Goal: Task Accomplishment & Management: Manage account settings

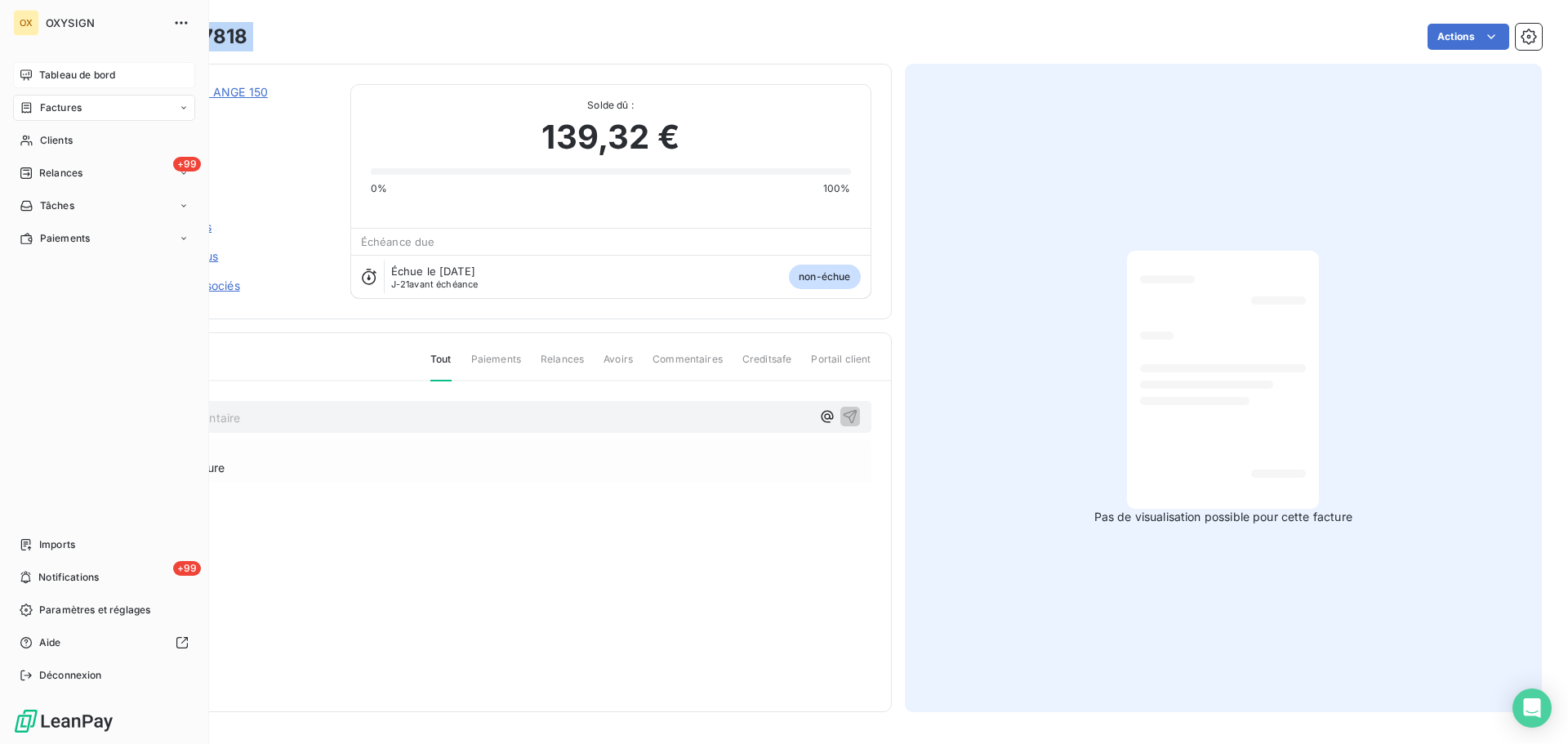
click at [56, 73] on span "Tableau de bord" at bounding box center [77, 75] width 76 height 15
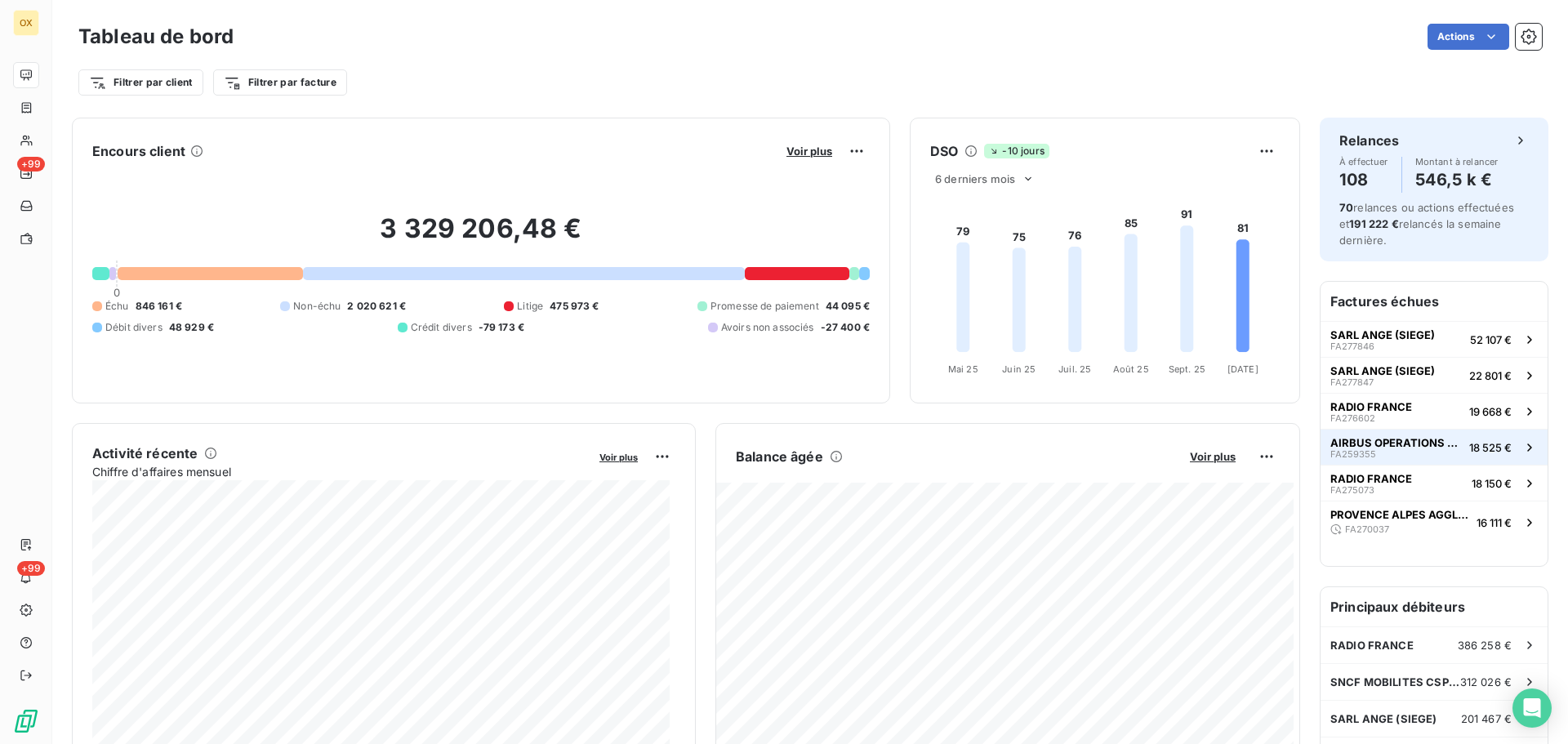
click at [1403, 436] on span "AIRBUS OPERATIONS GMBH" at bounding box center [1397, 442] width 132 height 13
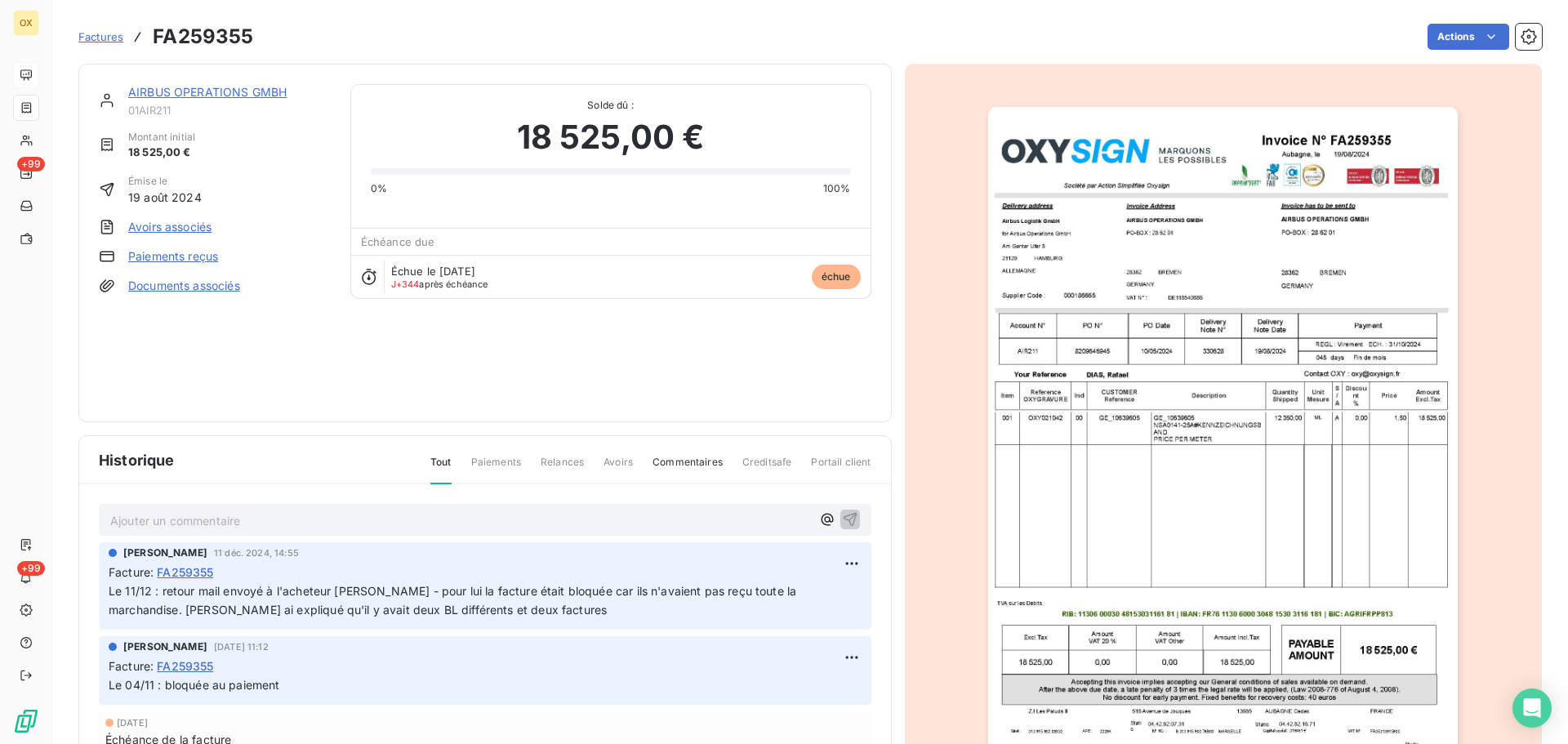
click at [226, 90] on link "AIRBUS OPERATIONS GMBH" at bounding box center [207, 92] width 158 height 14
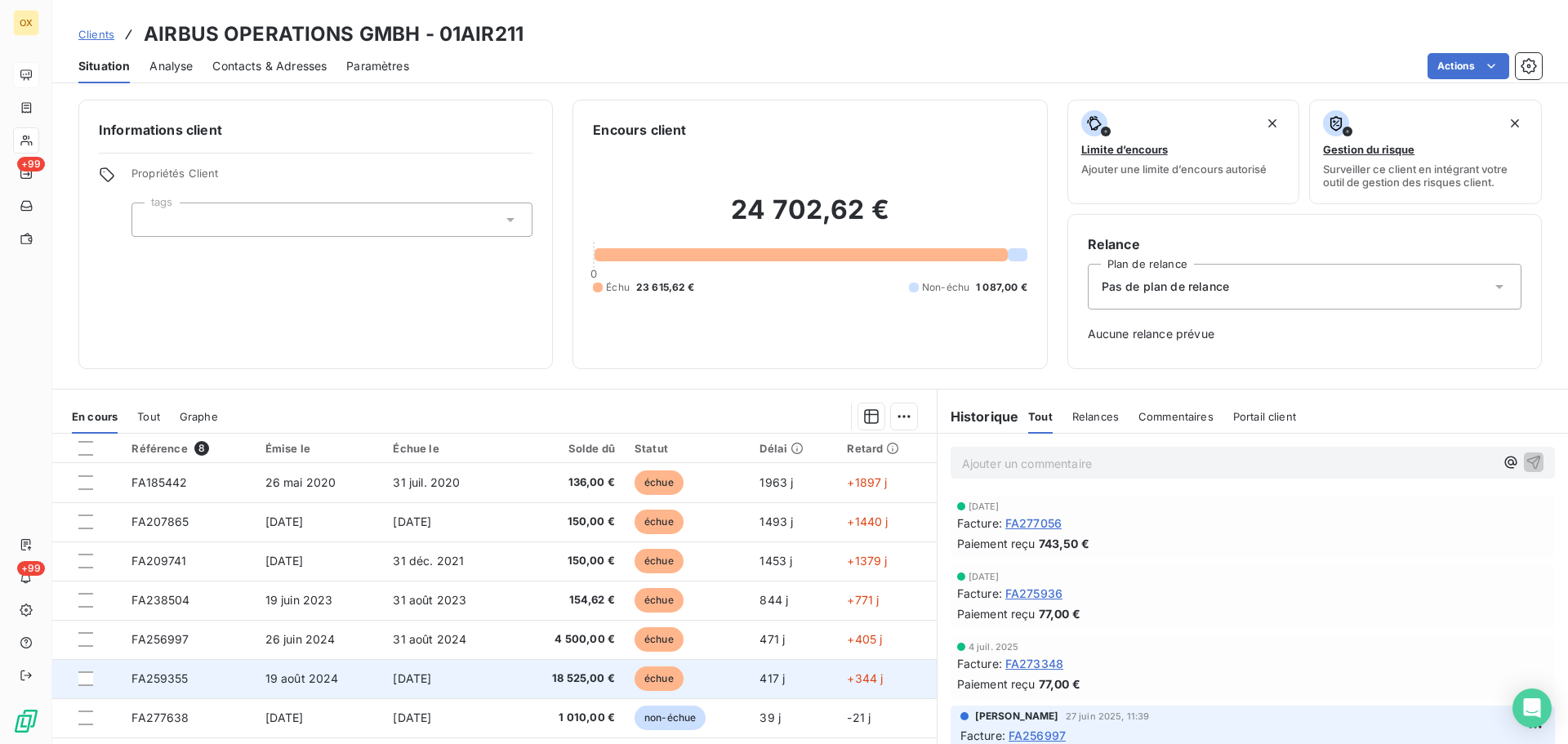
click at [612, 673] on td "18 525,00 €" at bounding box center [568, 679] width 114 height 40
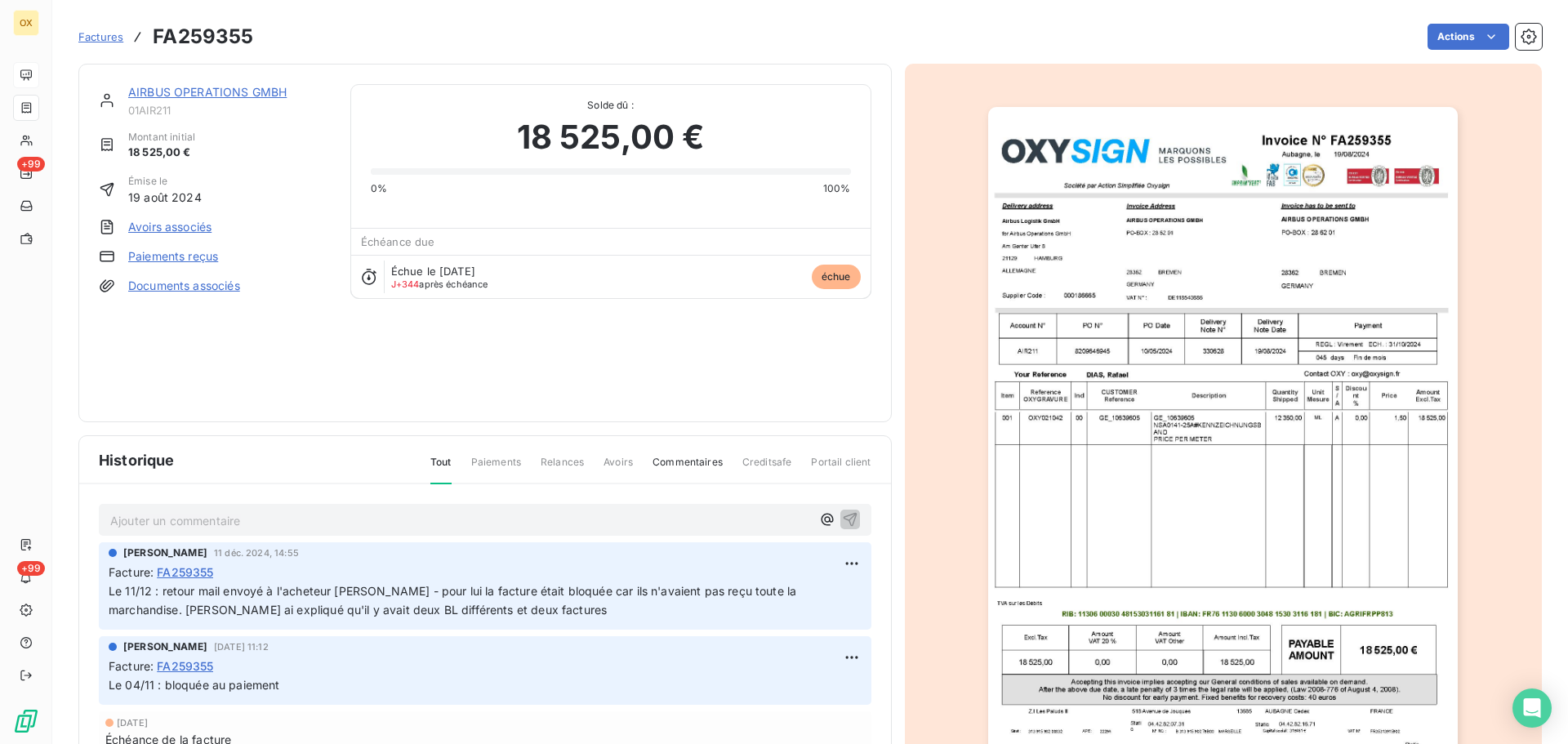
click at [1100, 422] on img "button" at bounding box center [1223, 439] width 470 height 665
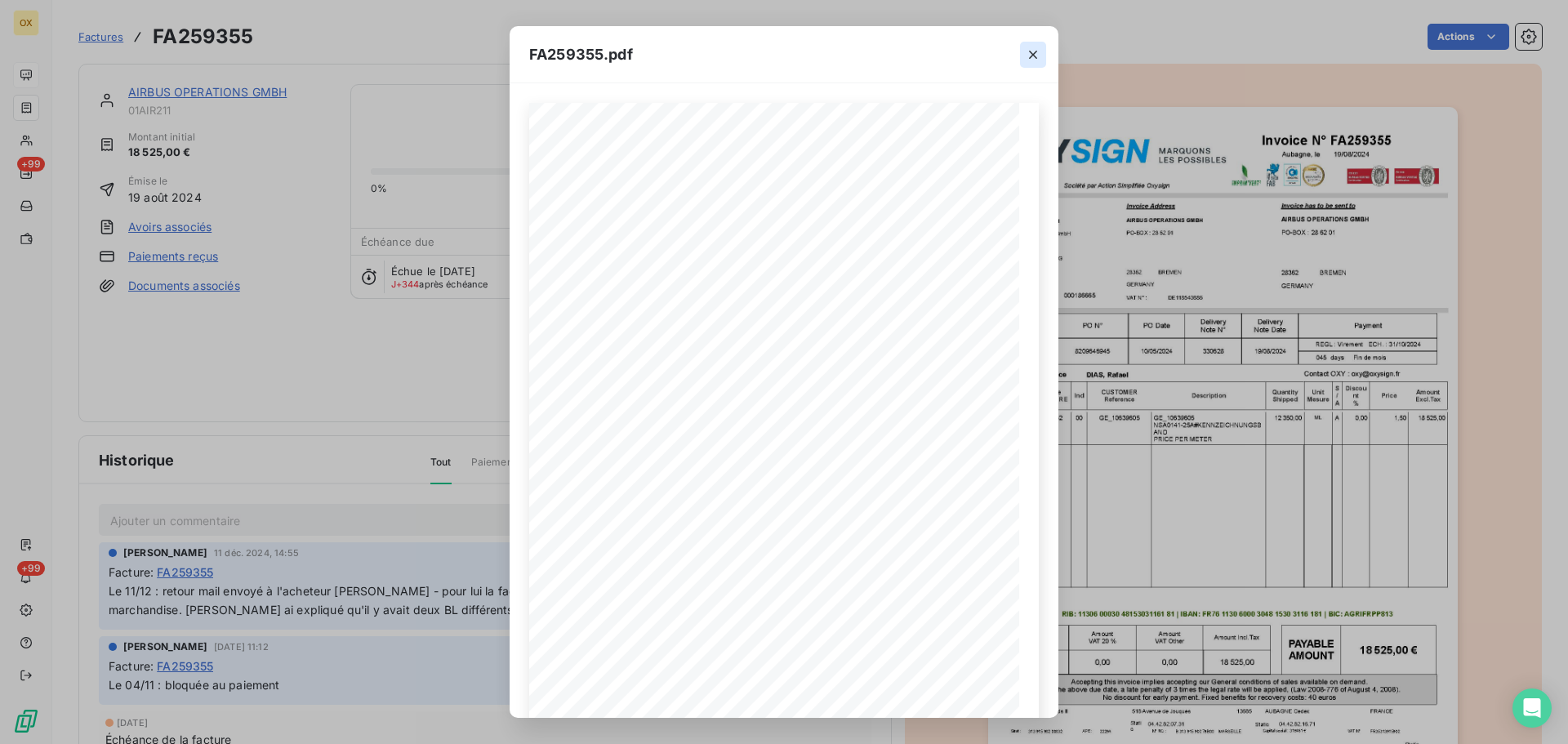
click at [1036, 57] on icon "button" at bounding box center [1032, 54] width 8 height 8
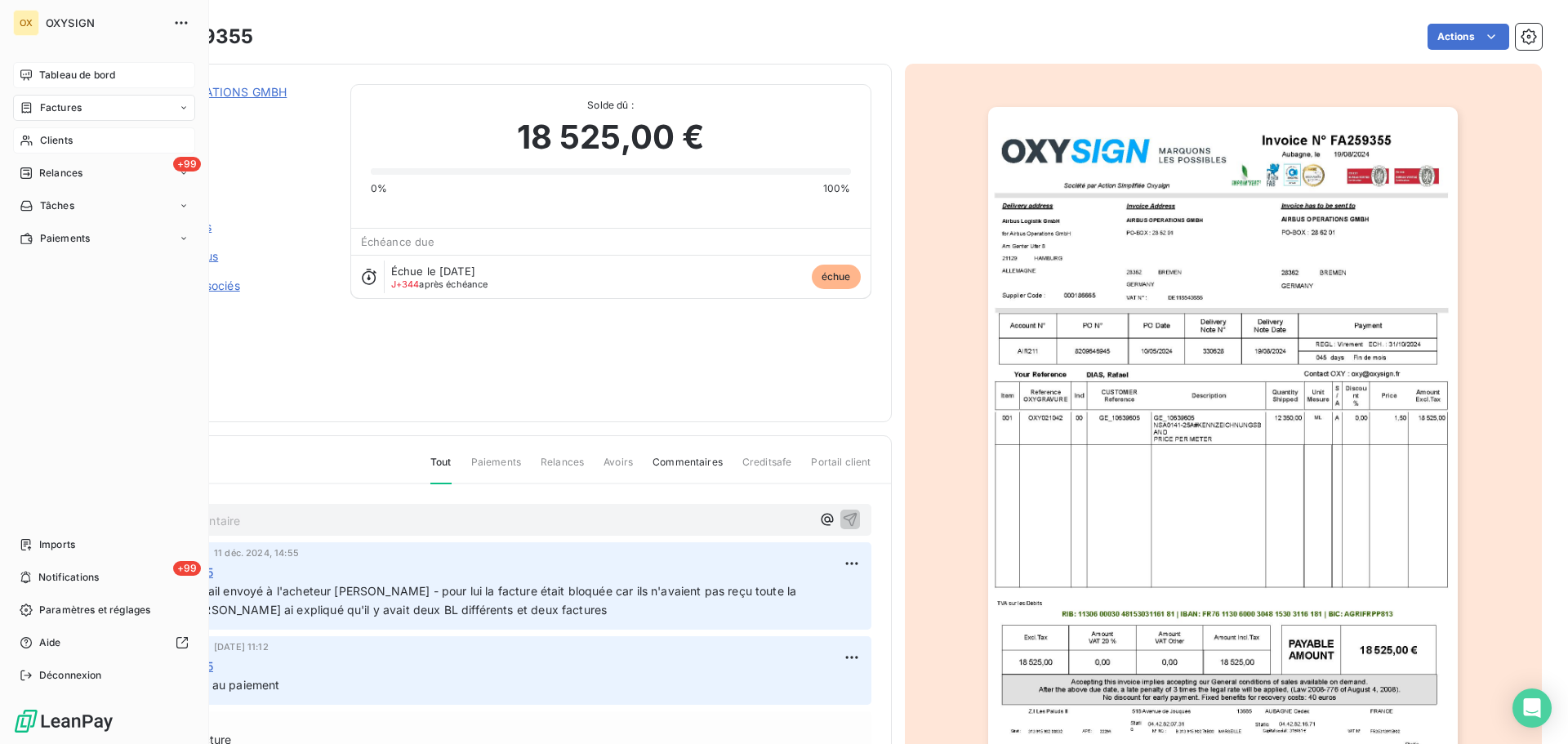
click at [49, 138] on span "Clients" at bounding box center [57, 140] width 33 height 15
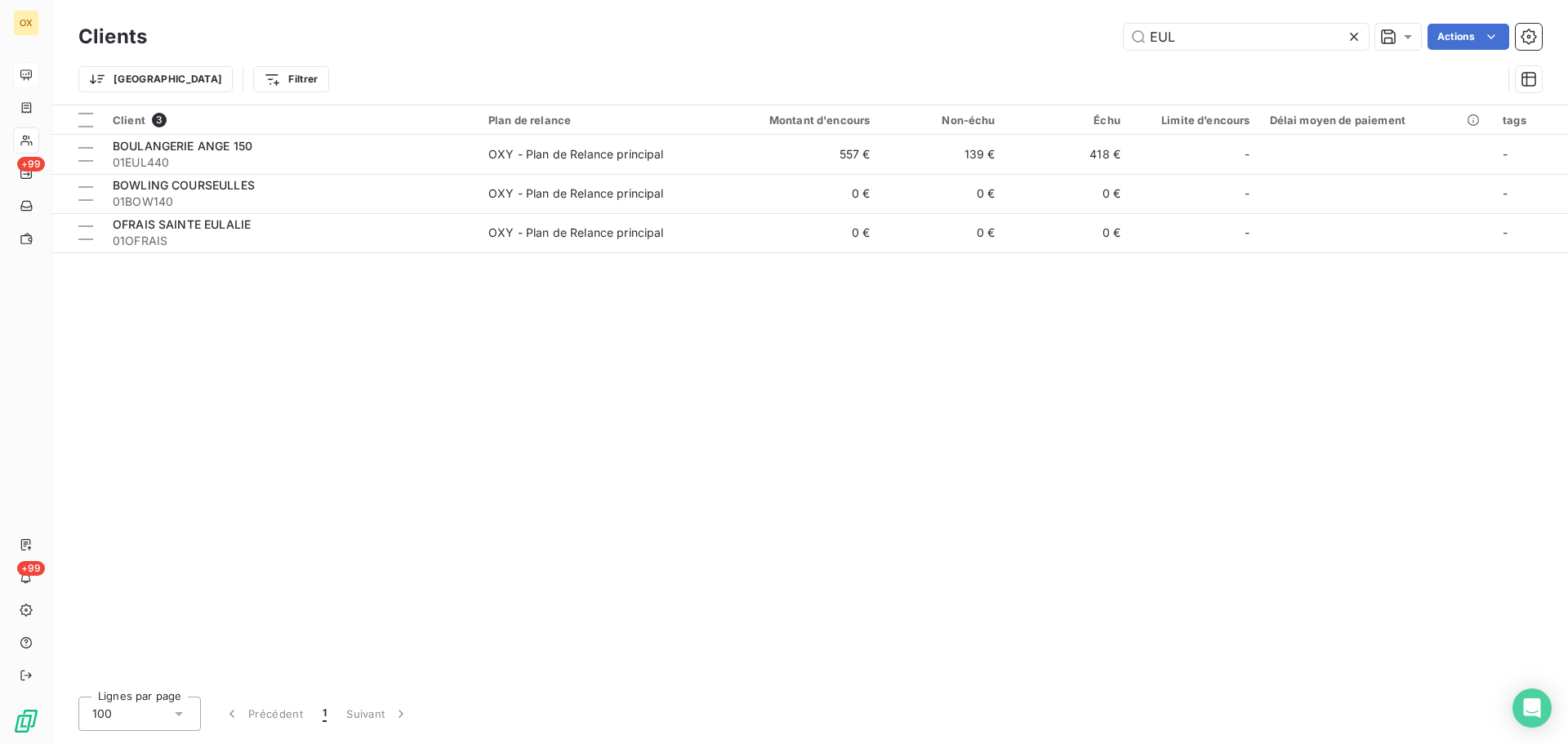
drag, startPoint x: 1209, startPoint y: 42, endPoint x: 1015, endPoint y: 23, distance: 194.9
click at [1015, 23] on div "Clients EUL Actions" at bounding box center [810, 37] width 1464 height 34
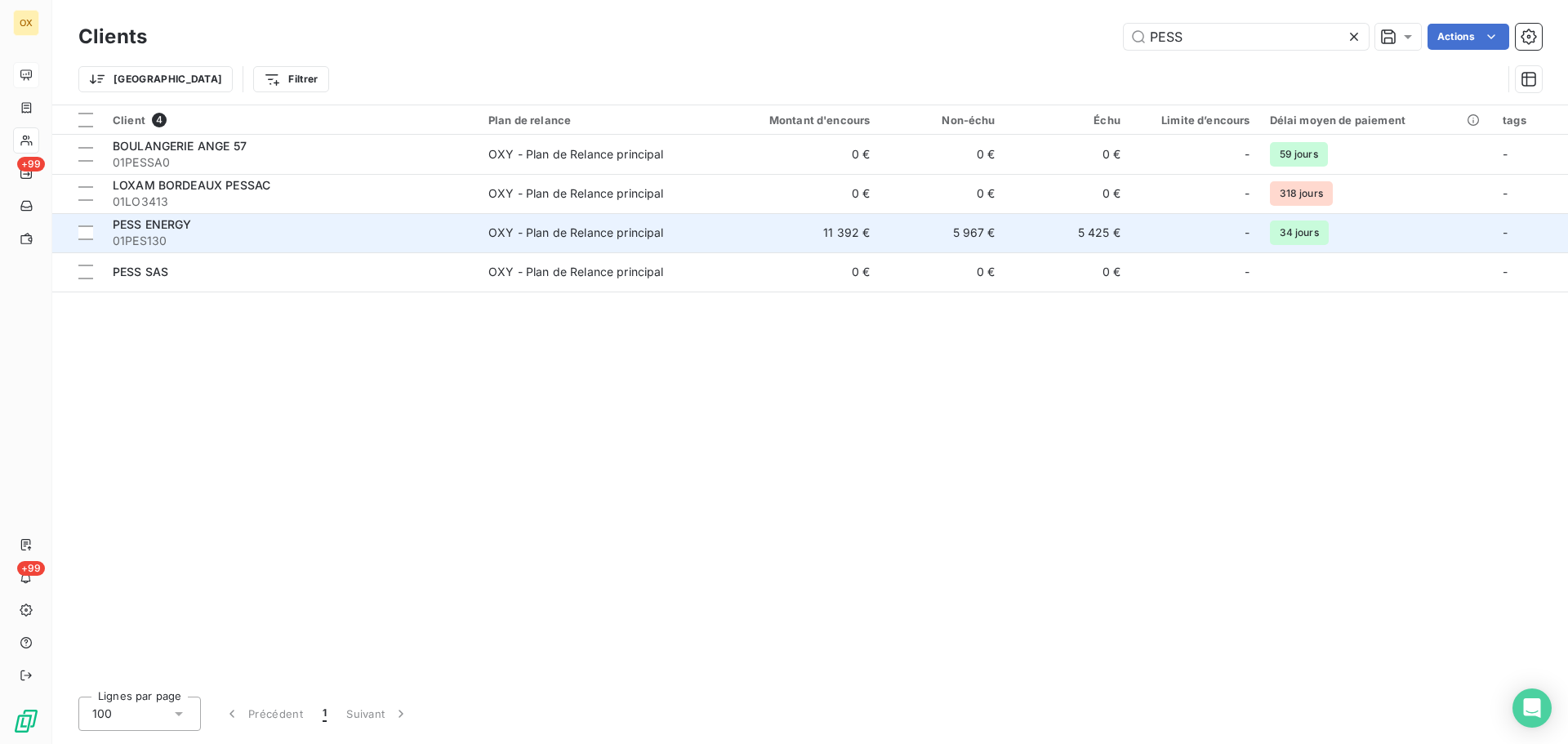
type input "PESS"
click at [154, 230] on span "PESS ENERGY" at bounding box center [152, 224] width 79 height 14
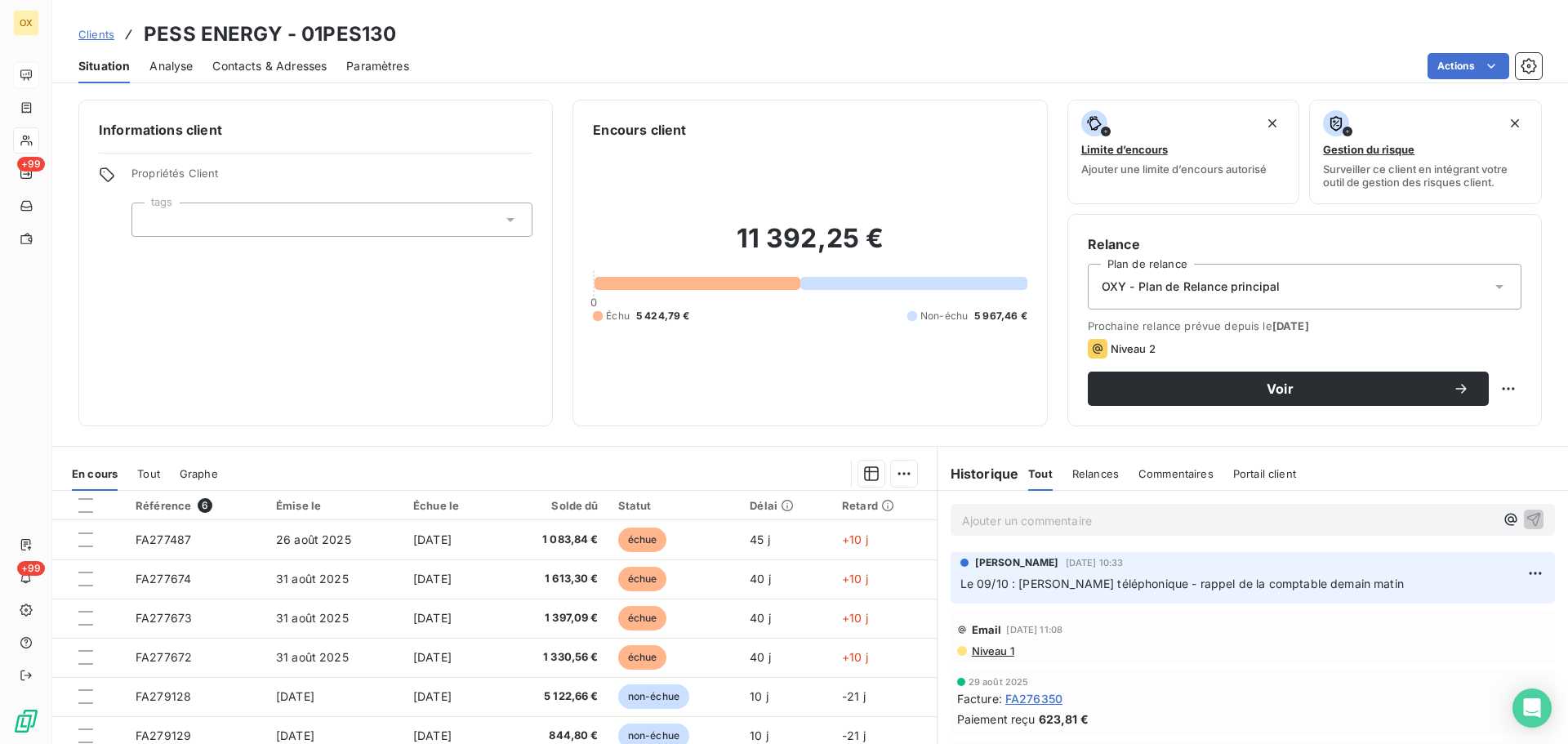
click at [277, 68] on span "Contacts & Adresses" at bounding box center [269, 65] width 114 height 16
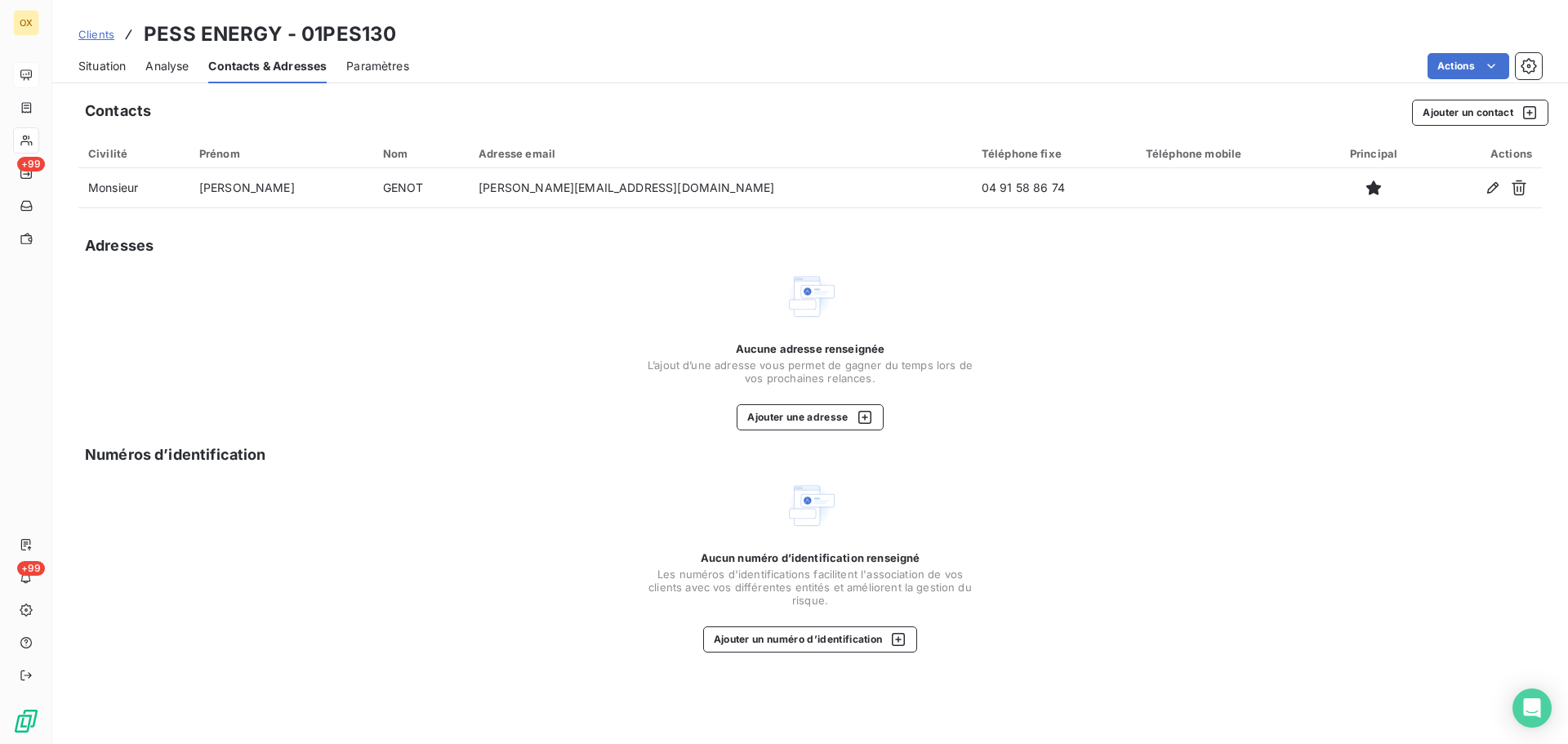
click at [114, 65] on span "Situation" at bounding box center [101, 65] width 47 height 16
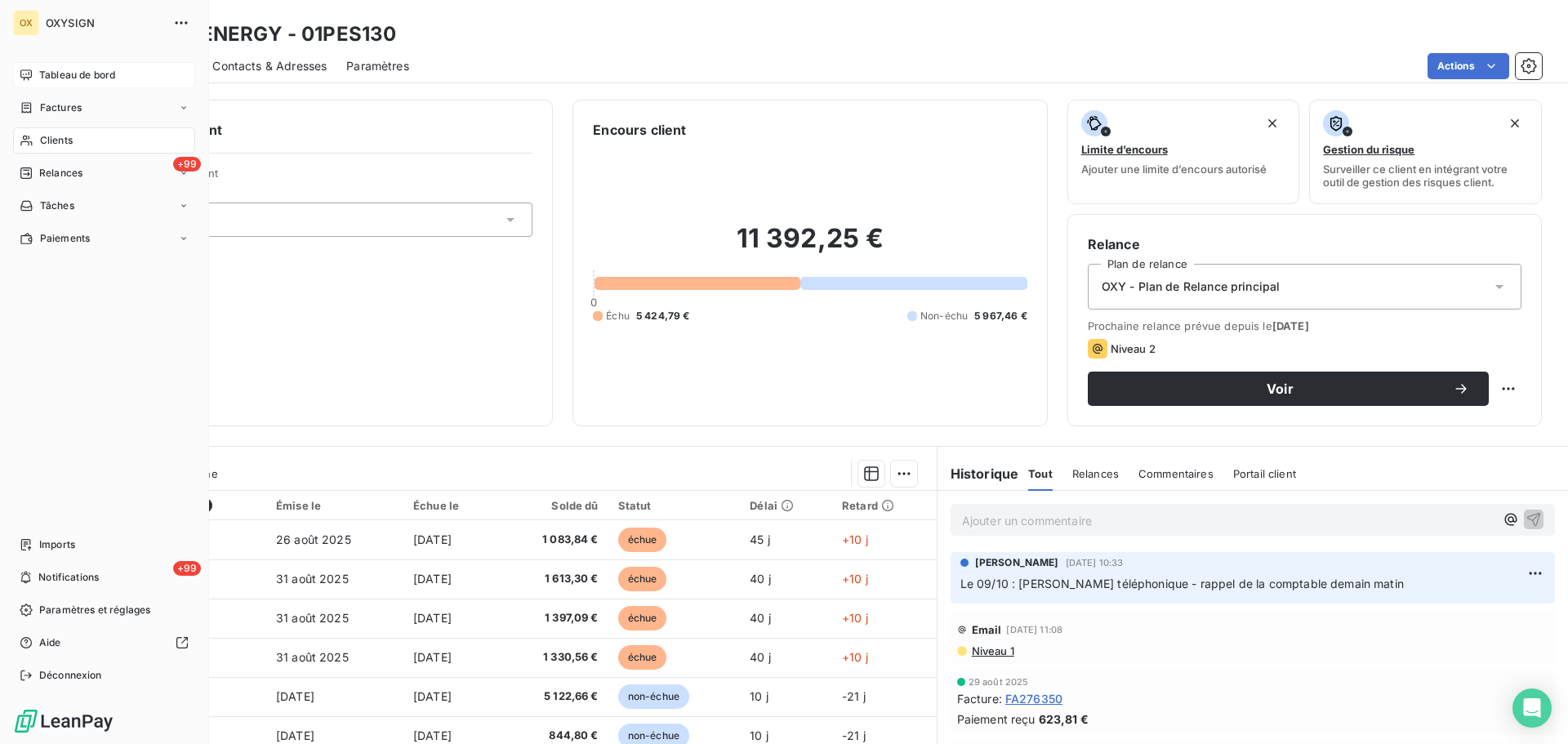
click at [71, 74] on span "Tableau de bord" at bounding box center [77, 75] width 76 height 15
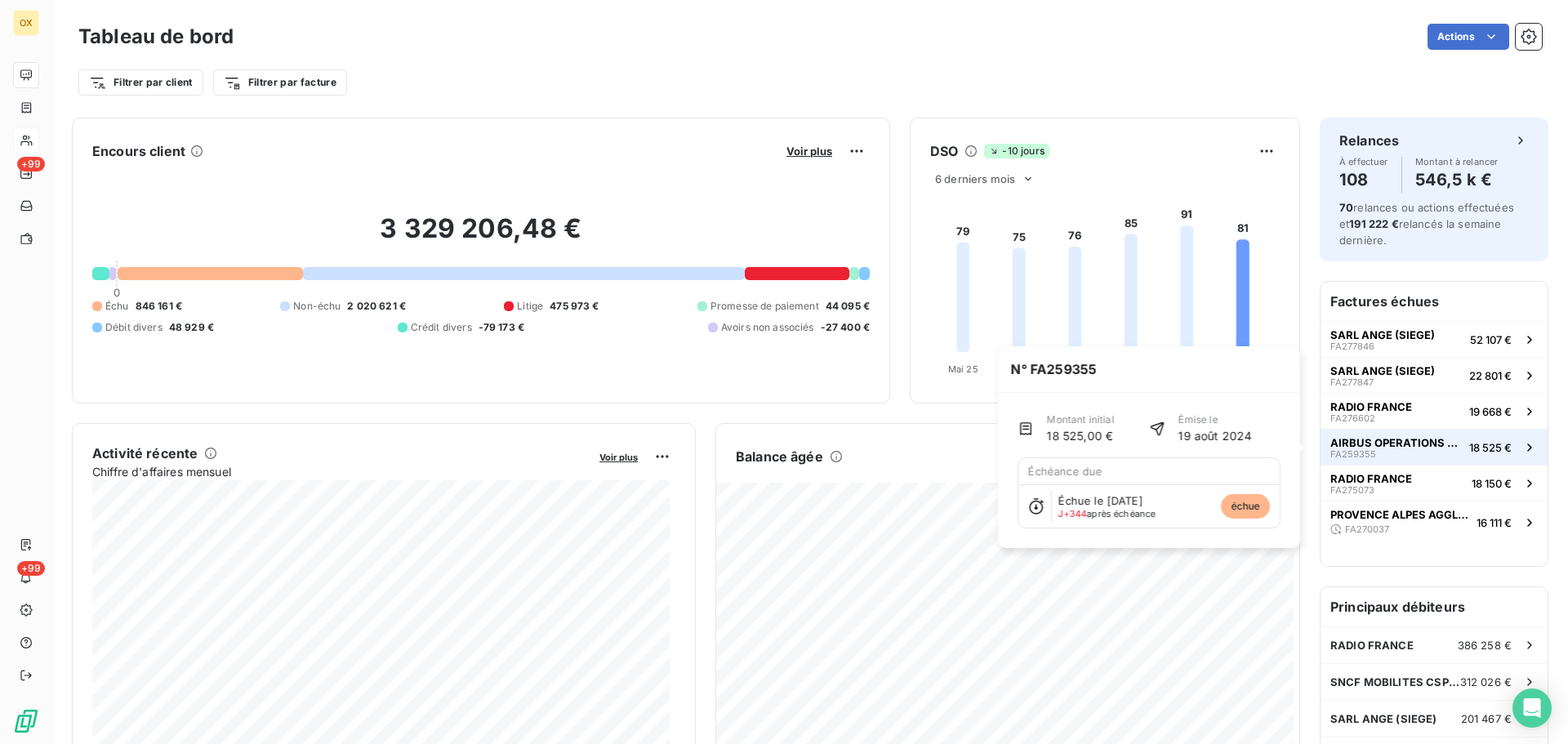
click at [1454, 446] on button "AIRBUS OPERATIONS GMBH FA259355 18 525 €" at bounding box center [1434, 447] width 227 height 36
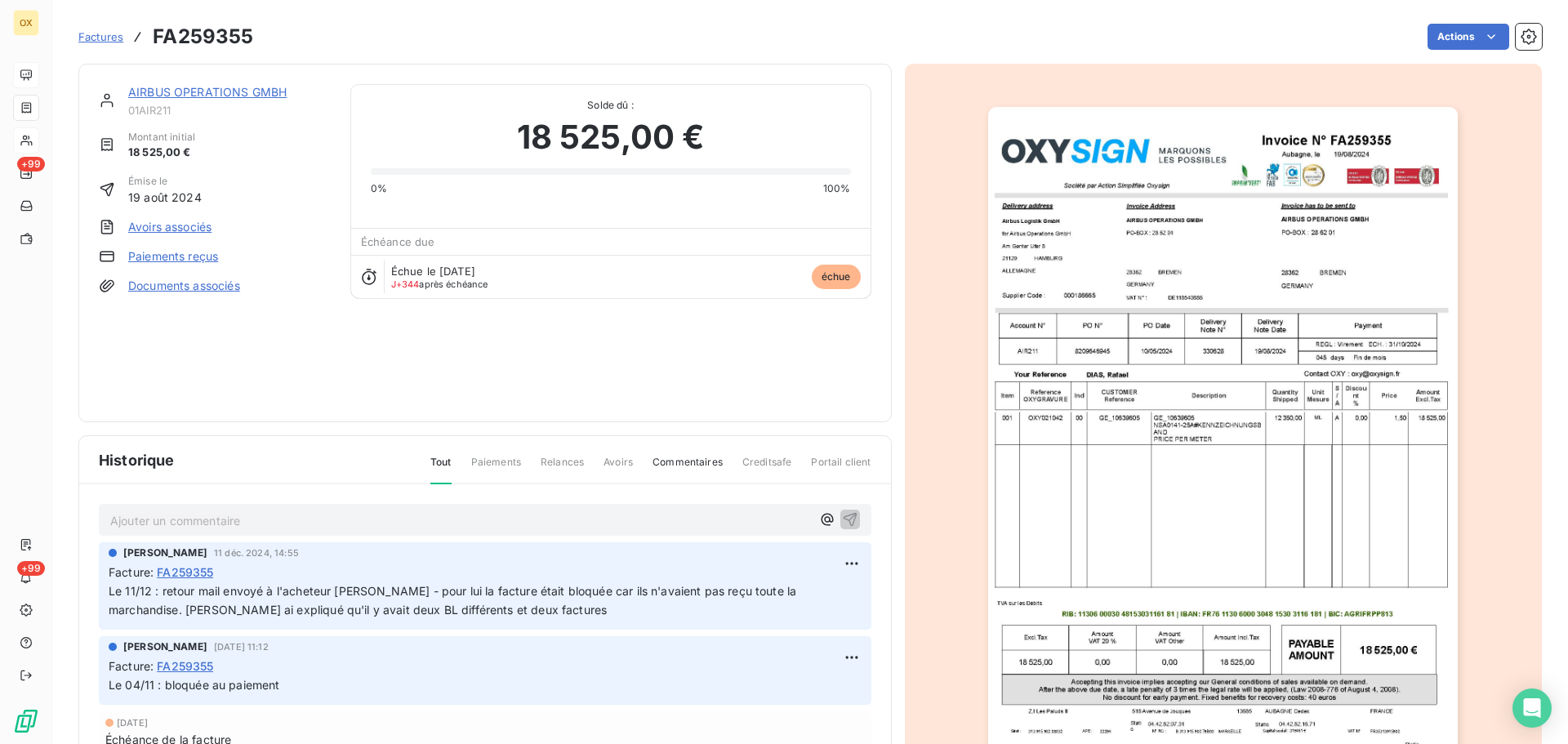
click at [180, 92] on link "AIRBUS OPERATIONS GMBH" at bounding box center [207, 92] width 158 height 14
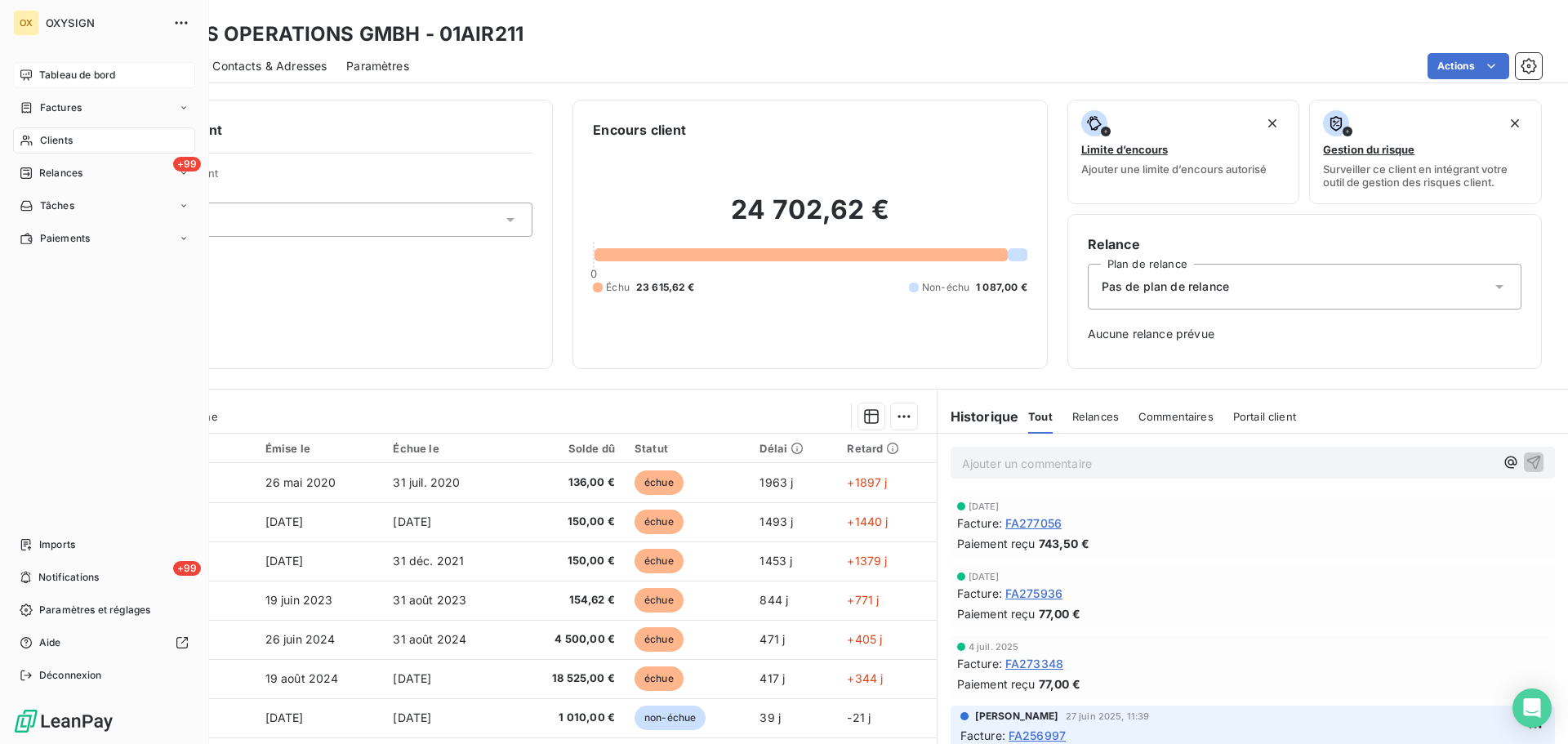
drag, startPoint x: 51, startPoint y: 138, endPoint x: 123, endPoint y: 138, distance: 72.0
click at [50, 138] on span "Clients" at bounding box center [57, 140] width 33 height 15
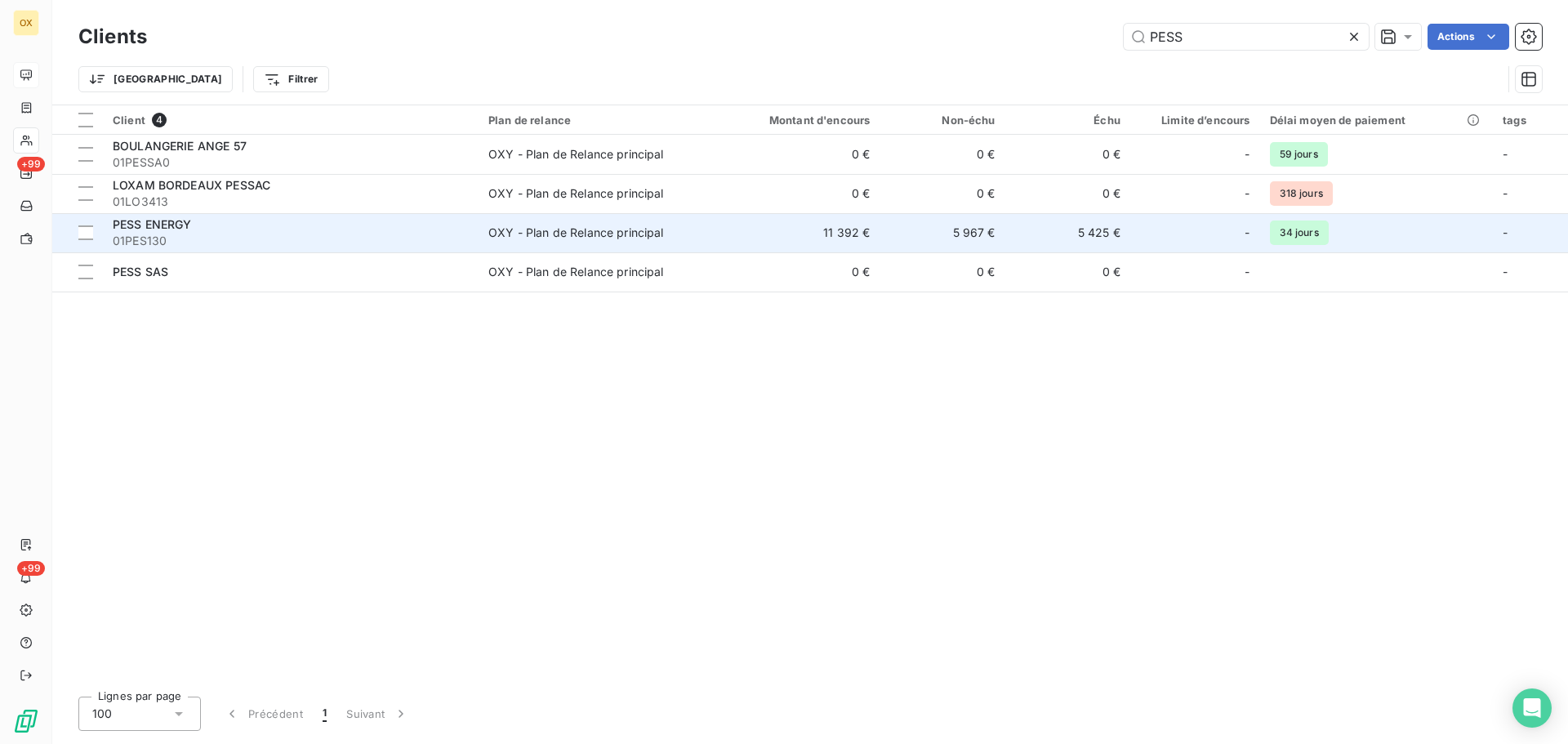
click at [350, 227] on div "PESS ENERGY" at bounding box center [291, 224] width 356 height 16
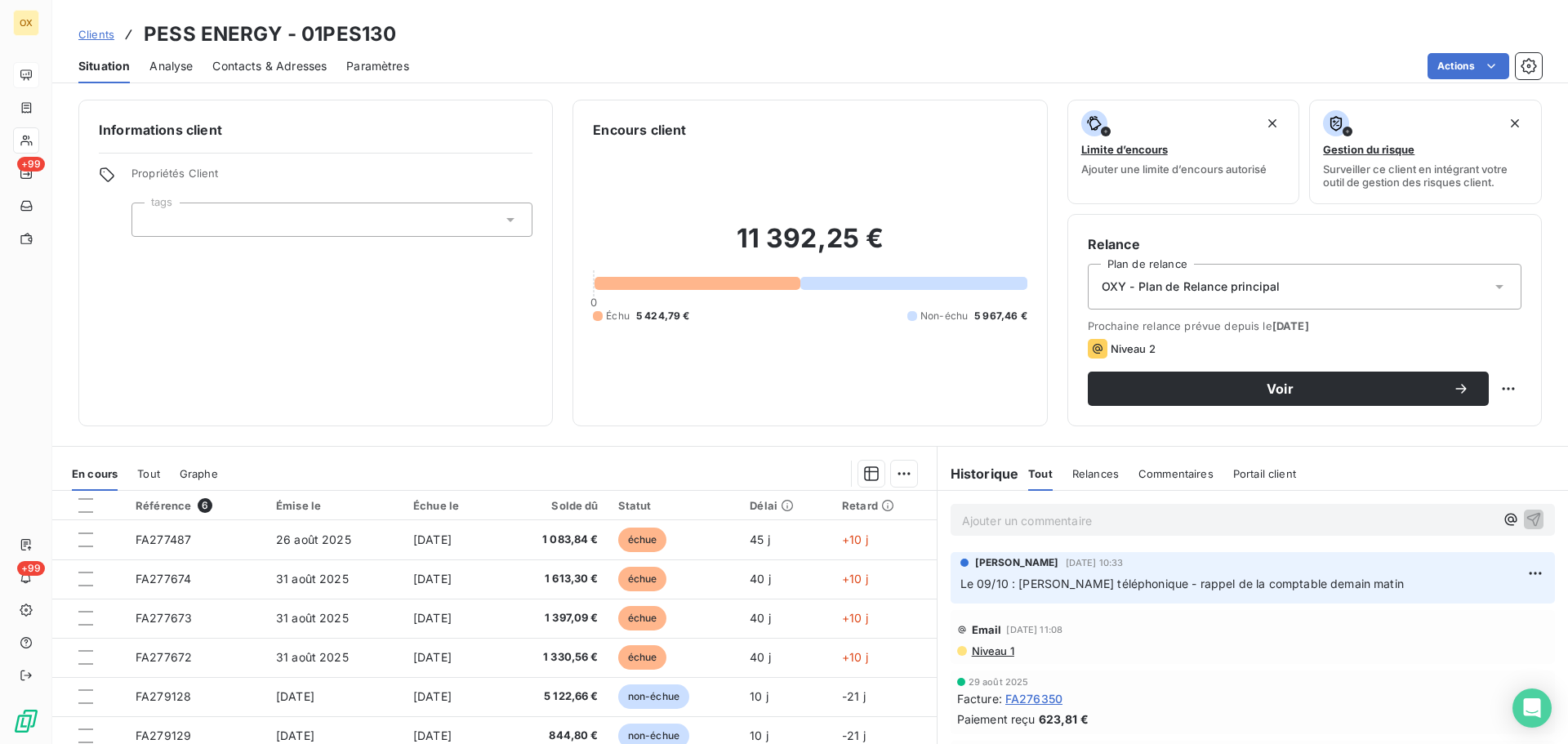
click at [290, 72] on span "Contacts & Adresses" at bounding box center [269, 65] width 114 height 16
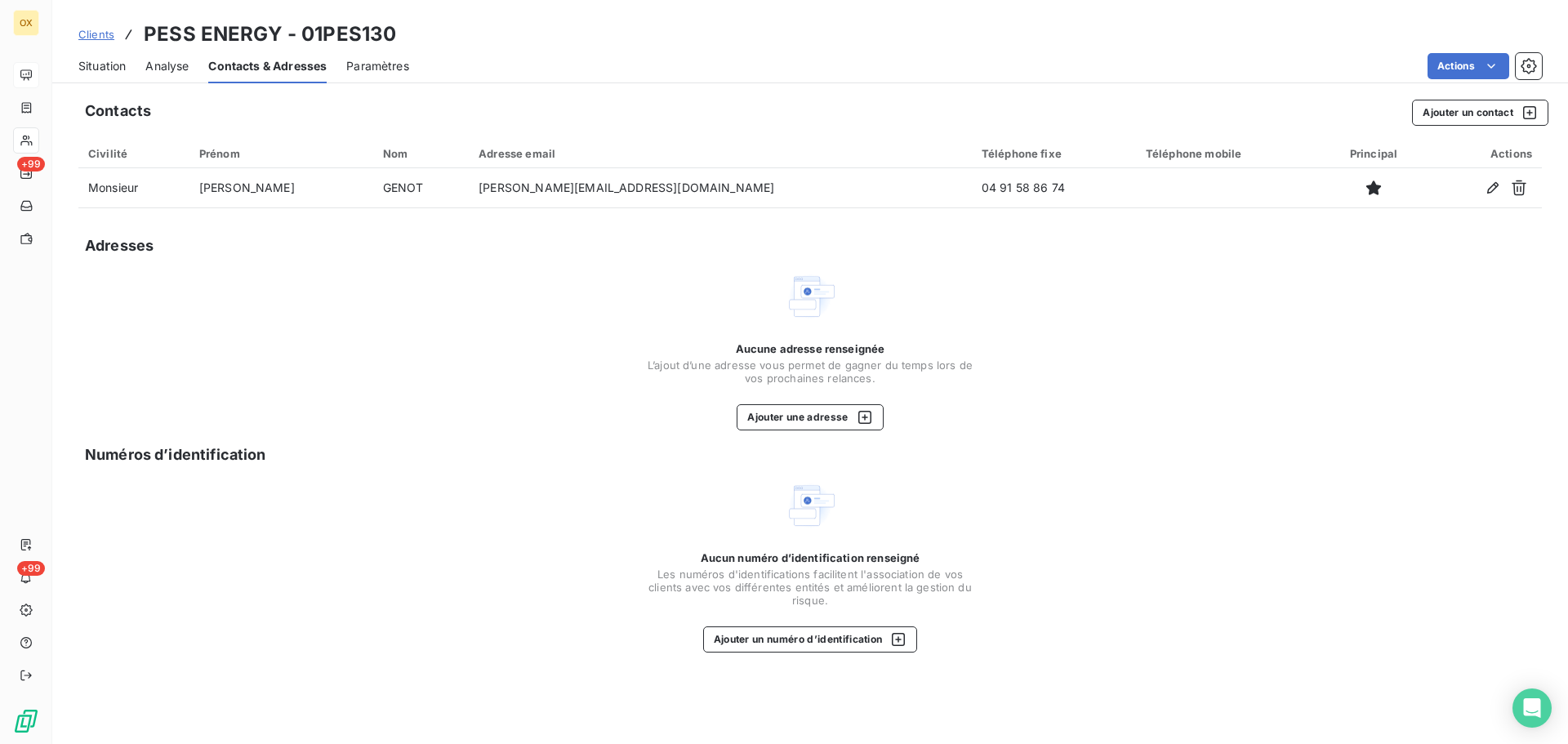
click at [116, 60] on span "Situation" at bounding box center [101, 65] width 47 height 16
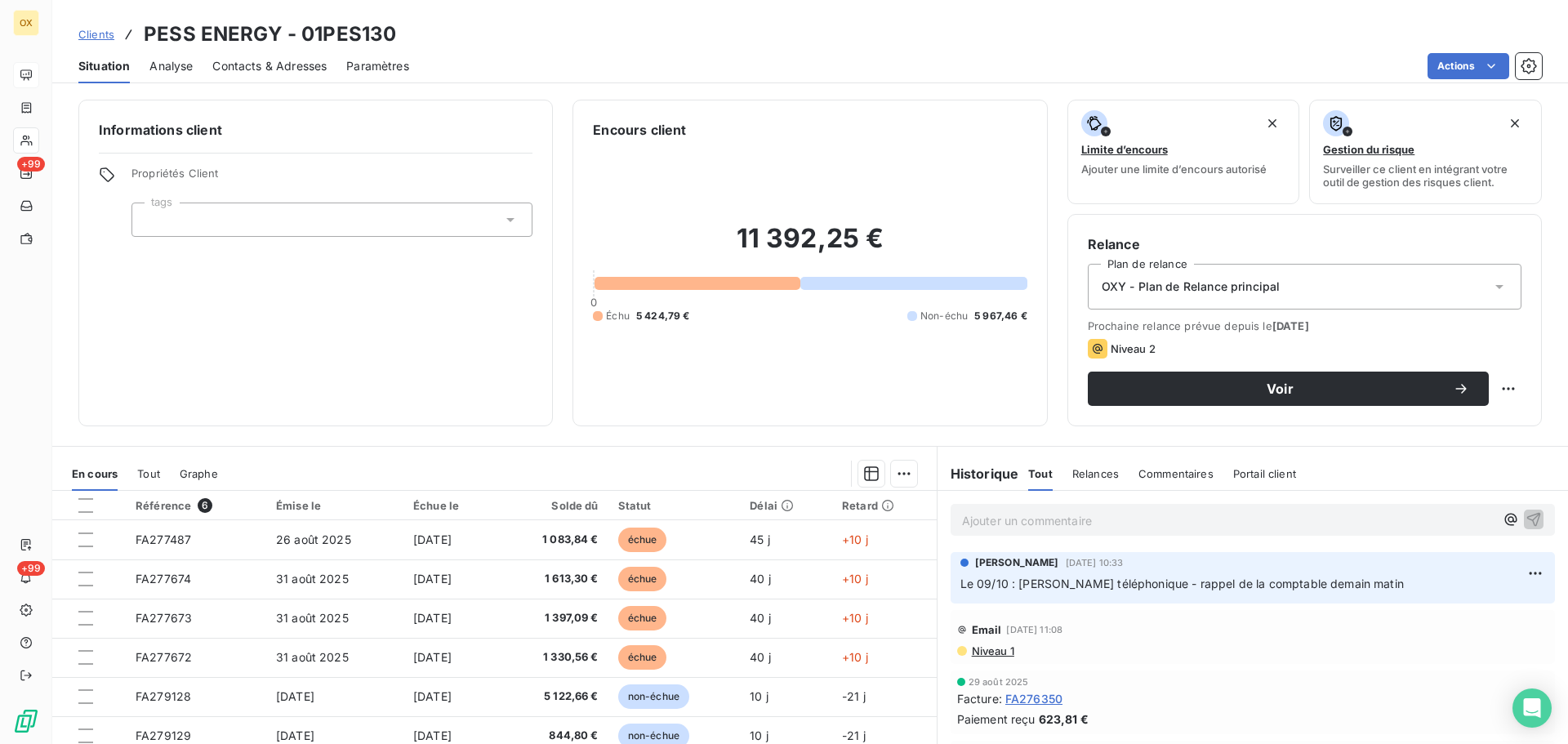
click at [1104, 511] on p "Ajouter un commentaire ﻿" at bounding box center [1228, 520] width 532 height 21
click at [1526, 521] on icon "button" at bounding box center [1534, 518] width 16 height 16
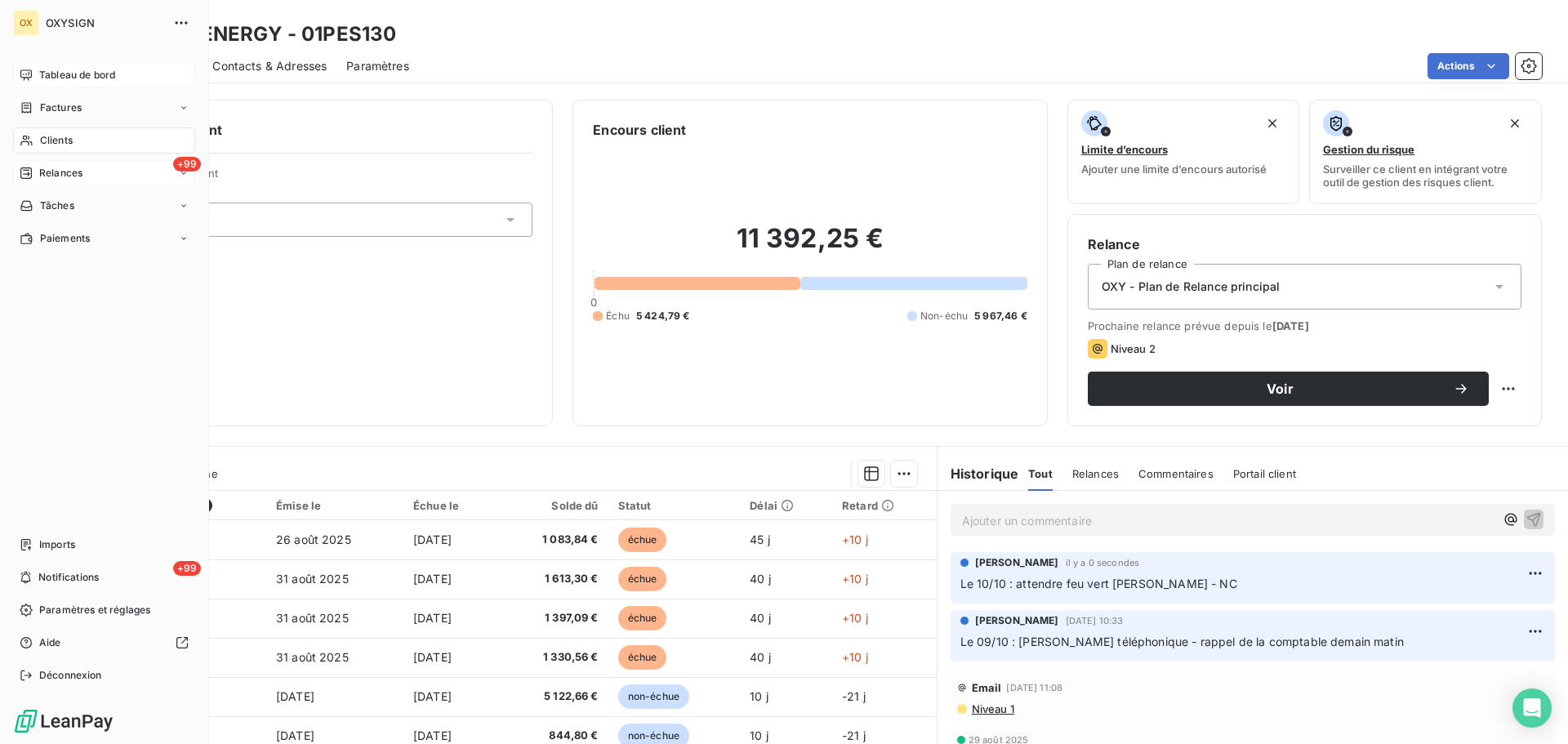
click at [51, 166] on span "Relances" at bounding box center [61, 173] width 43 height 15
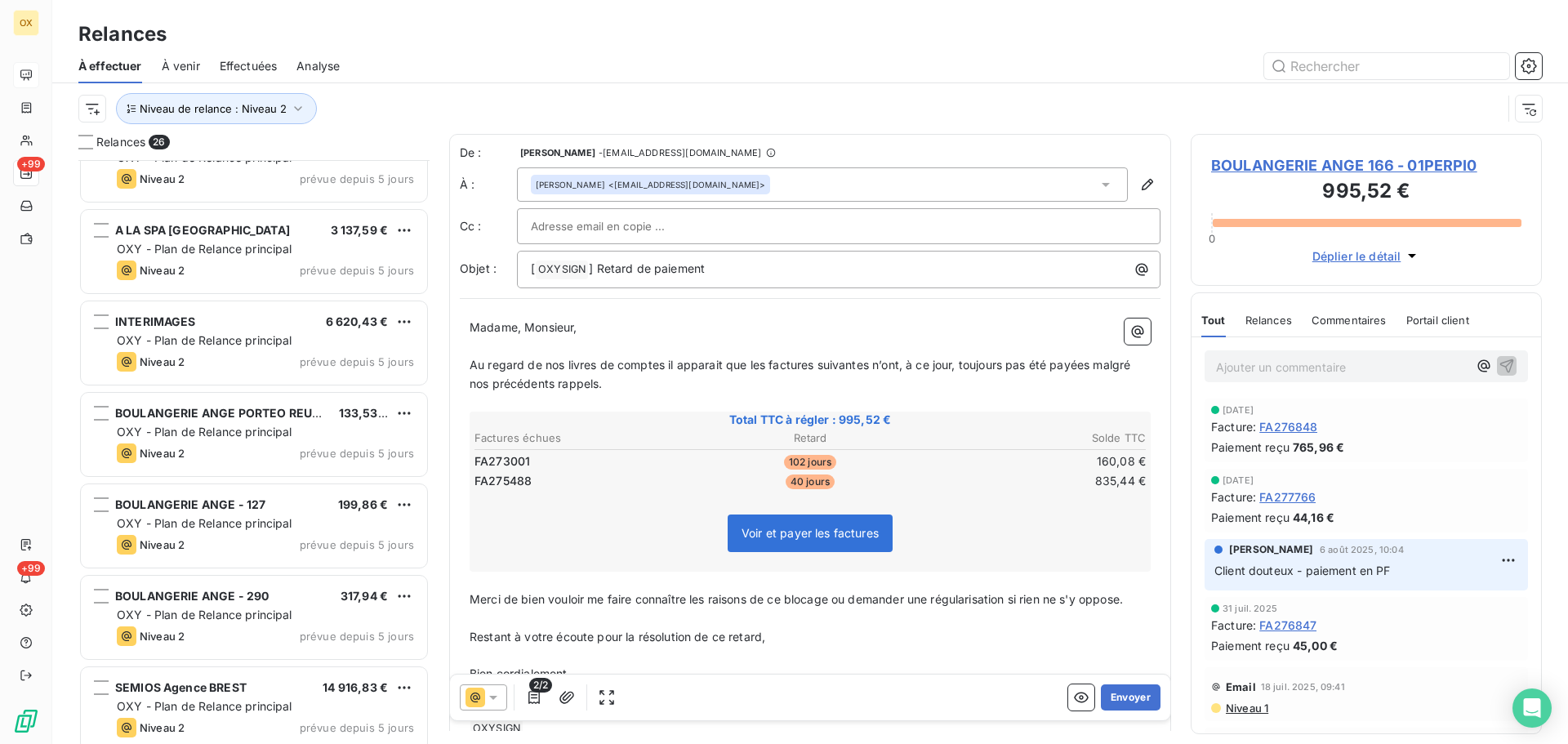
scroll to position [818, 0]
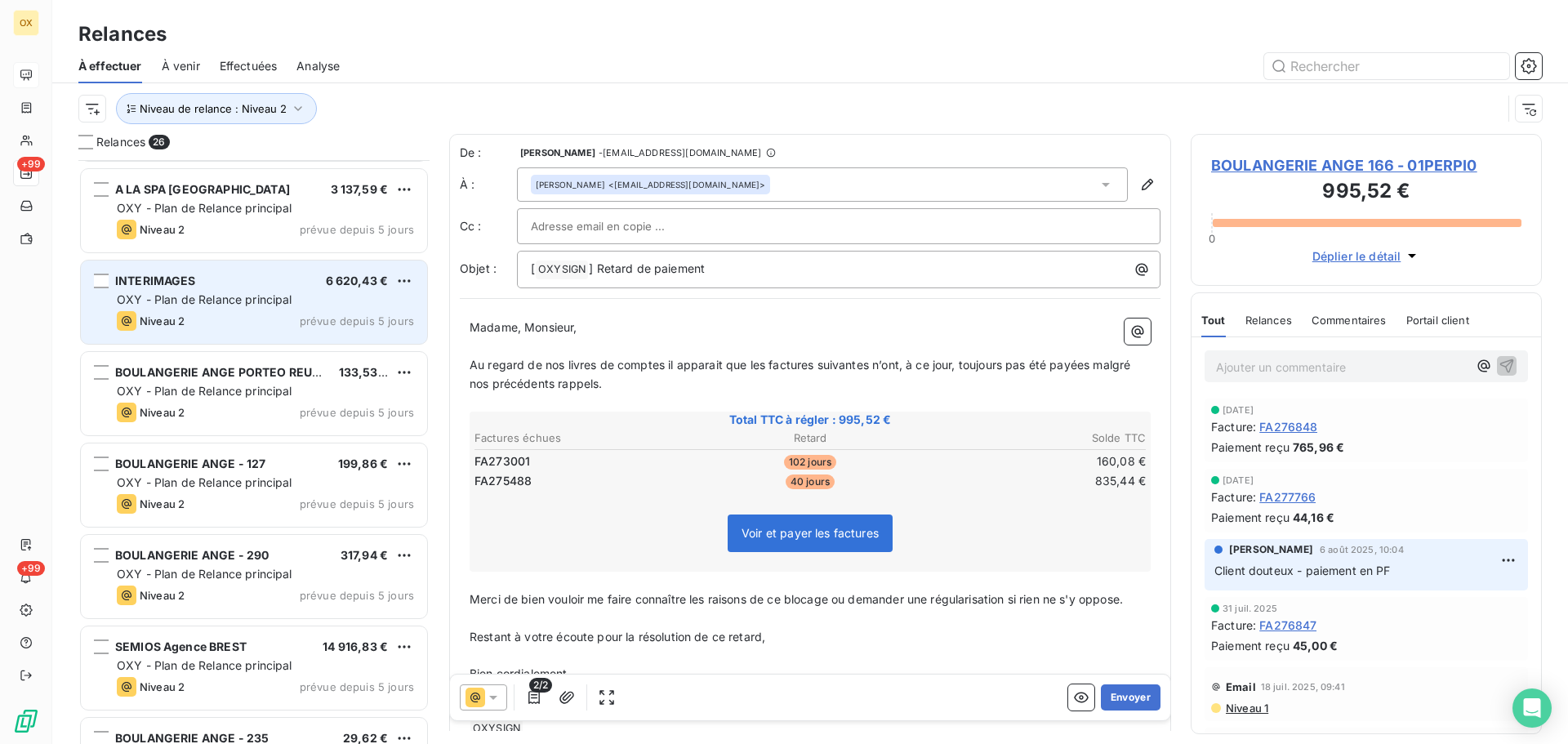
click at [282, 287] on div "INTERIMAGES 6 620,43 €" at bounding box center [266, 280] width 298 height 15
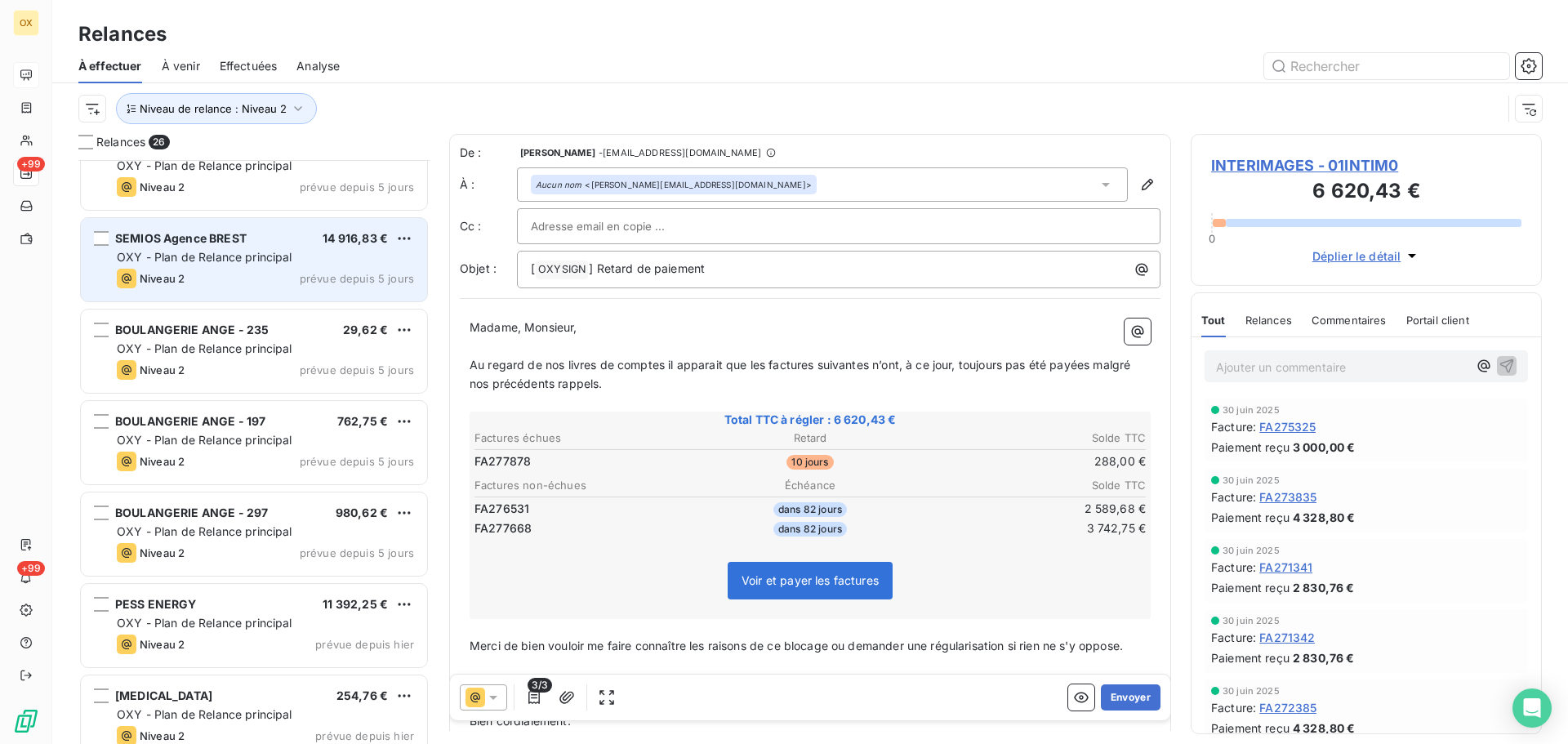
scroll to position [1307, 0]
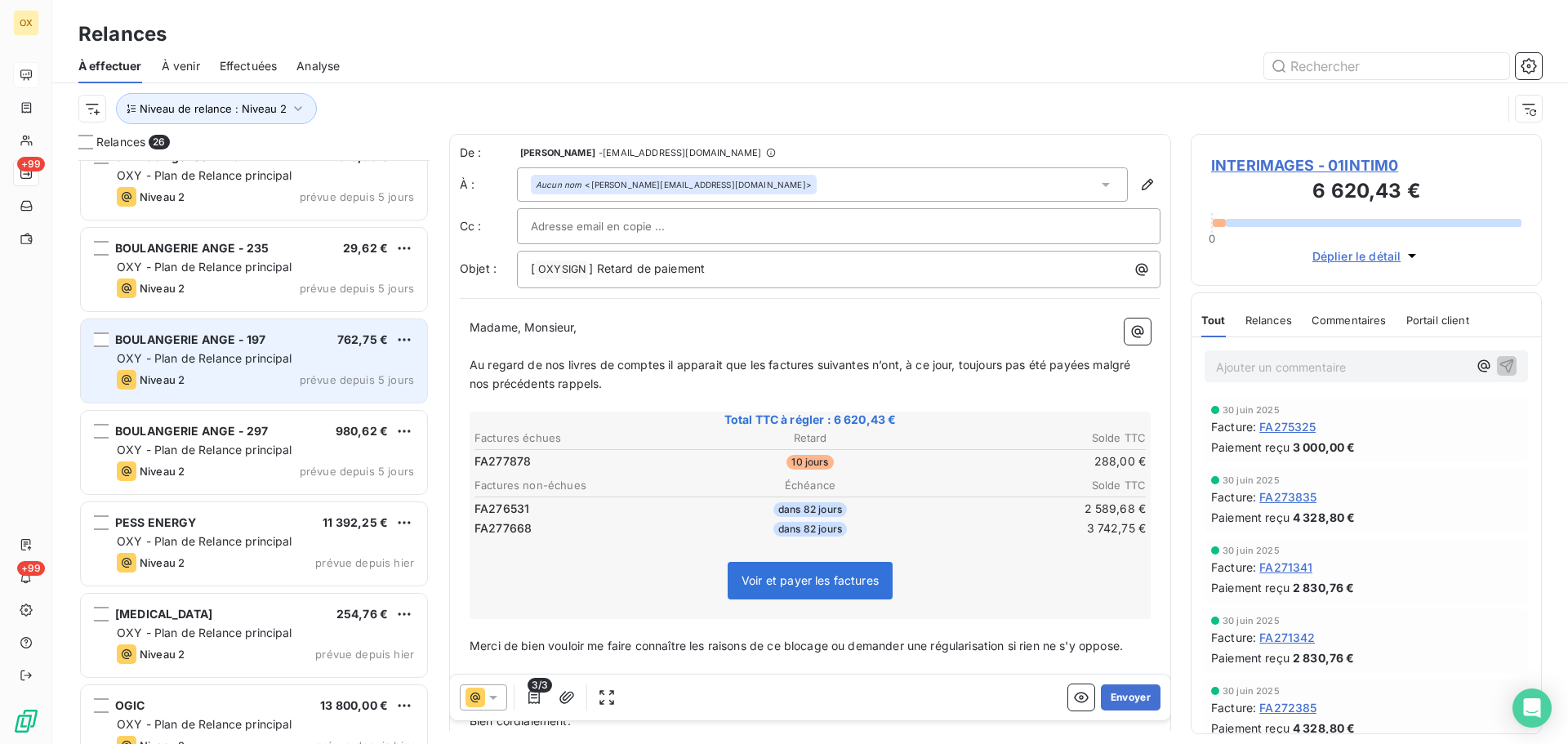
click at [293, 338] on div "BOULANGERIE ANGE - 197 762,75 €" at bounding box center [266, 339] width 298 height 15
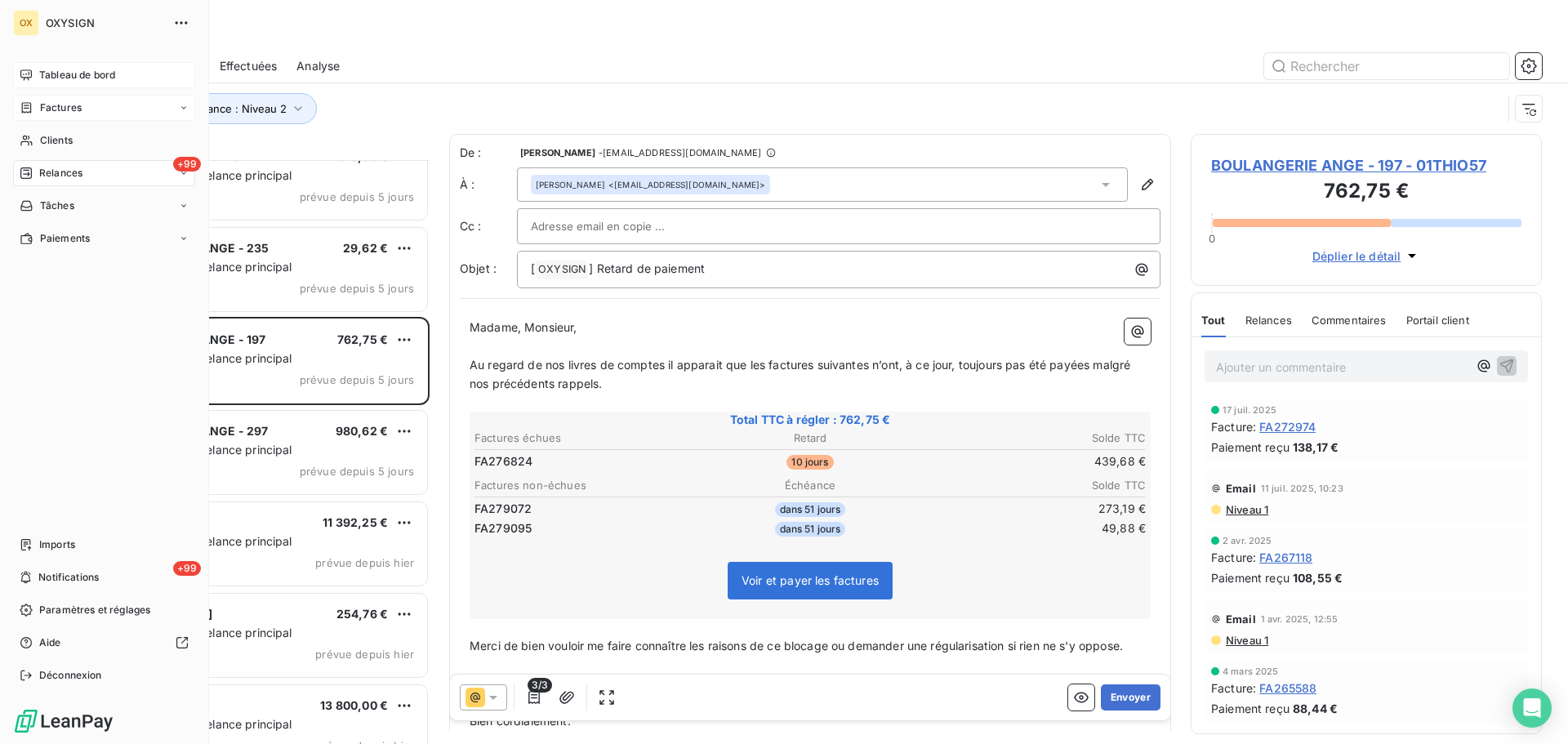
click at [46, 105] on span "Factures" at bounding box center [61, 108] width 41 height 15
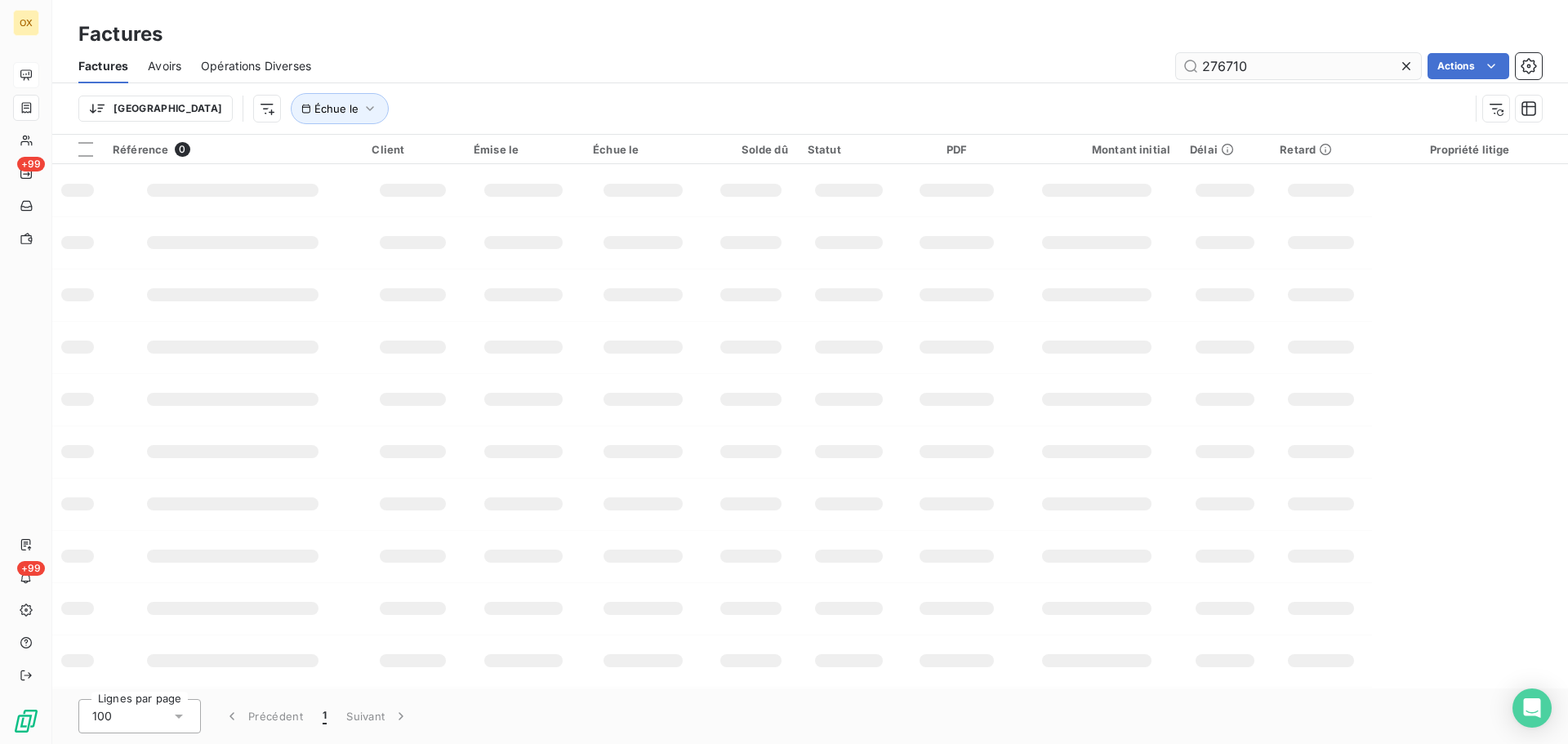
drag, startPoint x: 1282, startPoint y: 78, endPoint x: 1183, endPoint y: 71, distance: 99.2
click at [1183, 71] on input "276710" at bounding box center [1298, 66] width 245 height 26
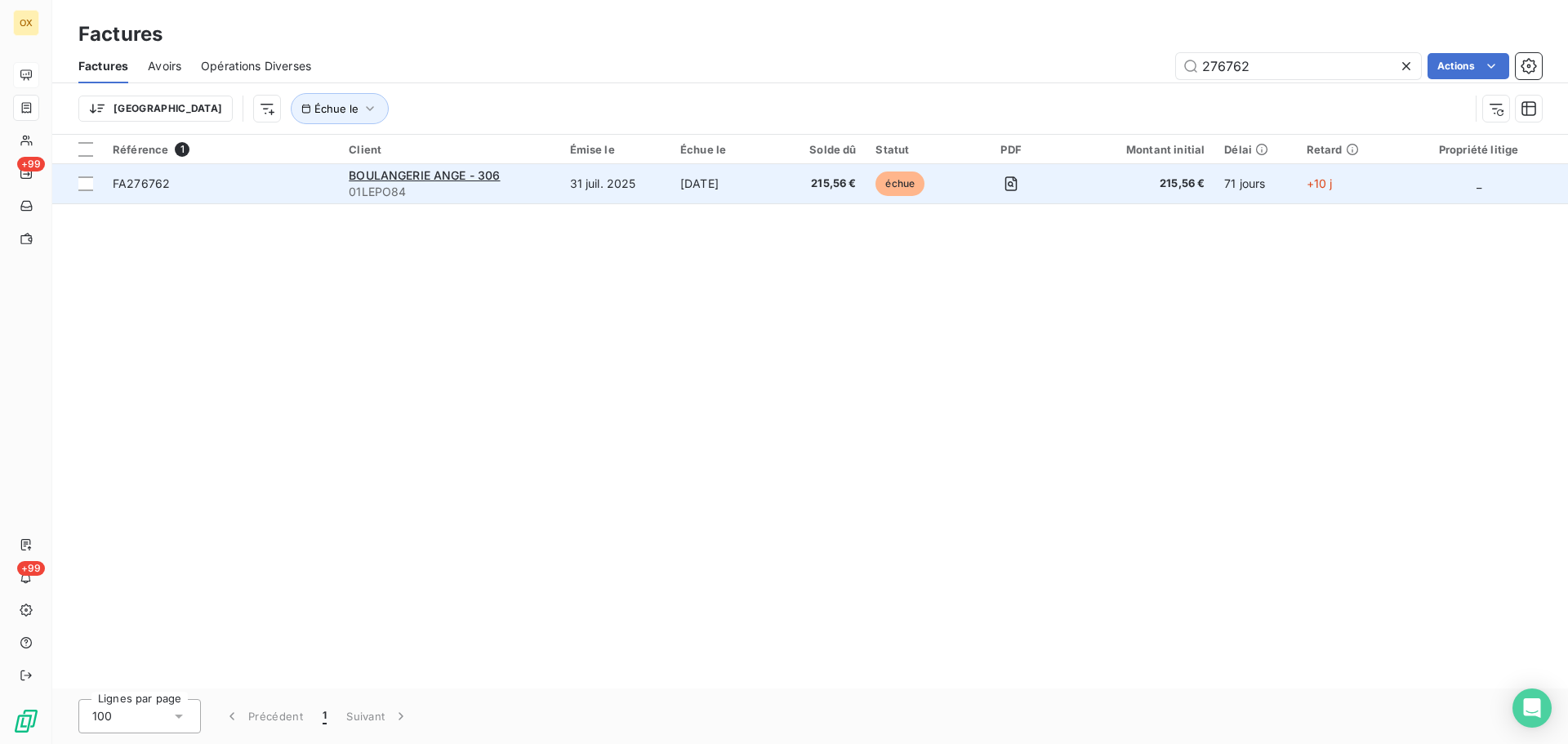
type input "276762"
click at [161, 182] on span "FA276762" at bounding box center [141, 183] width 57 height 14
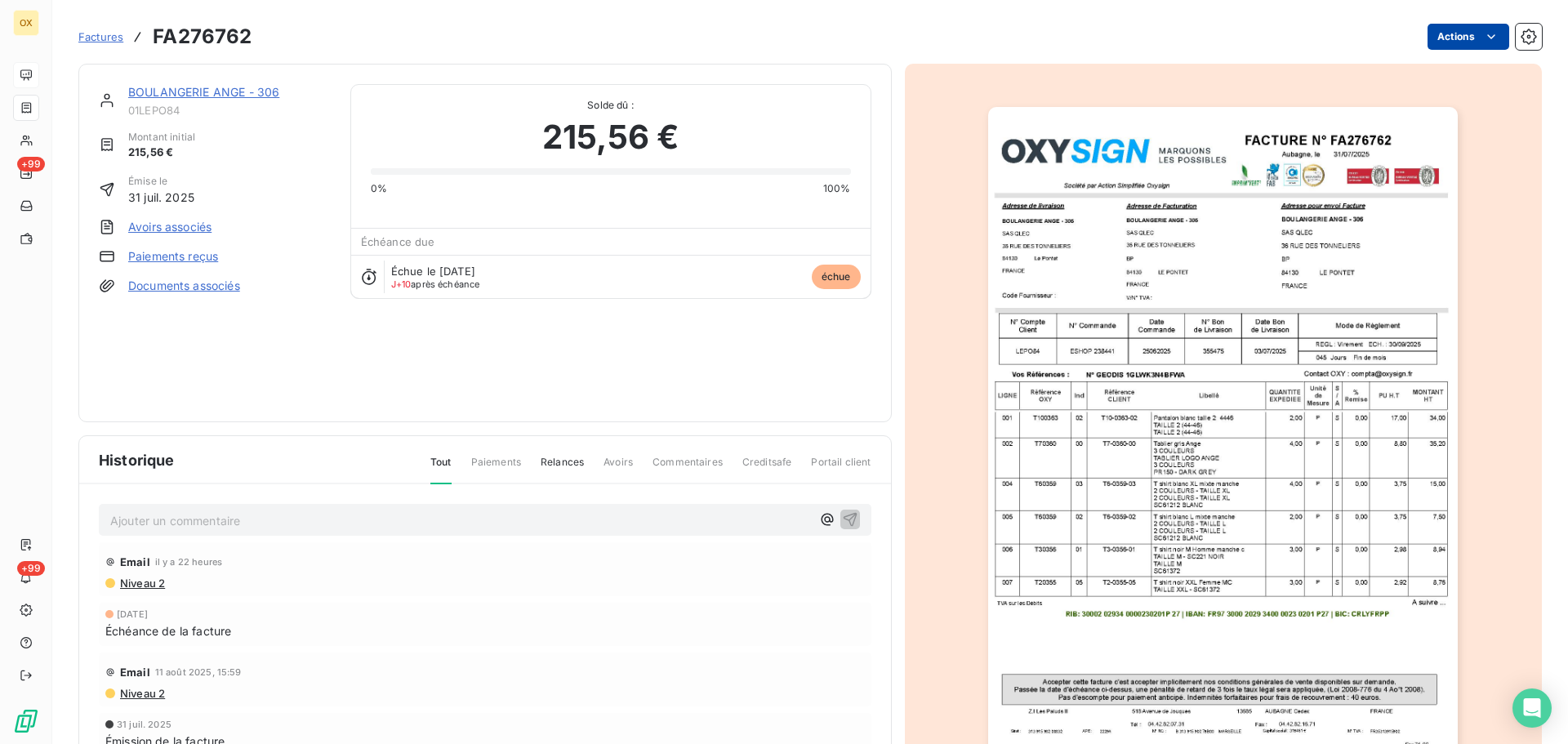
click at [1438, 35] on html "OX +99 +99 Factures FA276762 Actions BOULANGERIE ANGE - 306 01LEPO84 Montant in…" at bounding box center [784, 372] width 1568 height 744
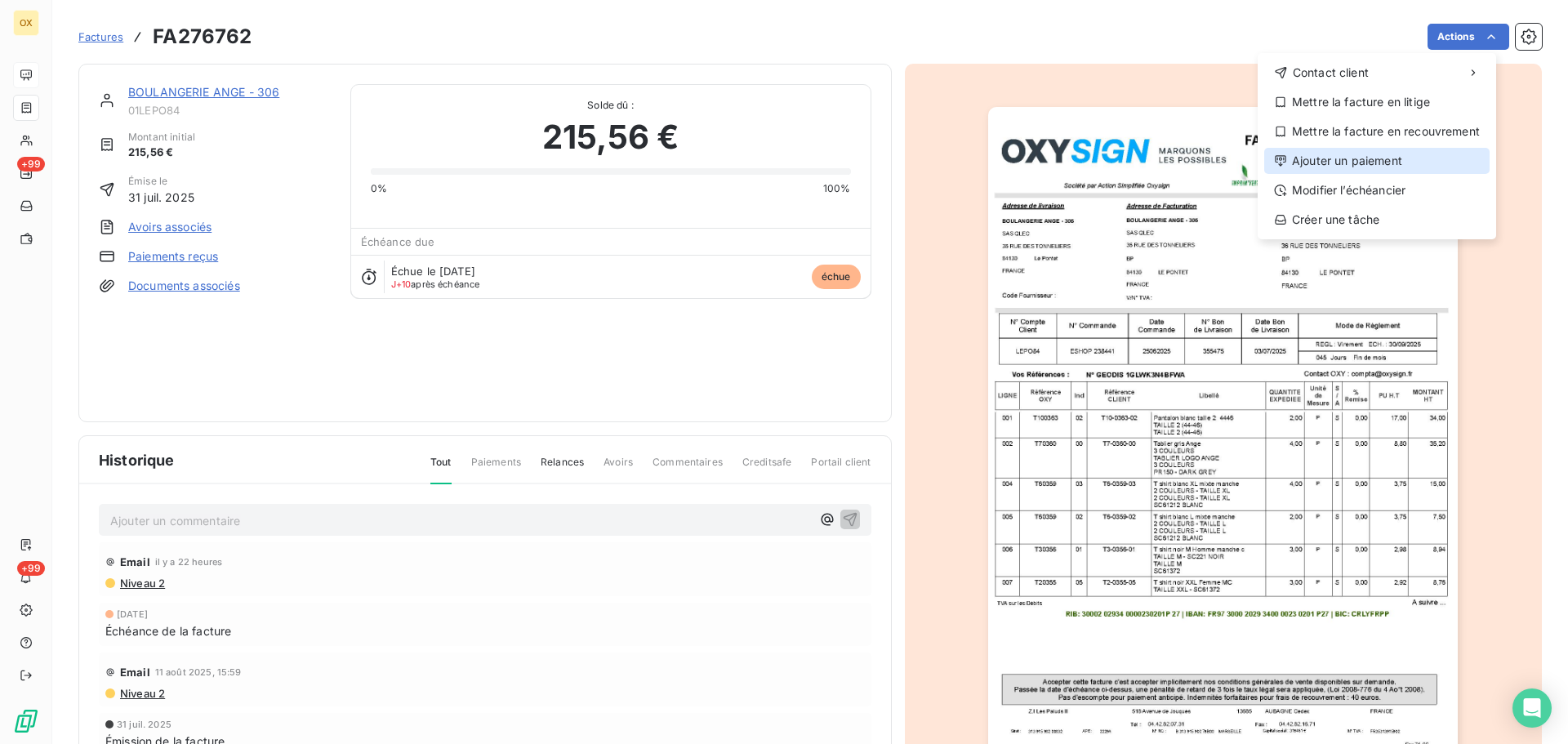
click at [1380, 160] on div "Ajouter un paiement" at bounding box center [1377, 161] width 225 height 26
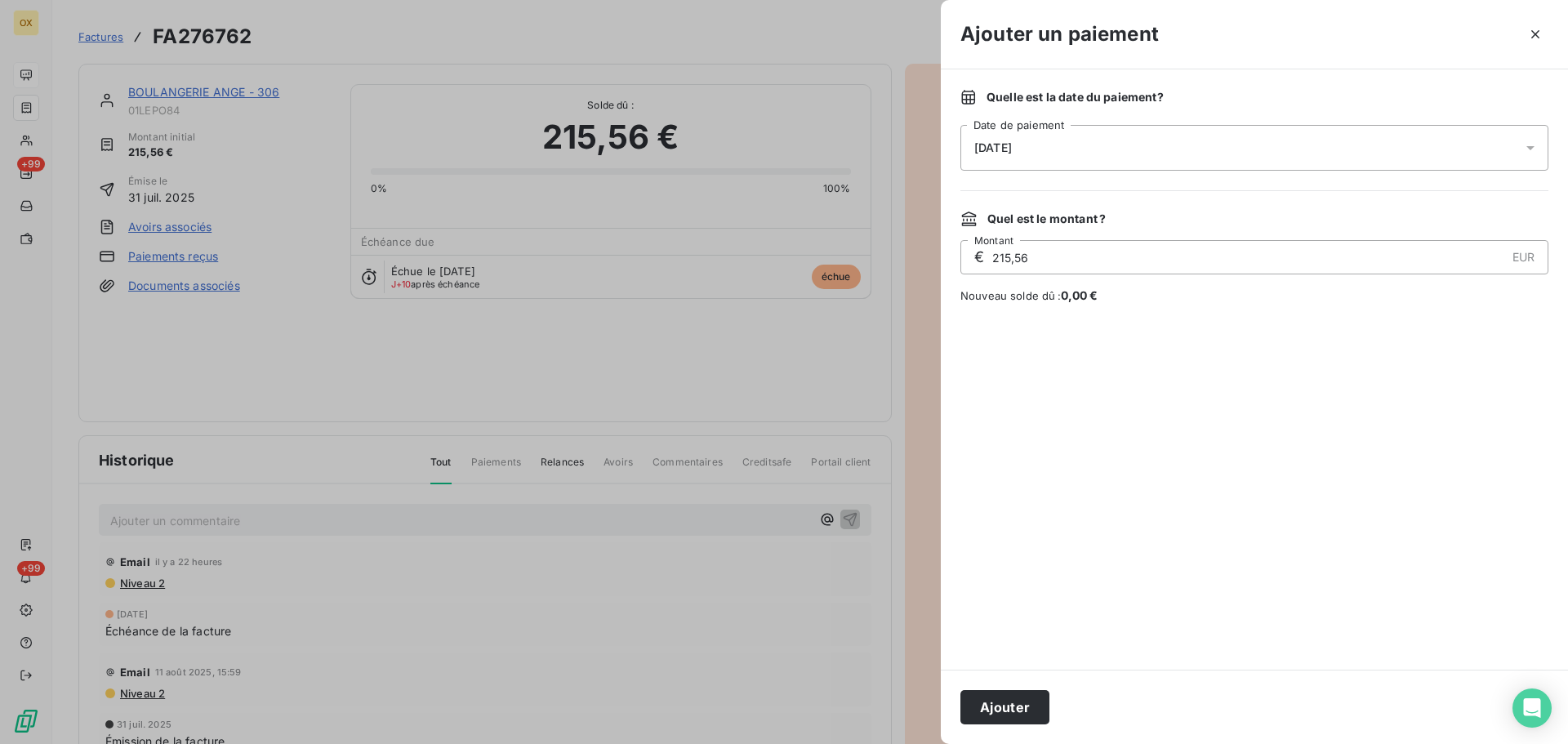
click at [1039, 149] on div "[DATE]" at bounding box center [1255, 147] width 588 height 46
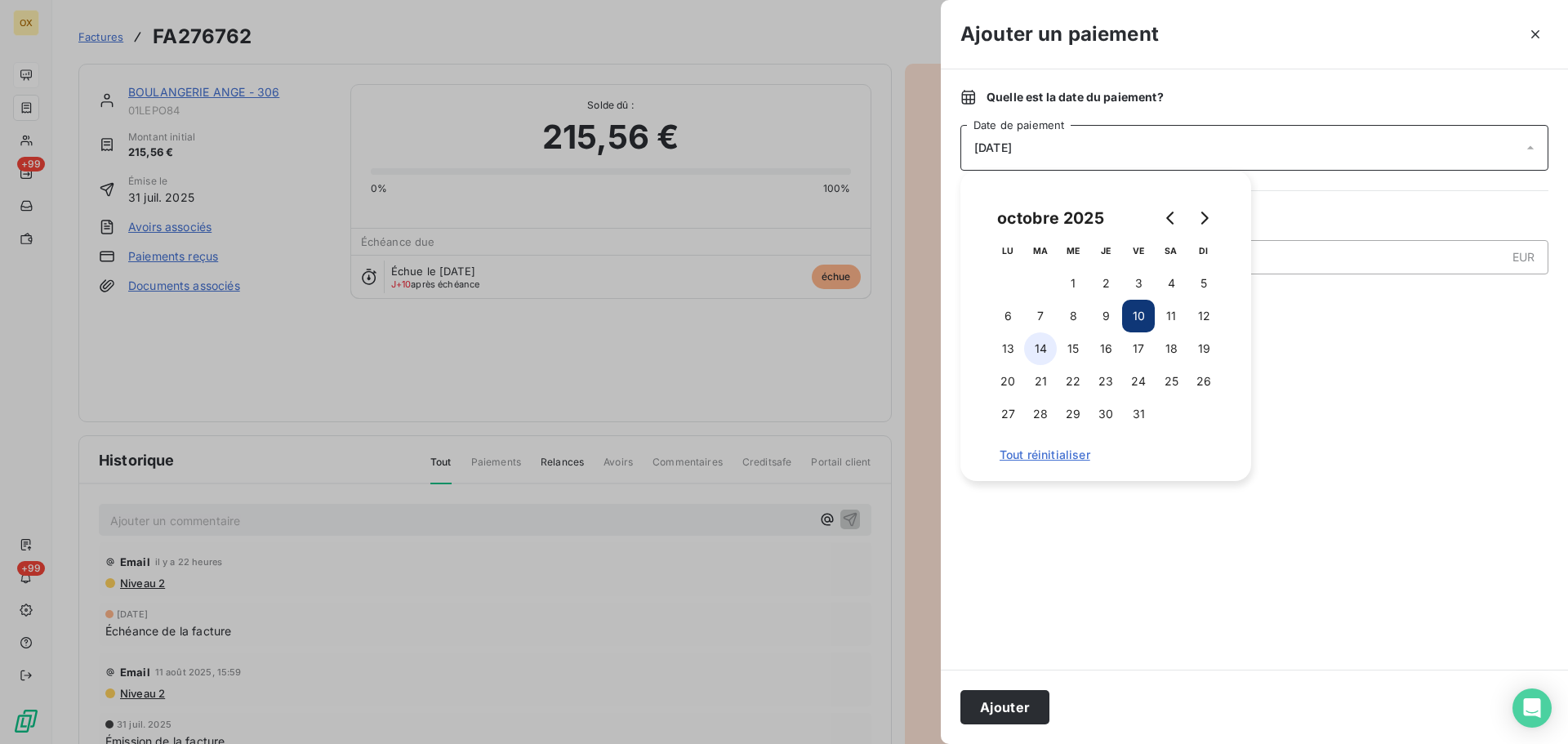
click at [1039, 343] on button "14" at bounding box center [1041, 348] width 33 height 33
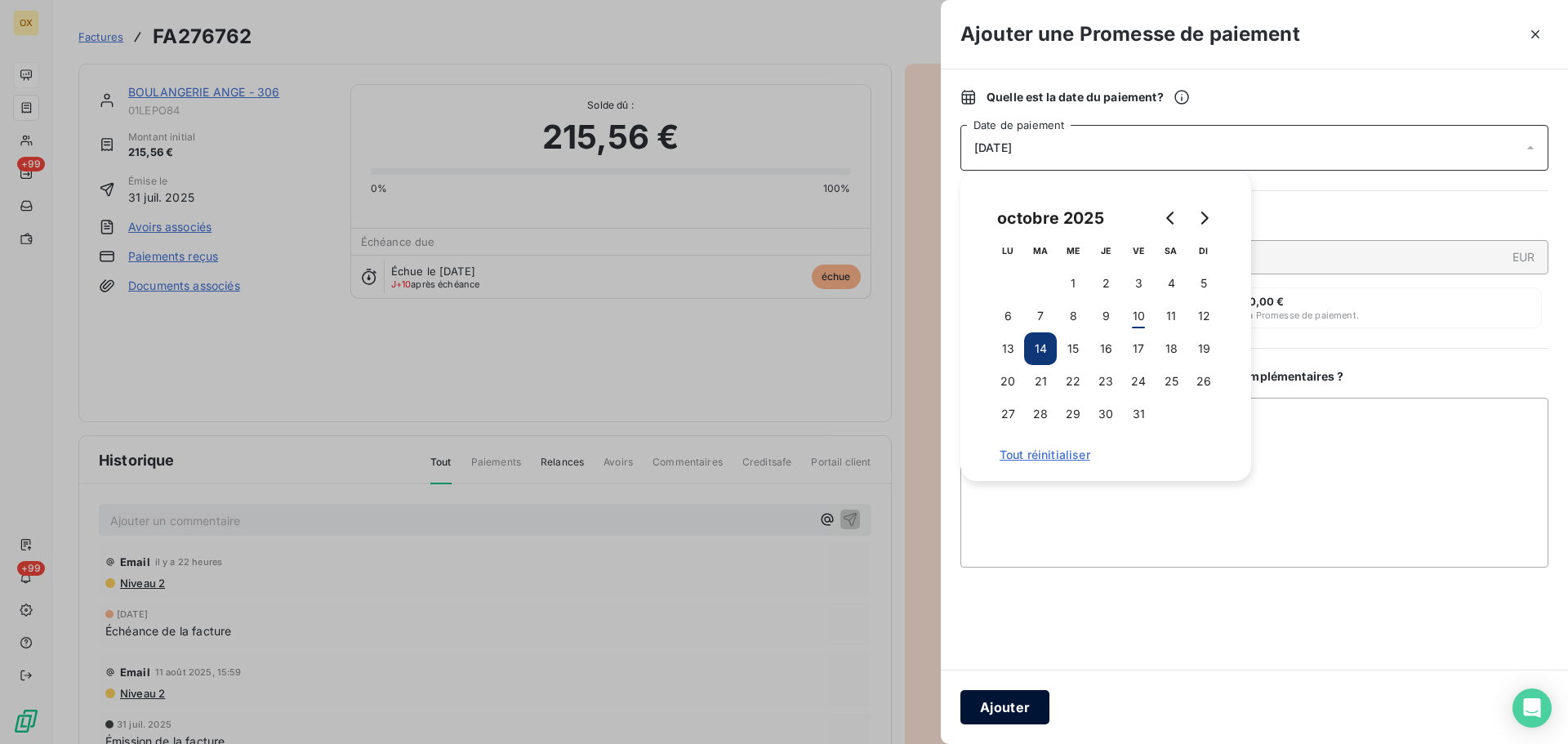
click at [1017, 697] on button "Ajouter" at bounding box center [1005, 707] width 89 height 34
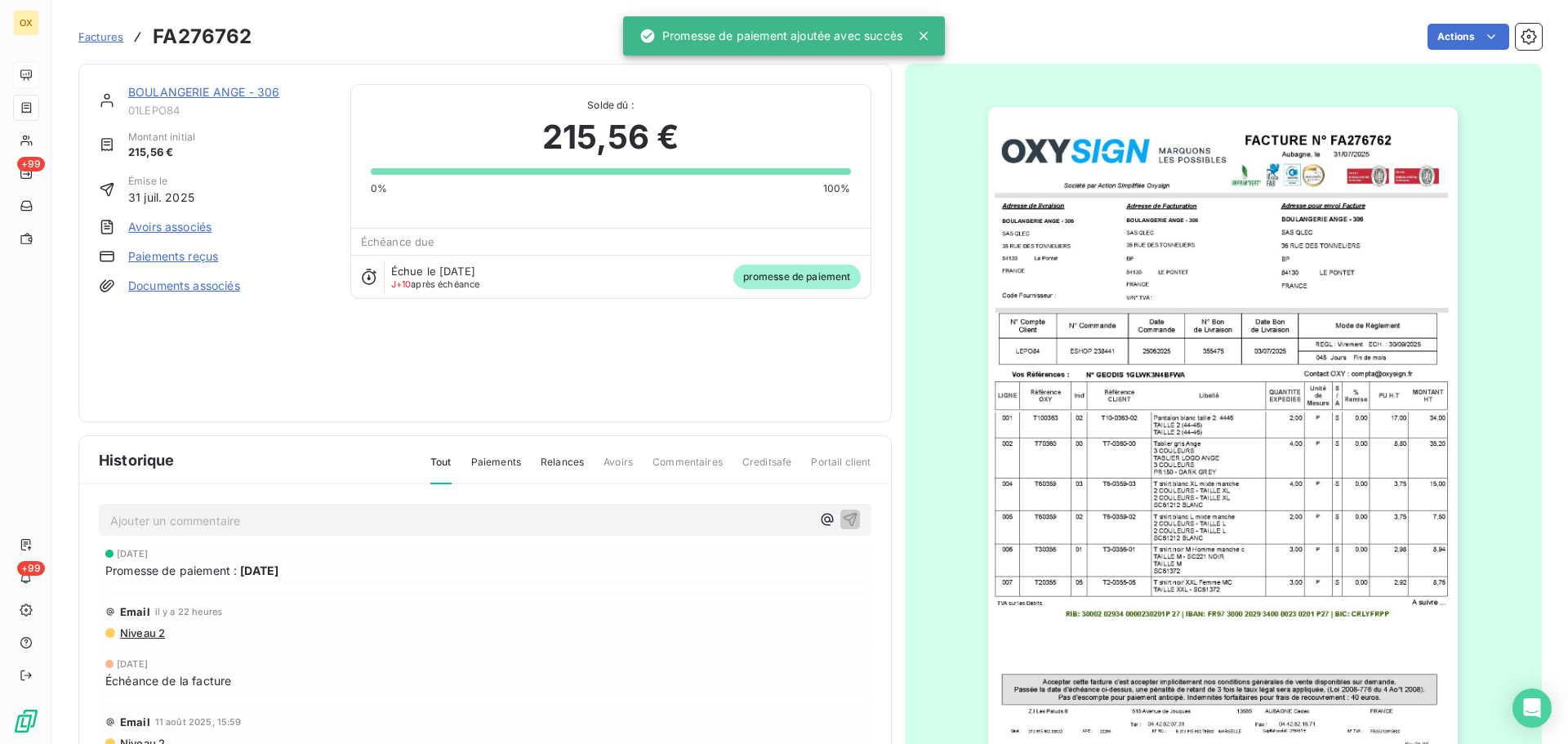
click at [207, 91] on link "BOULANGERIE ANGE - 306" at bounding box center [204, 92] width 151 height 14
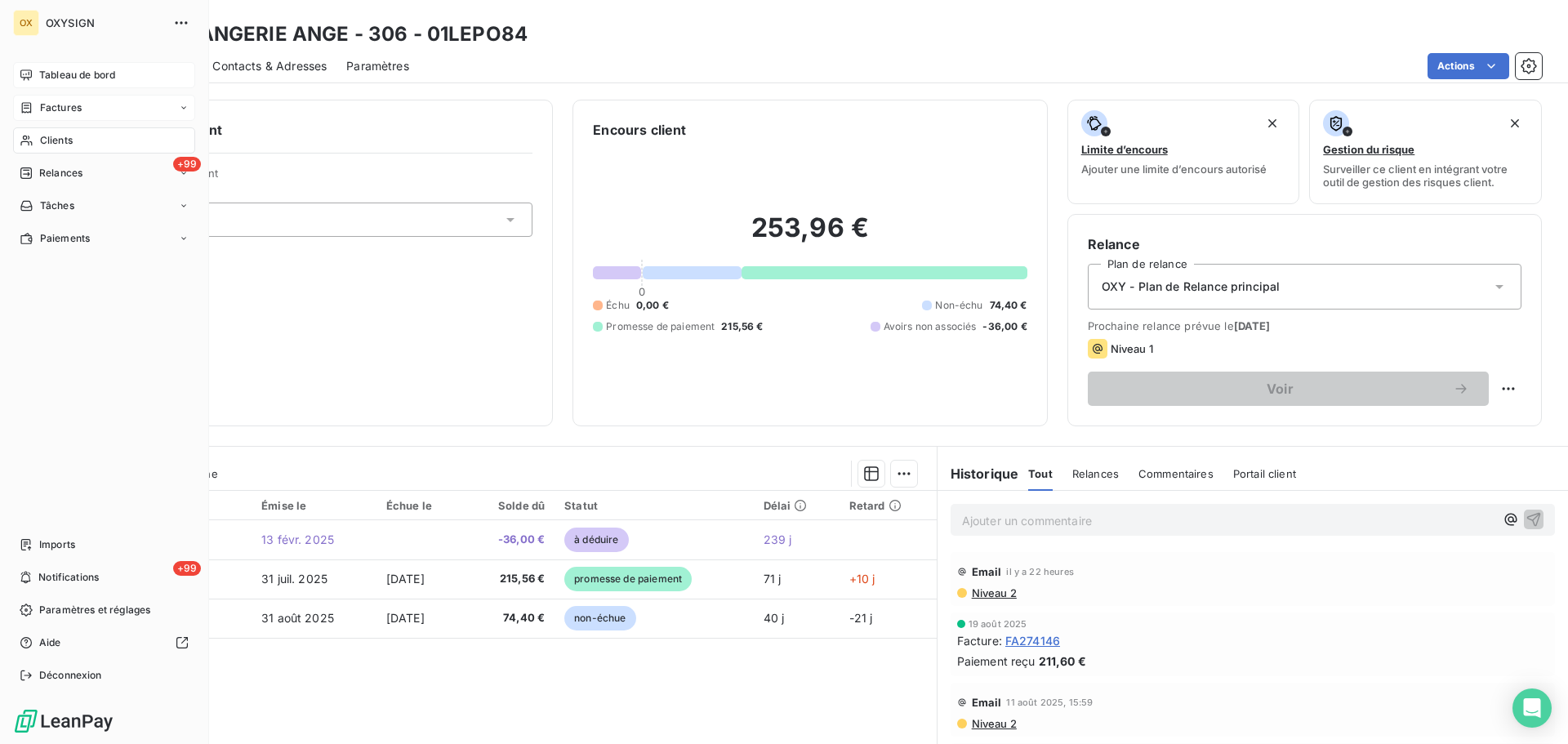
click at [78, 80] on span "Tableau de bord" at bounding box center [77, 75] width 76 height 15
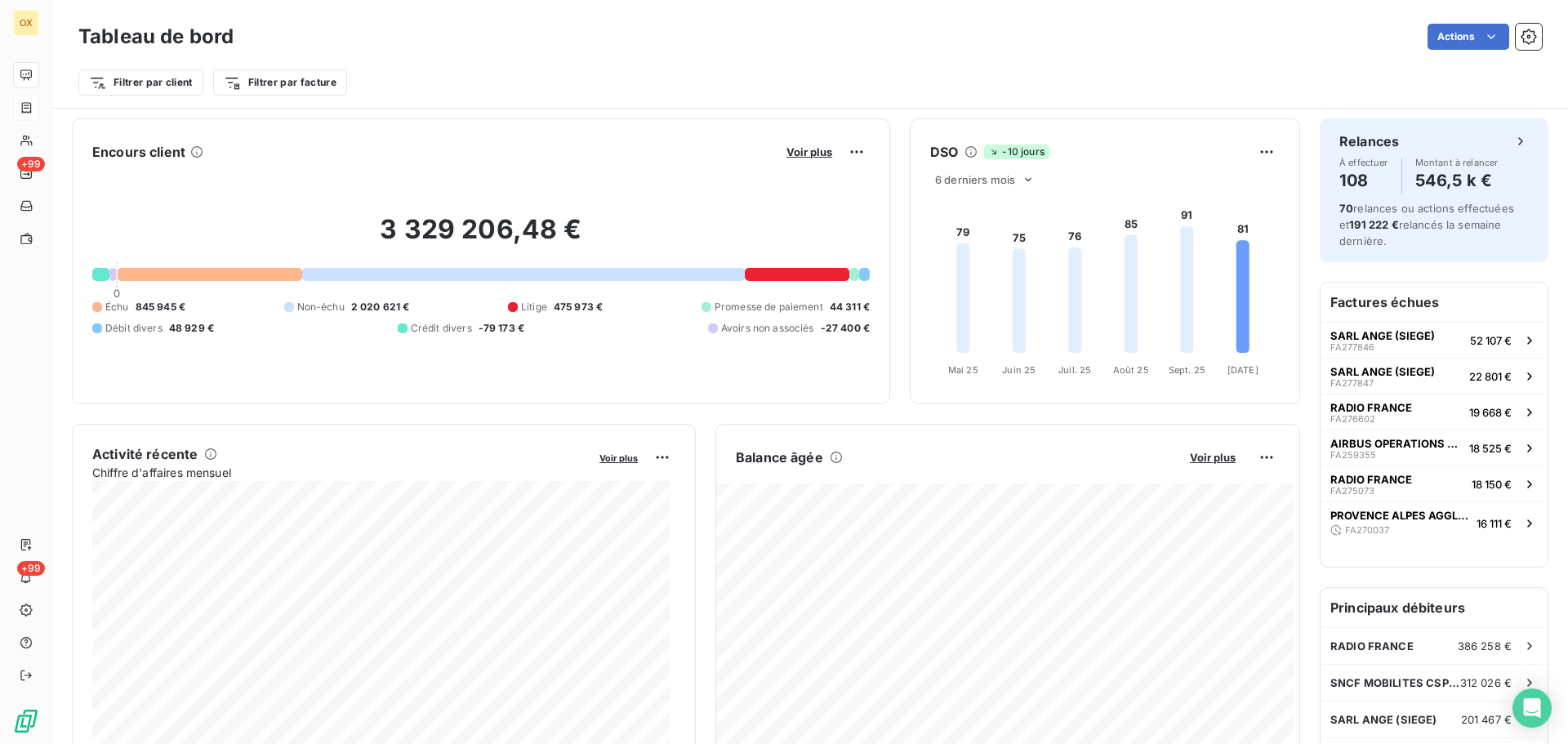
scroll to position [2, 0]
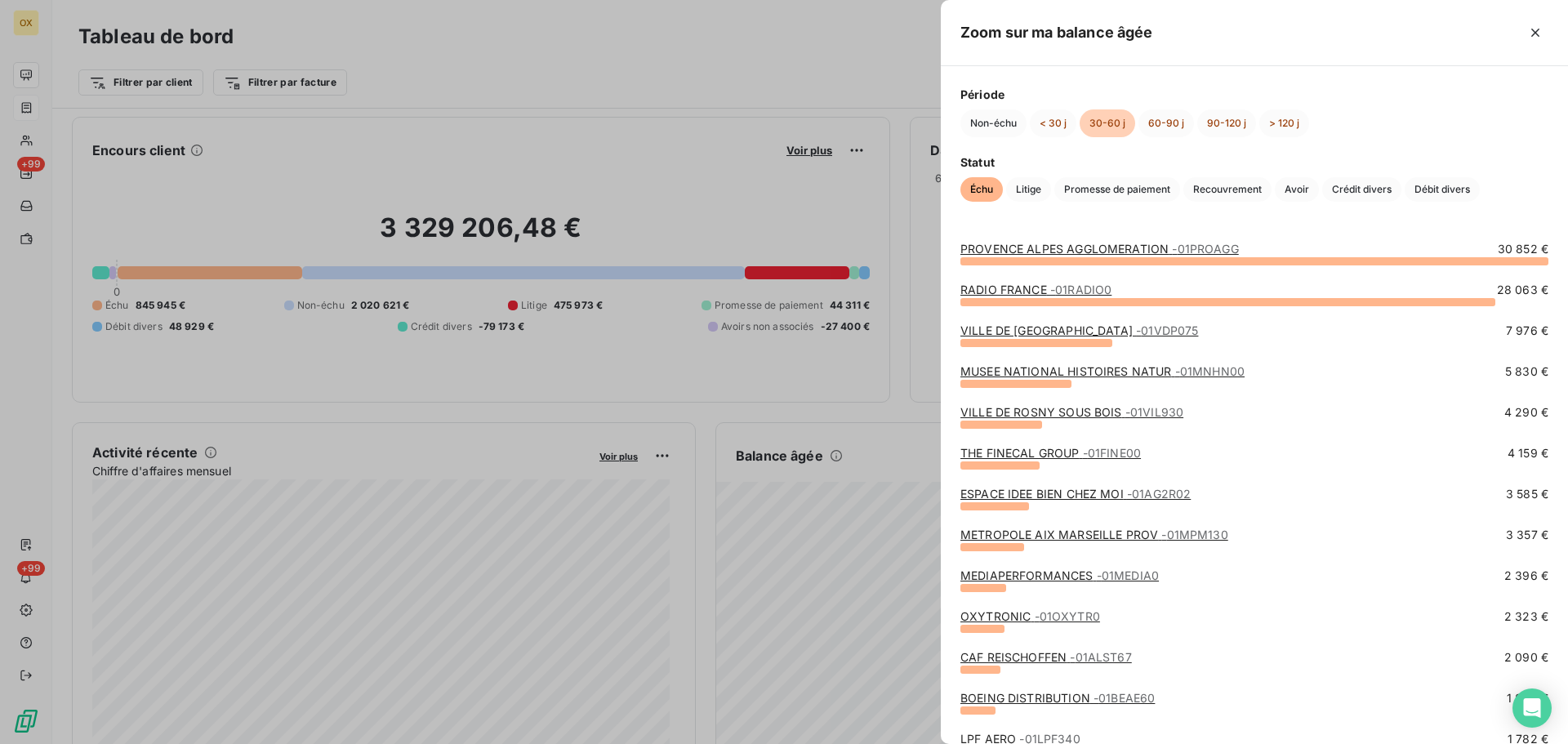
click at [1034, 450] on link "THE FINECAL GROUP - 01FINE00" at bounding box center [1051, 452] width 181 height 14
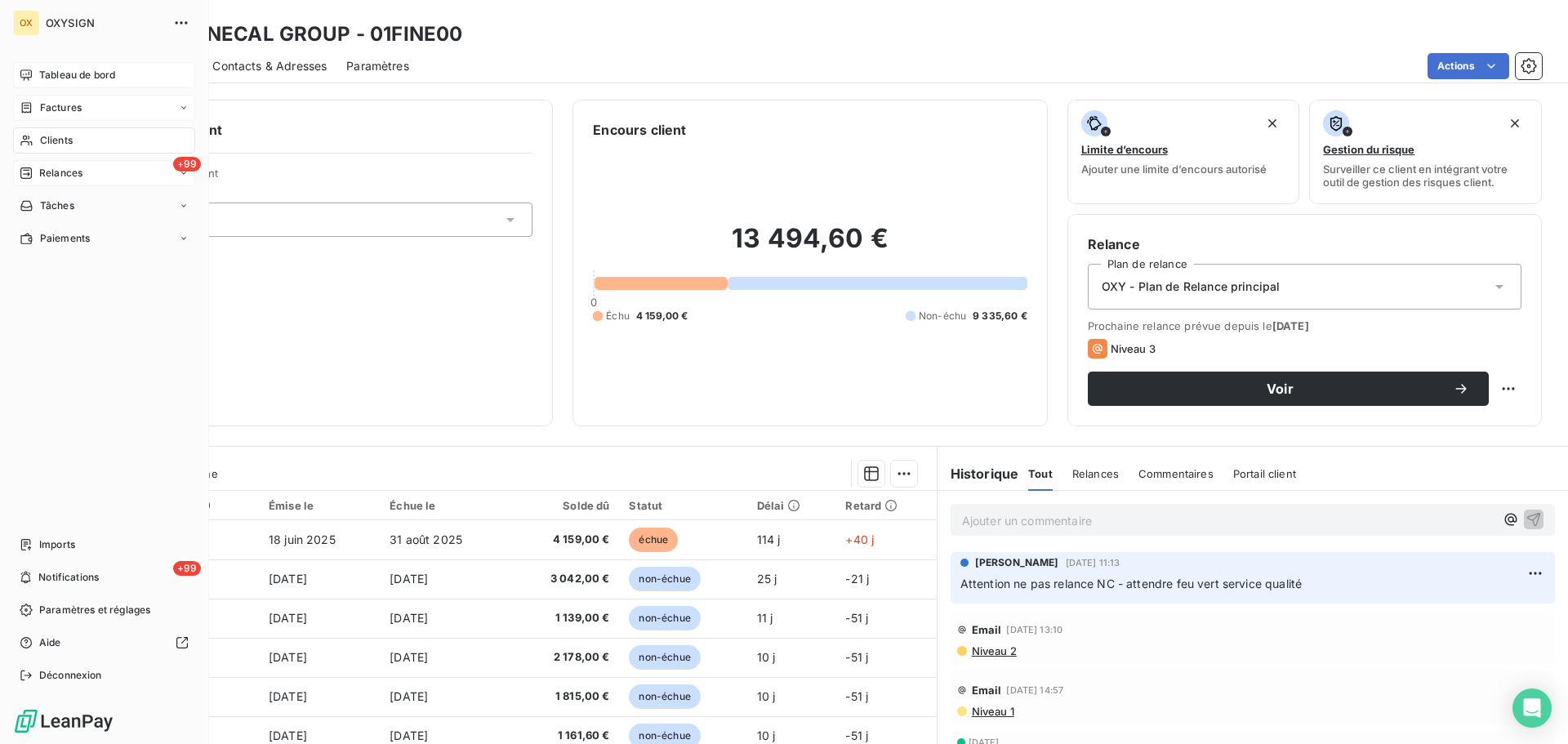
click at [47, 170] on span "Relances" at bounding box center [61, 173] width 43 height 15
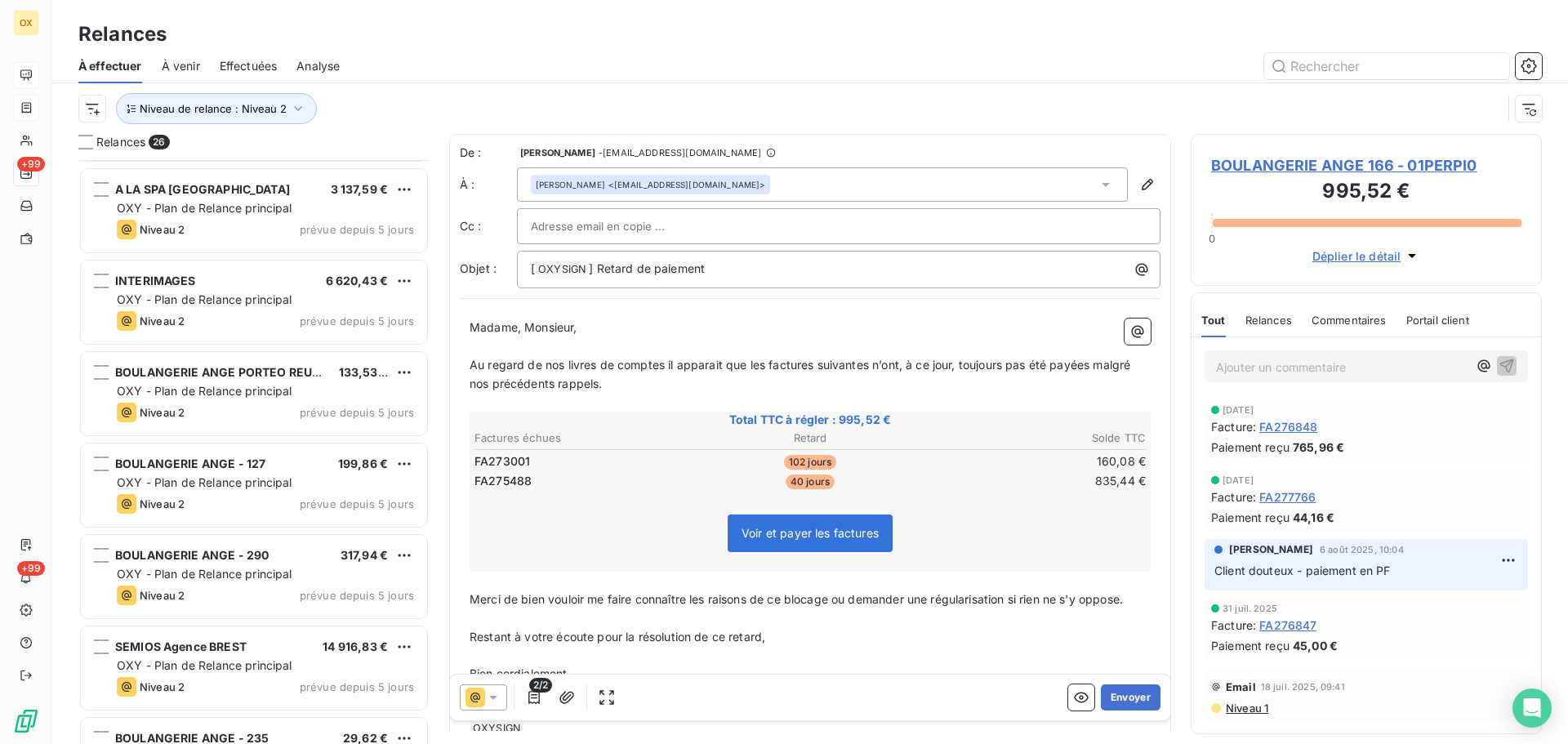
scroll to position [899, 0]
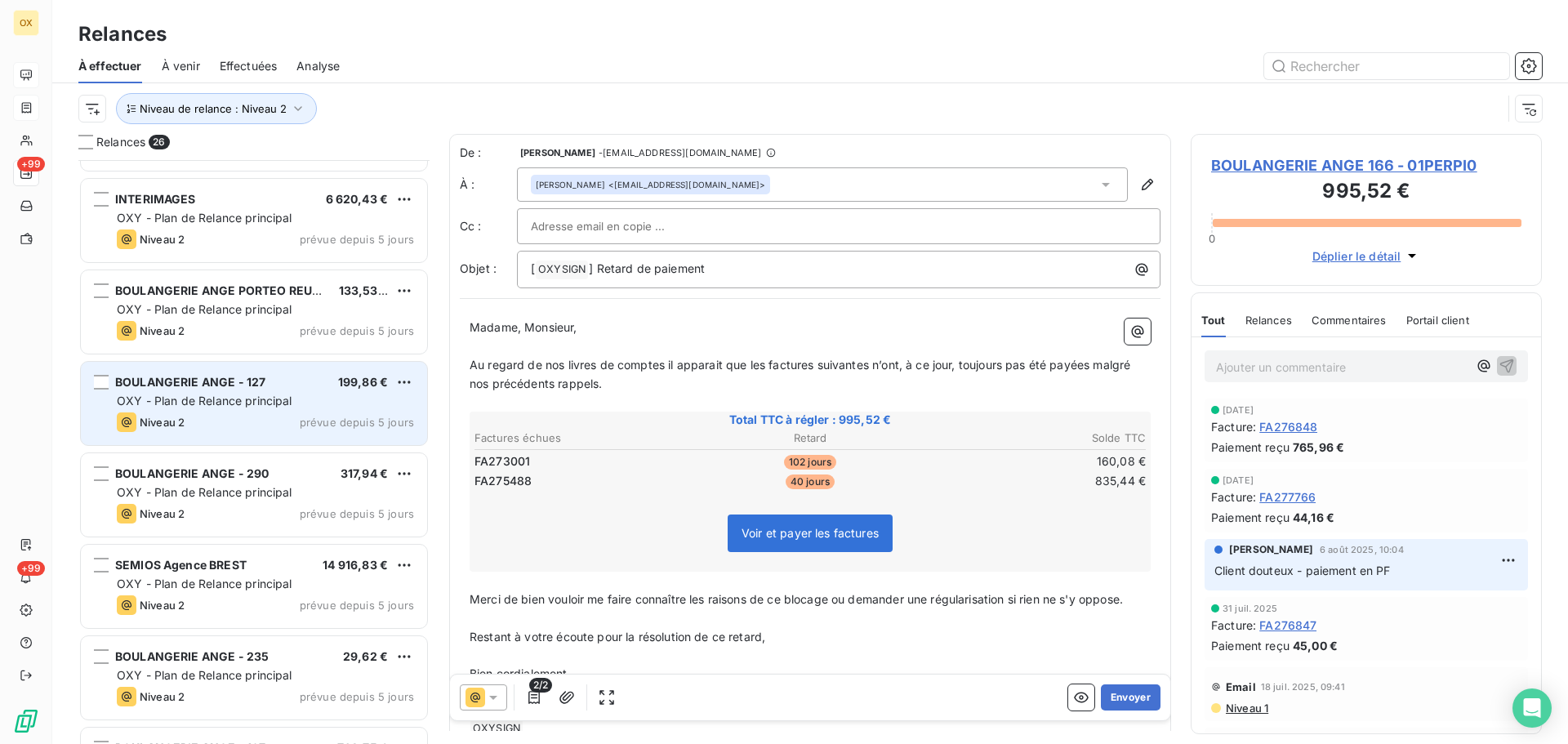
click at [283, 380] on div "BOULANGERIE ANGE - 127 199,86 €" at bounding box center [266, 382] width 298 height 15
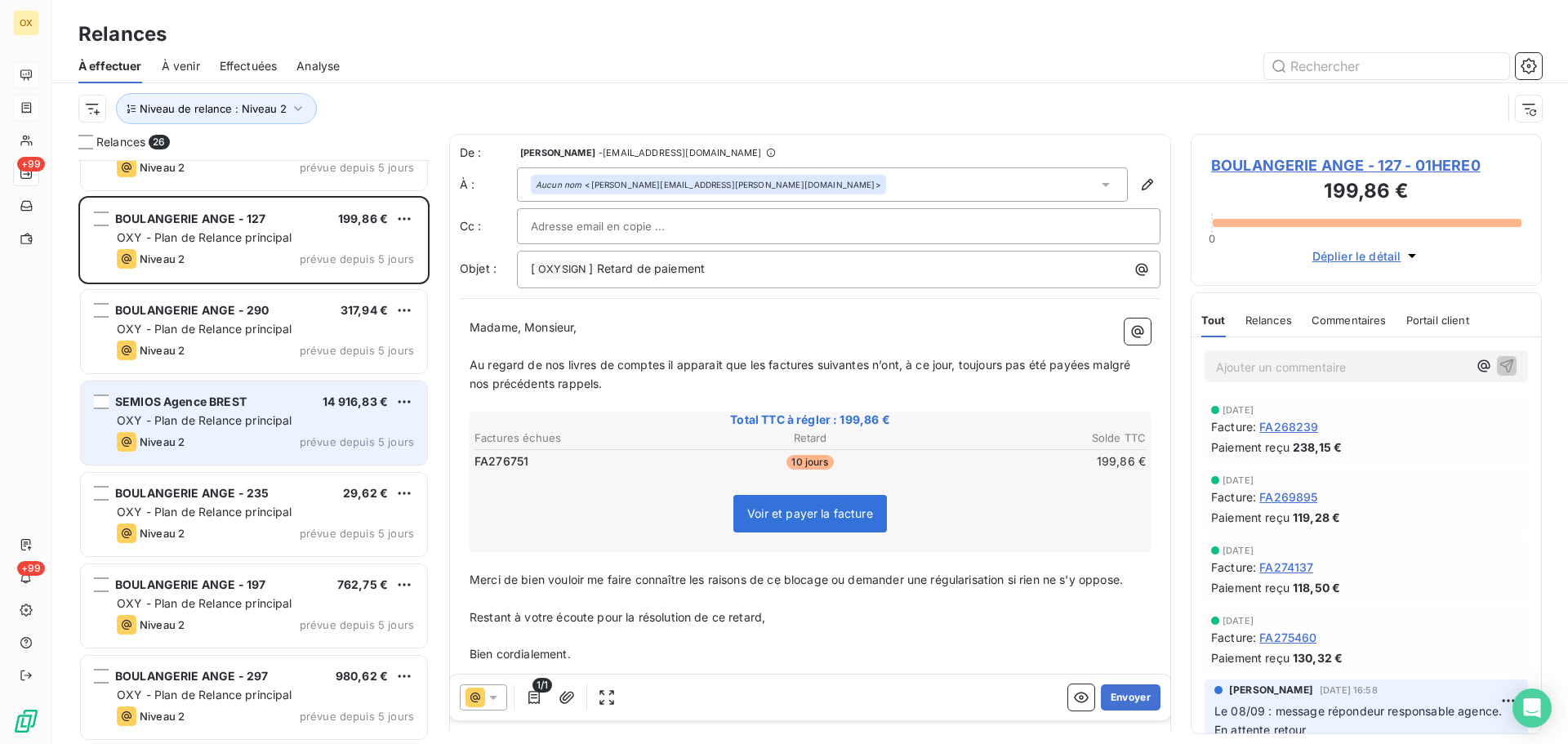
scroll to position [1144, 0]
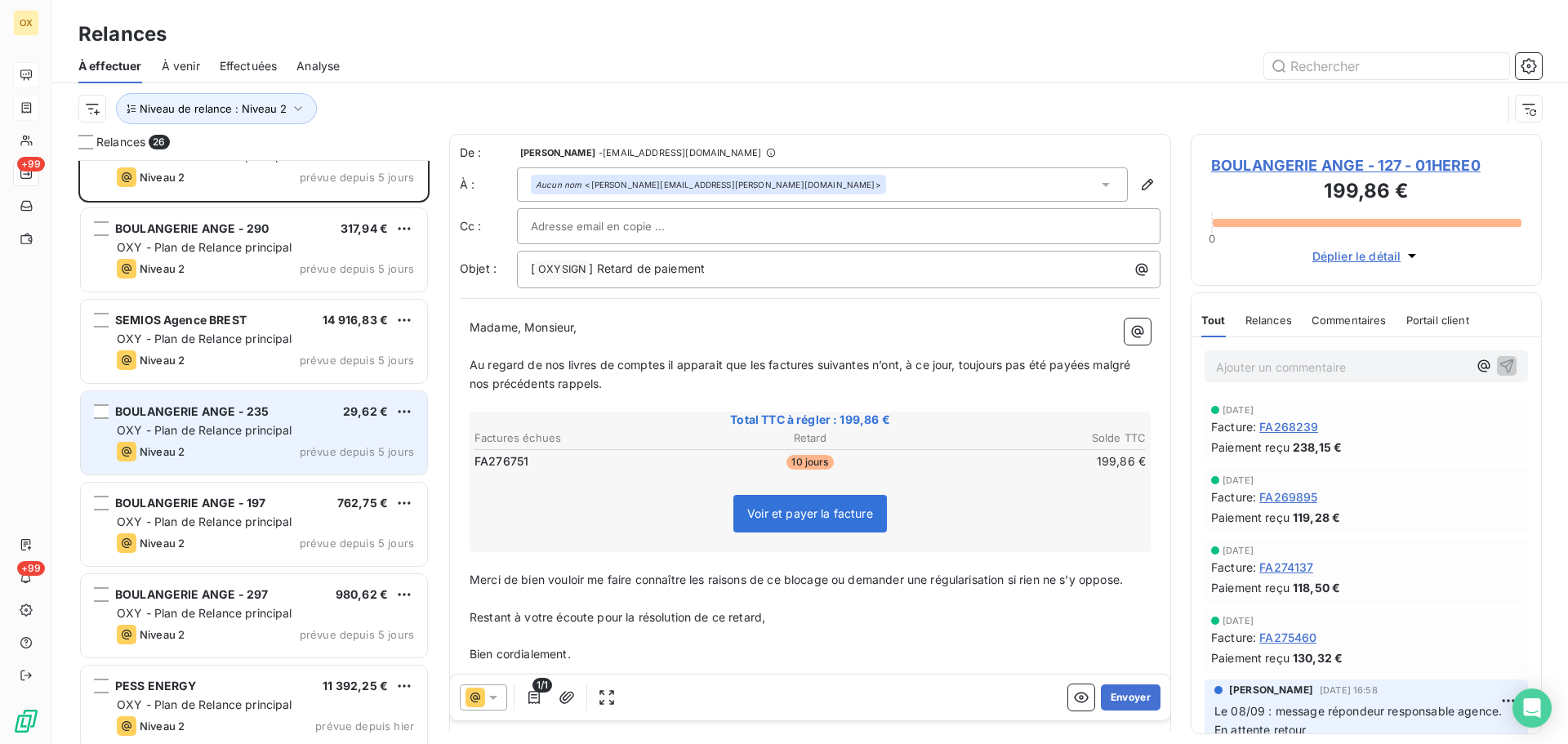
click at [287, 423] on span "OXY - Plan de Relance principal" at bounding box center [205, 430] width 175 height 14
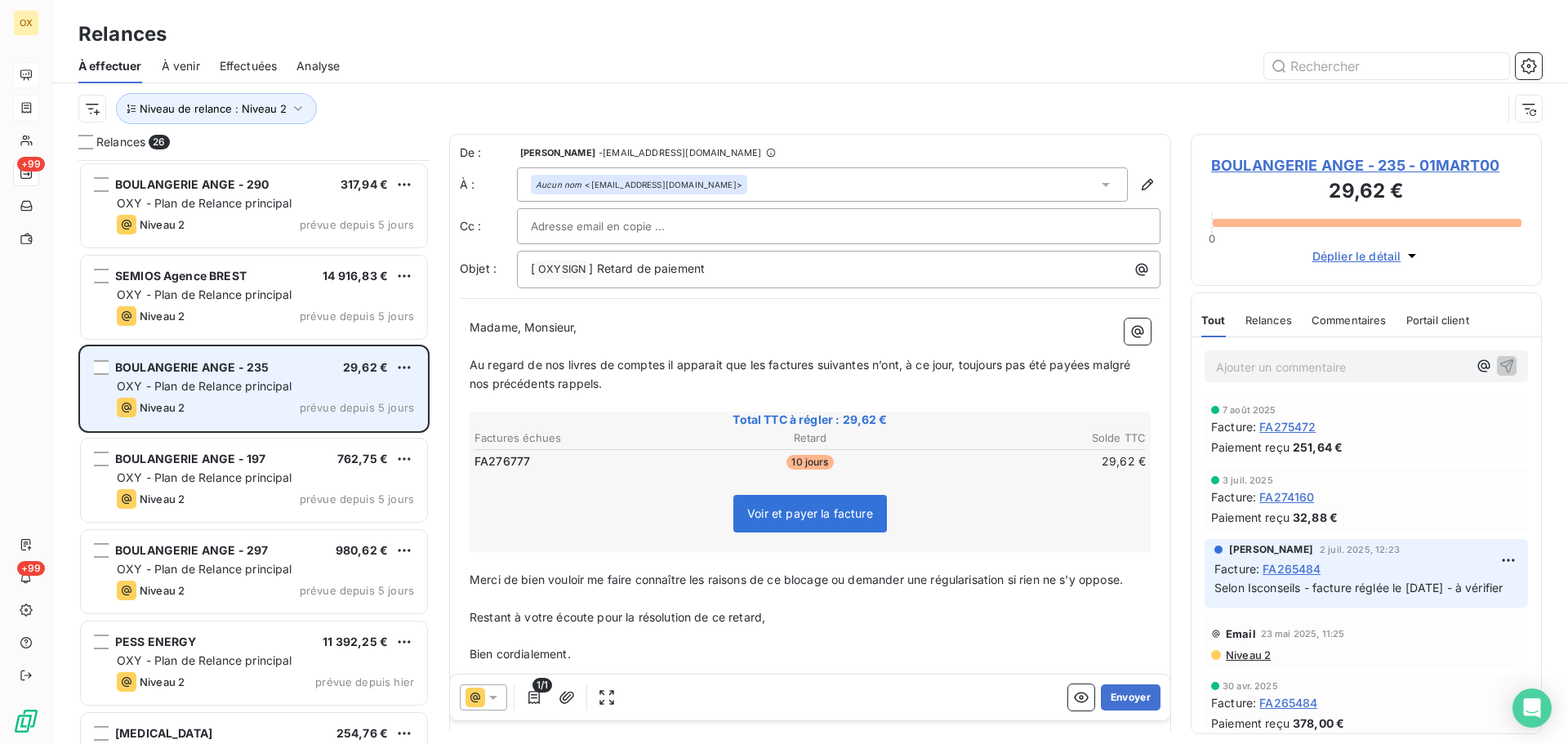
scroll to position [1226, 0]
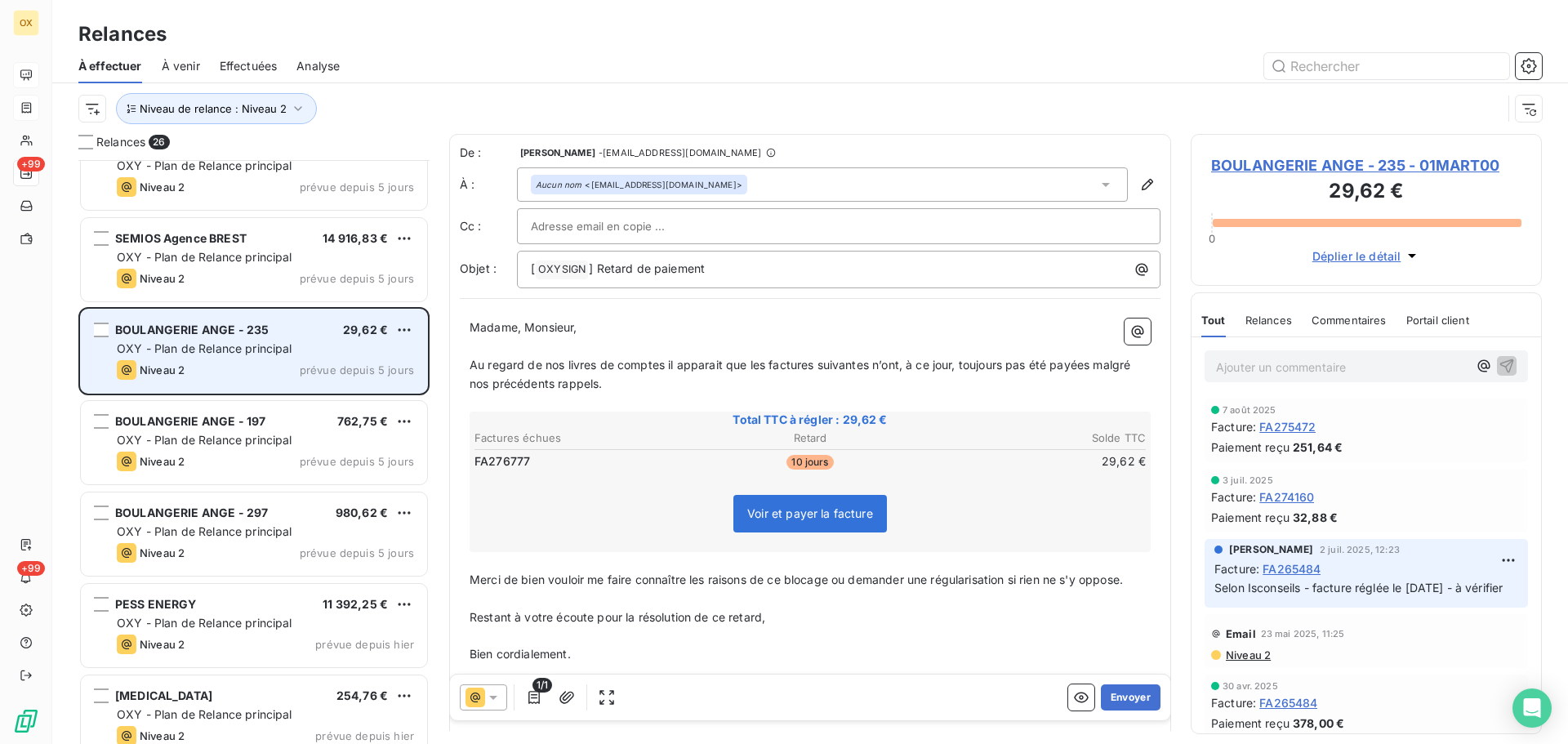
click at [288, 425] on div "BOULANGERIE ANGE - 197 762,75 €" at bounding box center [266, 421] width 298 height 15
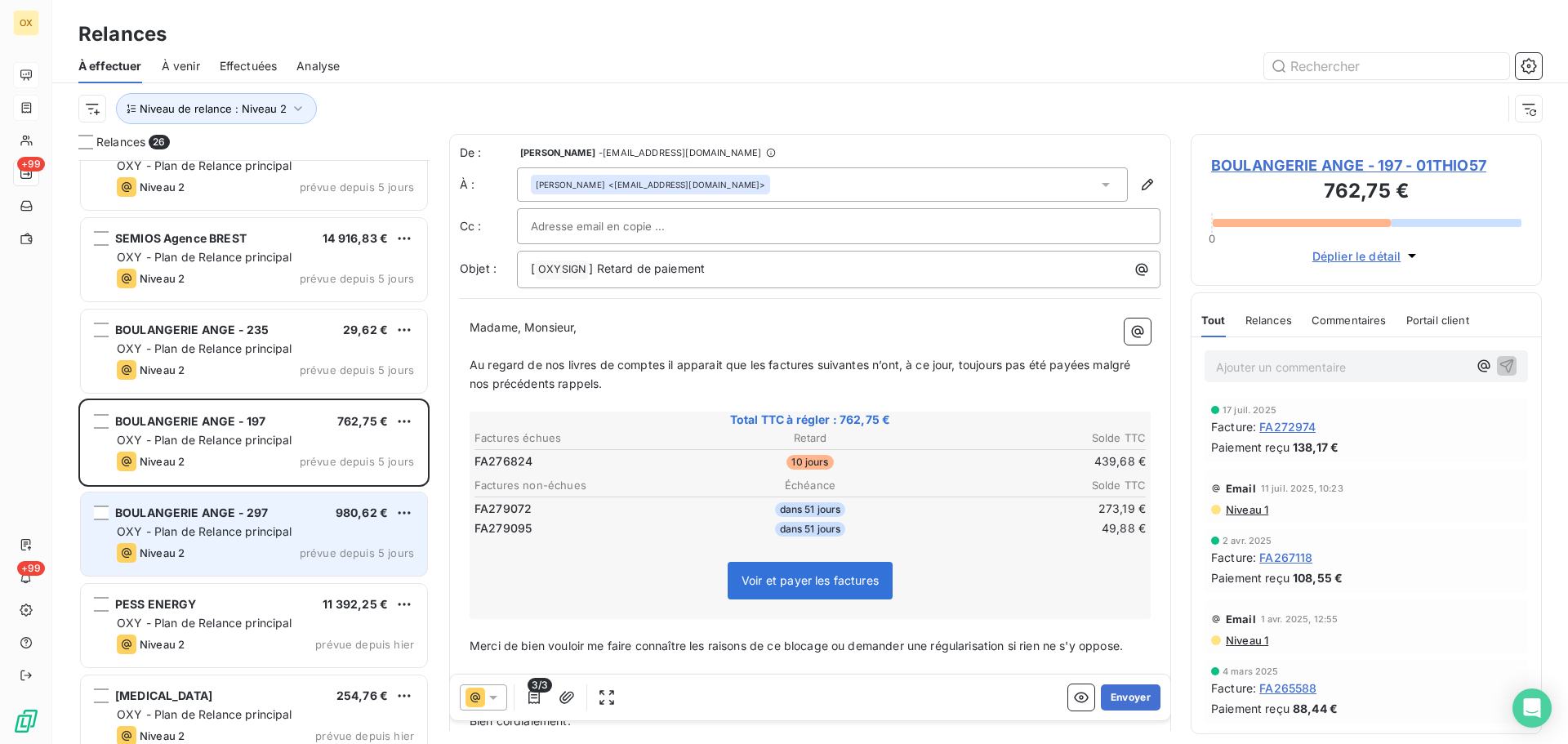
click at [291, 526] on span "OXY - Plan de Relance principal" at bounding box center [205, 532] width 175 height 14
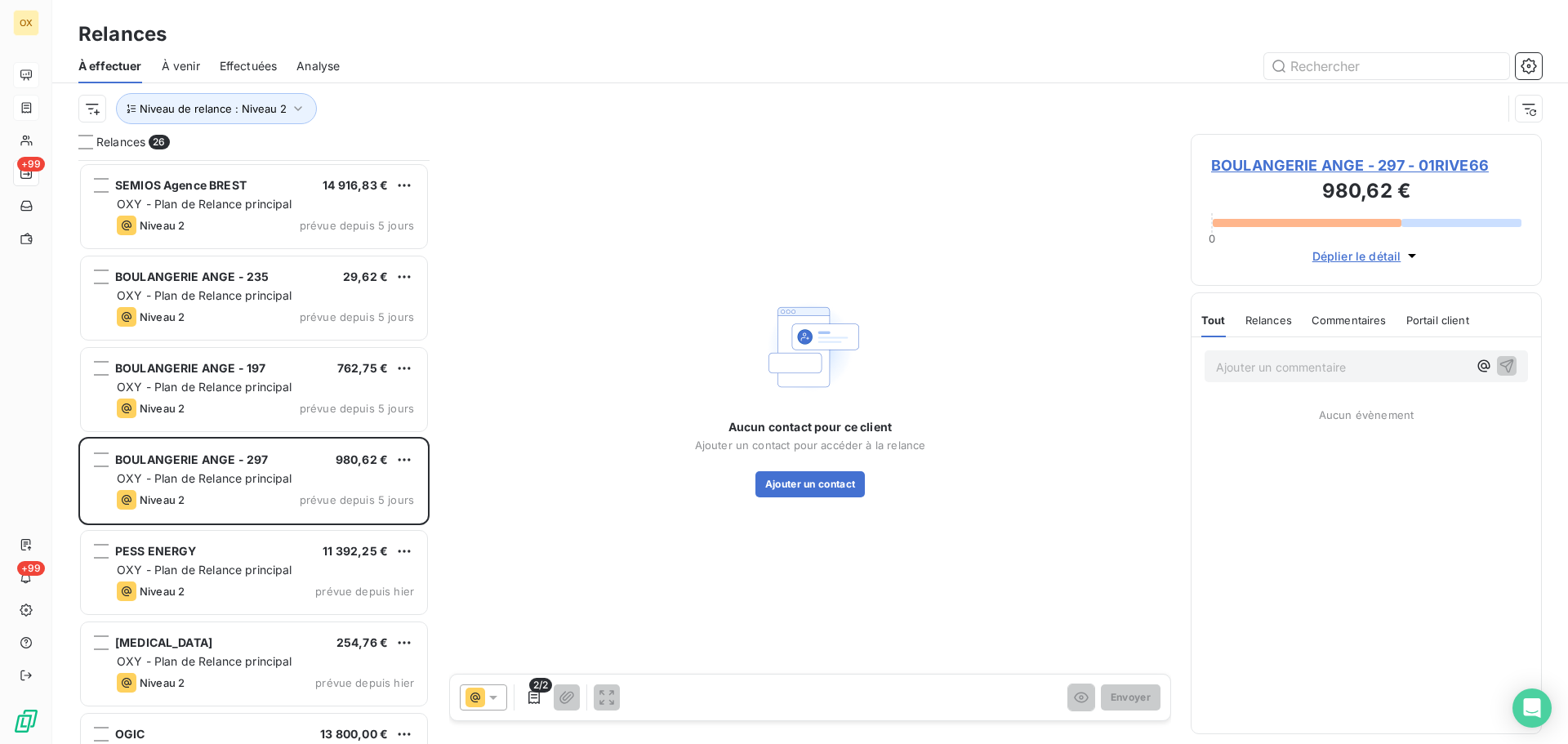
scroll to position [1307, 0]
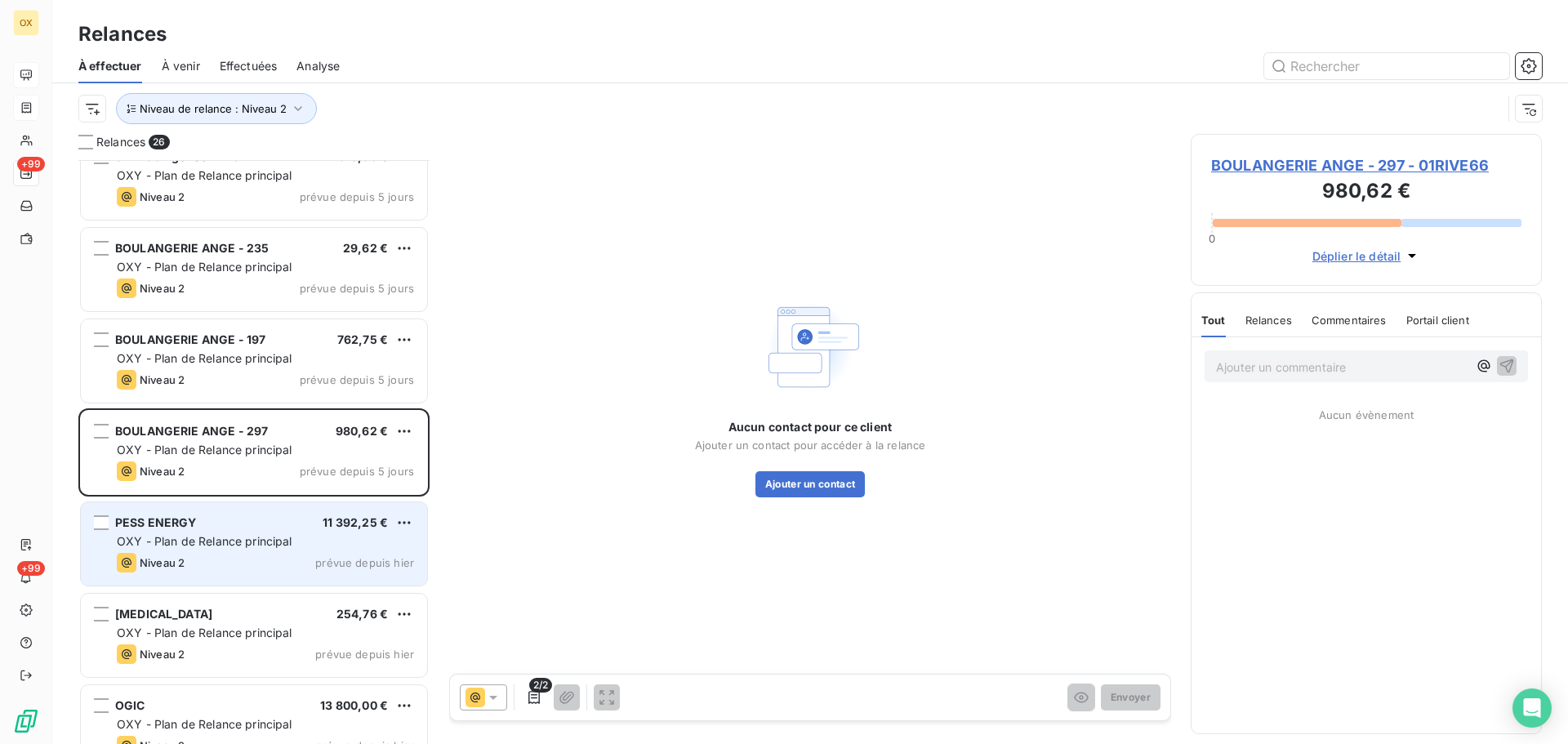
click at [251, 514] on div "PESS ENERGY 11 392,25 € OXY - Plan de Relance principal Niveau 2 prévue depuis …" at bounding box center [254, 544] width 347 height 83
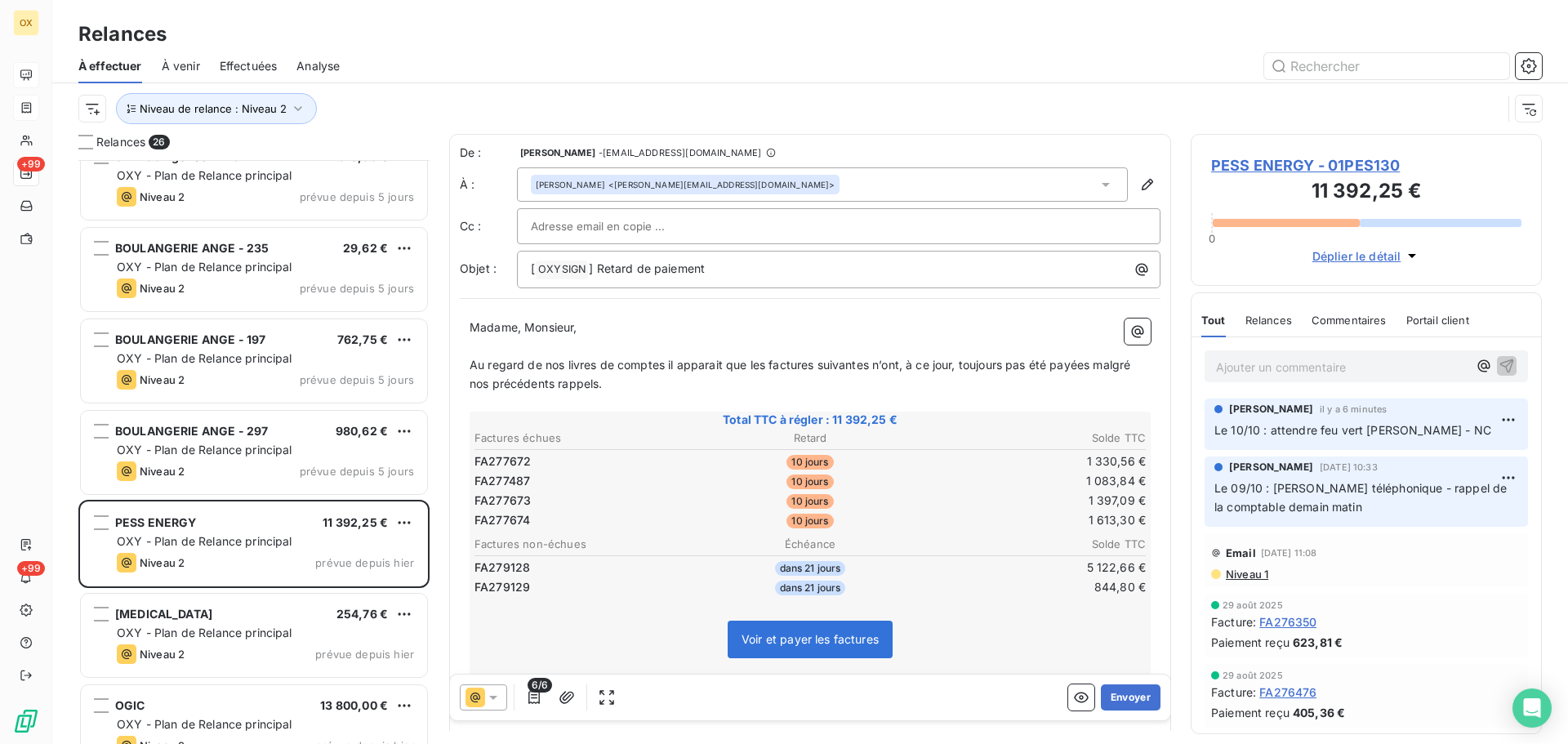
click at [1239, 165] on span "PESS ENERGY - 01PES130" at bounding box center [1366, 165] width 311 height 22
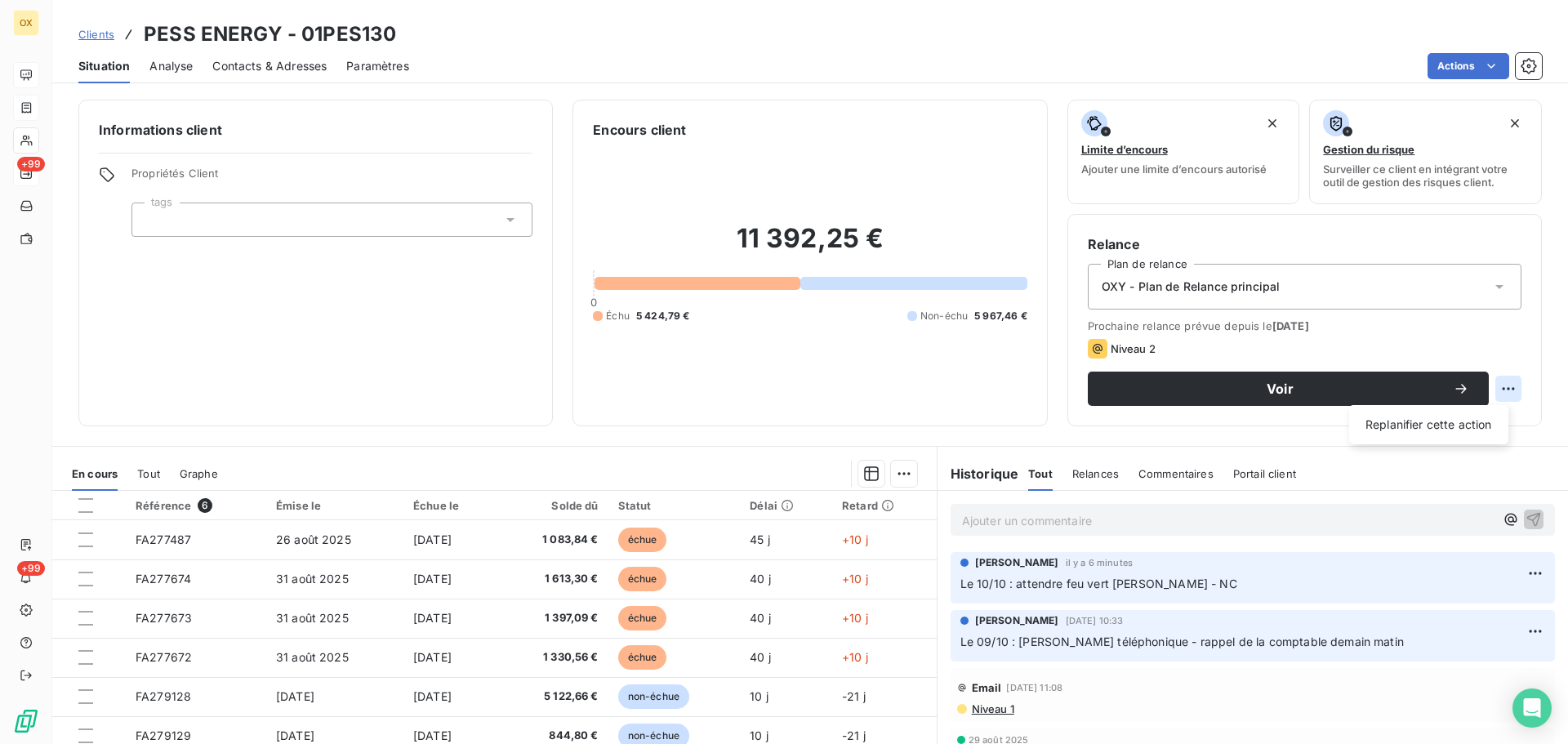
click at [1492, 385] on html "OX +99 +99 Clients PESS ENERGY - 01PES130 Situation Analyse Contacts & Adresses…" at bounding box center [784, 372] width 1568 height 744
click at [1460, 422] on div "Replanifier cette action" at bounding box center [1429, 425] width 146 height 26
select select "9"
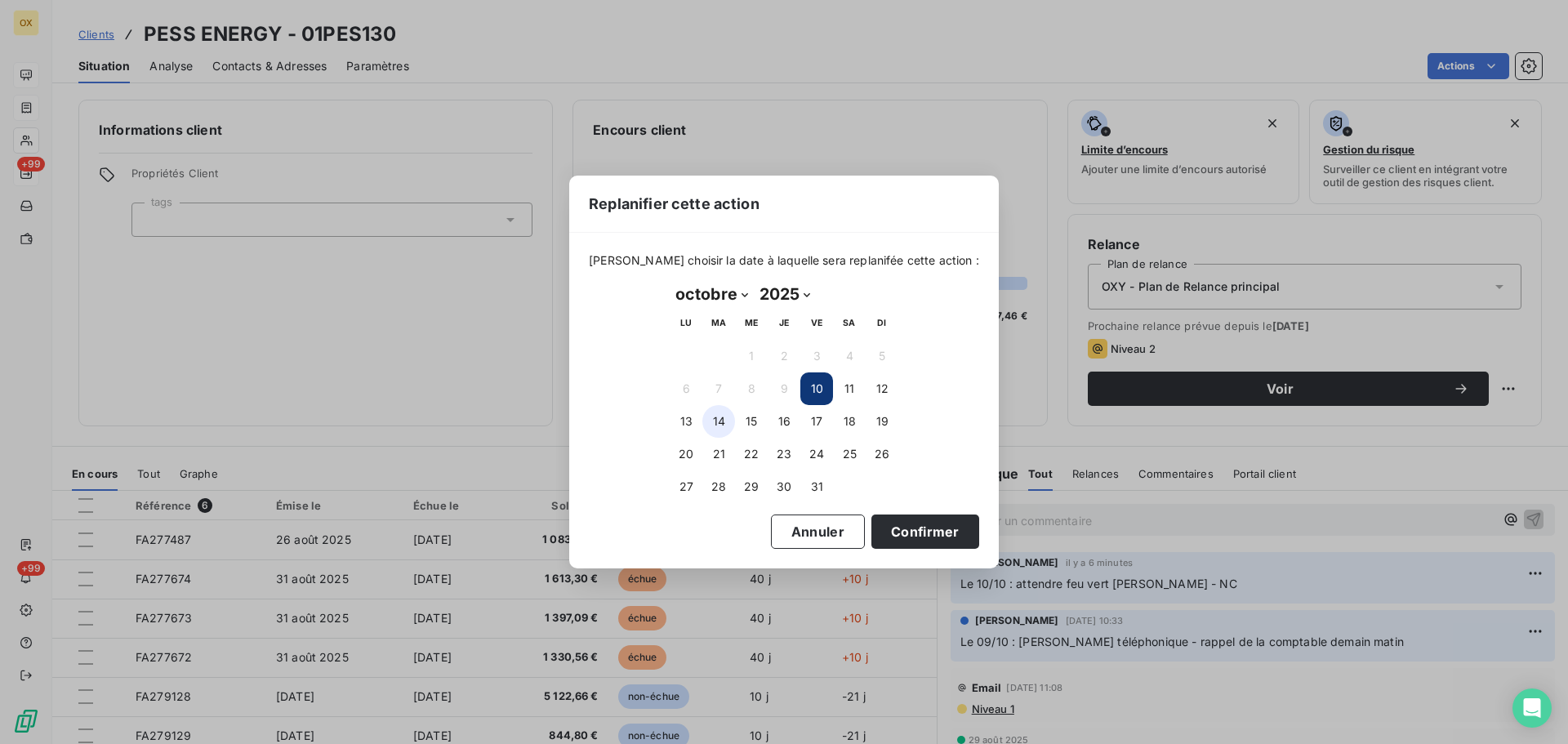
drag, startPoint x: 719, startPoint y: 421, endPoint x: 738, endPoint y: 418, distance: 19.2
click at [722, 421] on button "14" at bounding box center [719, 421] width 33 height 33
drag, startPoint x: 895, startPoint y: 535, endPoint x: 927, endPoint y: 539, distance: 32.2
click at [895, 535] on button "Confirmer" at bounding box center [925, 532] width 108 height 34
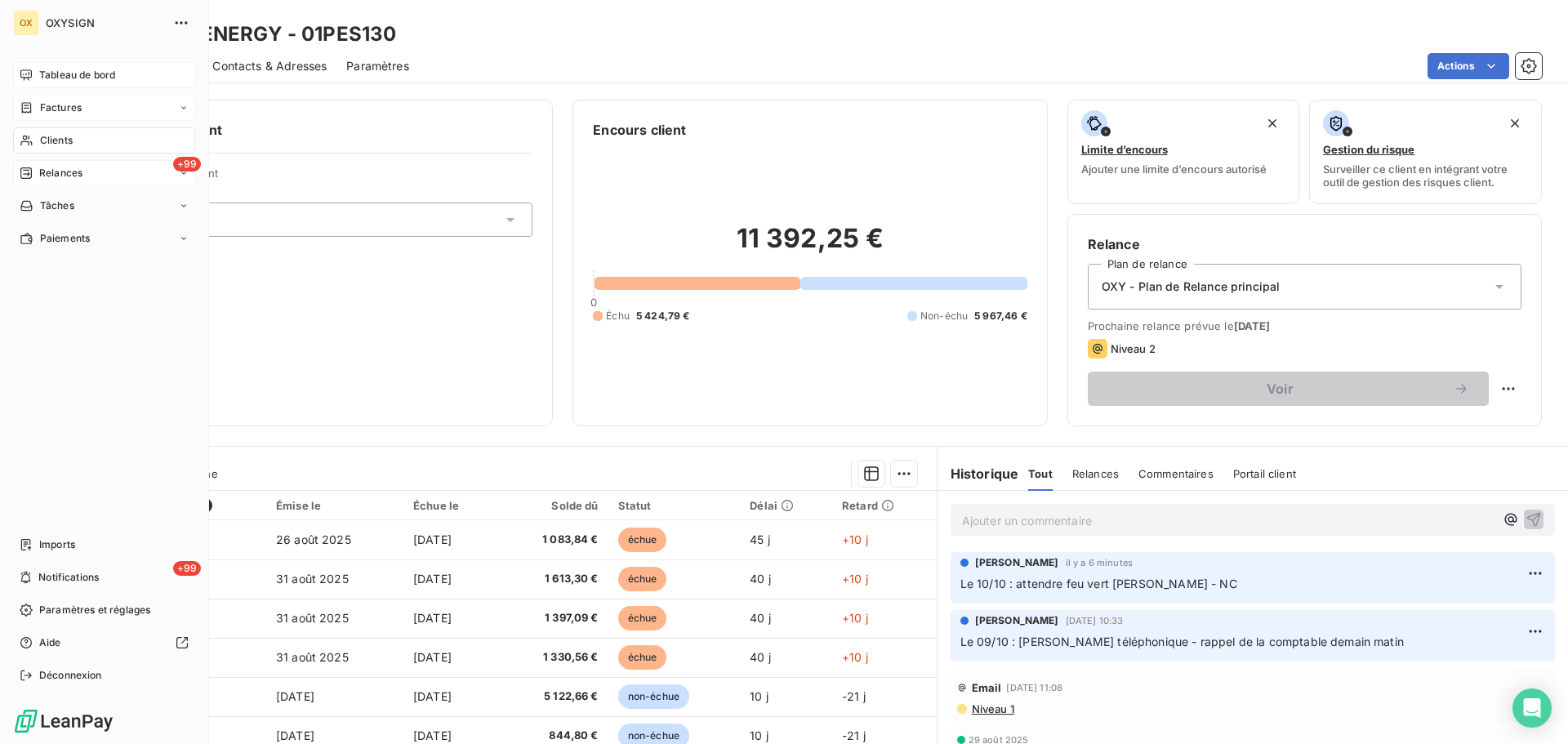
click at [51, 169] on span "Relances" at bounding box center [61, 173] width 43 height 15
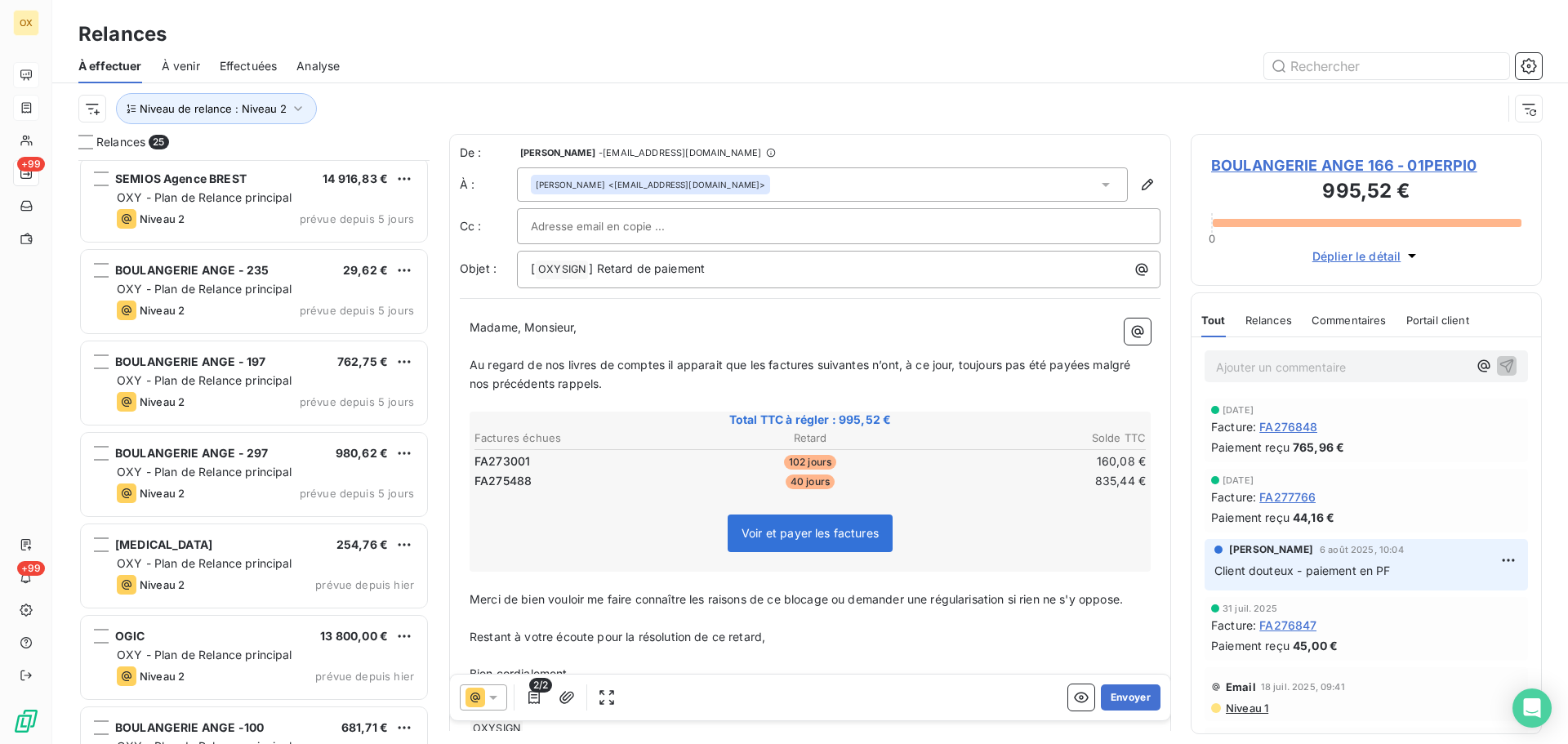
scroll to position [1307, 0]
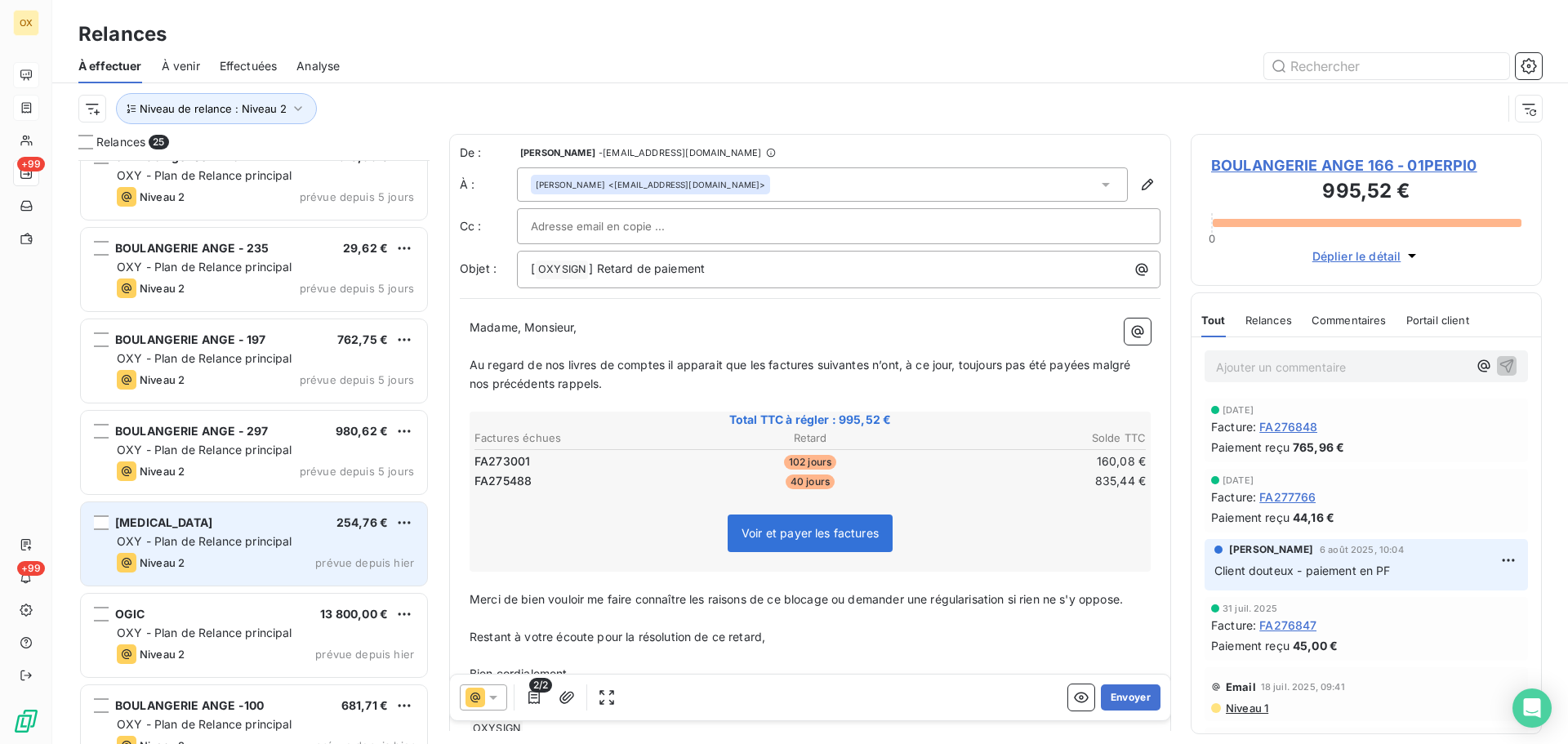
click at [276, 557] on div "Niveau 2 prévue depuis hier" at bounding box center [266, 563] width 298 height 20
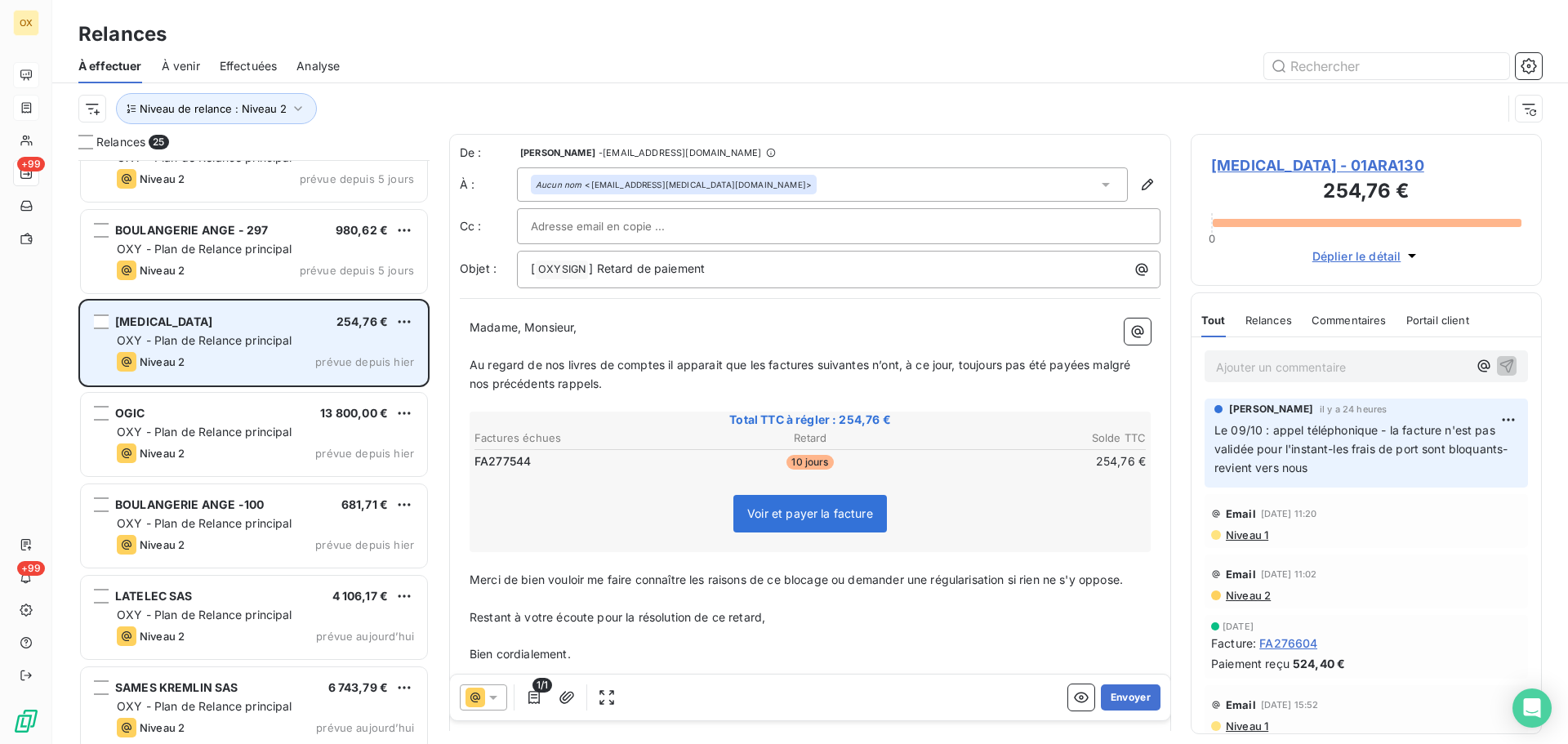
scroll to position [1553, 0]
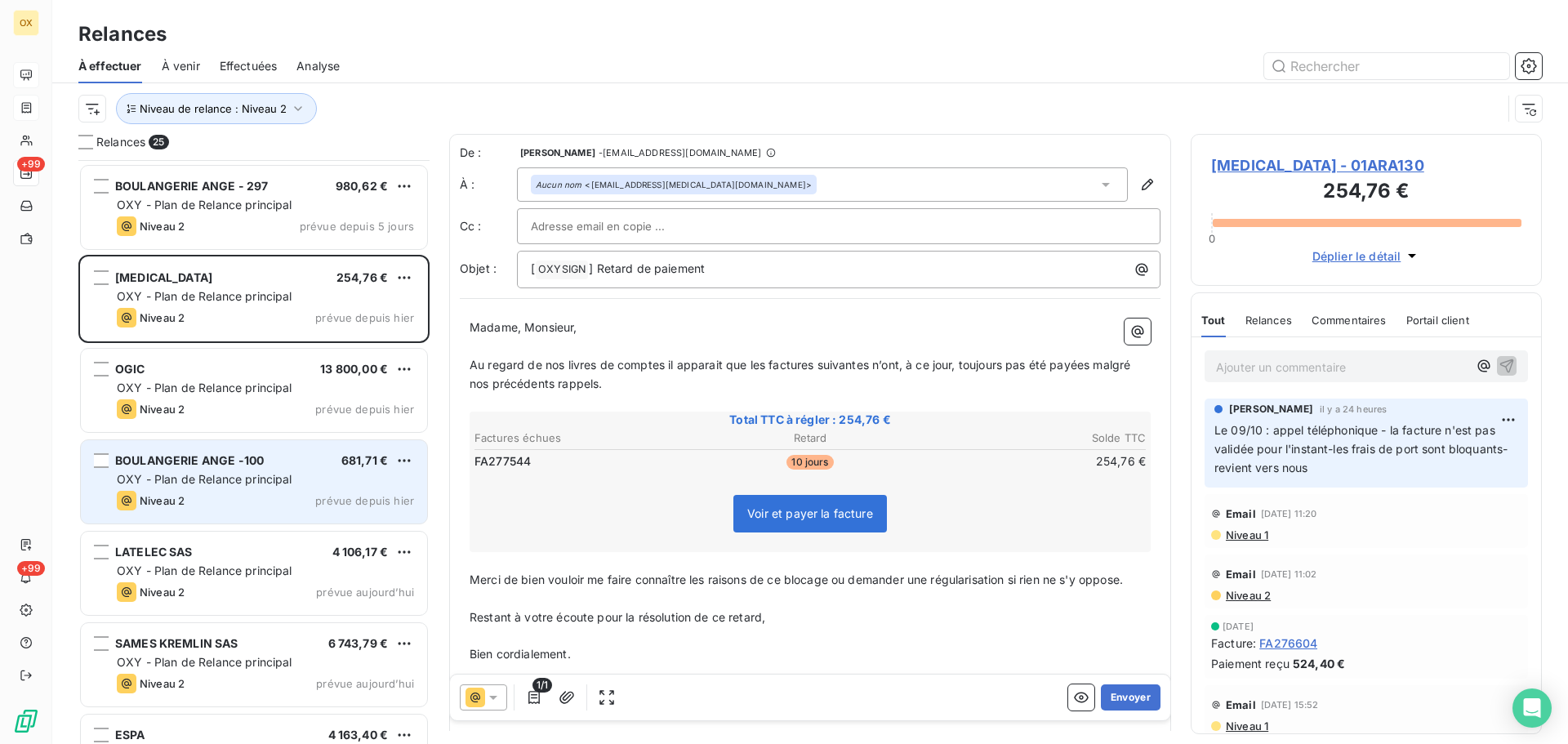
click at [249, 499] on div "Niveau 2 prévue depuis hier" at bounding box center [266, 501] width 298 height 20
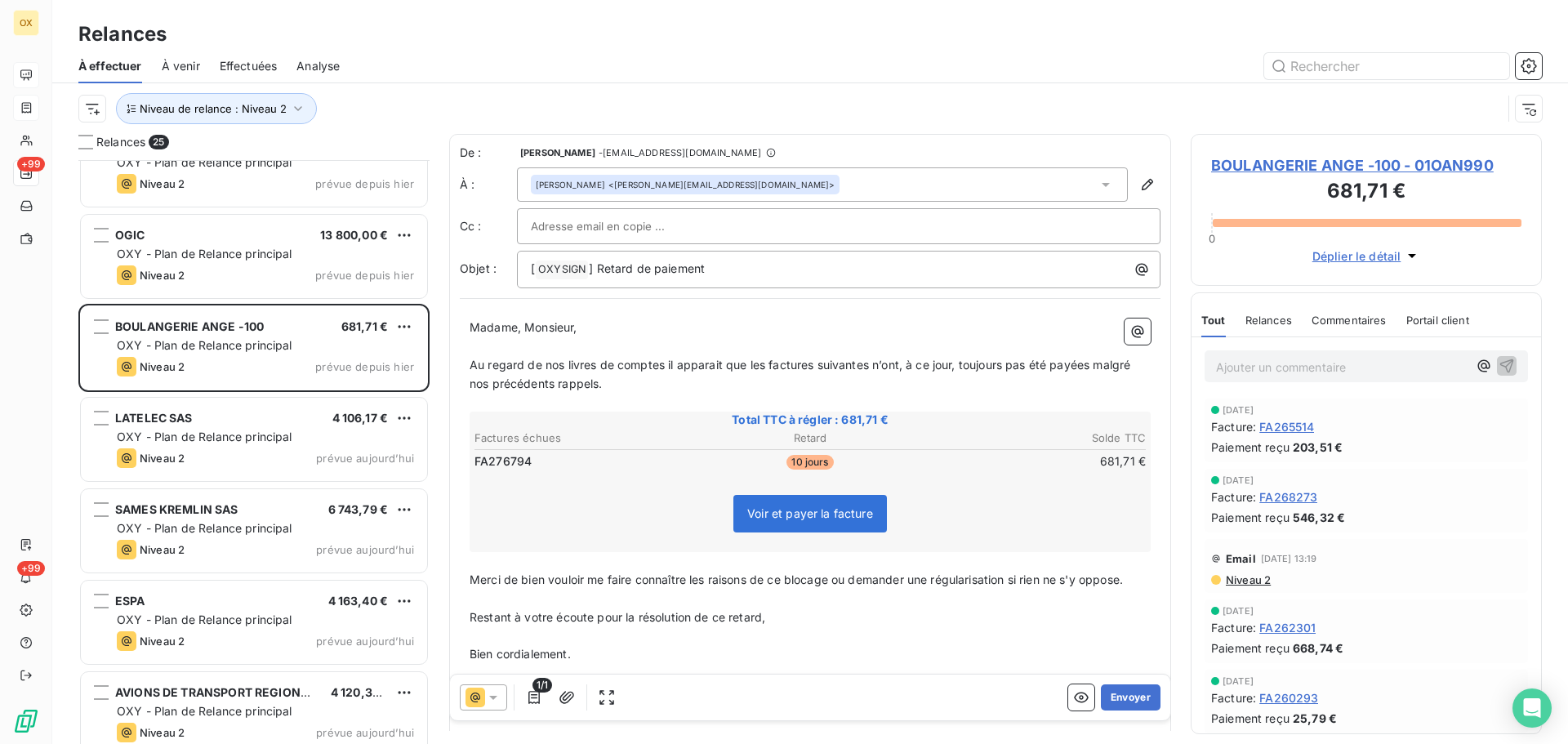
scroll to position [1704, 0]
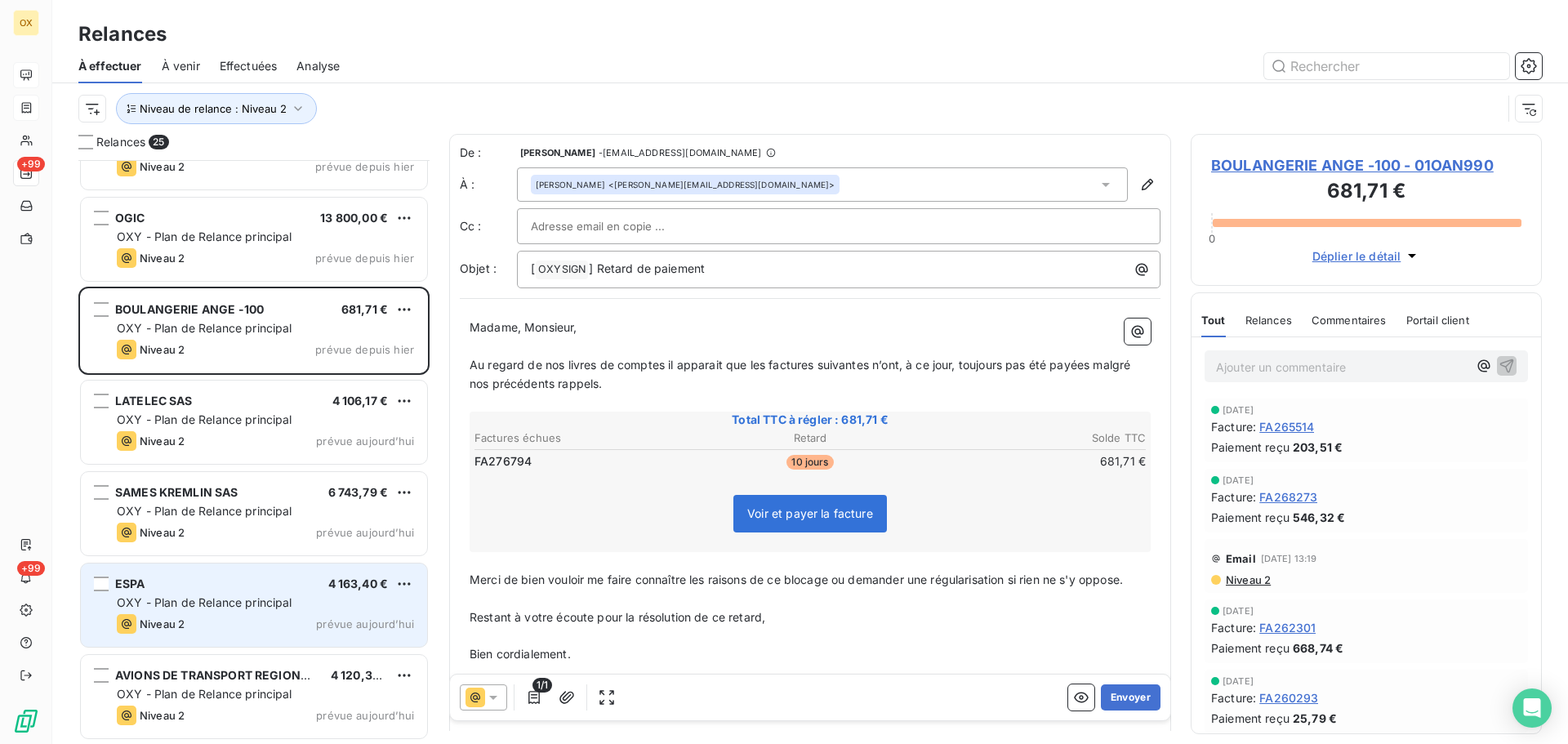
click at [249, 593] on div "ESPA 4 163,40 € OXY - Plan de Relance principal Niveau 2 prévue aujourd’hui" at bounding box center [254, 605] width 347 height 83
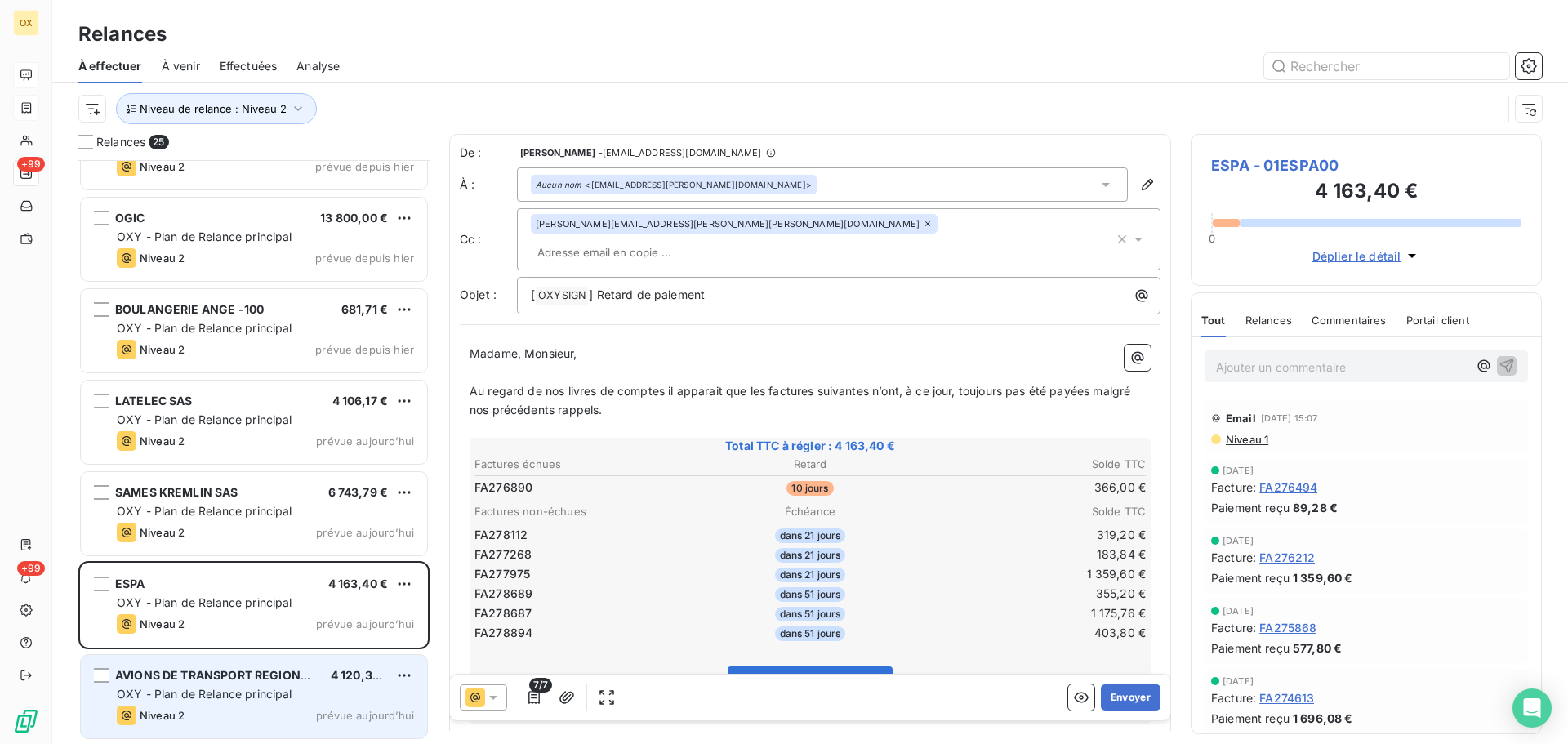
click at [329, 688] on div "OXY - Plan de Relance principal" at bounding box center [266, 694] width 298 height 16
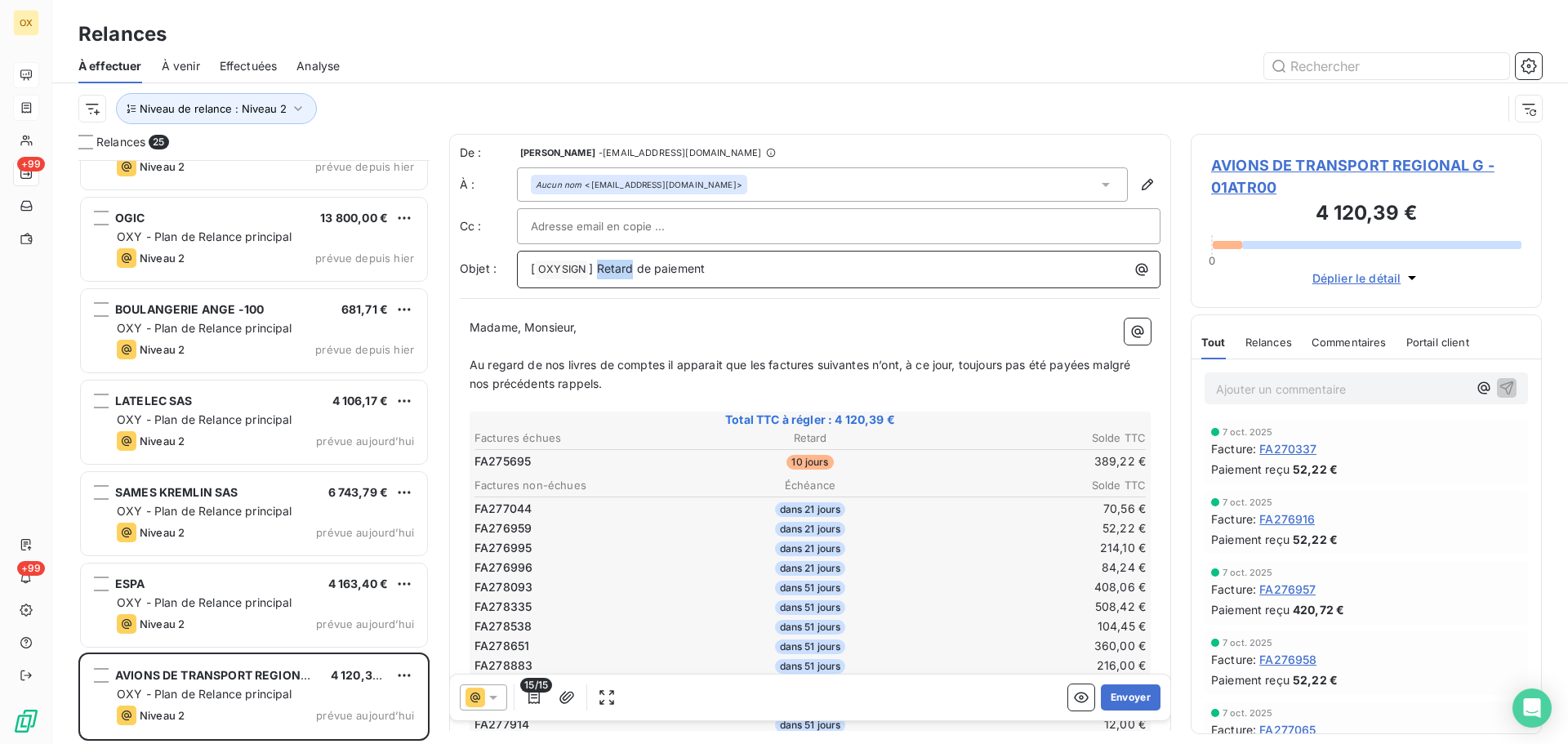
drag, startPoint x: 630, startPoint y: 269, endPoint x: 581, endPoint y: 267, distance: 49.0
click at [598, 274] on span "] Retard de paiement" at bounding box center [647, 268] width 116 height 14
click at [767, 365] on span "Au regard de nos livres de comptes il apparait que les factures suivantes n’ont…" at bounding box center [802, 374] width 664 height 33
click at [809, 360] on span "Au regard de nos livres de comptes il apparait que la factures suivantes n’ont,…" at bounding box center [810, 374] width 681 height 33
click at [857, 362] on span "Au regard de nos livres de comptes il apparait que la facture suivantes n’ont, …" at bounding box center [807, 374] width 675 height 33
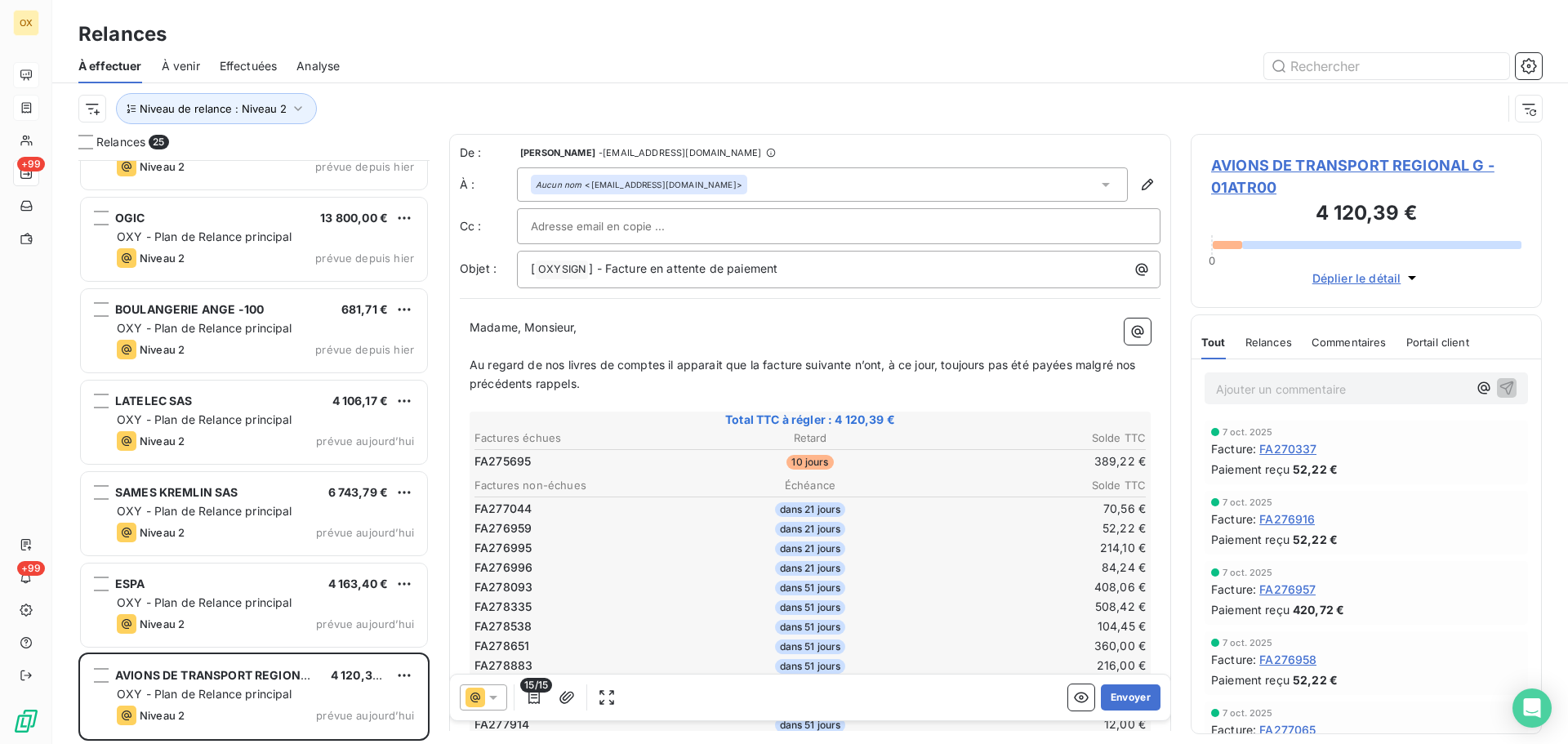
click at [882, 365] on span "Au regard de nos livres de comptes il apparait que la facture suivante n’ont, à…" at bounding box center [804, 374] width 670 height 33
click at [1063, 365] on span "Au regard de nos livres de comptes il apparait que la facture suivante n’a, à c…" at bounding box center [798, 374] width 658 height 33
drag, startPoint x: 1056, startPoint y: 366, endPoint x: 1065, endPoint y: 383, distance: 19.2
click at [1065, 383] on p "Au regard de nos livres de comptes il apparait que la facture suivante n’a, à c…" at bounding box center [810, 375] width 681 height 38
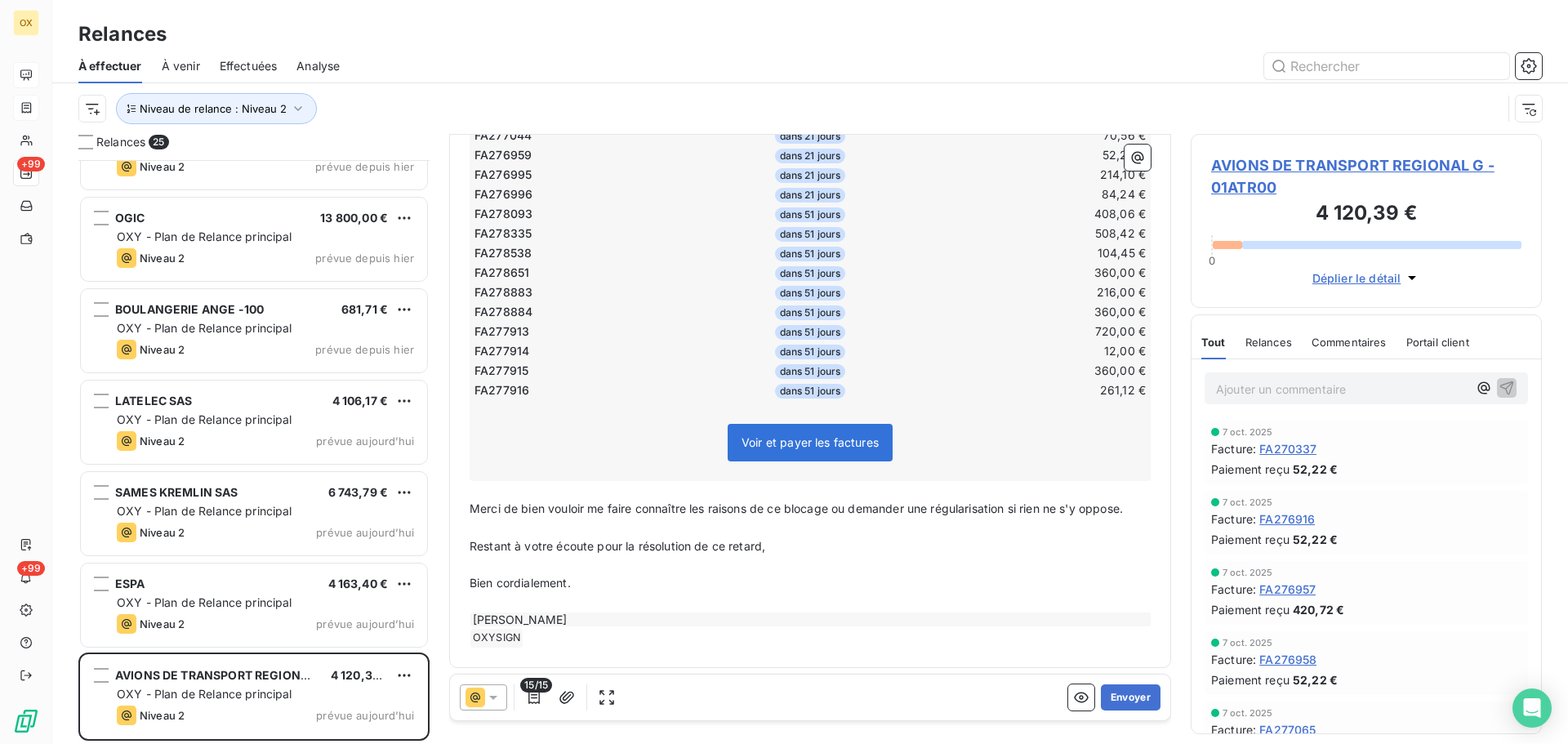
scroll to position [360, 0]
click at [1104, 690] on button "Envoyer" at bounding box center [1130, 698] width 59 height 26
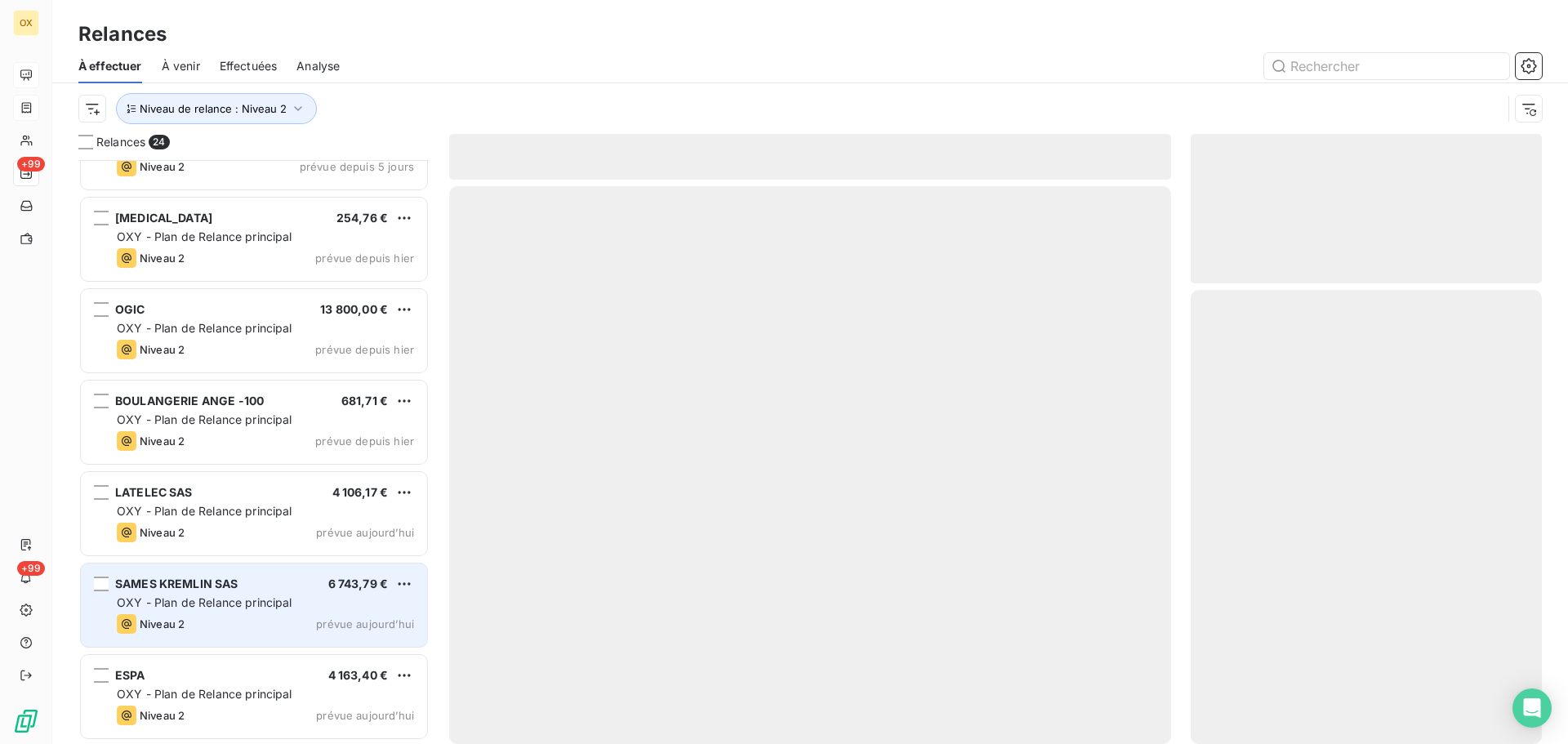
scroll to position [1612, 0]
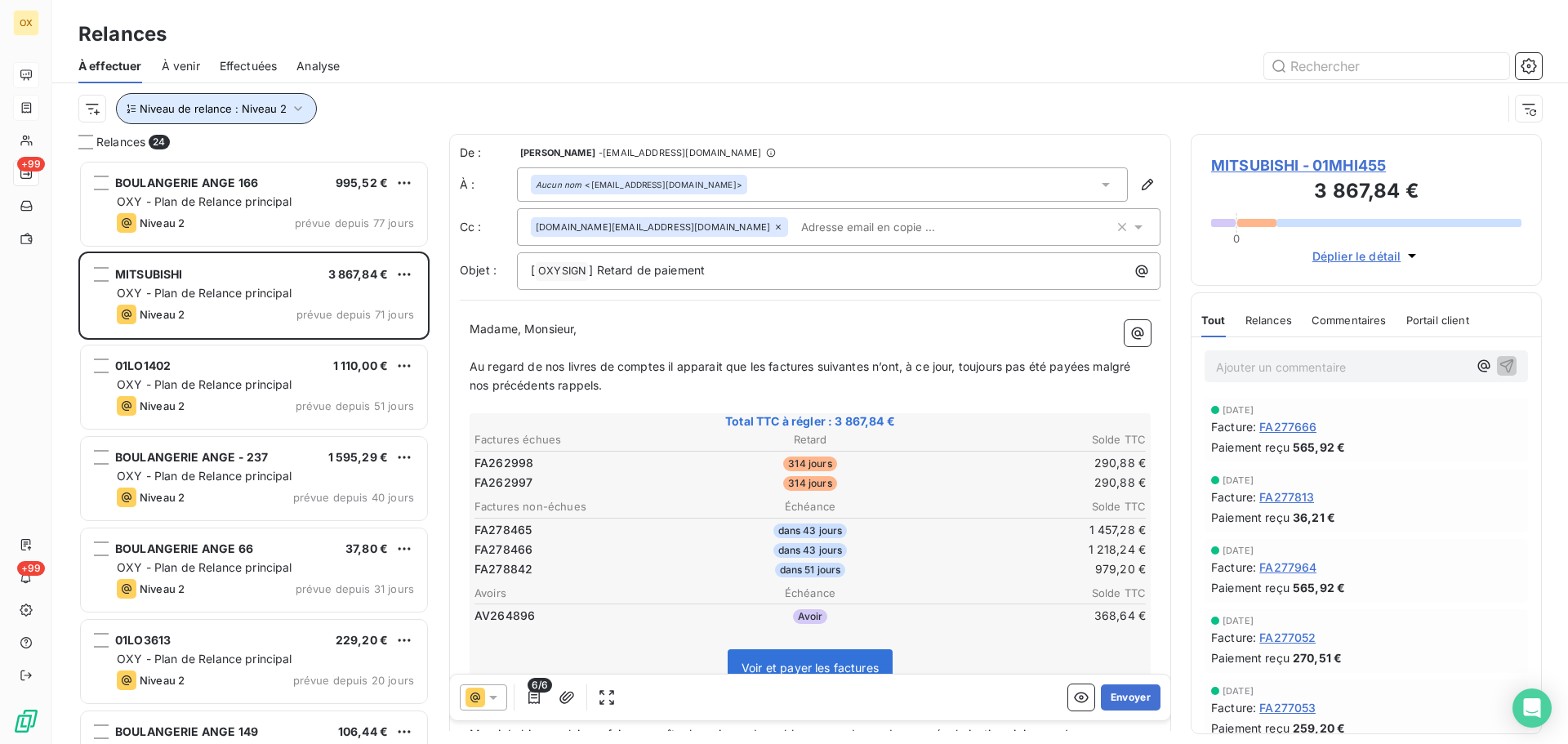
click at [254, 109] on span "Niveau de relance : Niveau 2" at bounding box center [212, 108] width 147 height 13
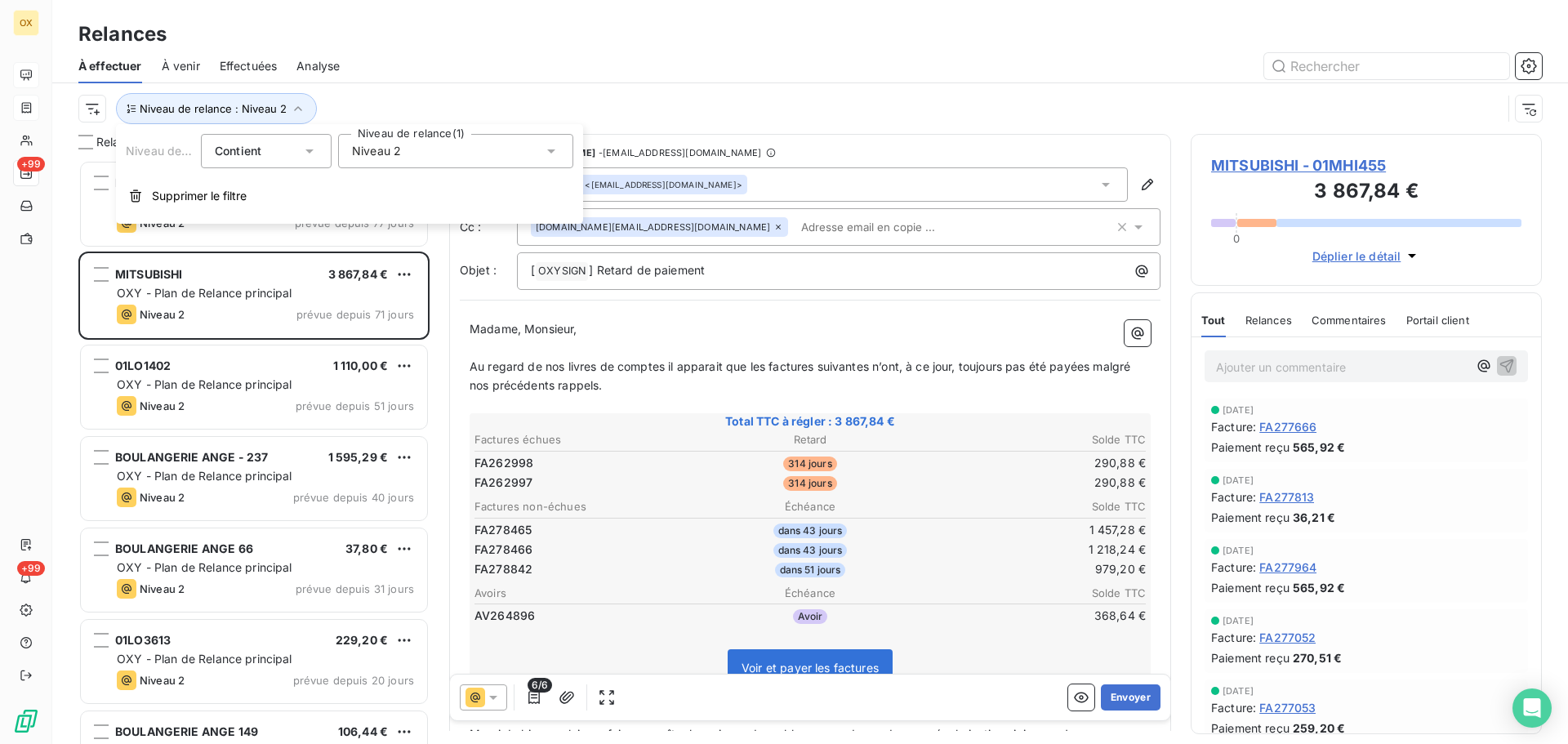
click at [410, 138] on div "Niveau 2" at bounding box center [455, 151] width 235 height 34
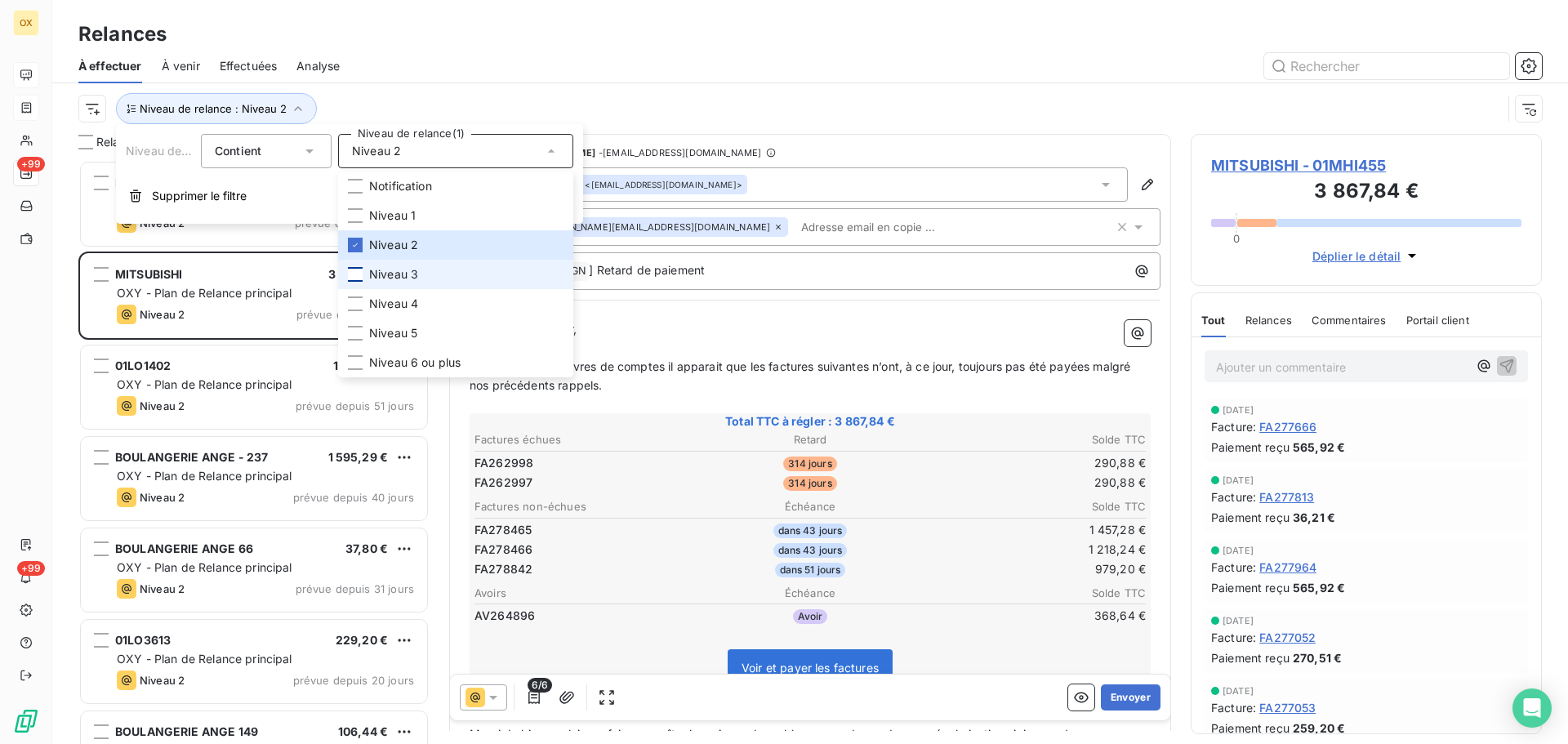
click at [358, 272] on div at bounding box center [355, 274] width 15 height 15
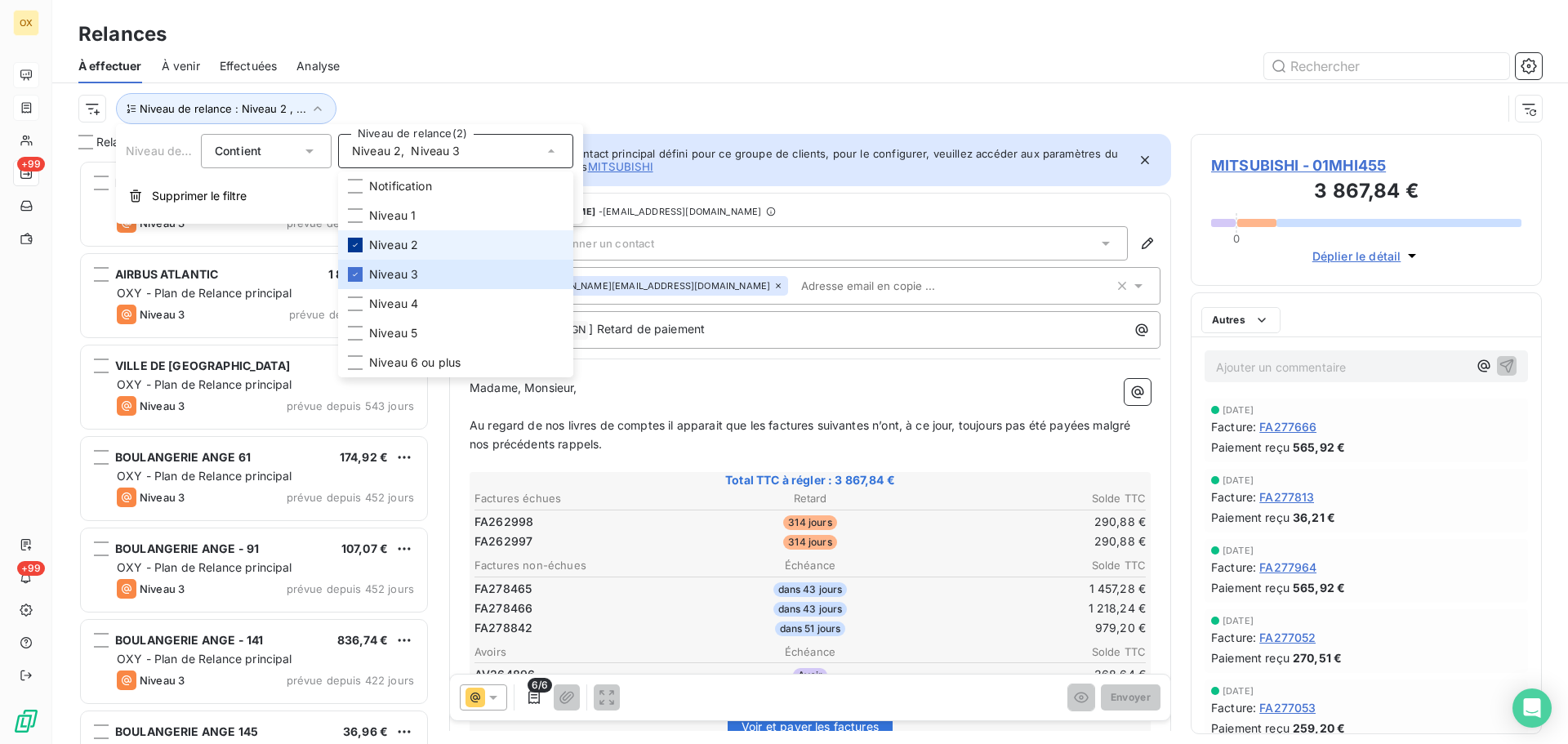
scroll to position [572, 339]
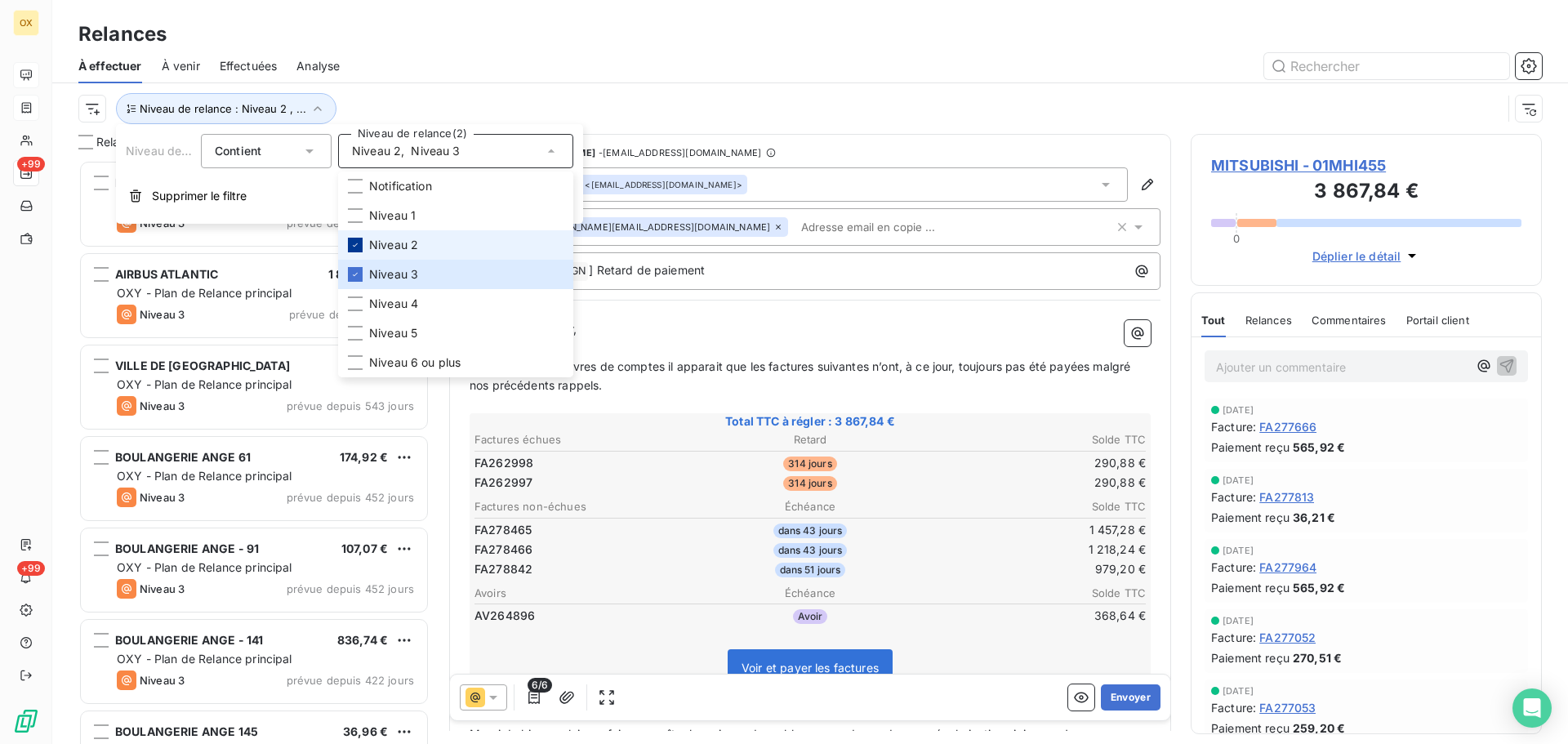
click at [357, 244] on icon at bounding box center [355, 245] width 5 height 3
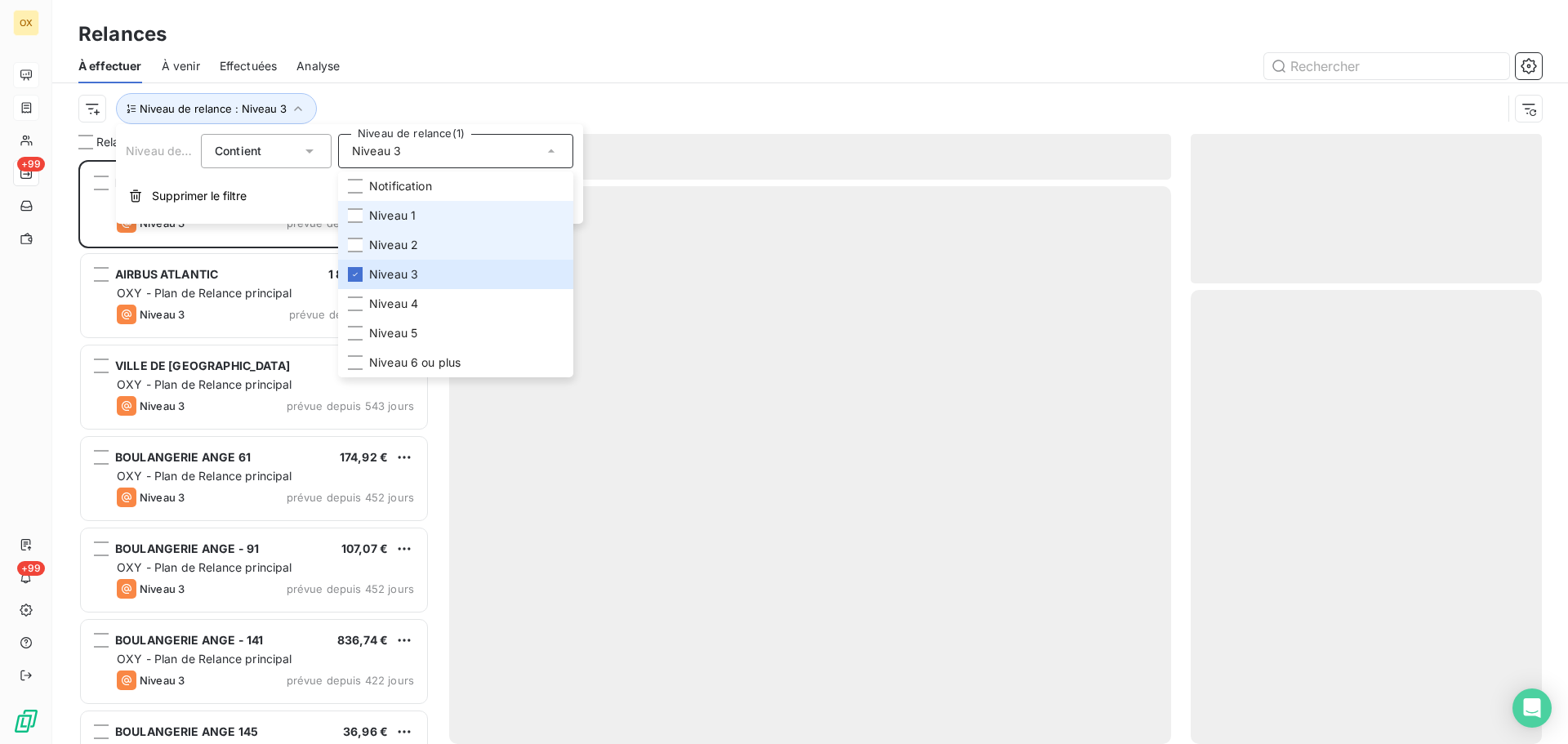
scroll to position [572, 339]
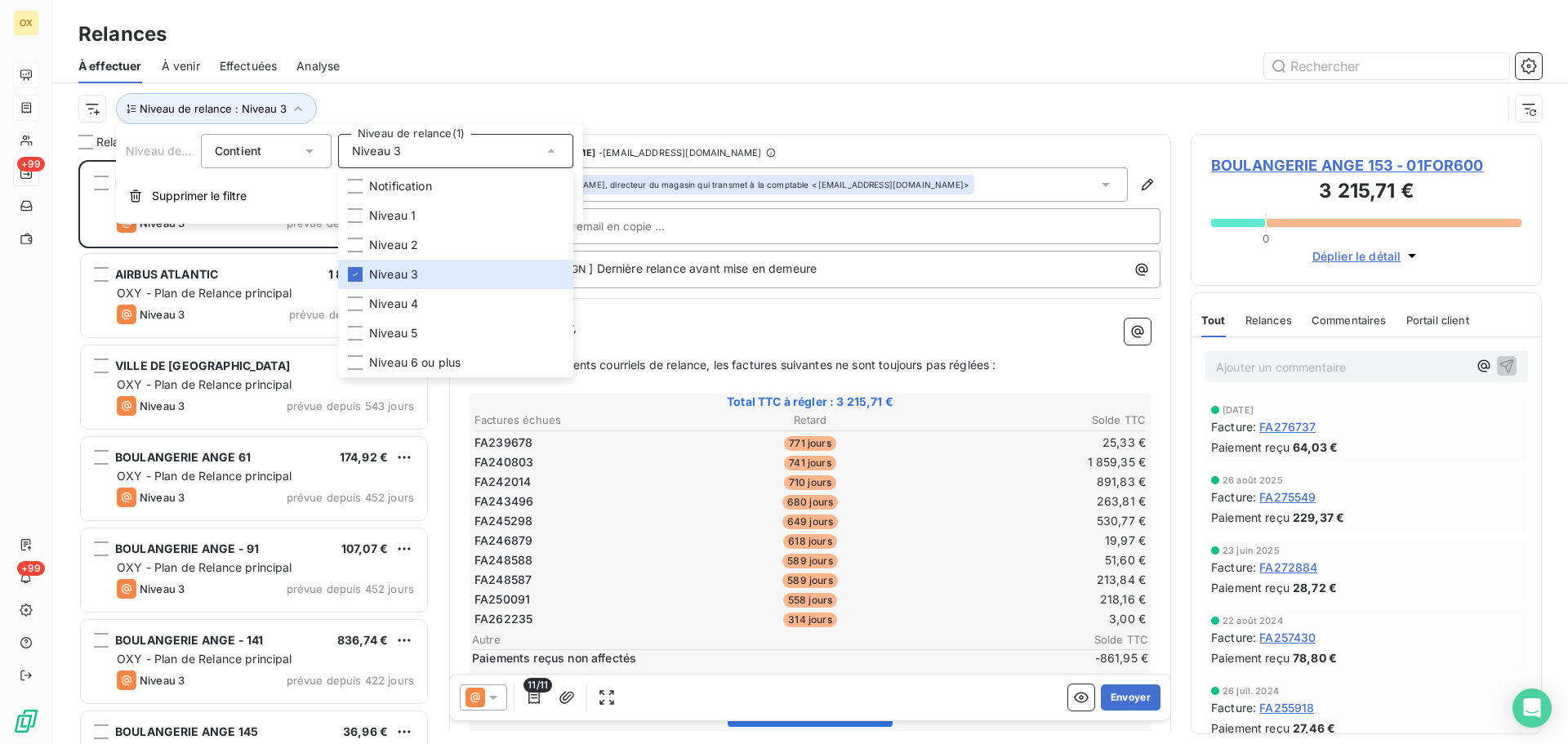
click at [471, 84] on div "Niveau de relance : Niveau 3" at bounding box center [810, 108] width 1464 height 51
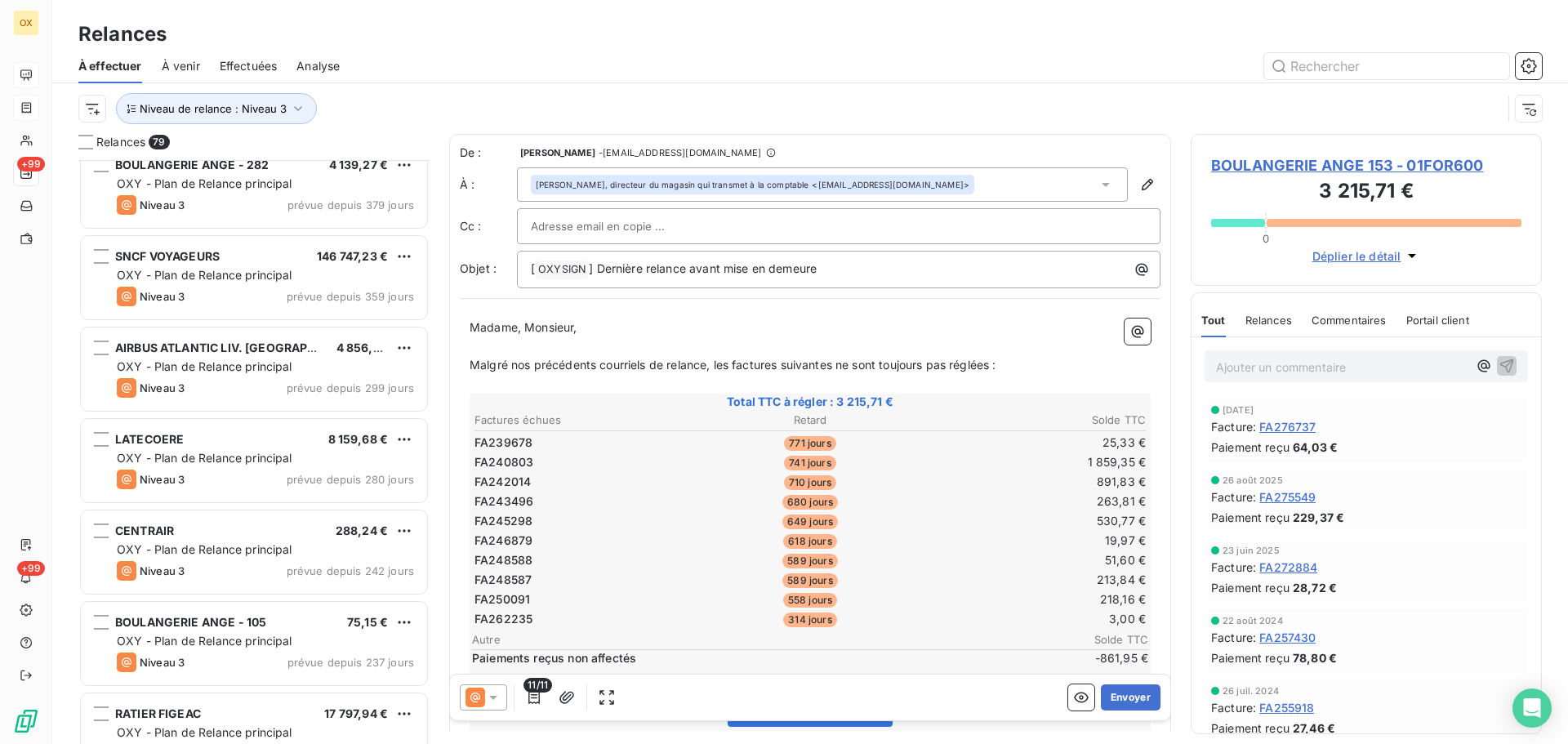
scroll to position [818, 0]
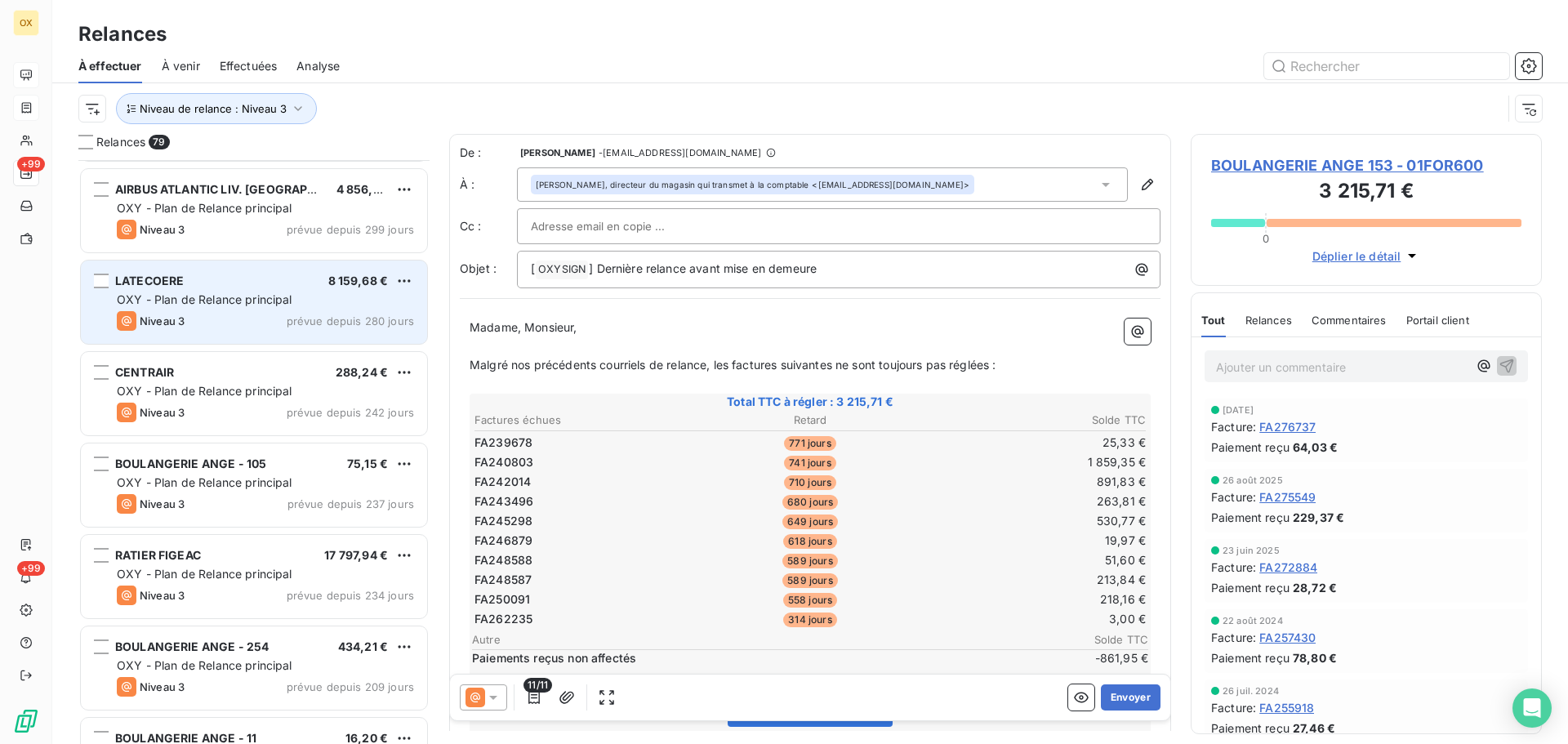
click at [307, 294] on div "OXY - Plan de Relance principal" at bounding box center [266, 299] width 298 height 16
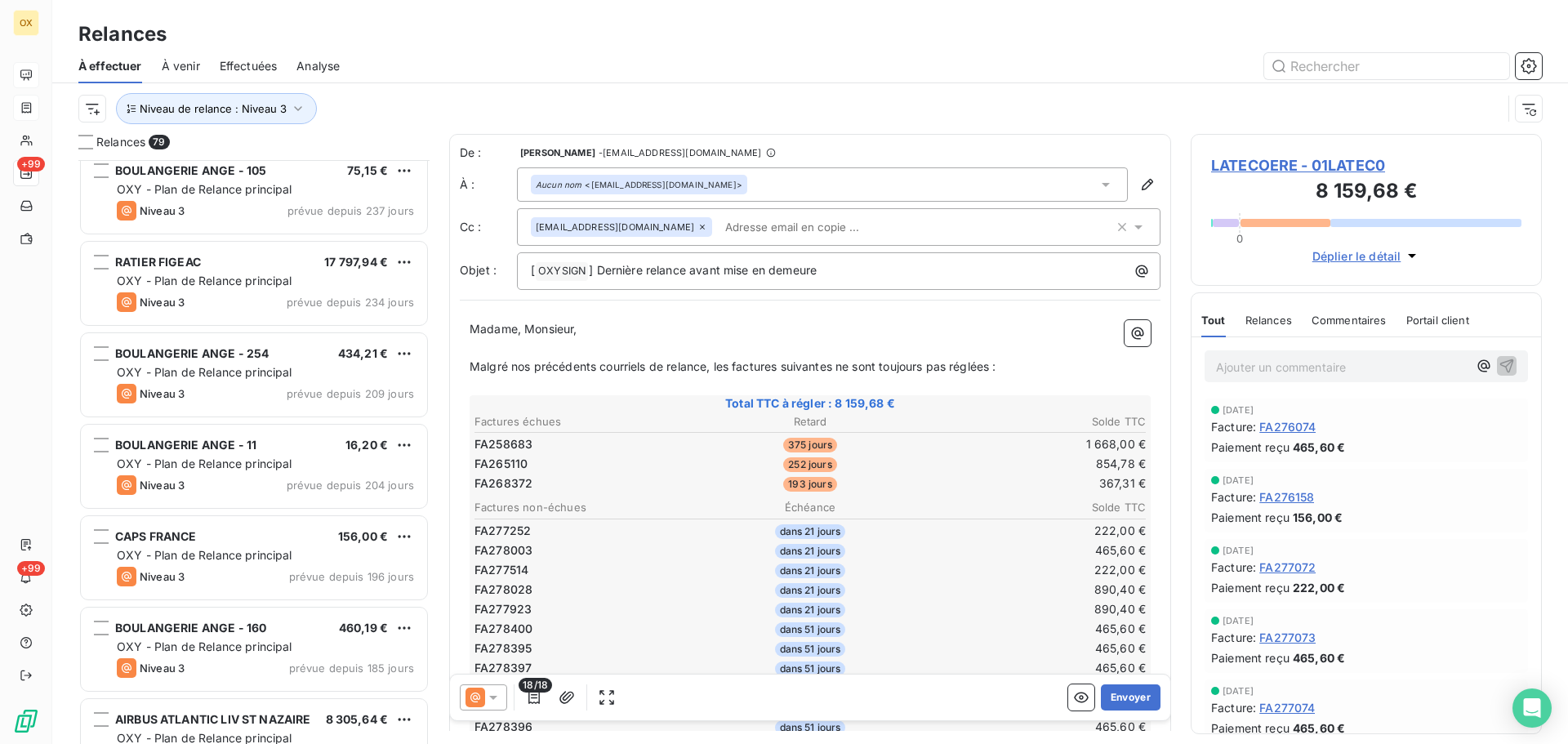
scroll to position [1144, 0]
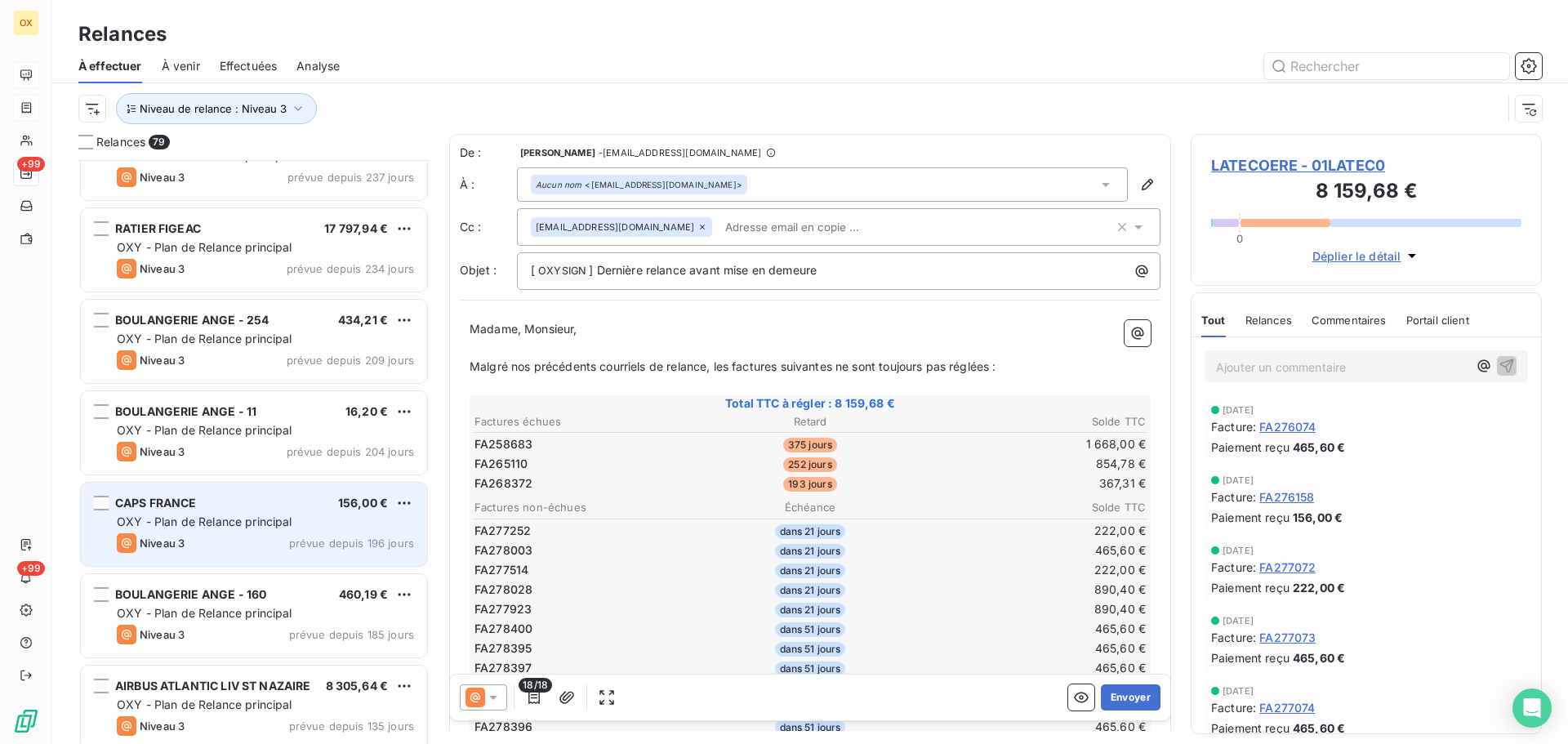
click at [274, 504] on div "CAPS FRANCE 156,00 €" at bounding box center [266, 502] width 298 height 15
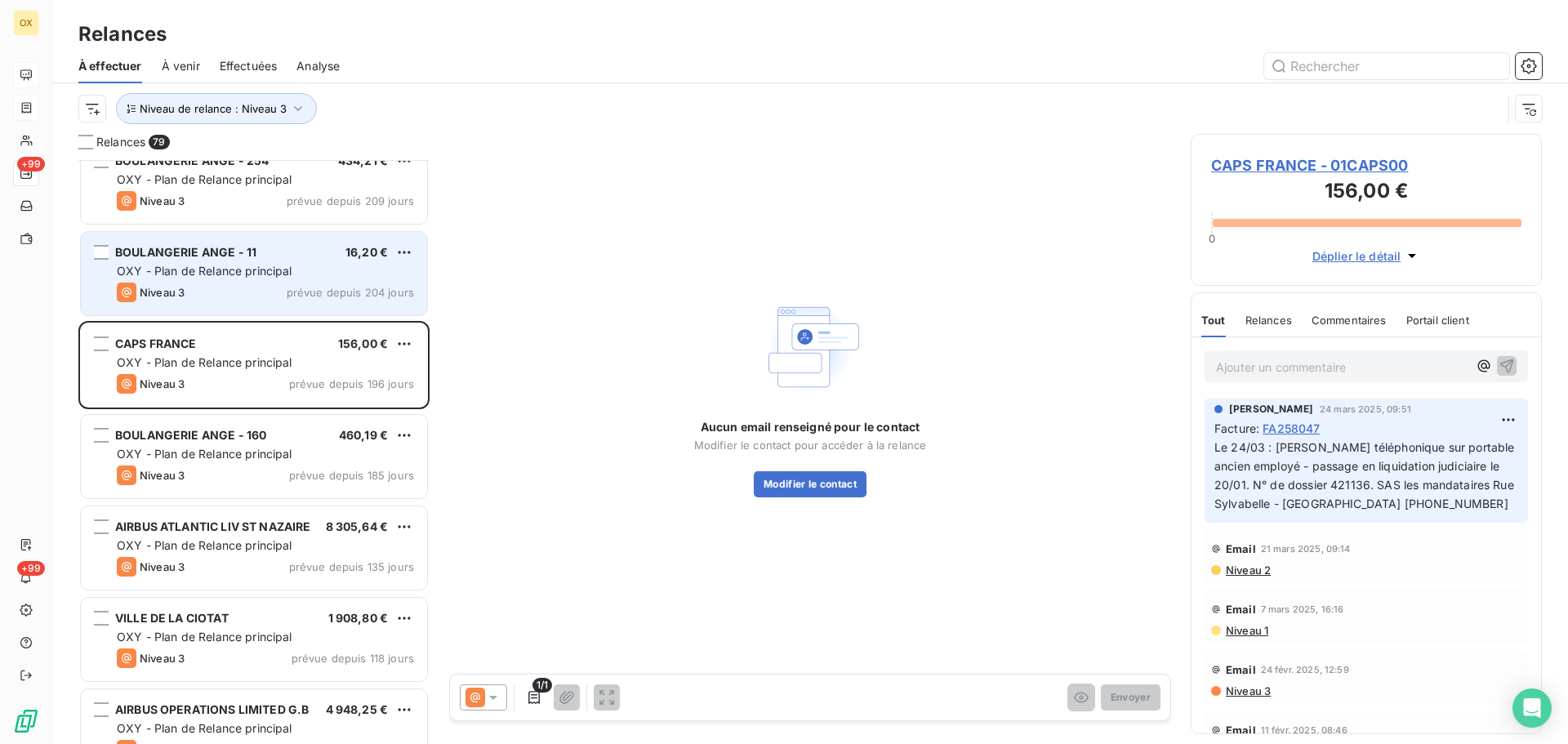
scroll to position [1389, 0]
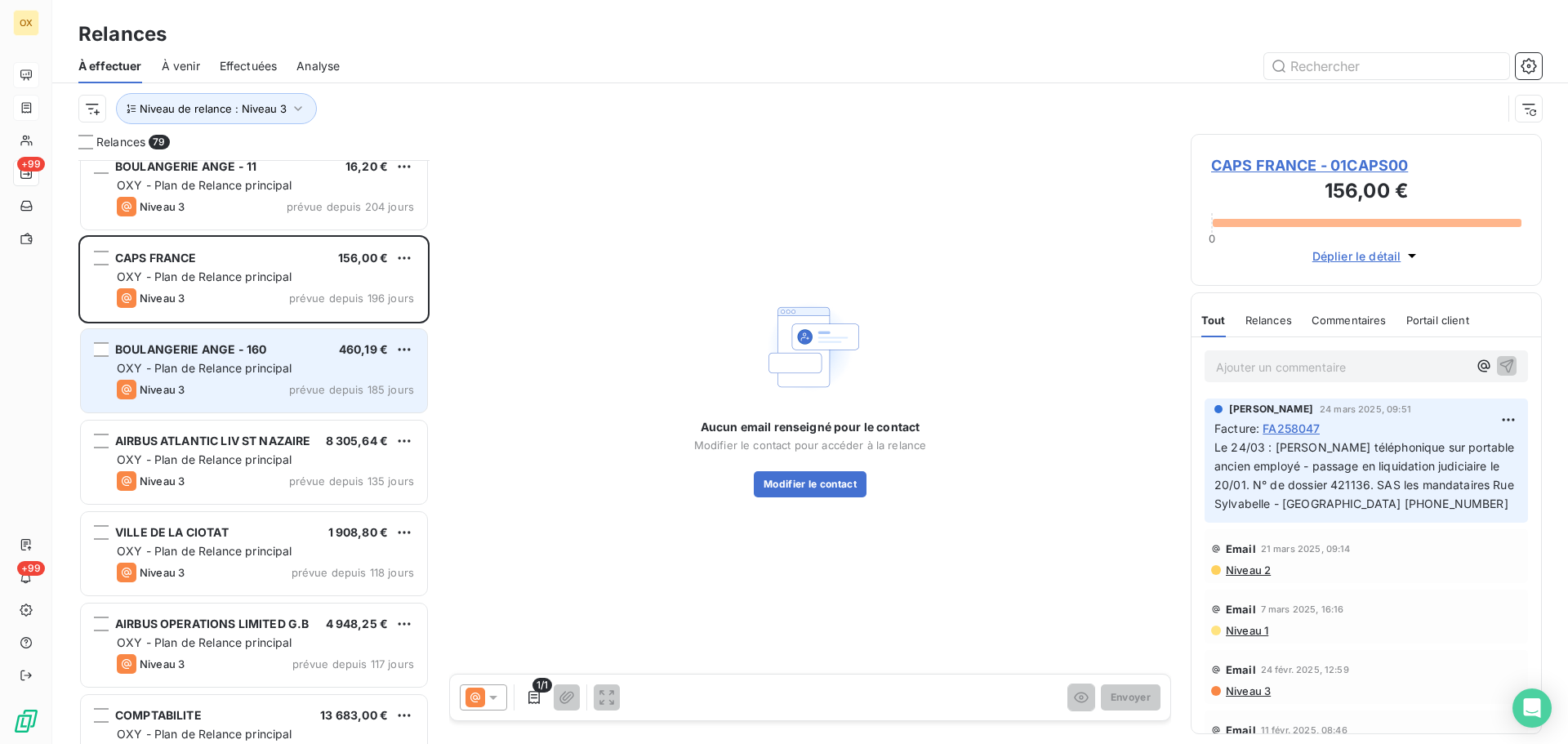
click at [242, 406] on div "BOULANGERIE ANGE - 160 460,19 € OXY - Plan de Relance principal Niveau 3 prévue…" at bounding box center [254, 371] width 347 height 83
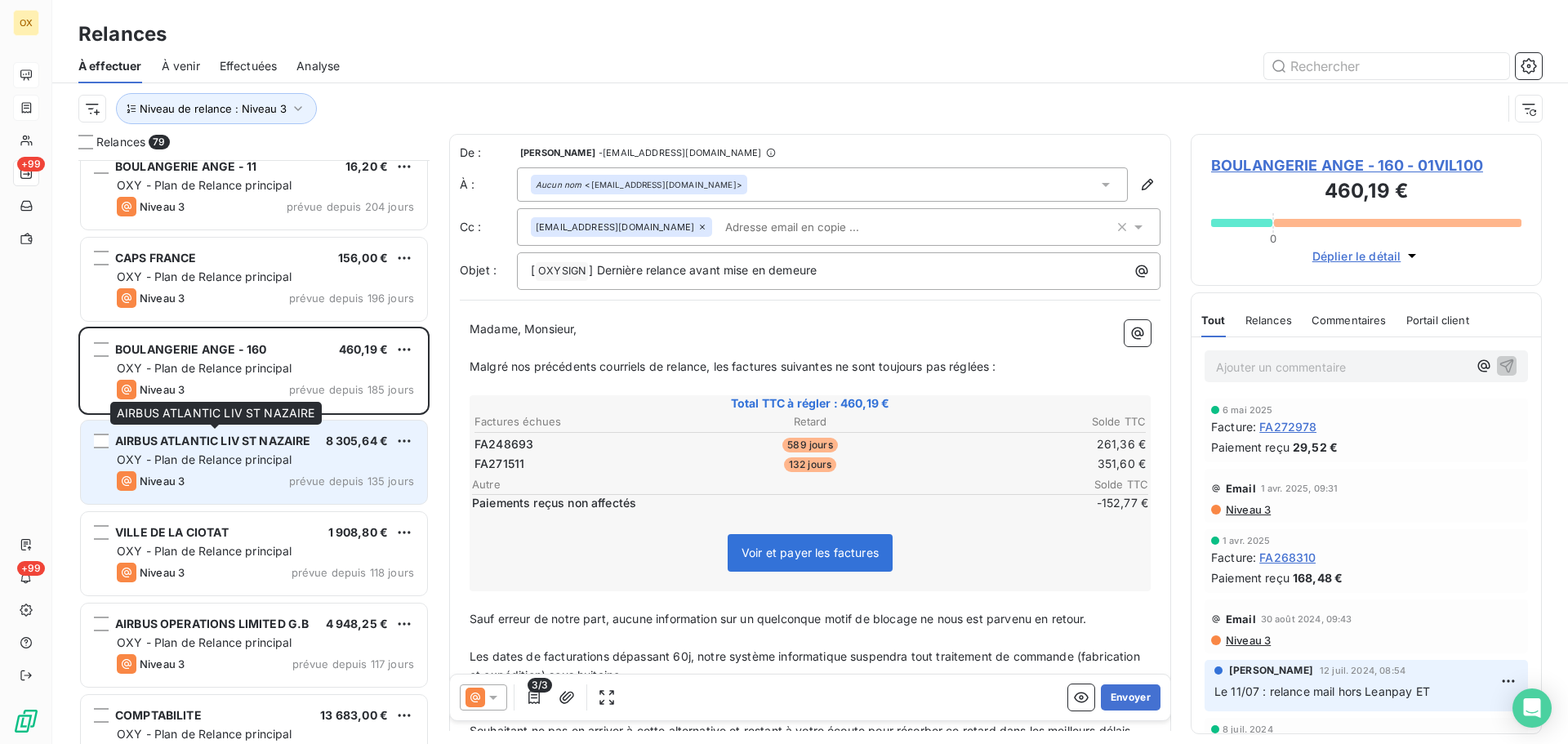
click at [241, 436] on span "AIRBUS ATLANTIC LIV ST NAZAIRE" at bounding box center [213, 440] width 196 height 14
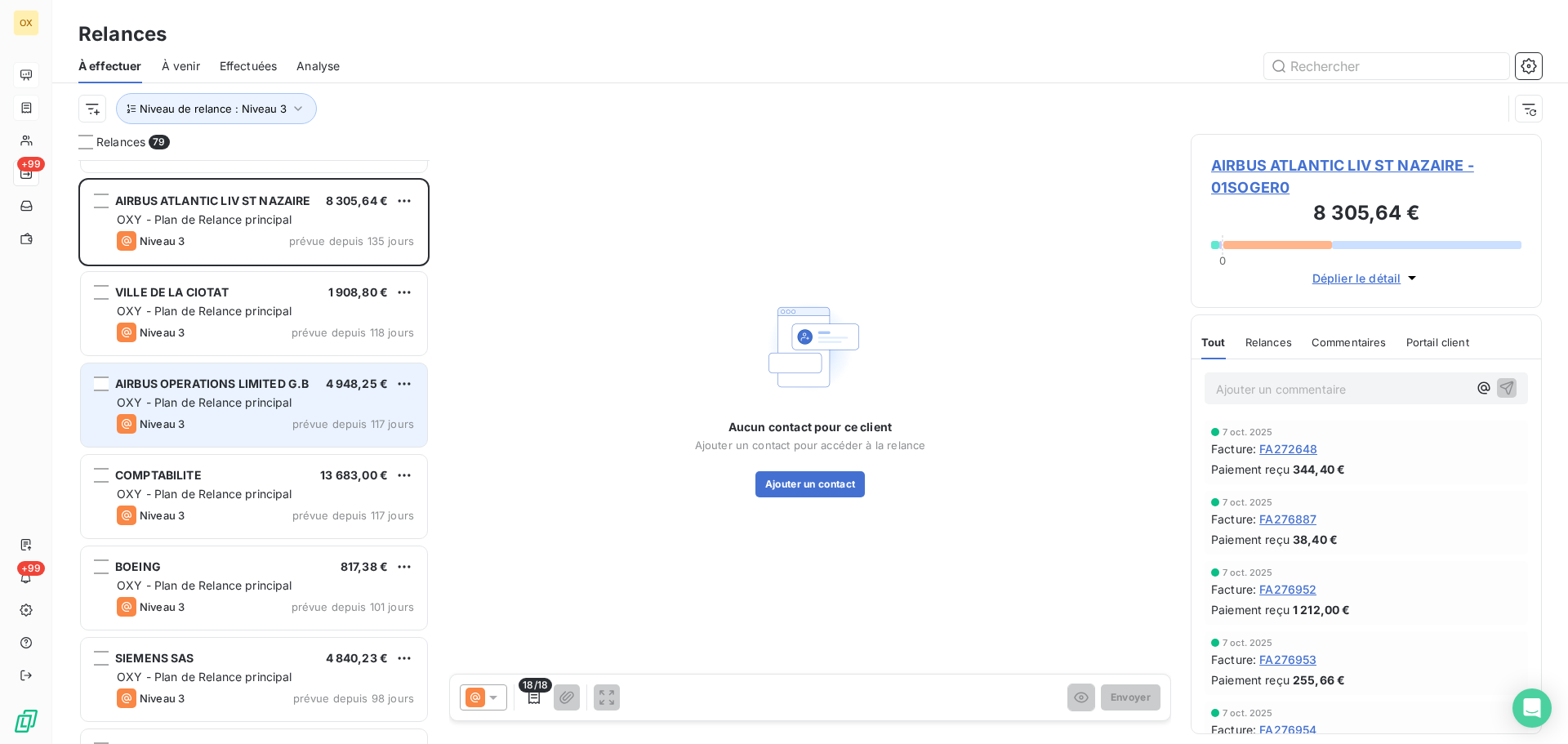
scroll to position [1634, 0]
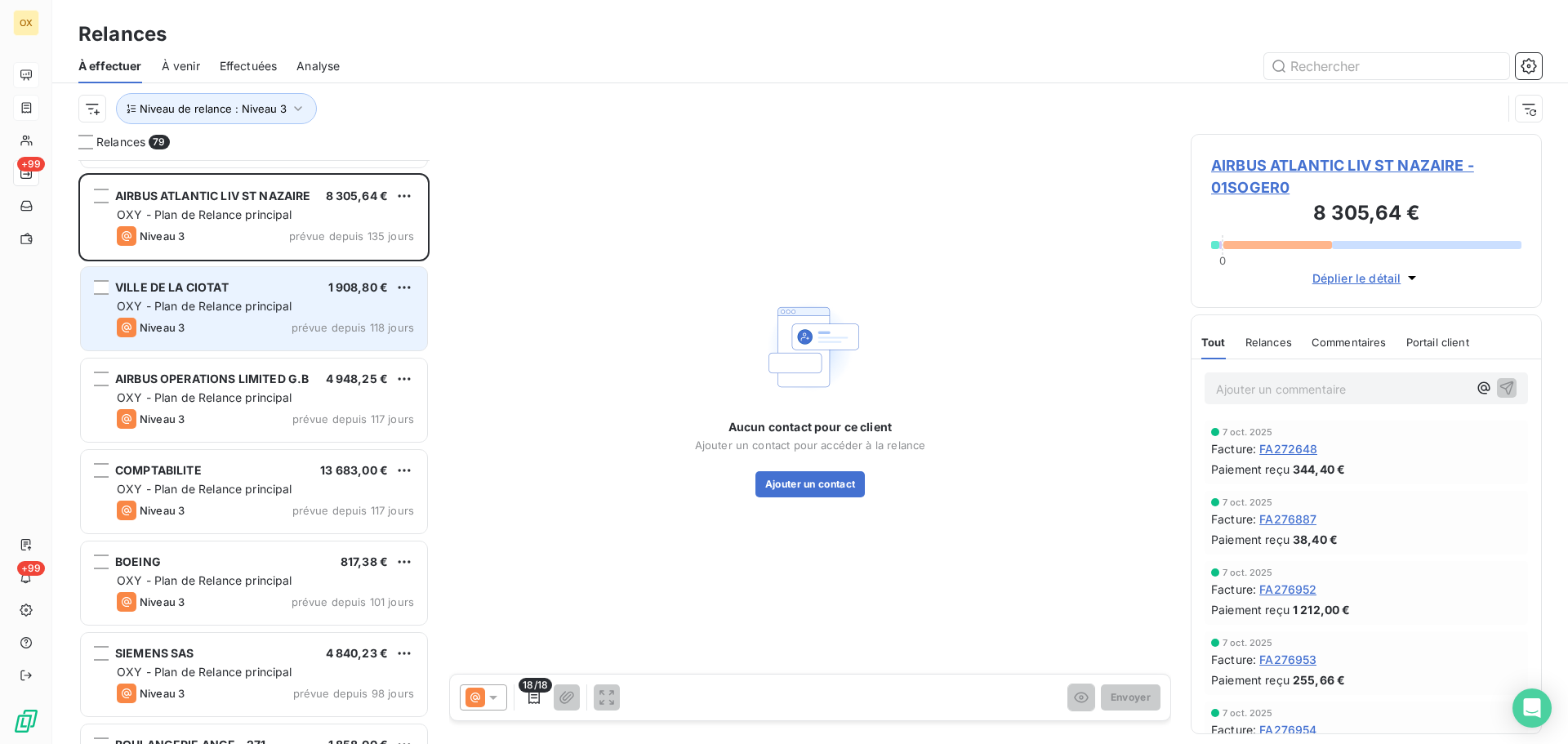
click at [215, 332] on div "Niveau 3 prévue depuis 118 jours" at bounding box center [266, 327] width 298 height 20
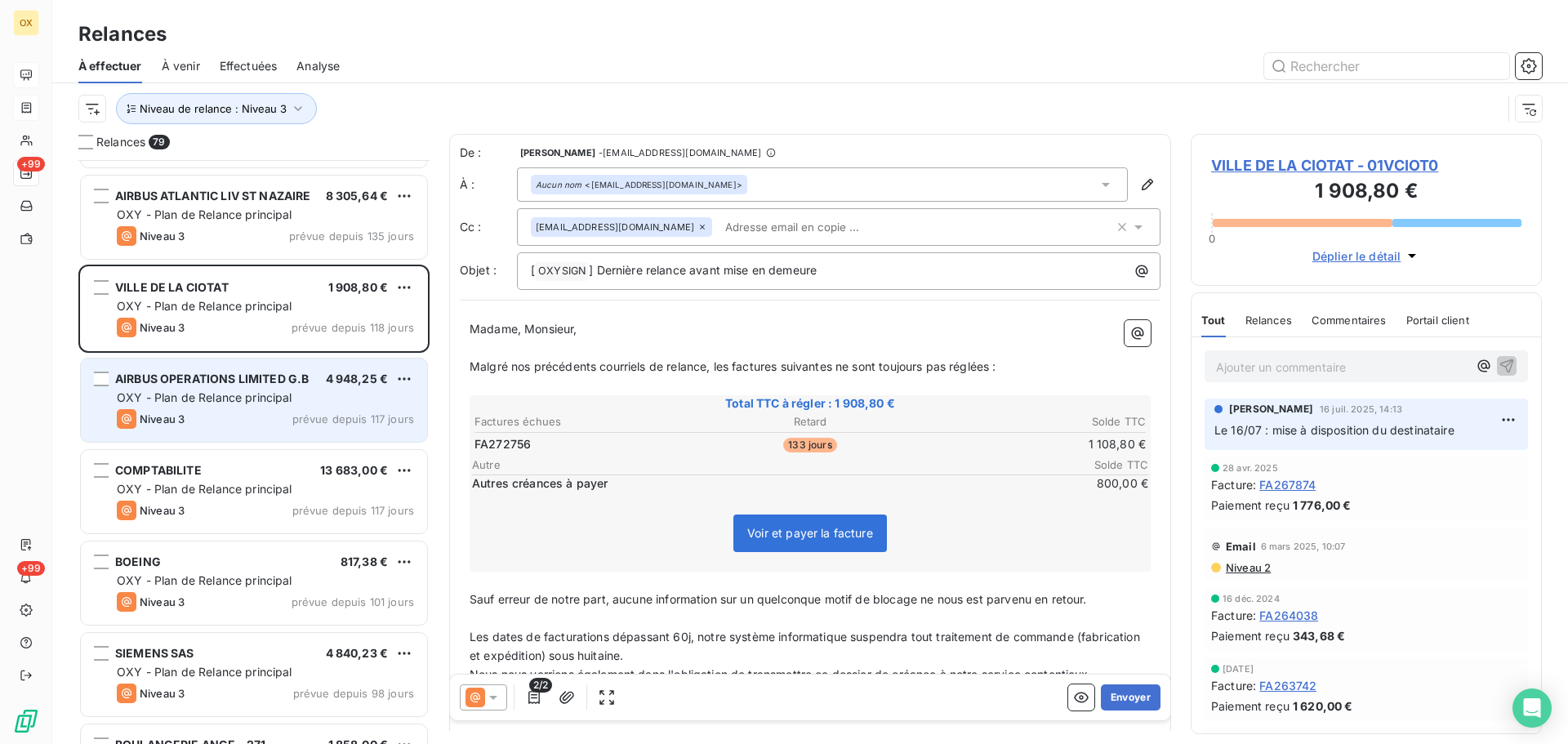
click at [245, 395] on span "OXY - Plan de Relance principal" at bounding box center [205, 397] width 175 height 14
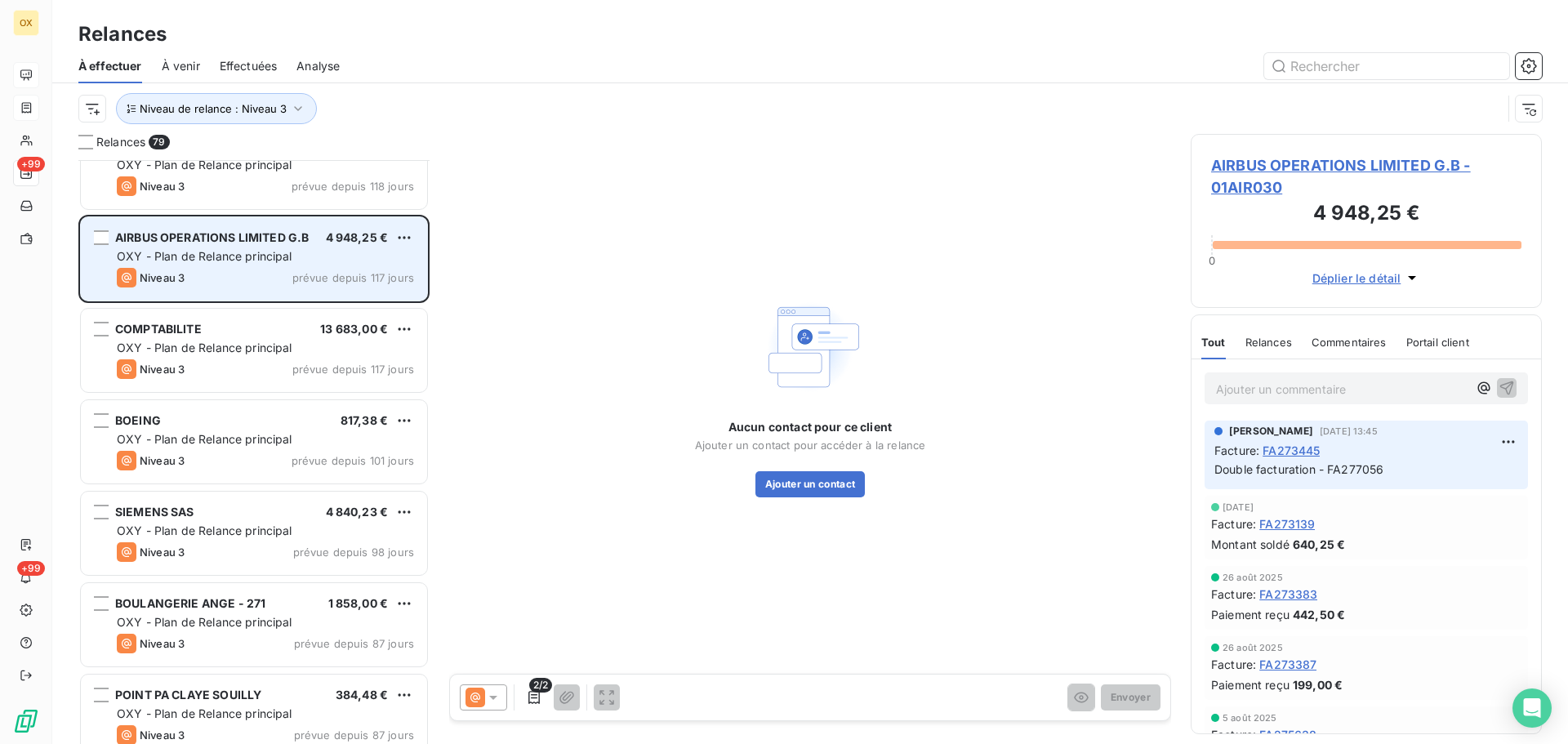
scroll to position [1798, 0]
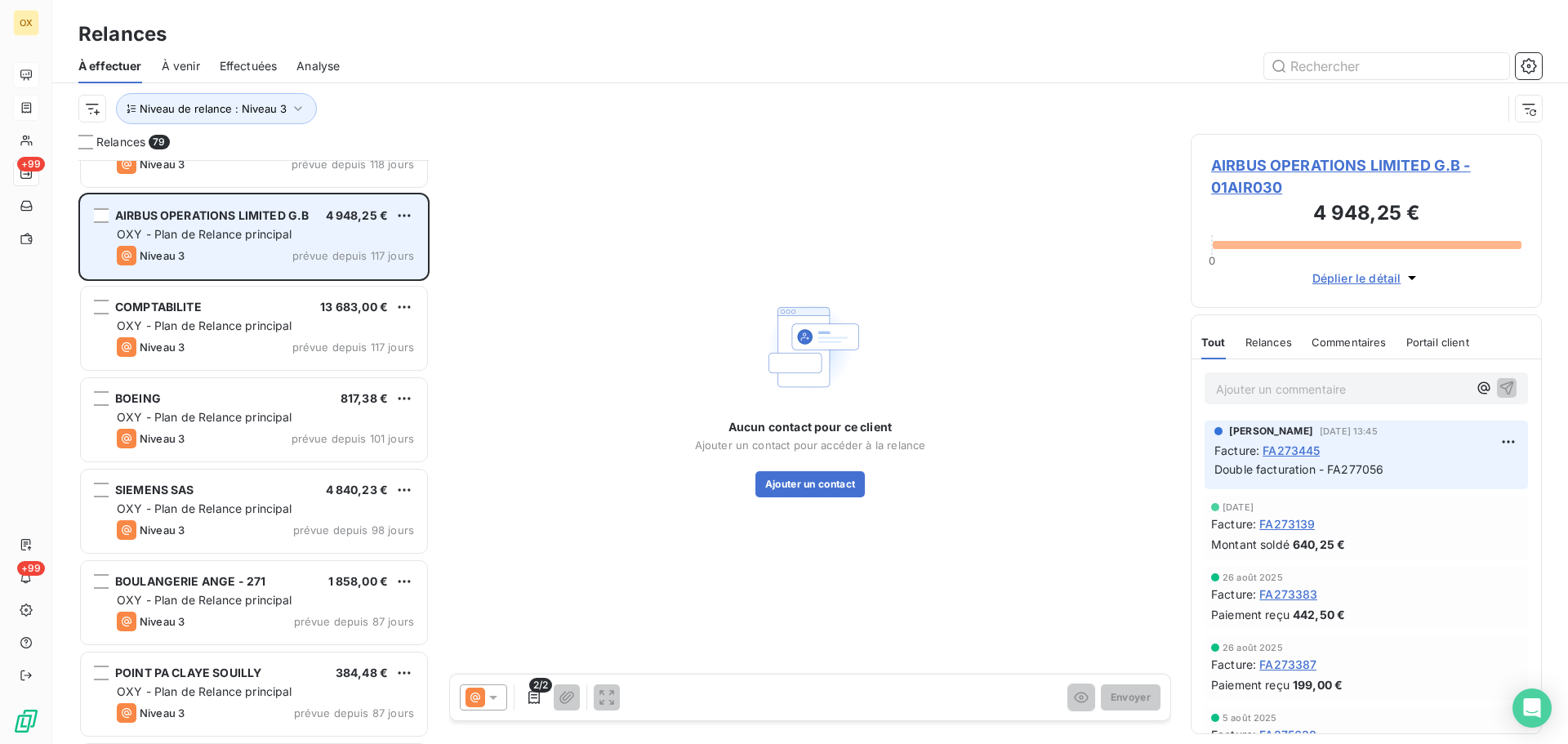
click at [245, 393] on div "BOEING 817,38 €" at bounding box center [266, 398] width 298 height 15
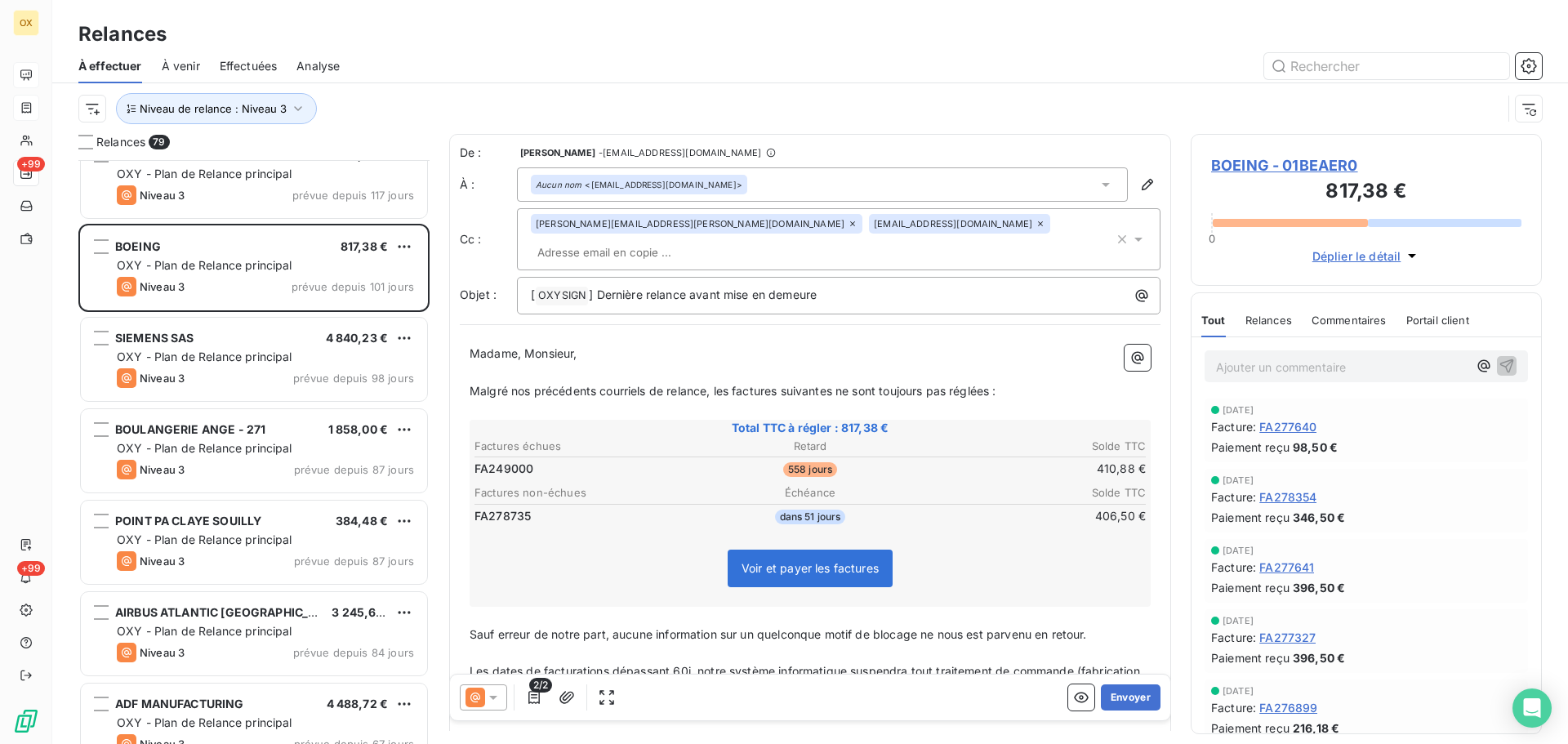
scroll to position [1961, 0]
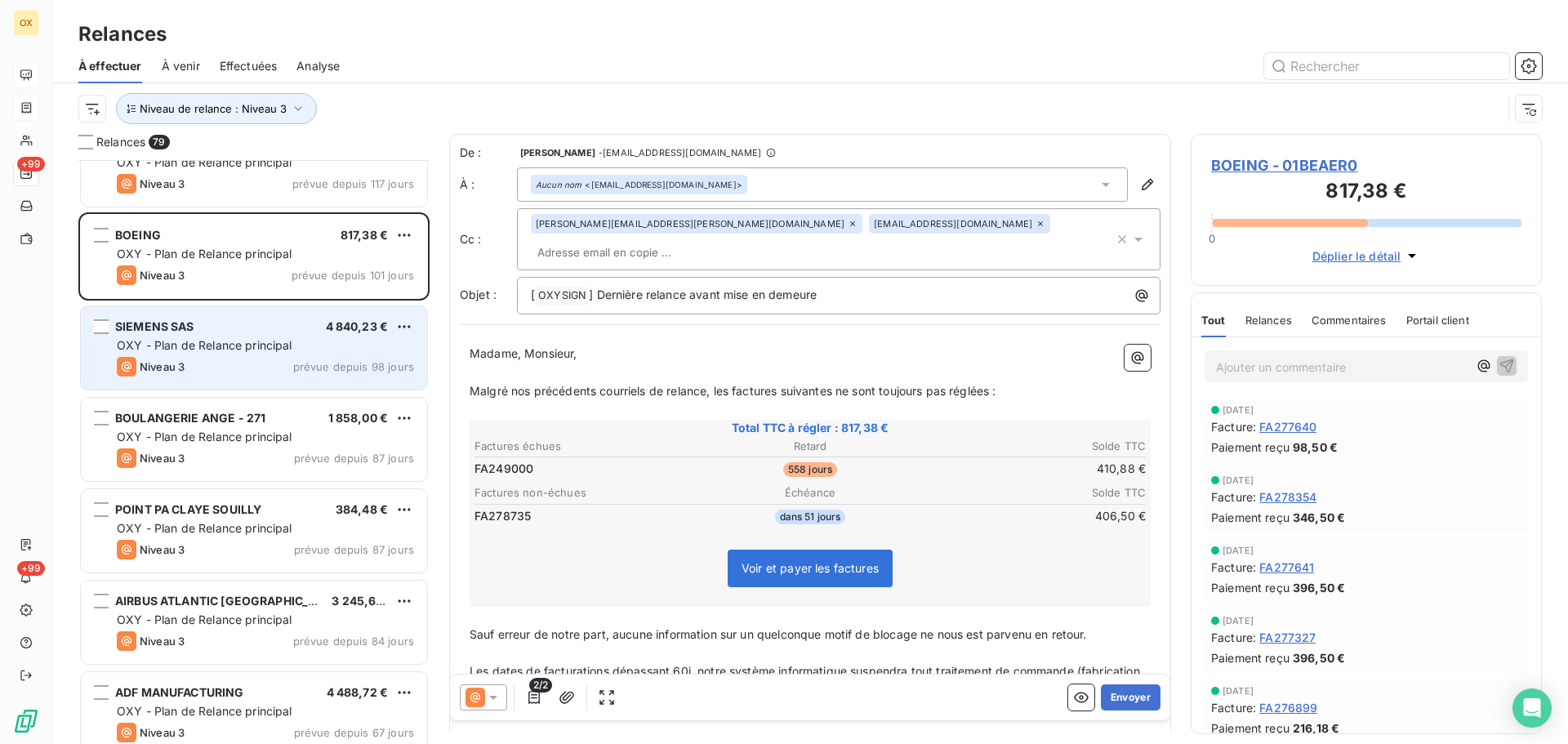
click at [236, 369] on div "Niveau 3 prévue depuis 98 jours" at bounding box center [266, 366] width 298 height 20
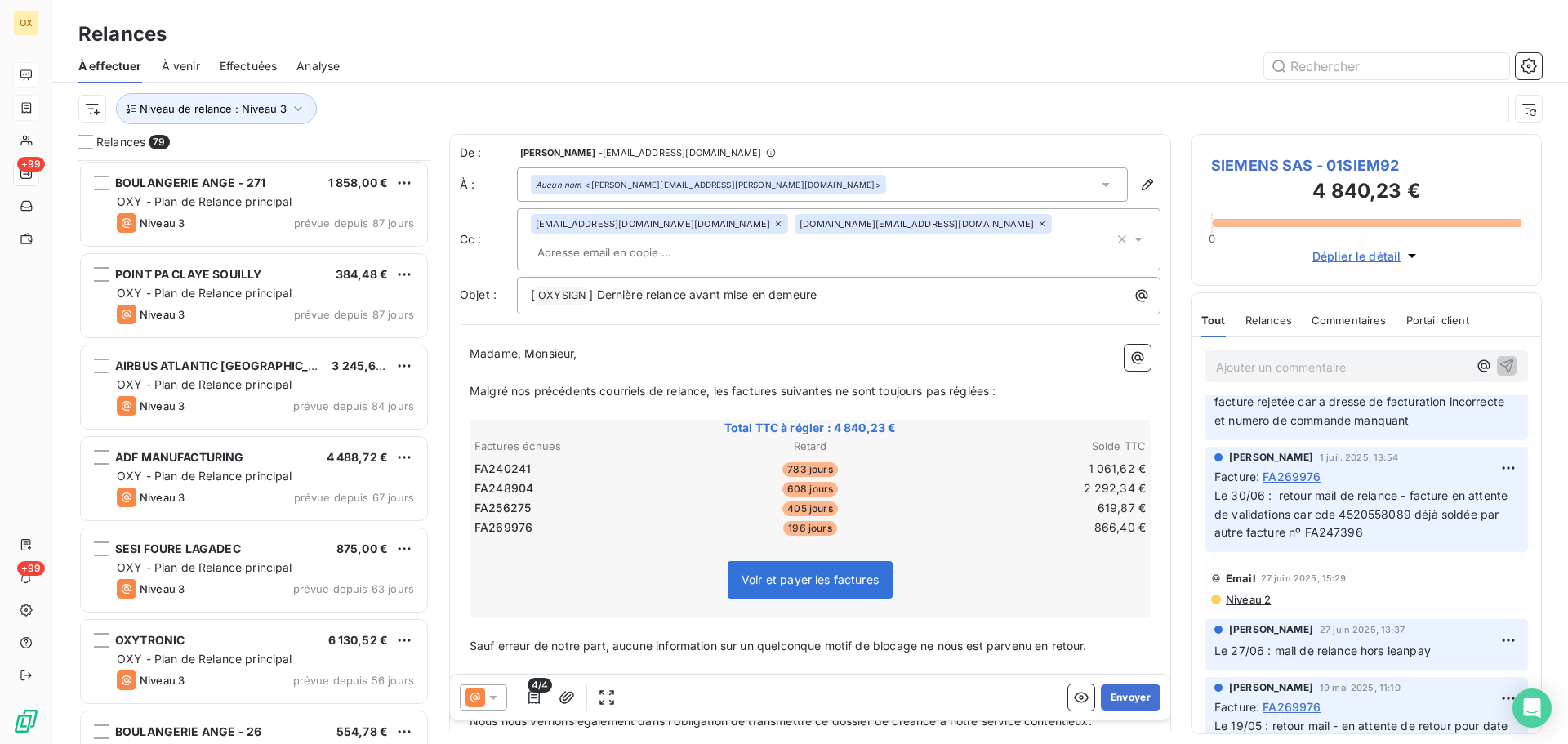
scroll to position [2206, 0]
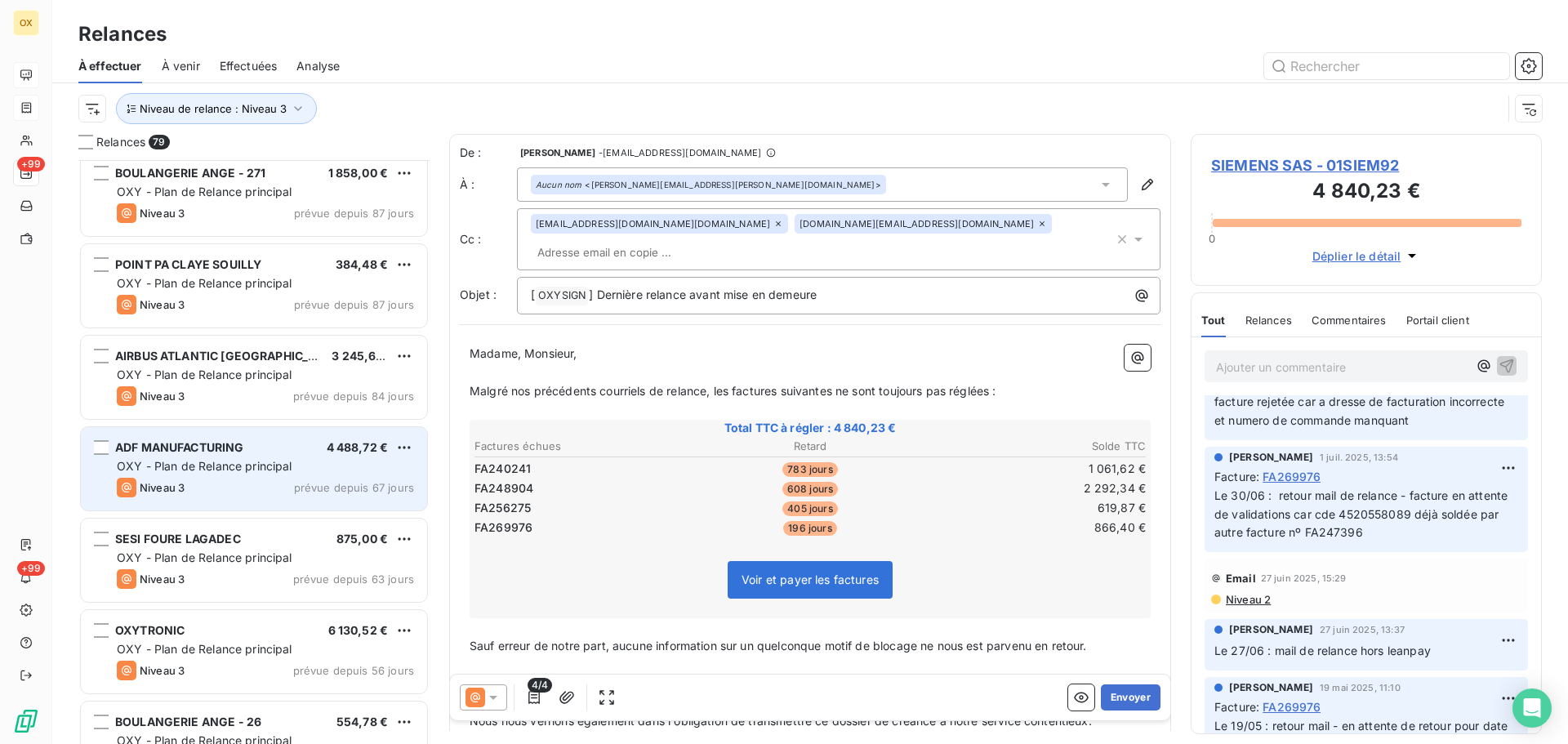
click at [249, 477] on div "ADF MANUFACTURING 4 488,72 € OXY - Plan de Relance principal Niveau 3 prévue de…" at bounding box center [254, 469] width 347 height 83
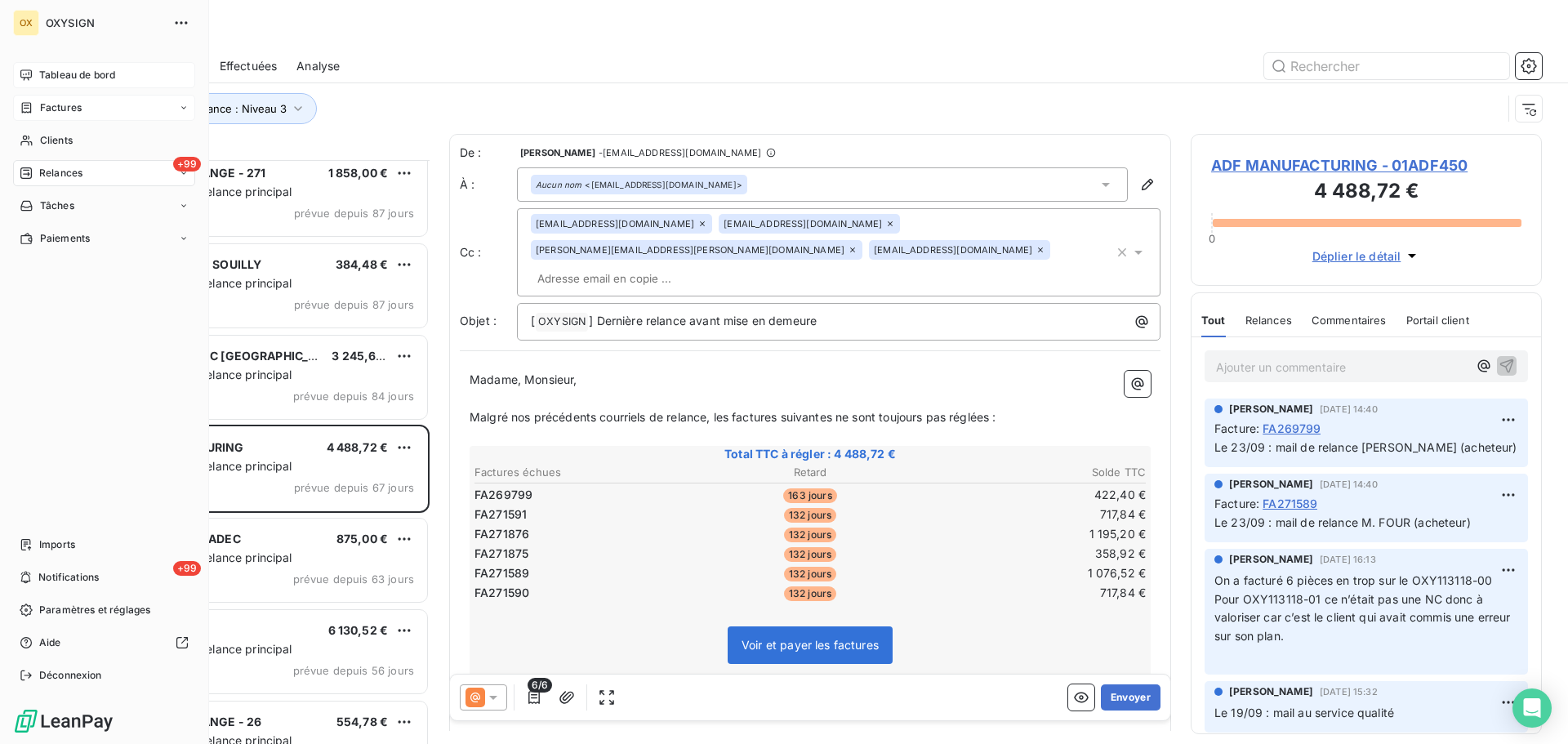
click at [55, 170] on span "Relances" at bounding box center [61, 173] width 43 height 15
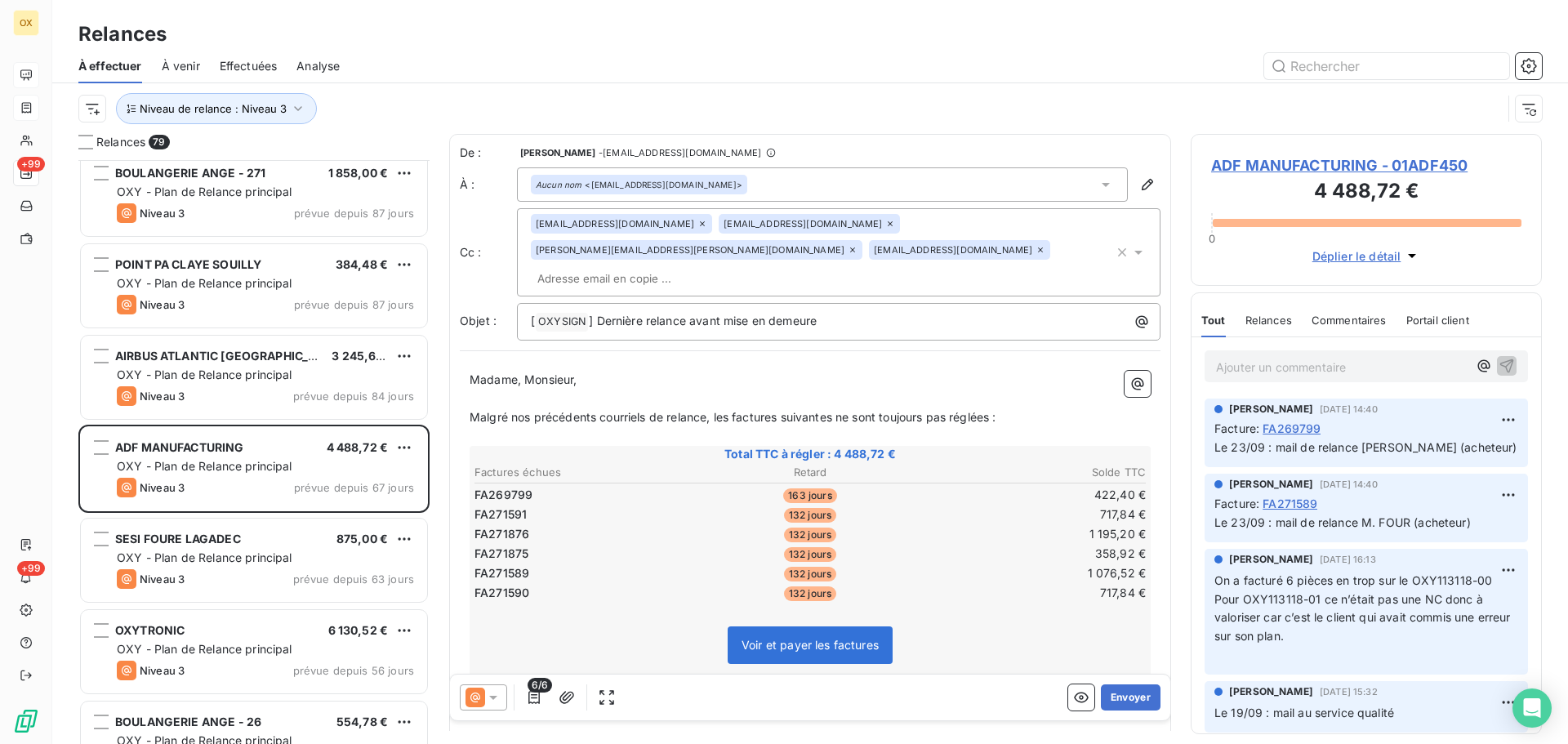
click at [252, 60] on span "Effectuées" at bounding box center [248, 65] width 58 height 16
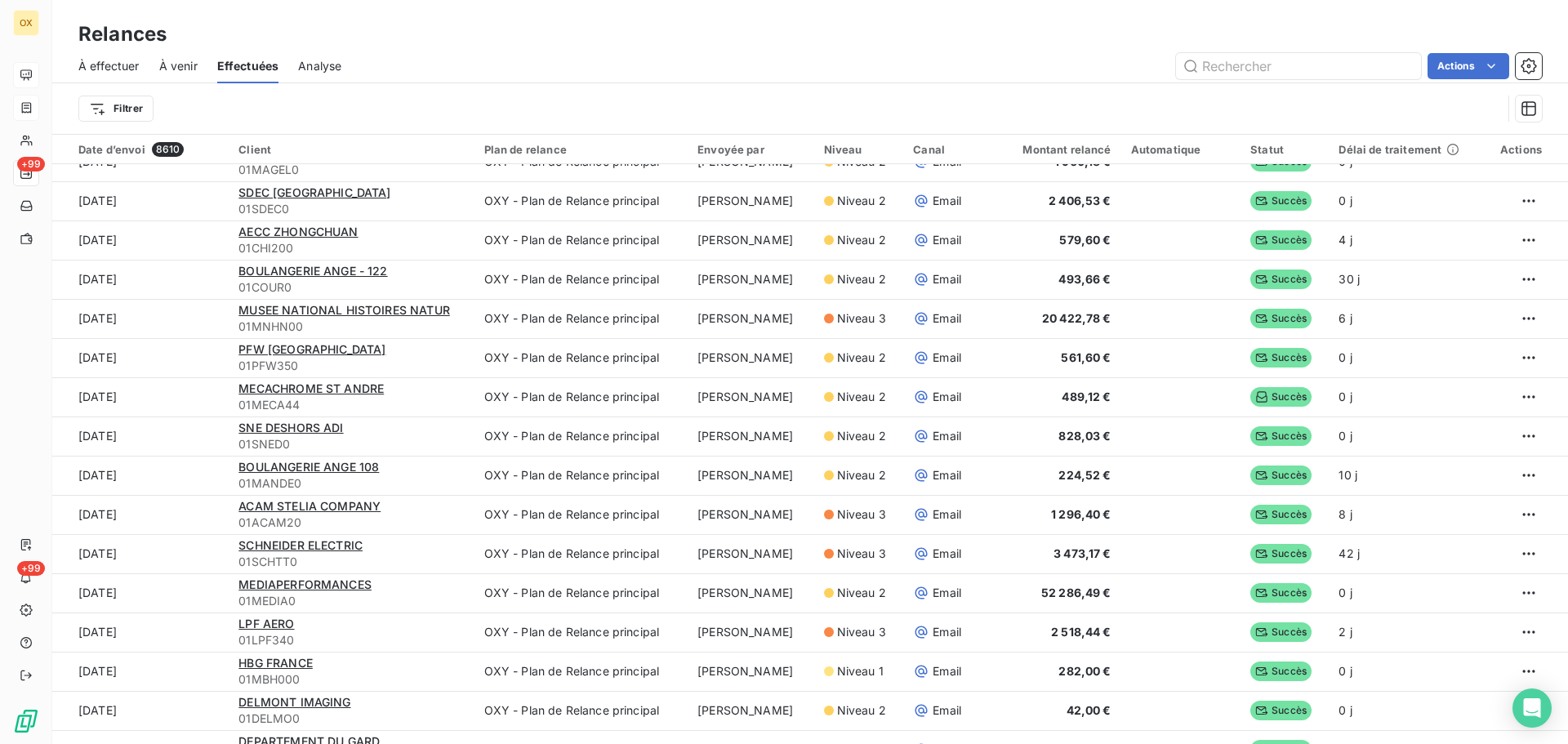
scroll to position [981, 0]
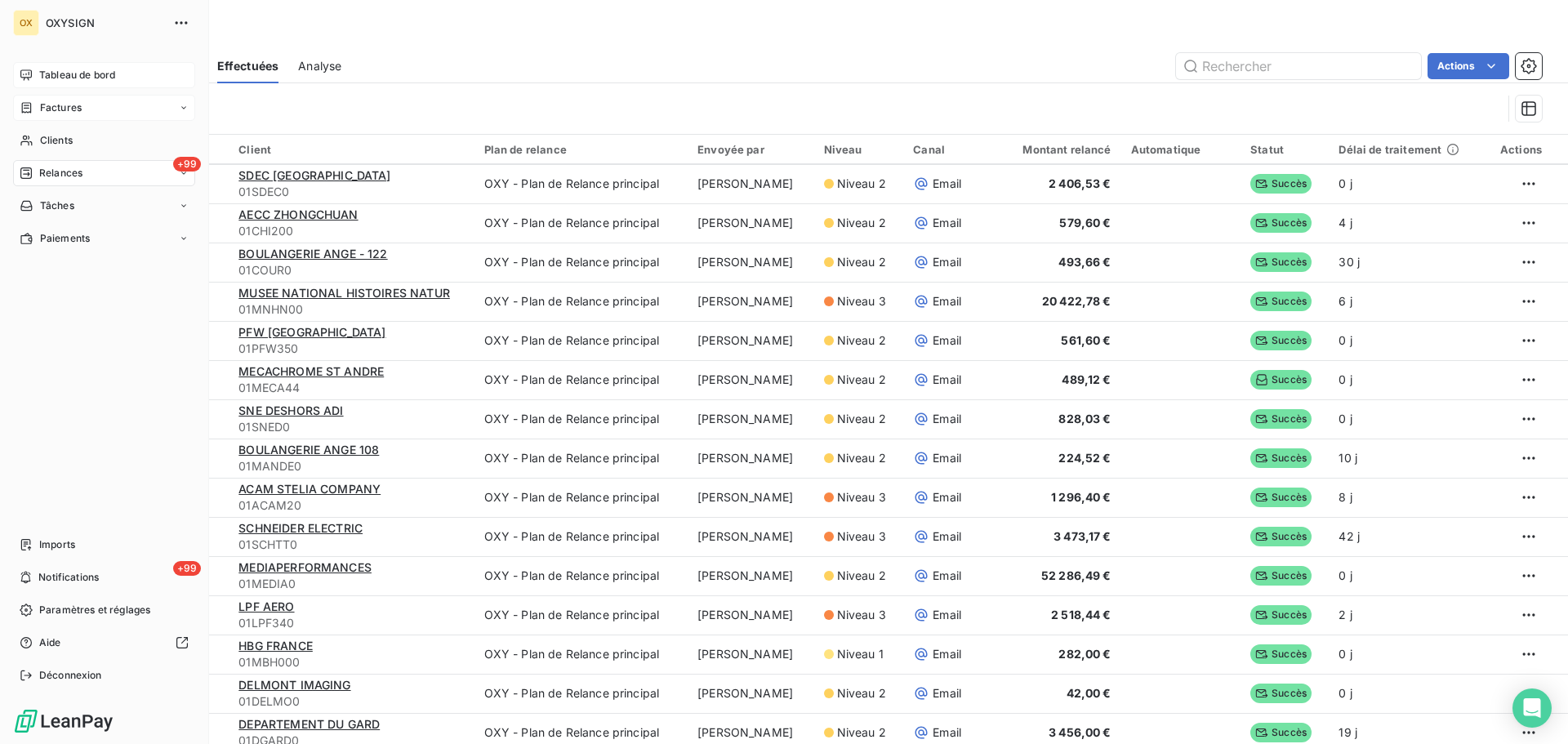
click at [45, 76] on span "Tableau de bord" at bounding box center [77, 75] width 76 height 15
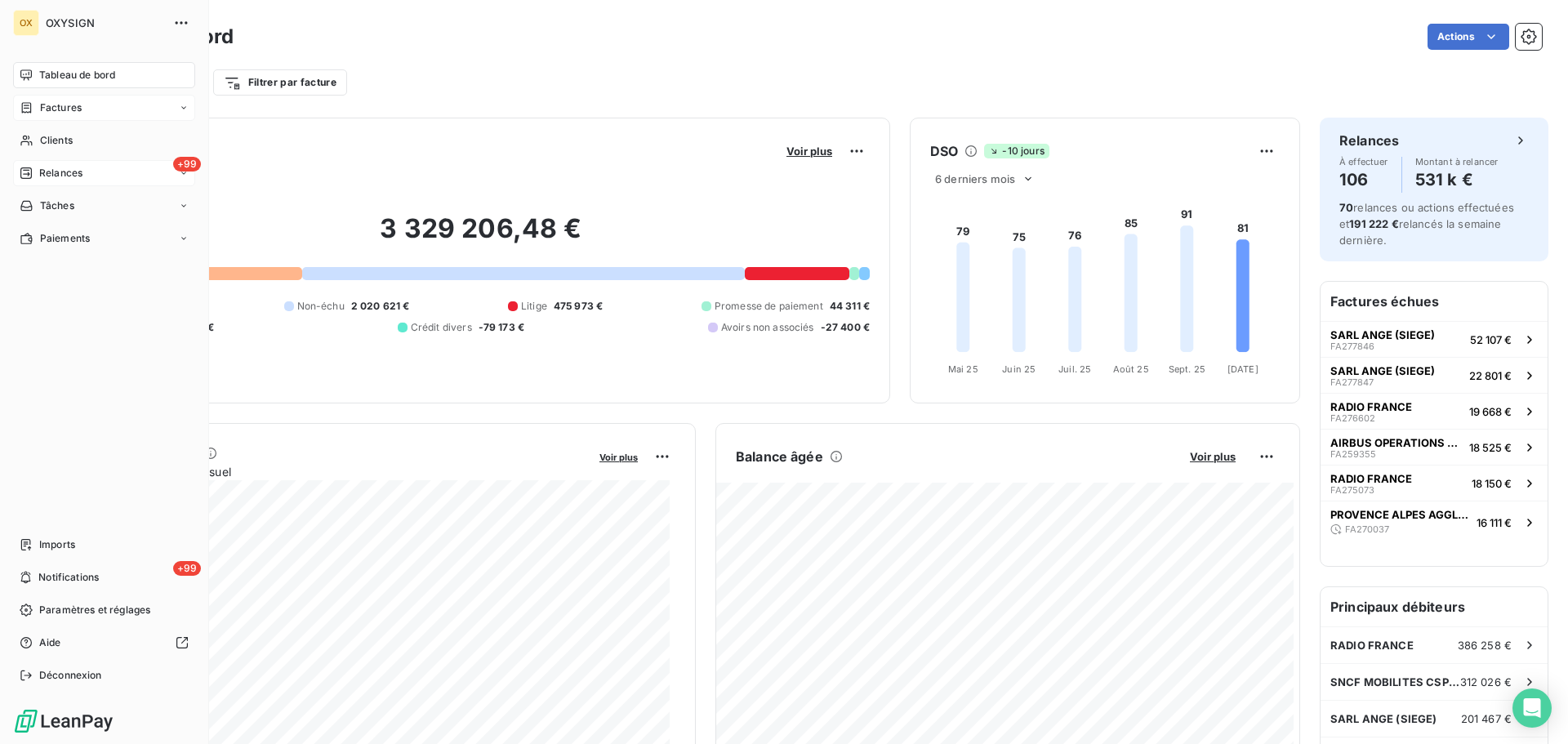
click at [54, 172] on span "Relances" at bounding box center [61, 173] width 43 height 15
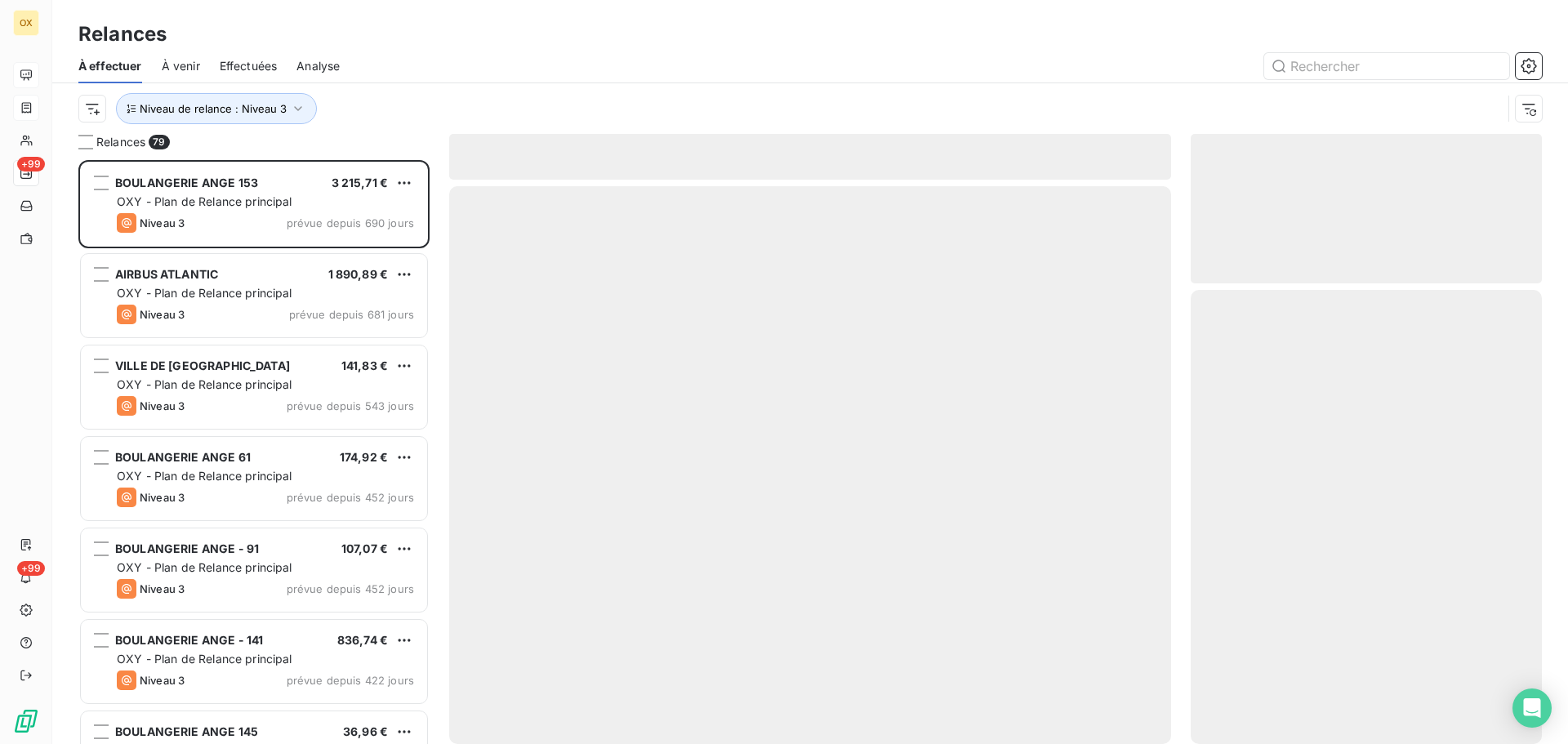
scroll to position [572, 339]
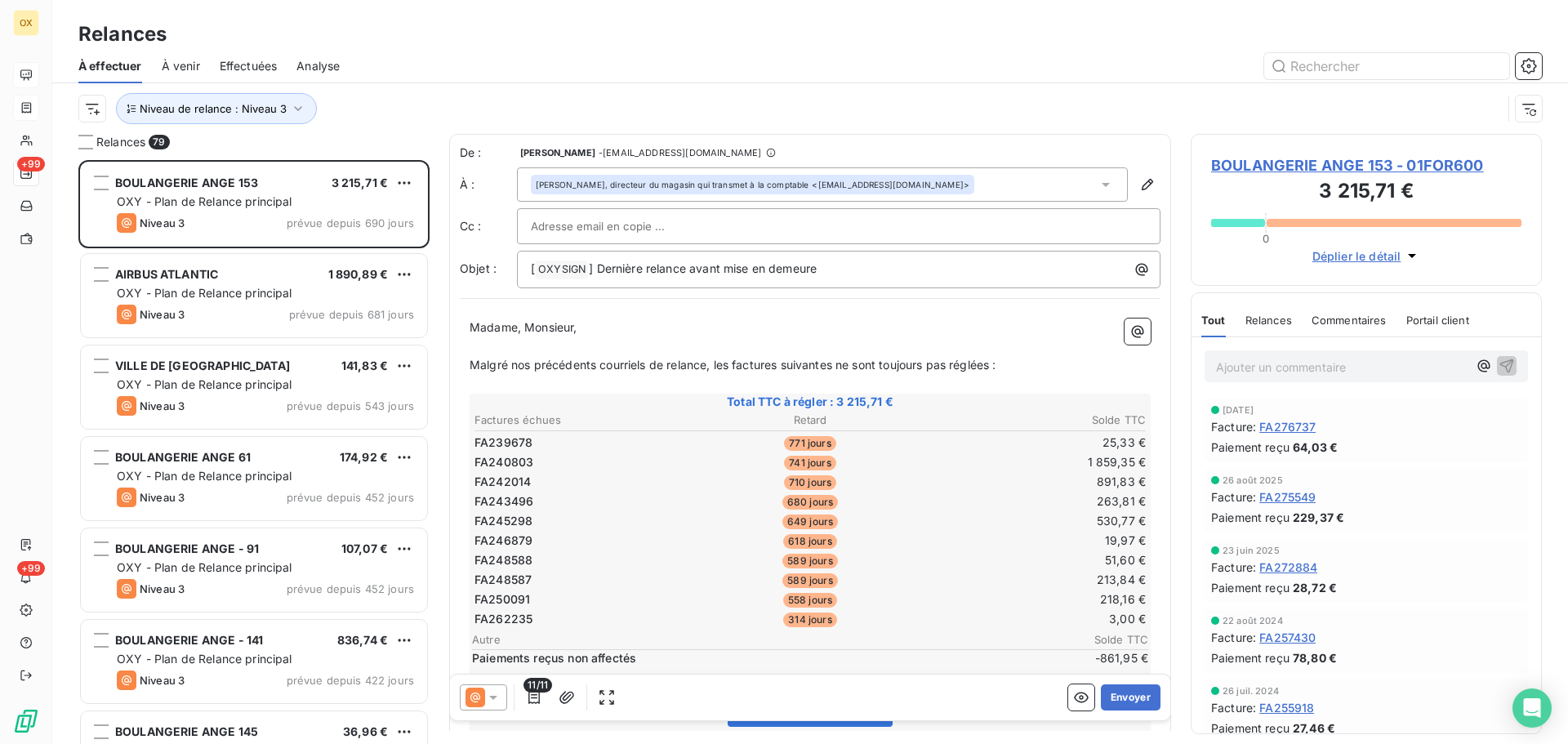
click at [240, 69] on span "Effectuées" at bounding box center [248, 65] width 58 height 16
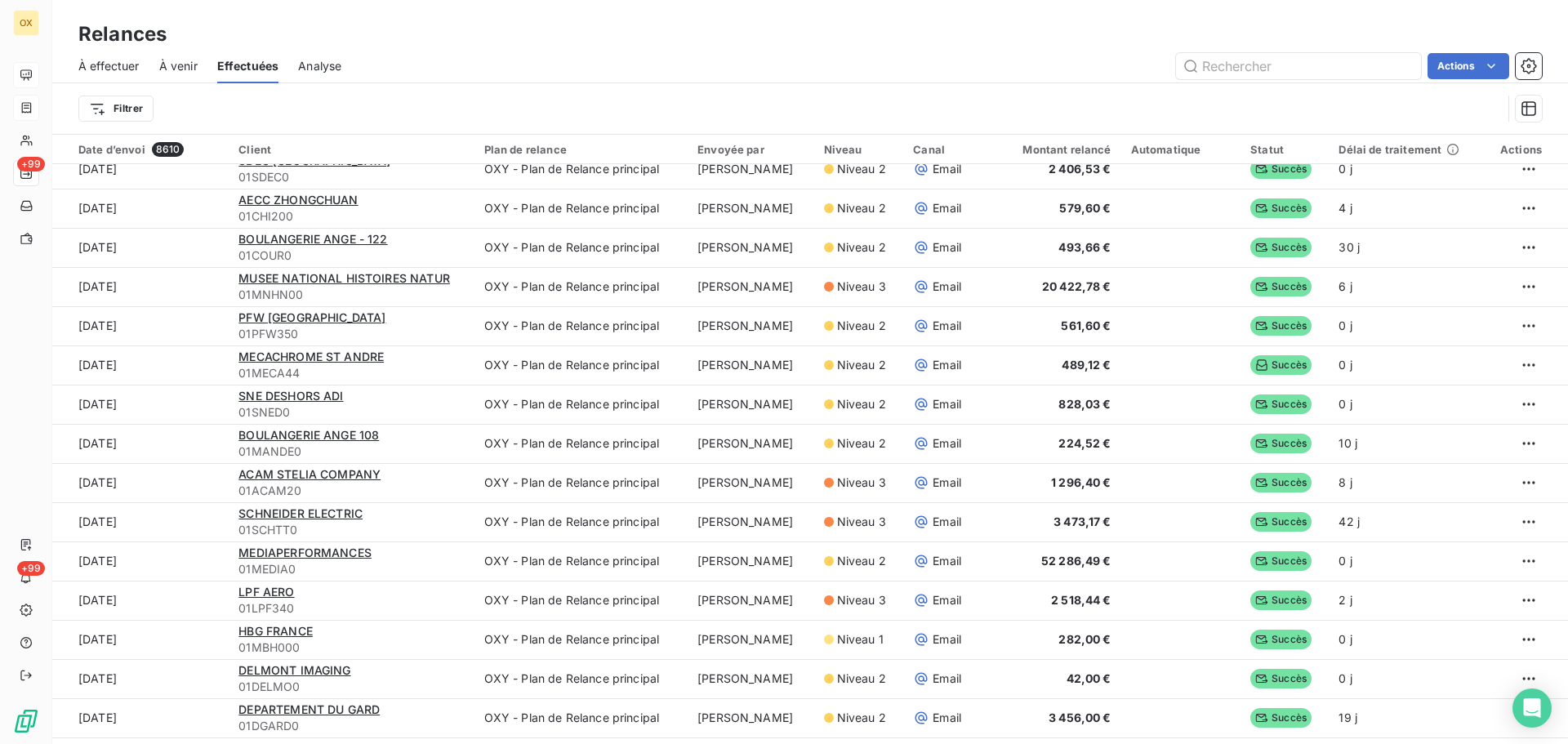
scroll to position [1143, 0]
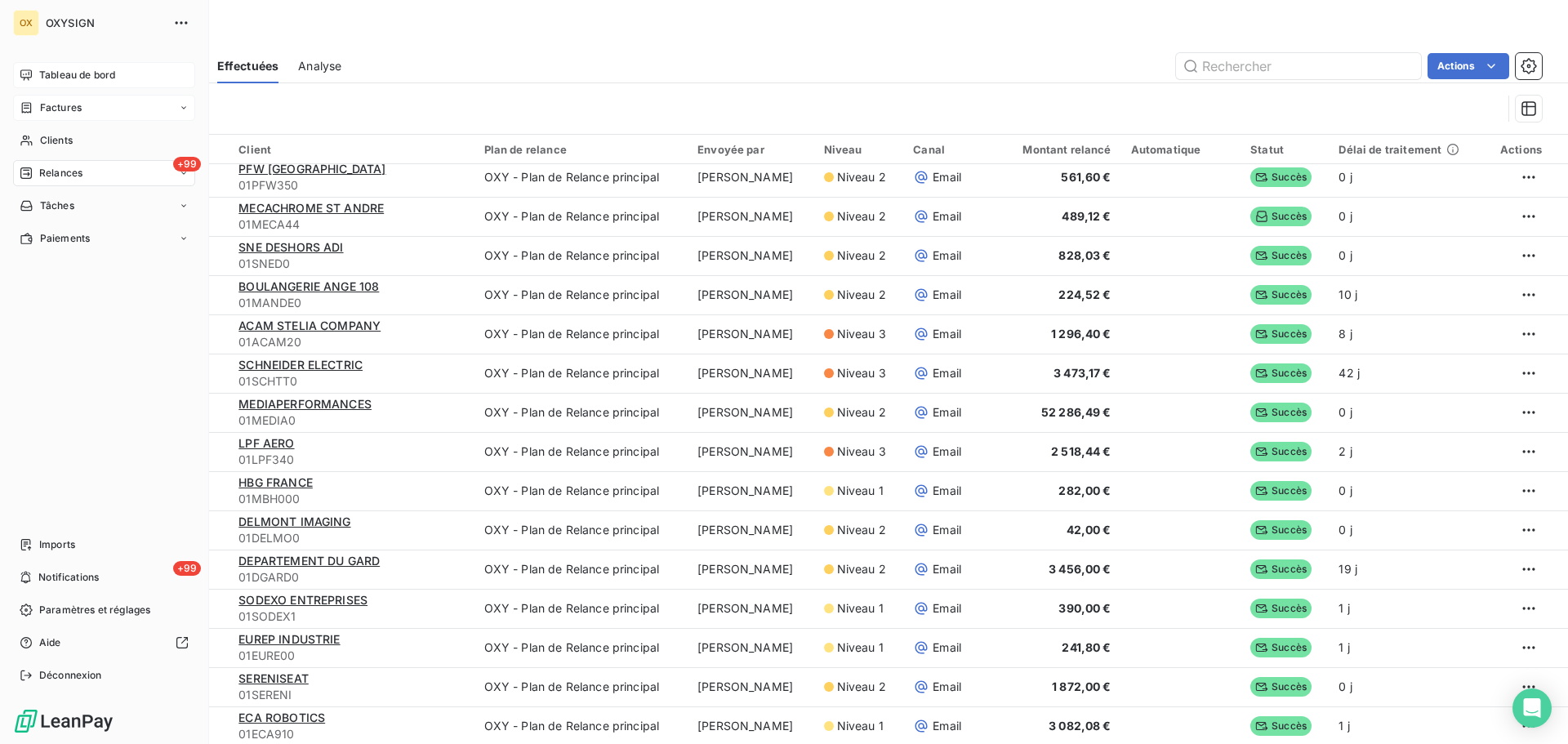
click at [52, 106] on span "Factures" at bounding box center [61, 108] width 41 height 15
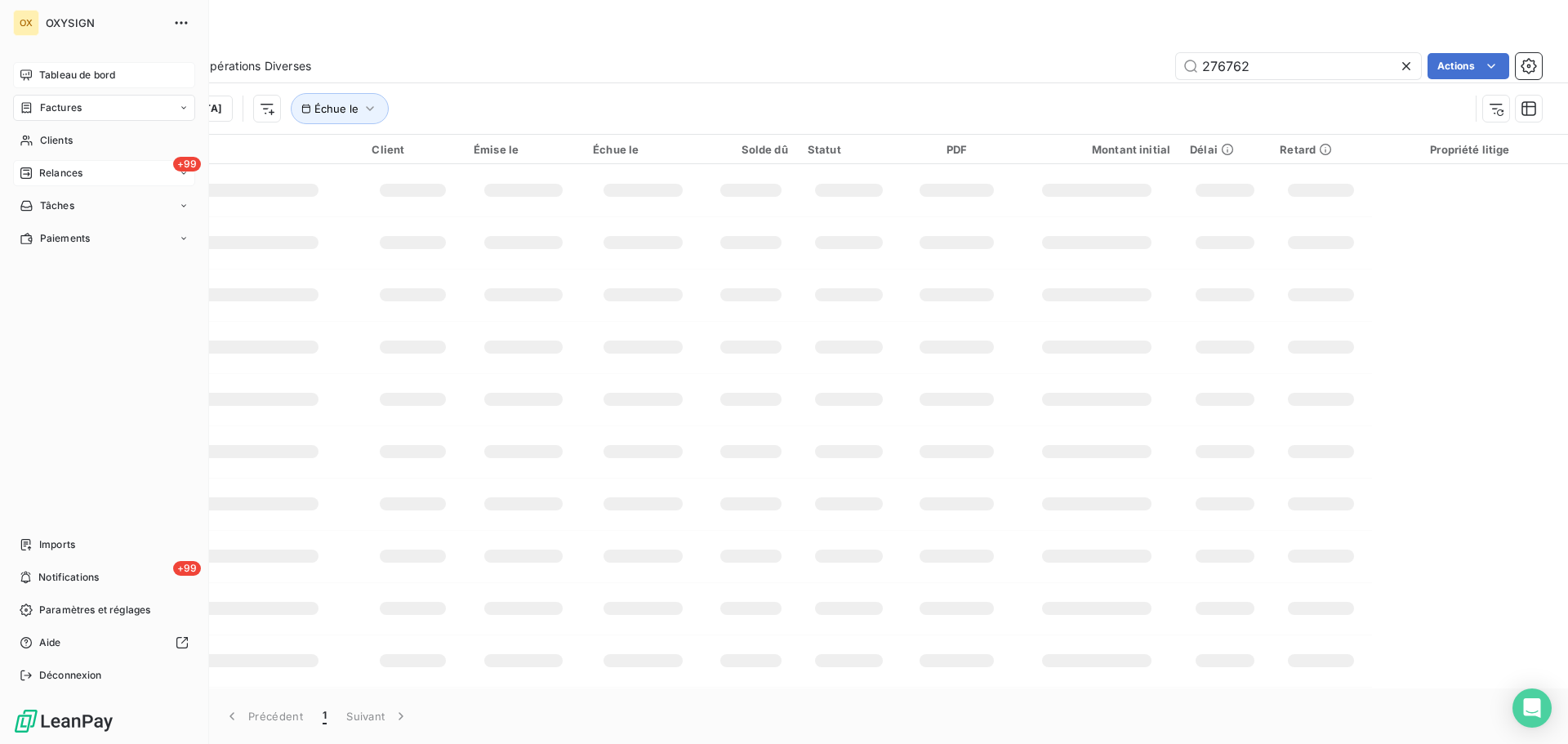
click at [47, 105] on span "Factures" at bounding box center [61, 108] width 41 height 15
click at [92, 73] on span "Tableau de bord" at bounding box center [77, 75] width 76 height 15
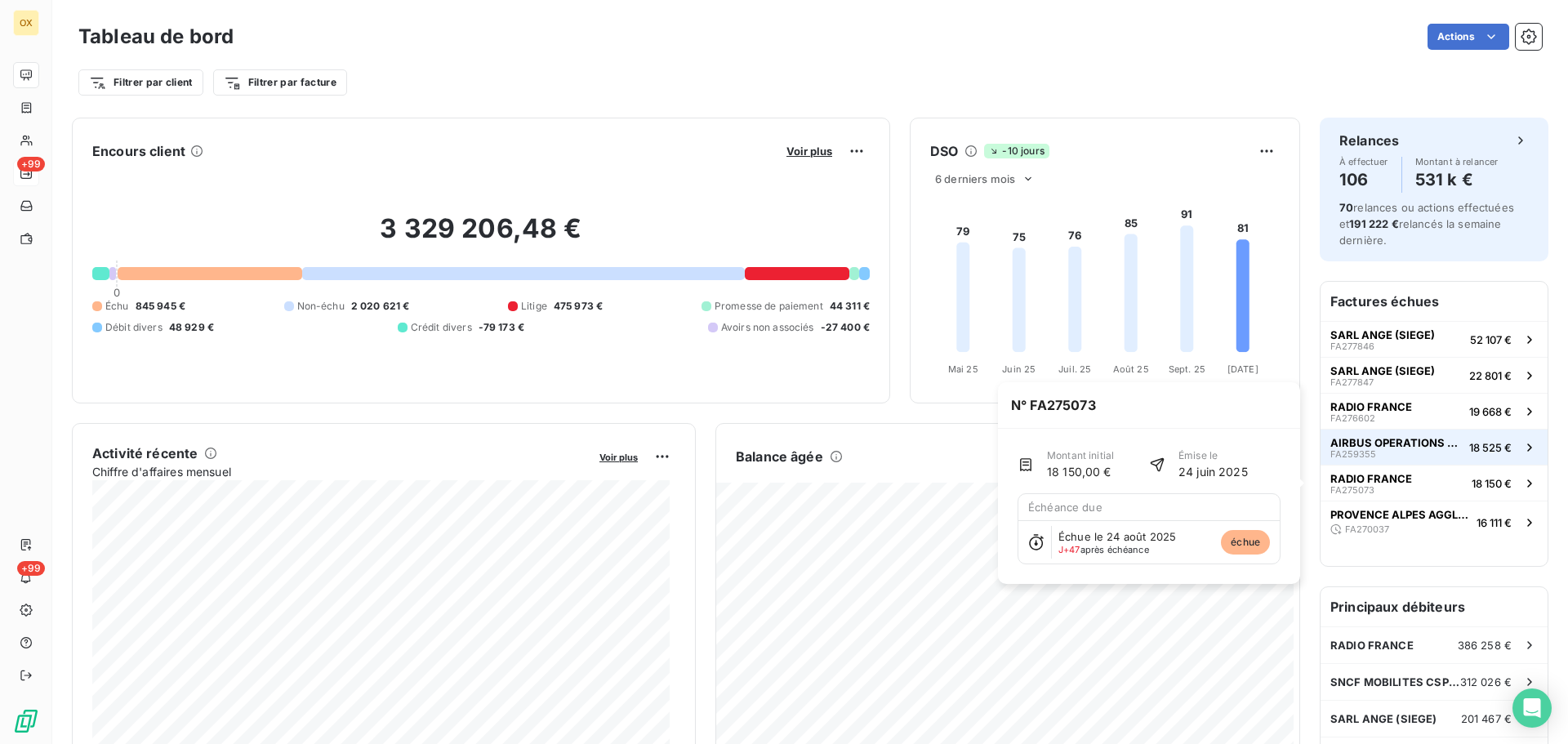
click at [1353, 452] on span "FA259355" at bounding box center [1353, 453] width 46 height 9
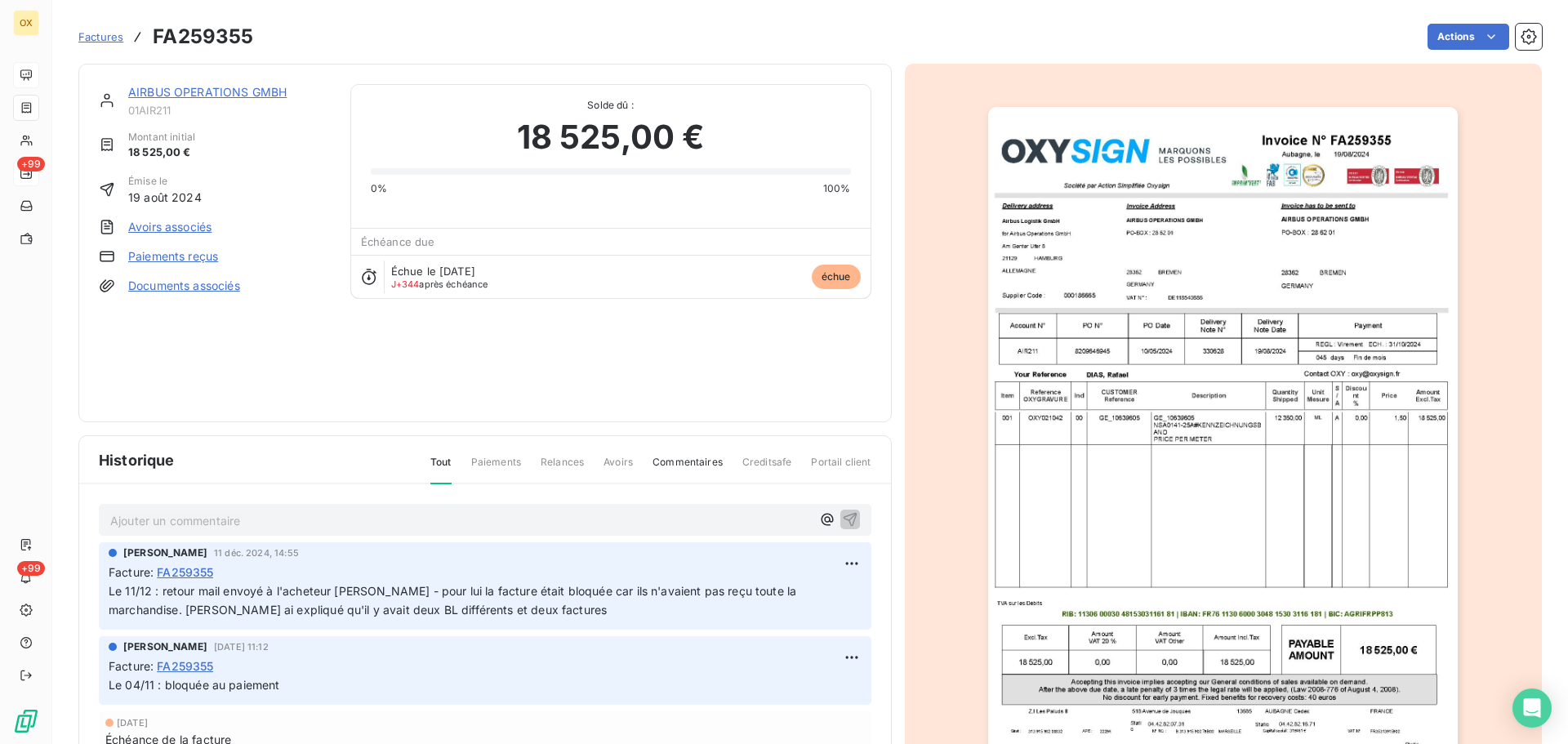
click at [194, 91] on link "AIRBUS OPERATIONS GMBH" at bounding box center [207, 92] width 158 height 14
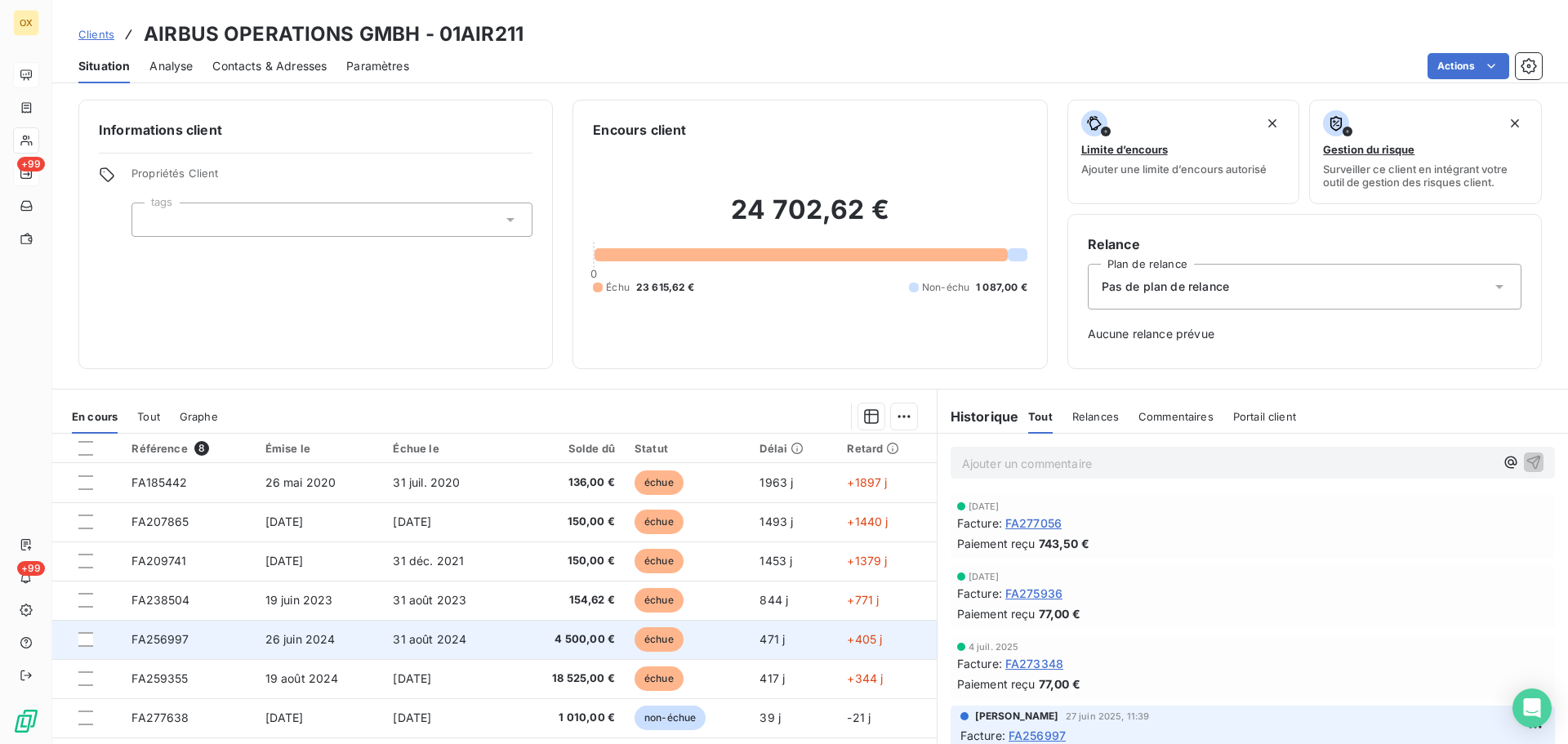
click at [559, 643] on span "4 500,00 €" at bounding box center [568, 639] width 94 height 16
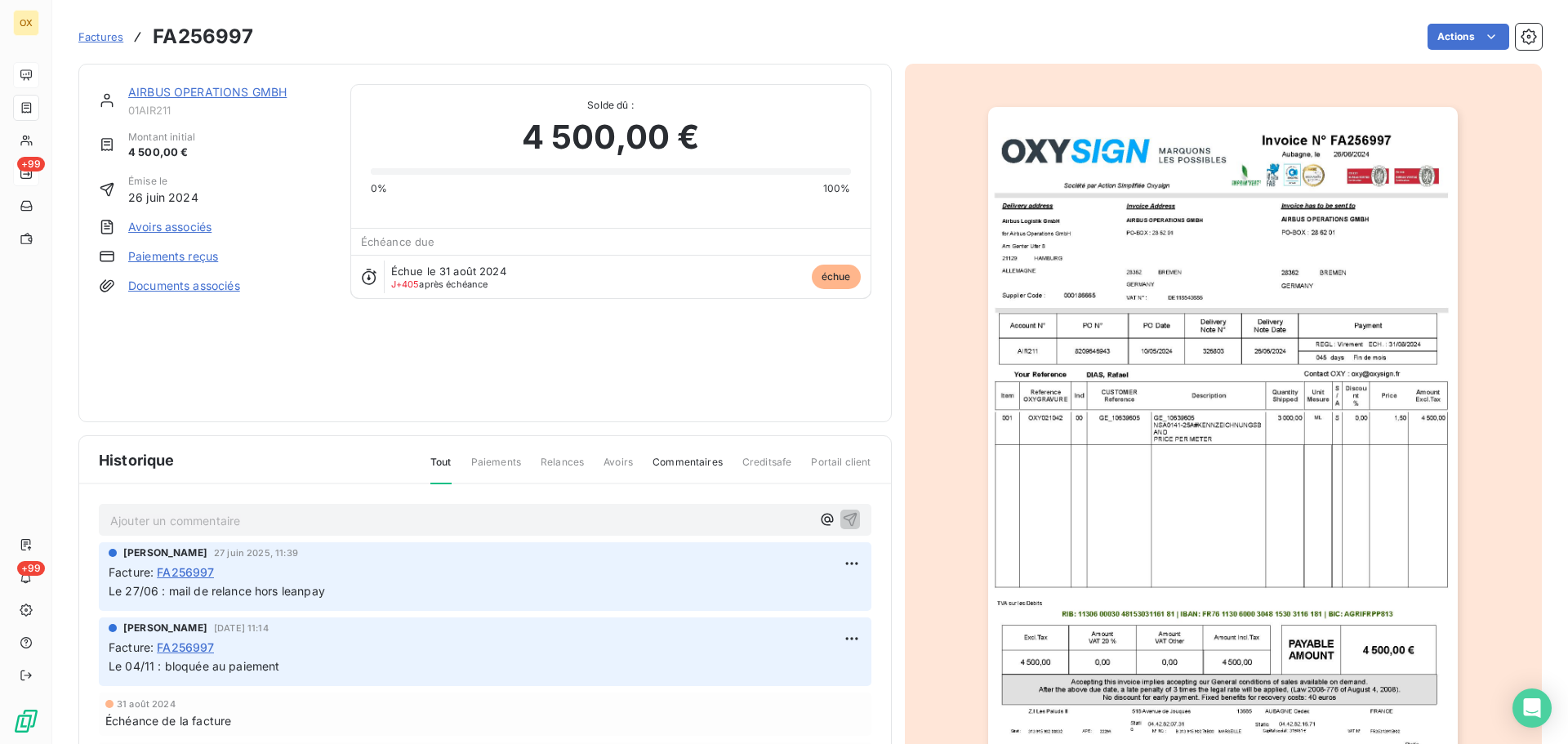
click at [1223, 562] on img "button" at bounding box center [1223, 439] width 470 height 665
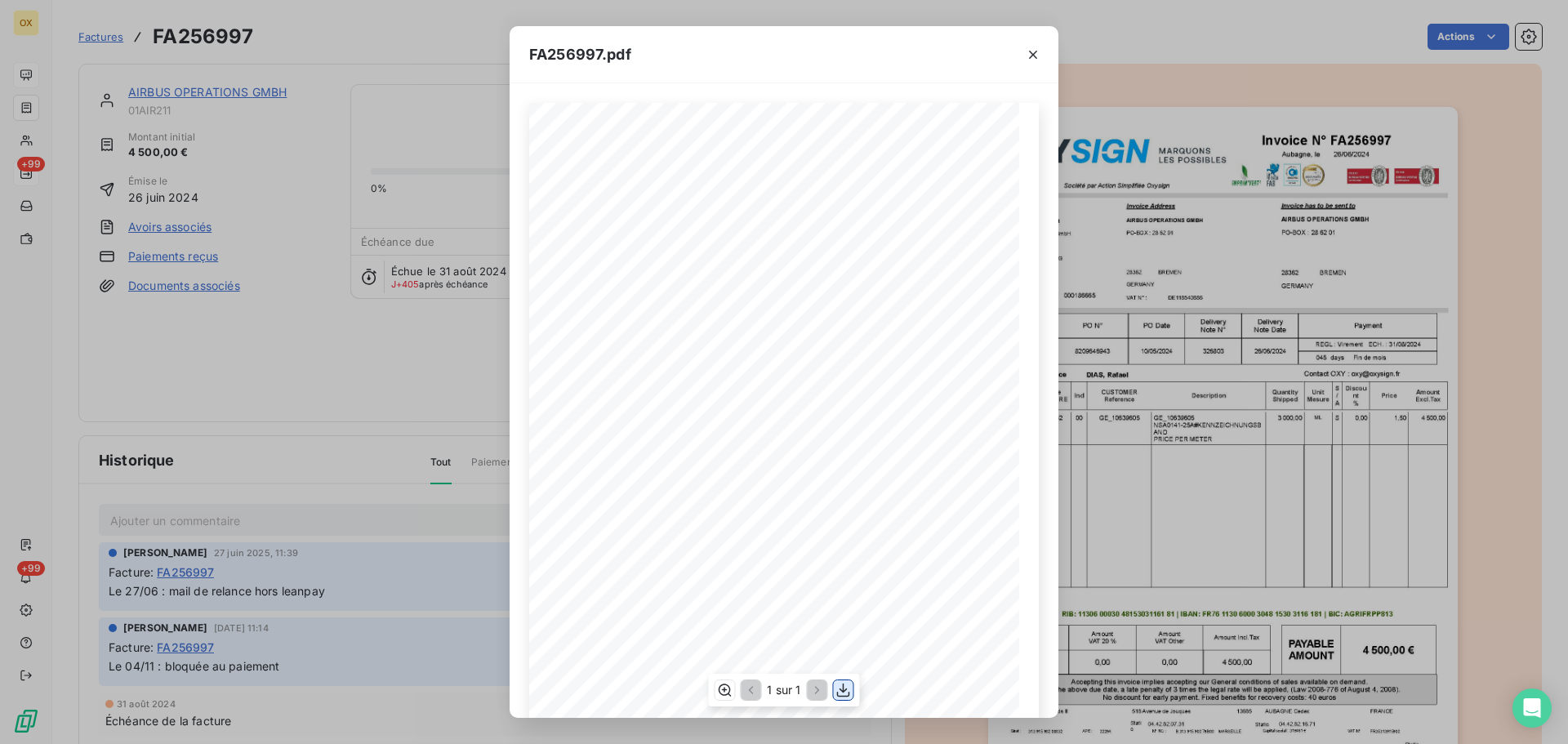
click at [840, 689] on icon "button" at bounding box center [843, 690] width 16 height 16
click at [1032, 54] on icon "button" at bounding box center [1032, 54] width 8 height 8
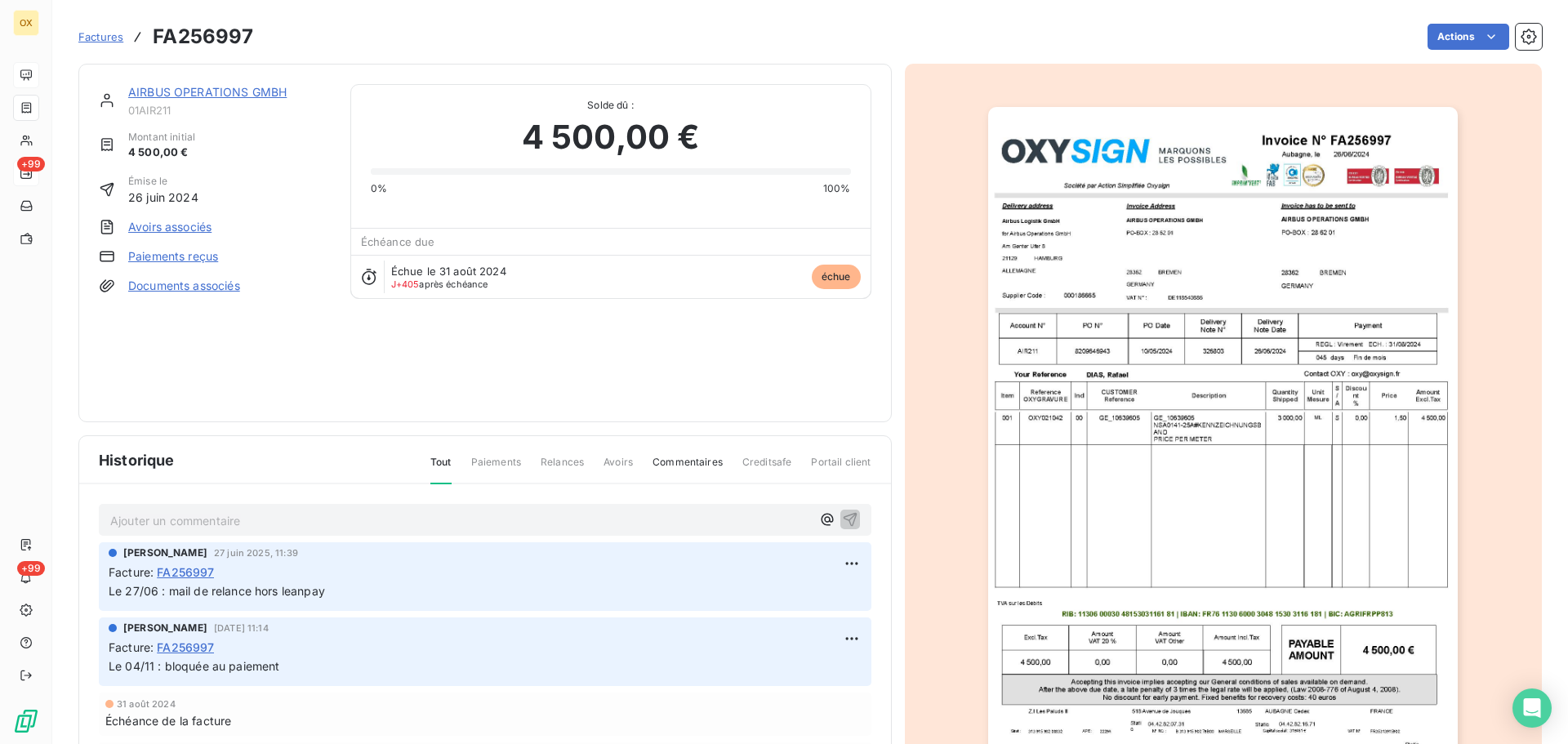
click at [216, 88] on link "AIRBUS OPERATIONS GMBH" at bounding box center [207, 92] width 158 height 14
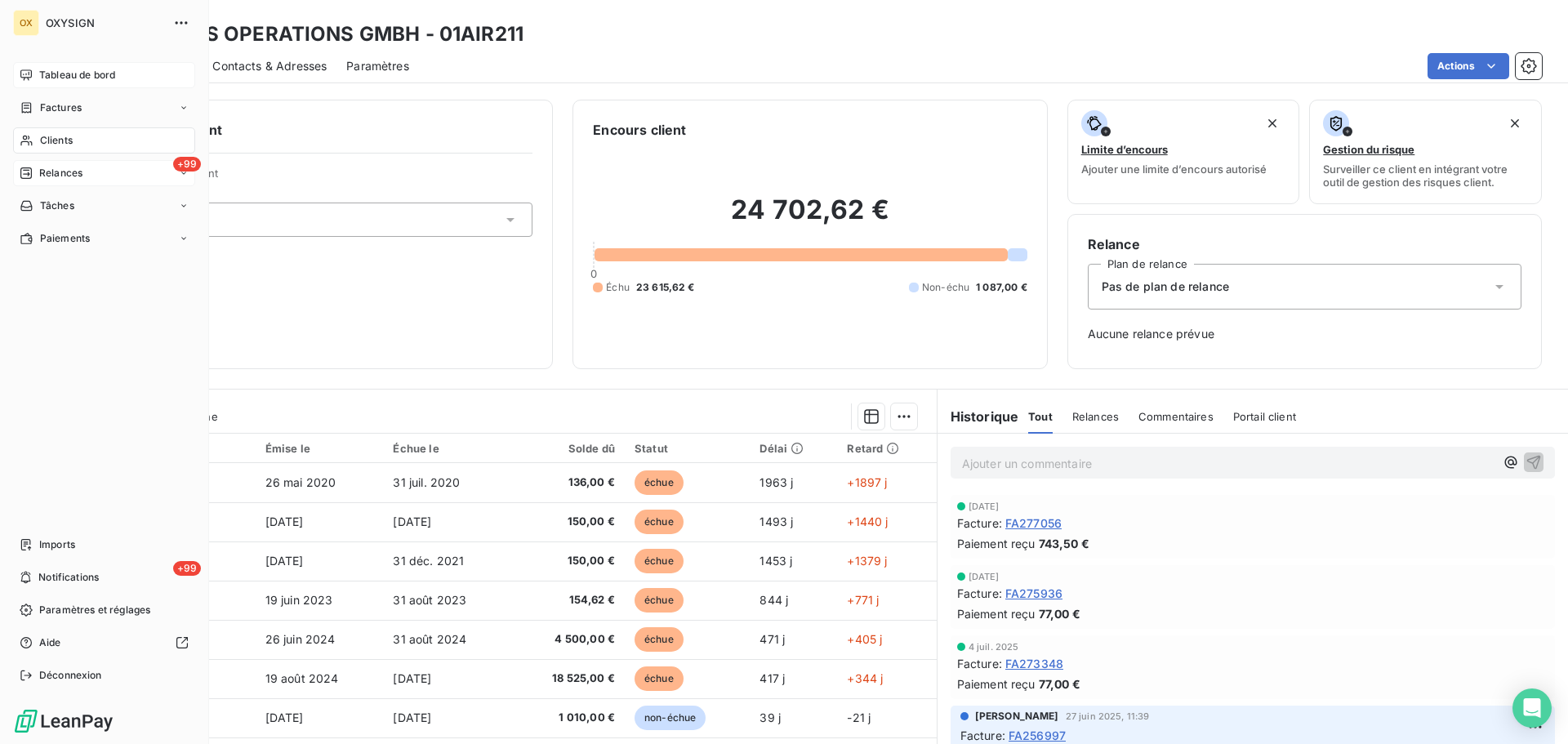
click at [81, 77] on span "Tableau de bord" at bounding box center [77, 75] width 76 height 15
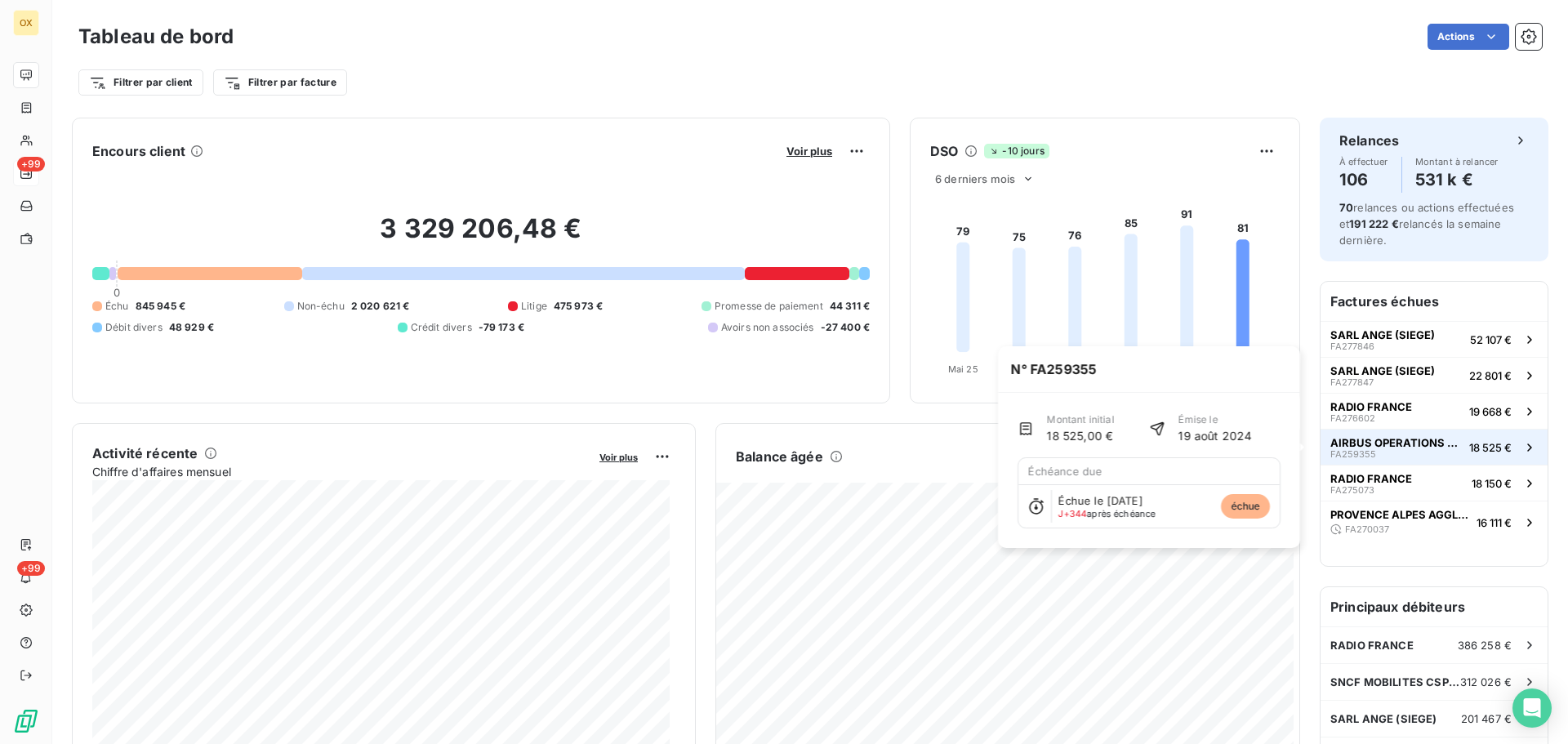
click at [1409, 446] on span "AIRBUS OPERATIONS GMBH" at bounding box center [1397, 442] width 132 height 13
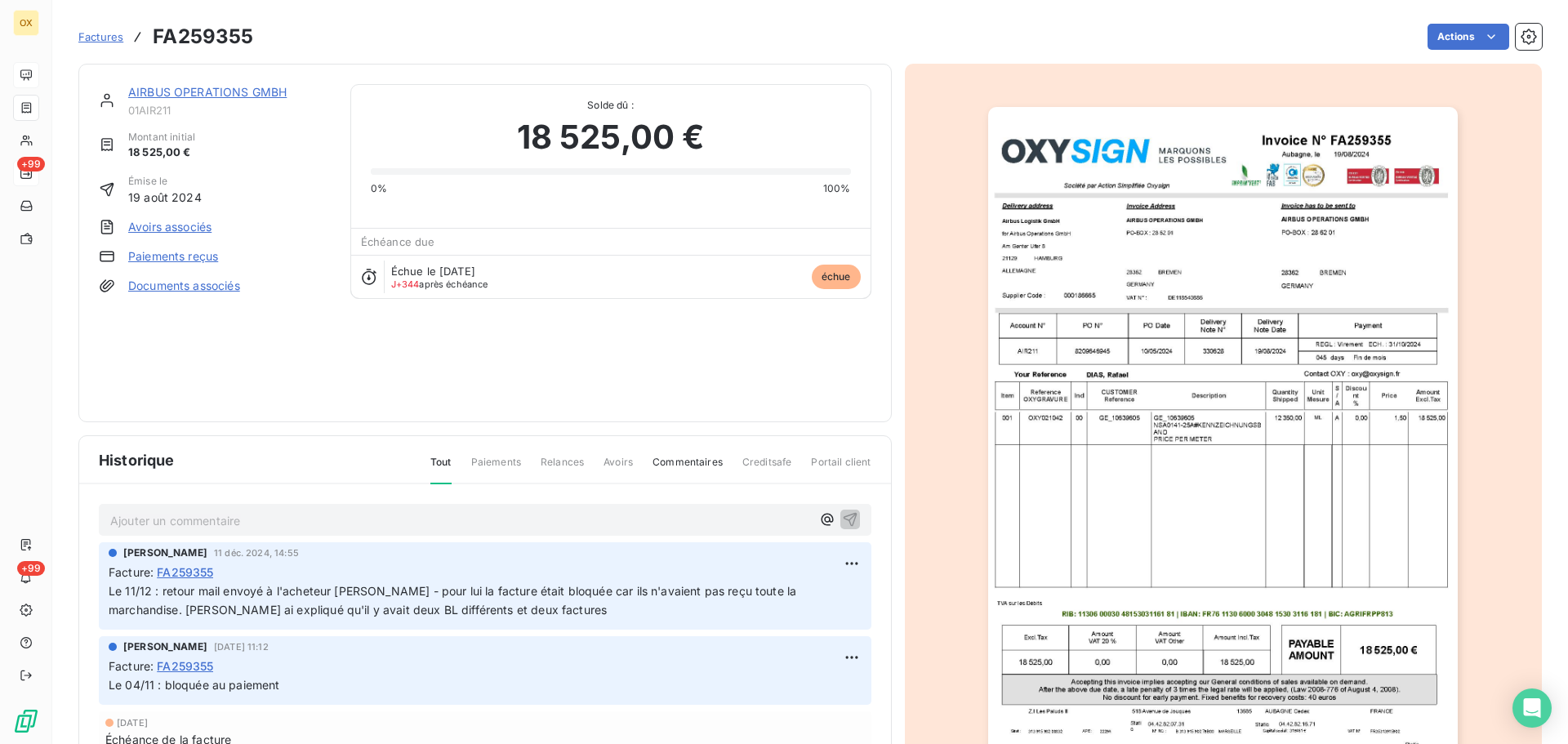
click at [1354, 394] on img "button" at bounding box center [1223, 439] width 470 height 665
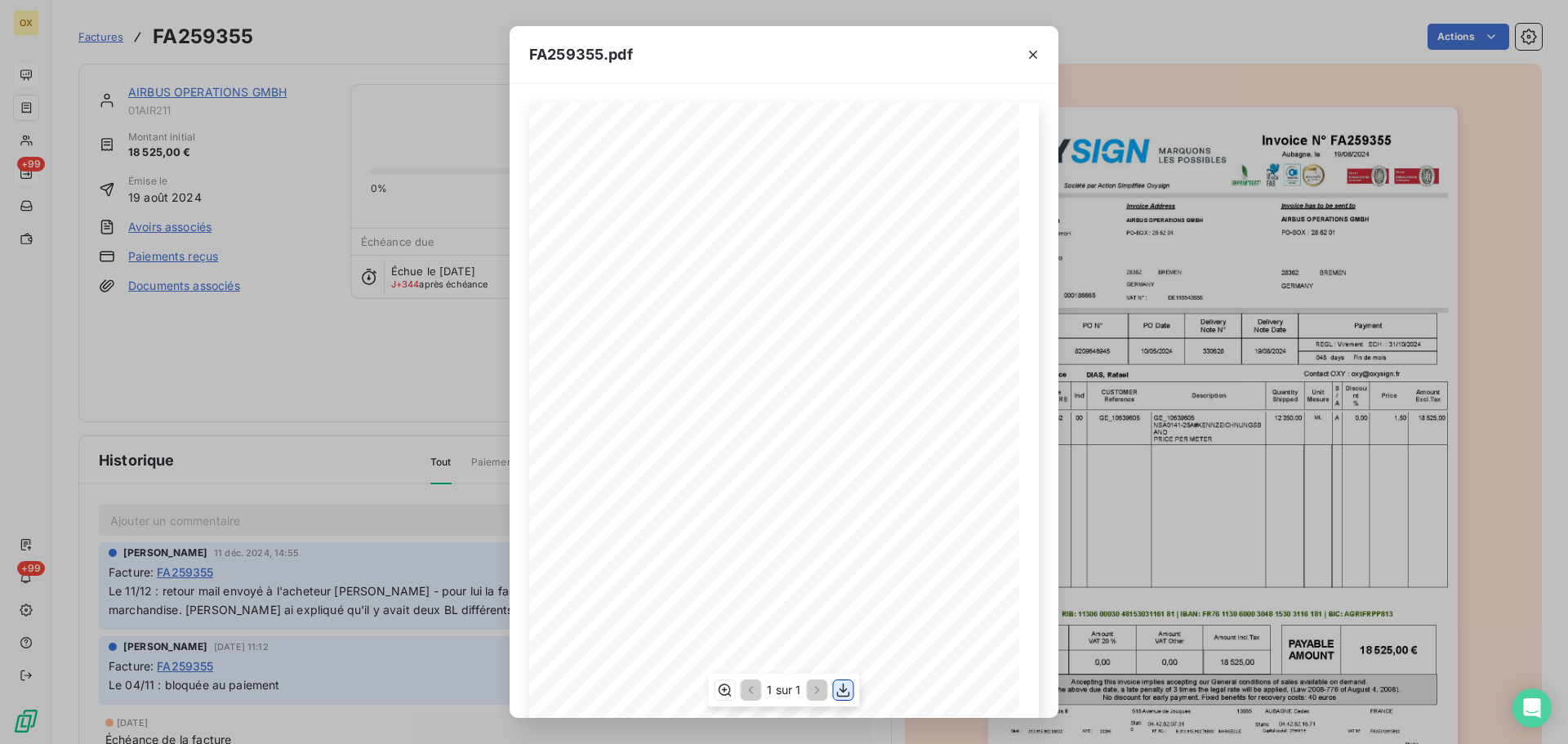
click at [839, 689] on icon "button" at bounding box center [843, 691] width 13 height 14
click at [1029, 53] on icon "button" at bounding box center [1033, 54] width 16 height 16
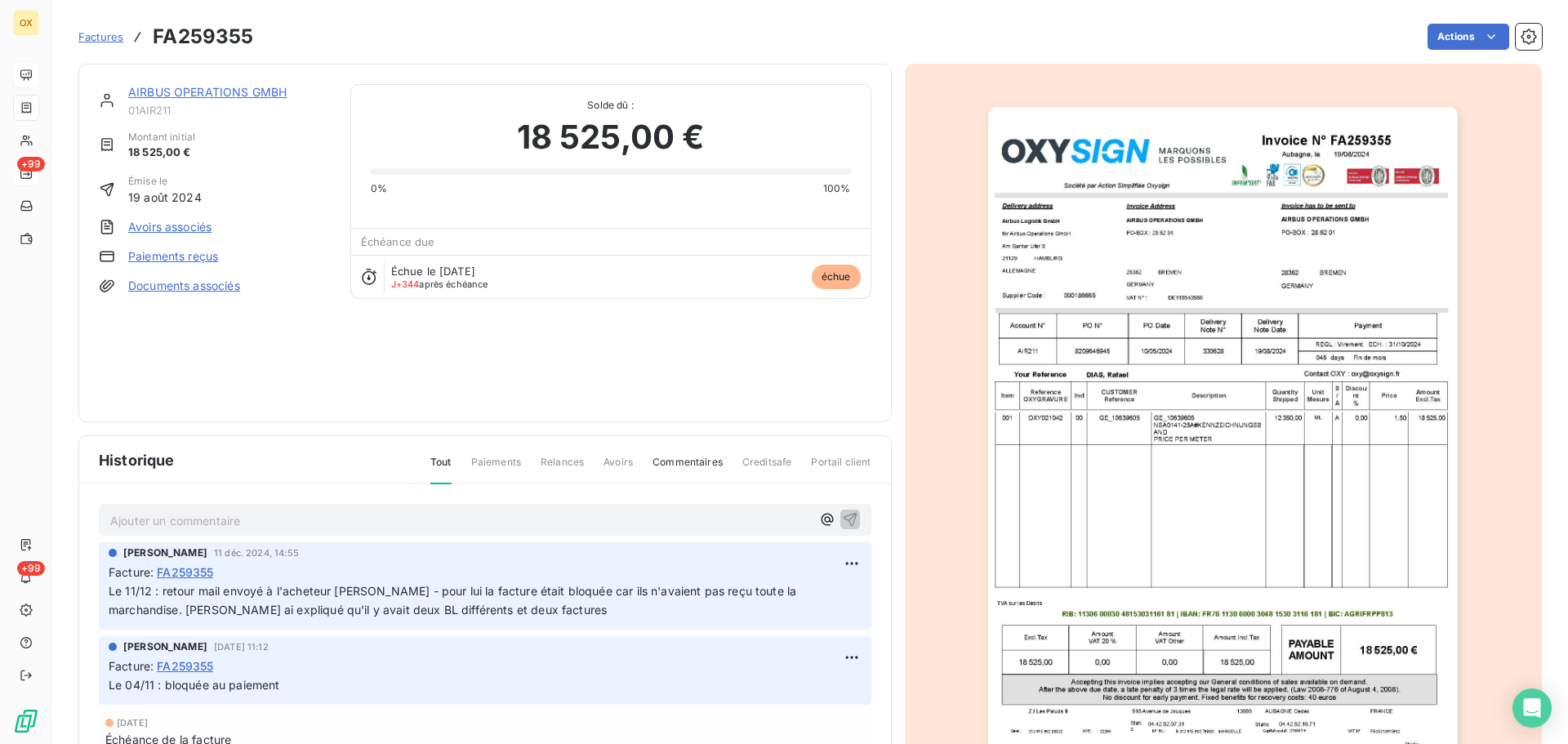
click at [181, 91] on link "AIRBUS OPERATIONS GMBH" at bounding box center [207, 92] width 158 height 14
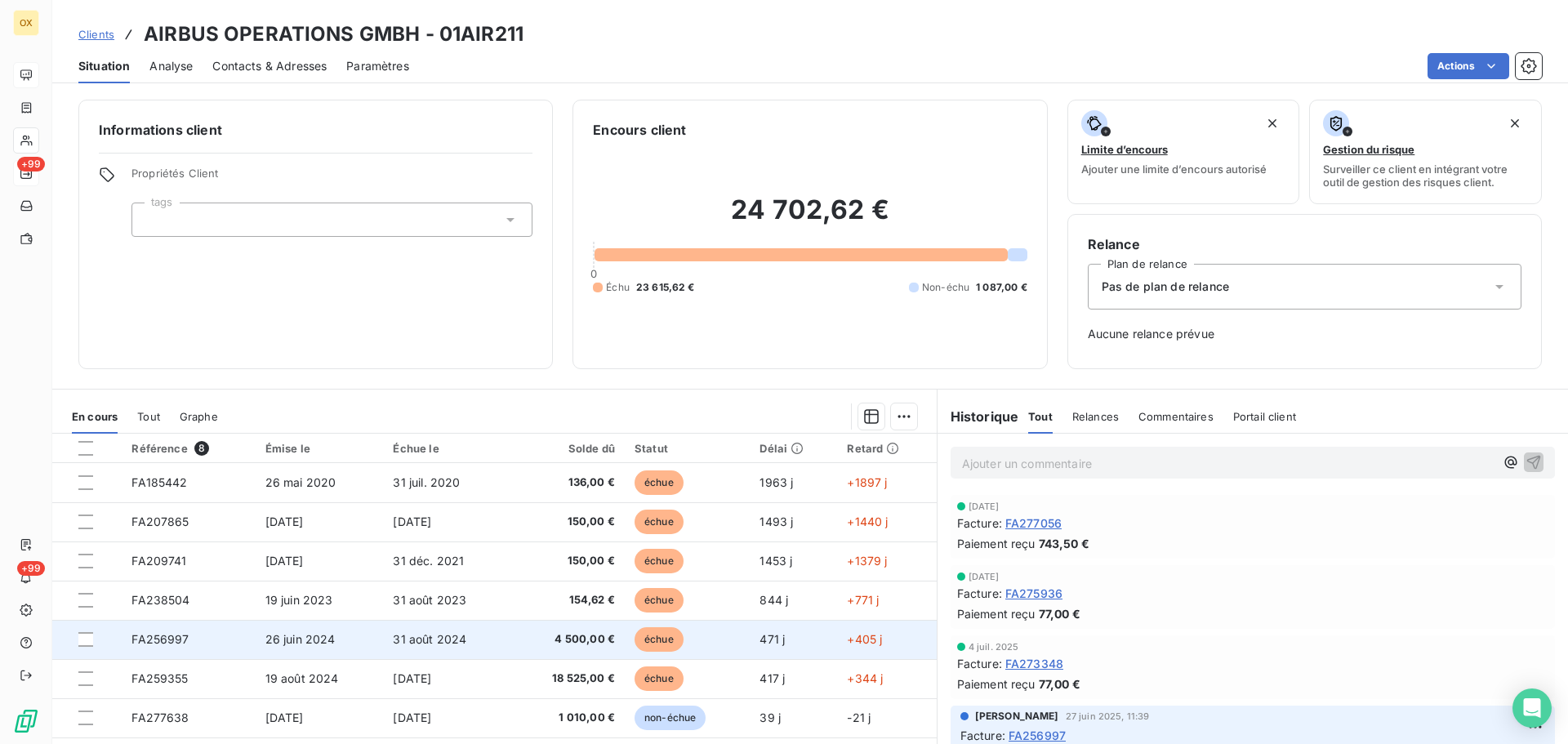
click at [642, 639] on span "échue" at bounding box center [659, 639] width 49 height 24
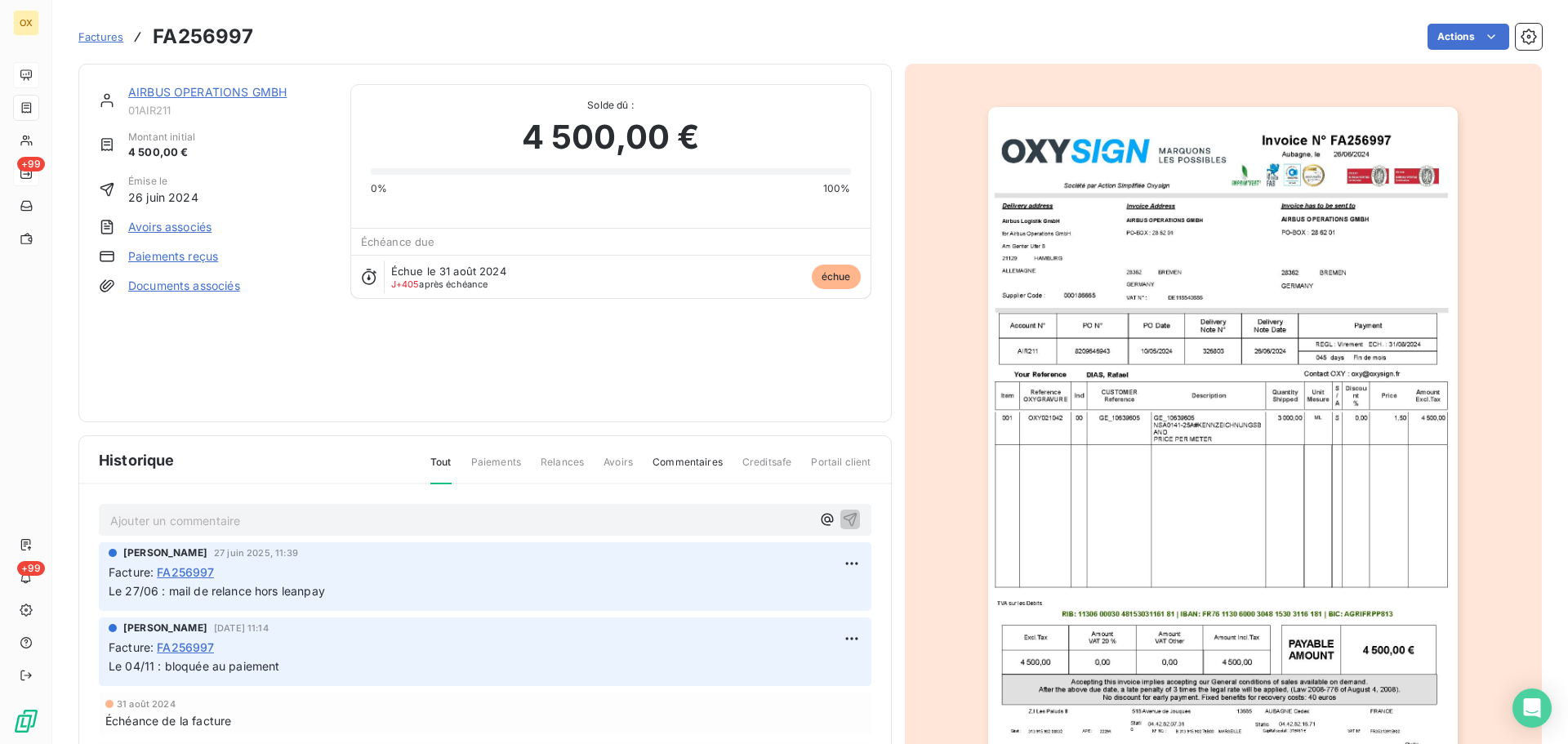
click at [1139, 398] on img "button" at bounding box center [1223, 439] width 470 height 665
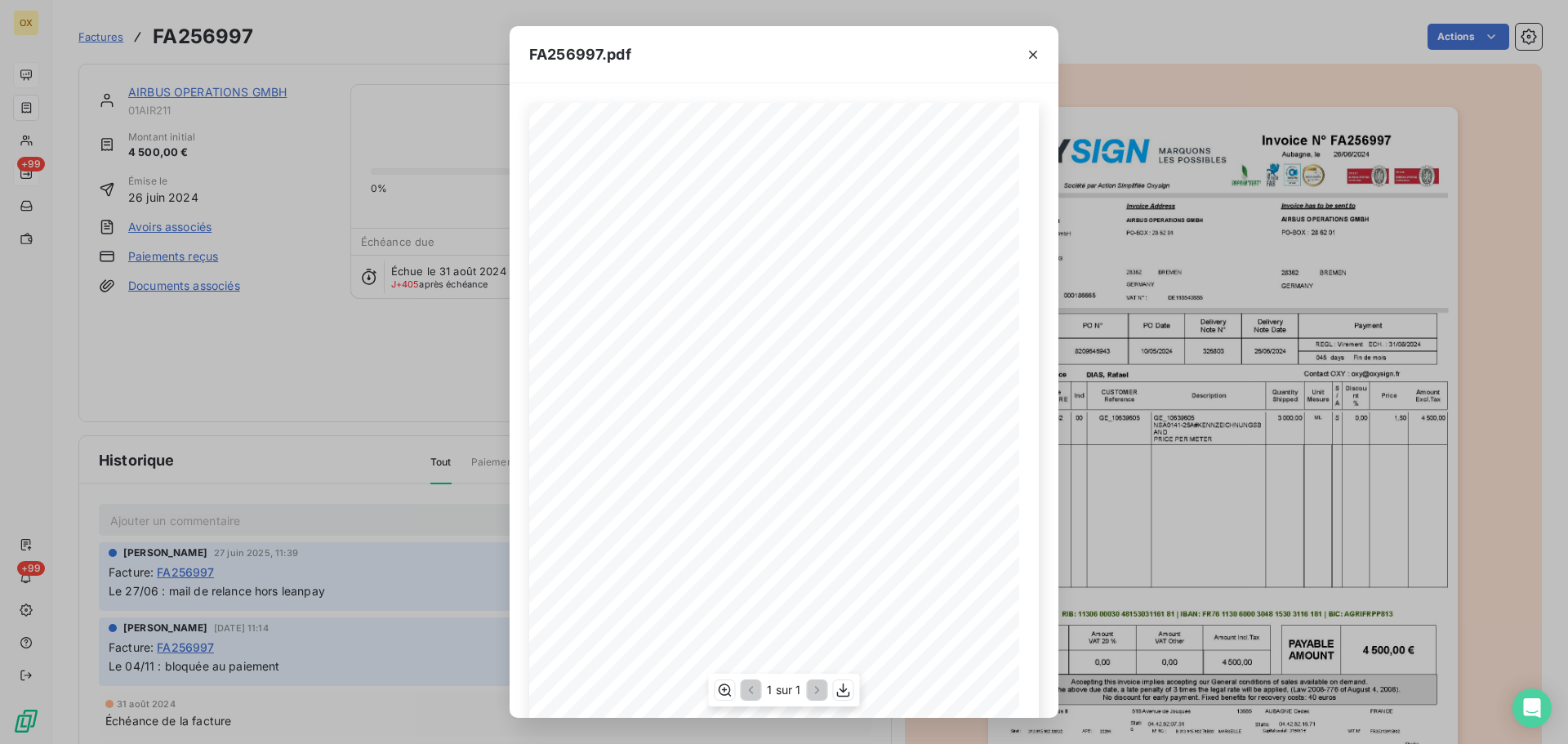
click at [1029, 54] on icon "button" at bounding box center [1033, 54] width 16 height 16
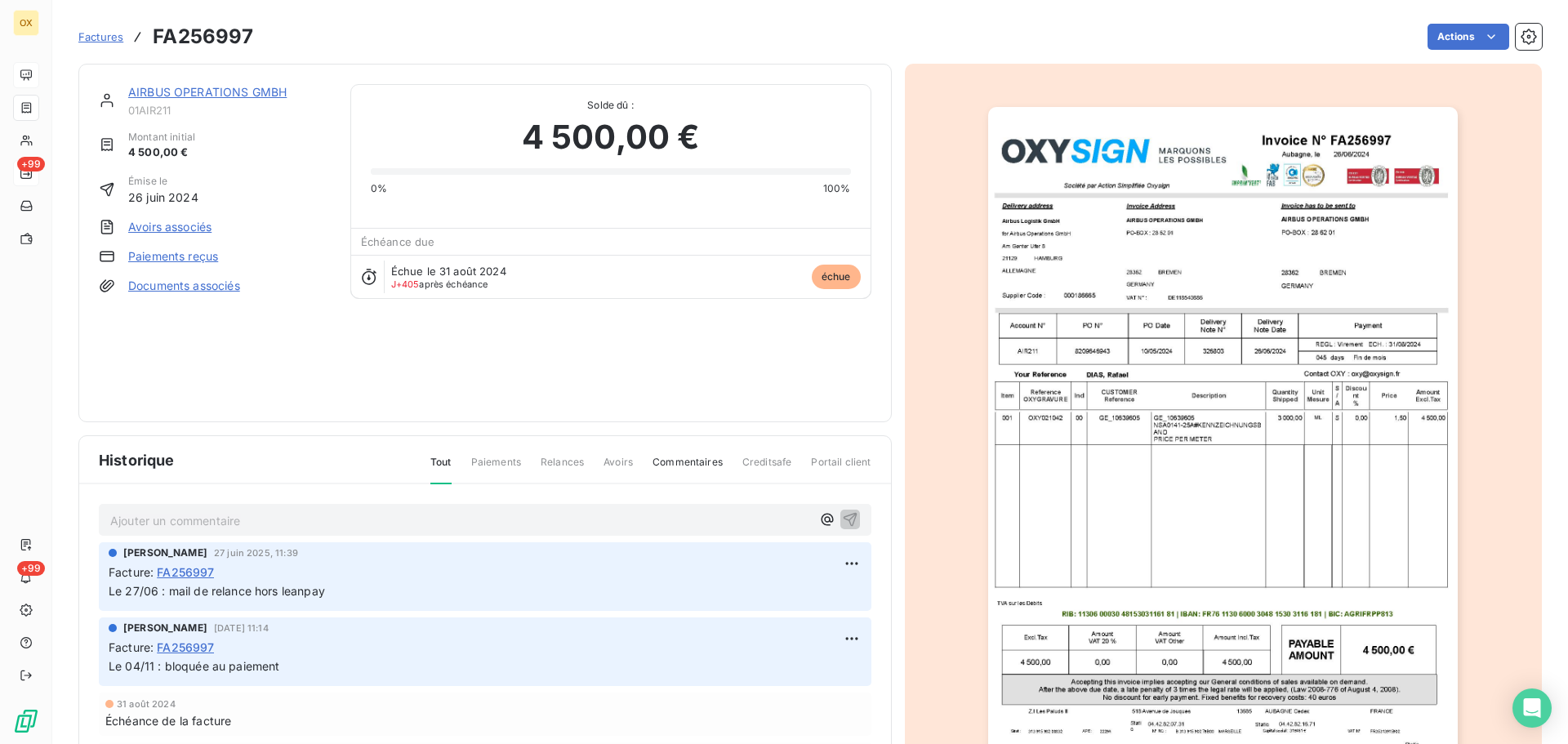
click at [238, 92] on link "AIRBUS OPERATIONS GMBH" at bounding box center [207, 92] width 158 height 14
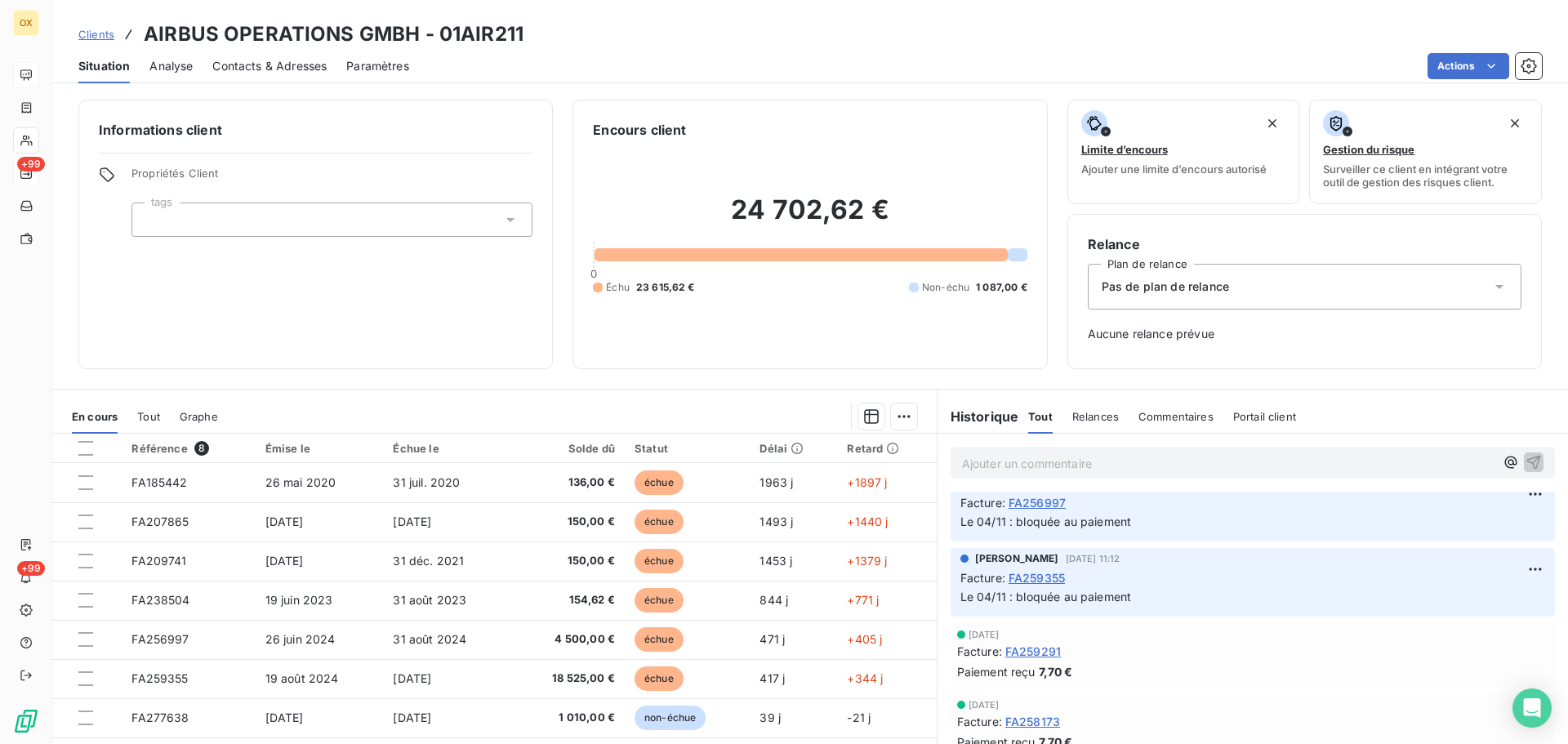
scroll to position [2287, 0]
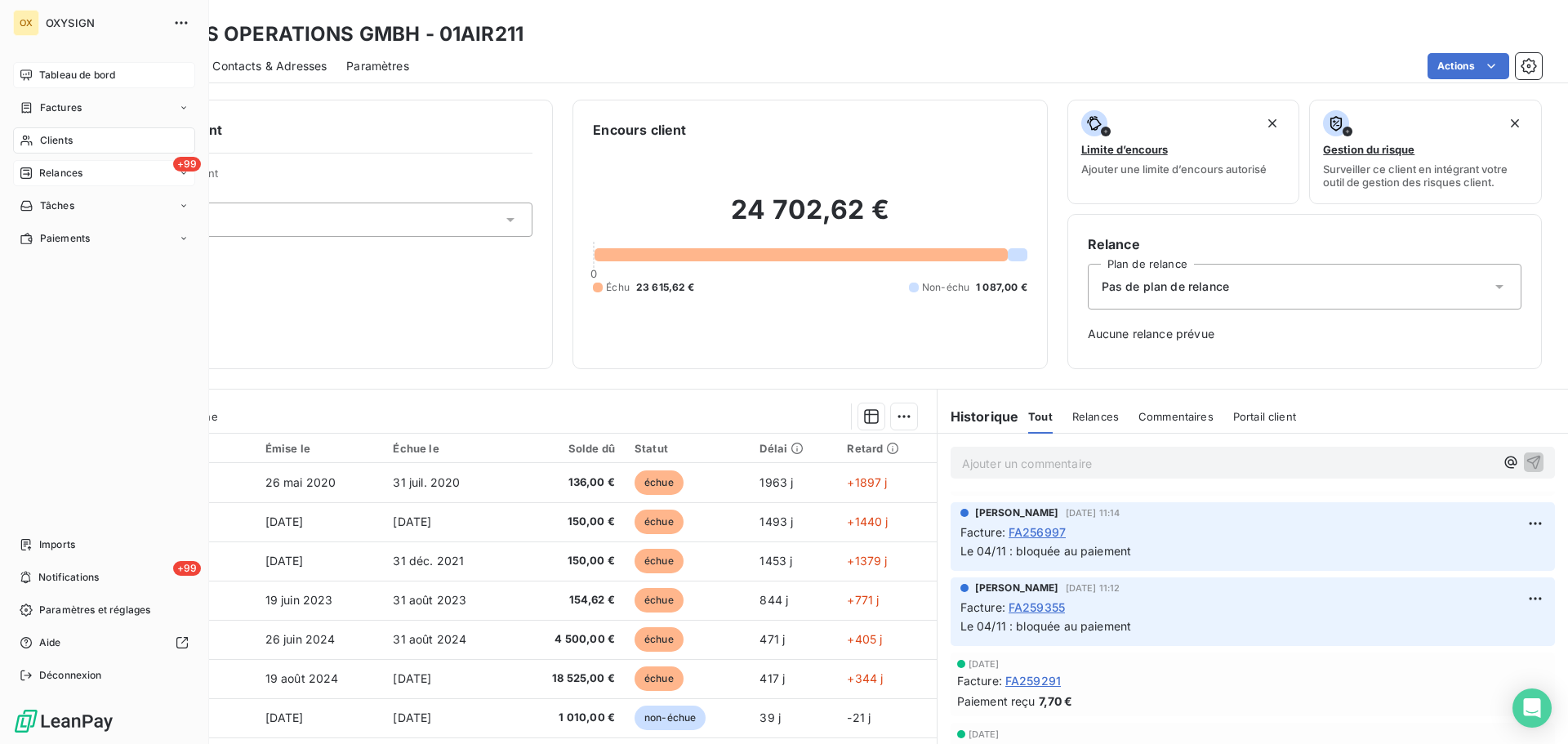
click at [57, 177] on span "Relances" at bounding box center [61, 173] width 43 height 15
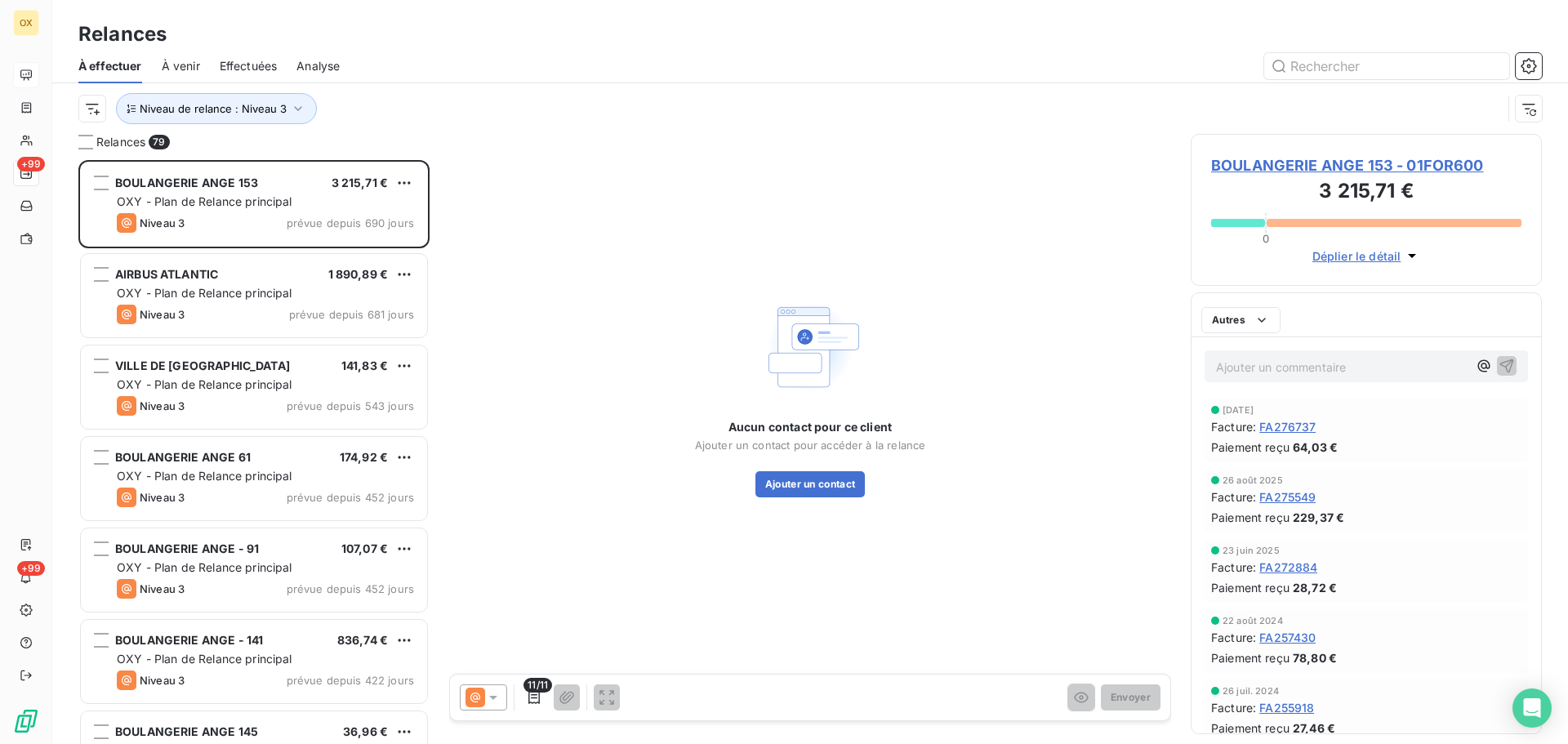
scroll to position [572, 339]
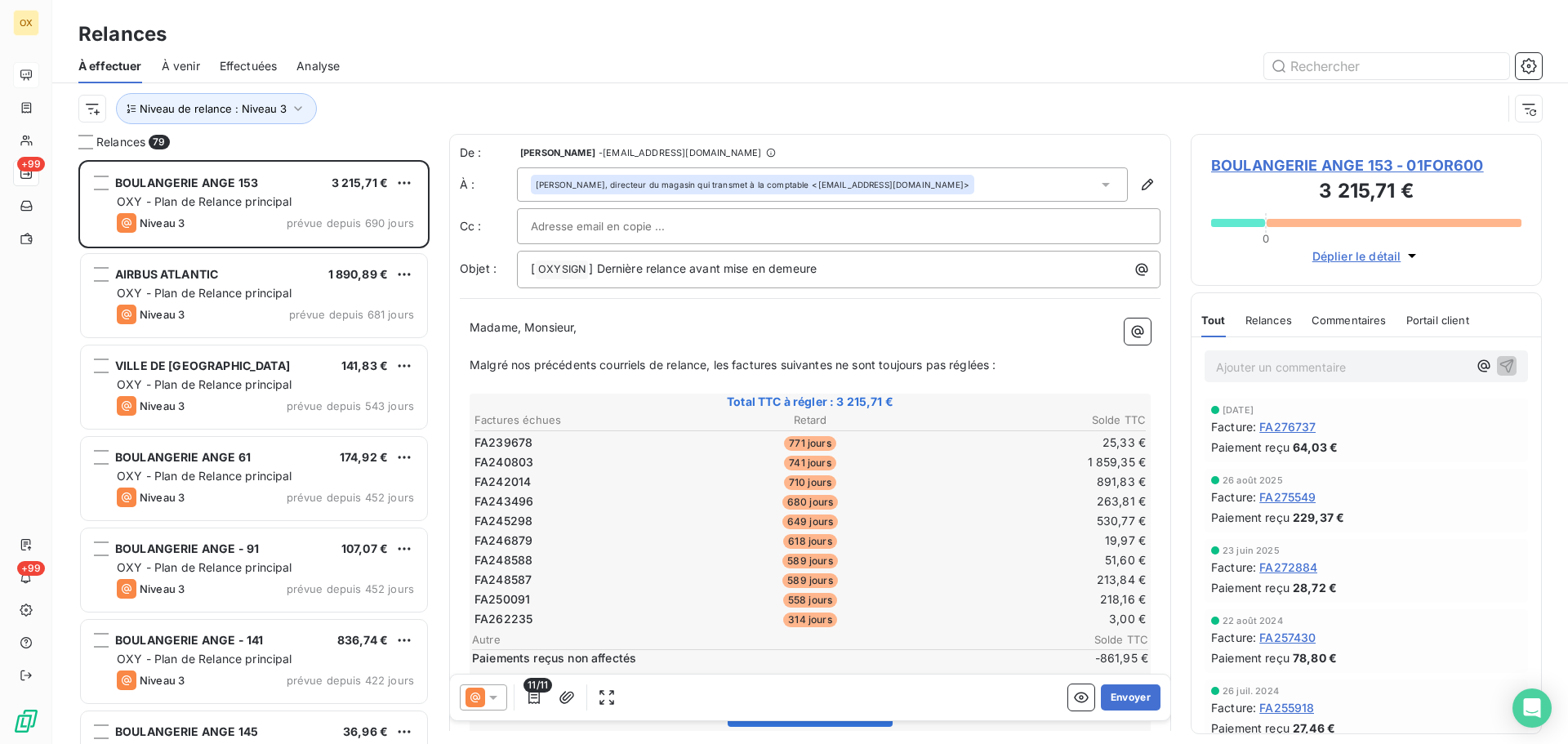
click at [264, 65] on span "Effectuées" at bounding box center [248, 65] width 58 height 16
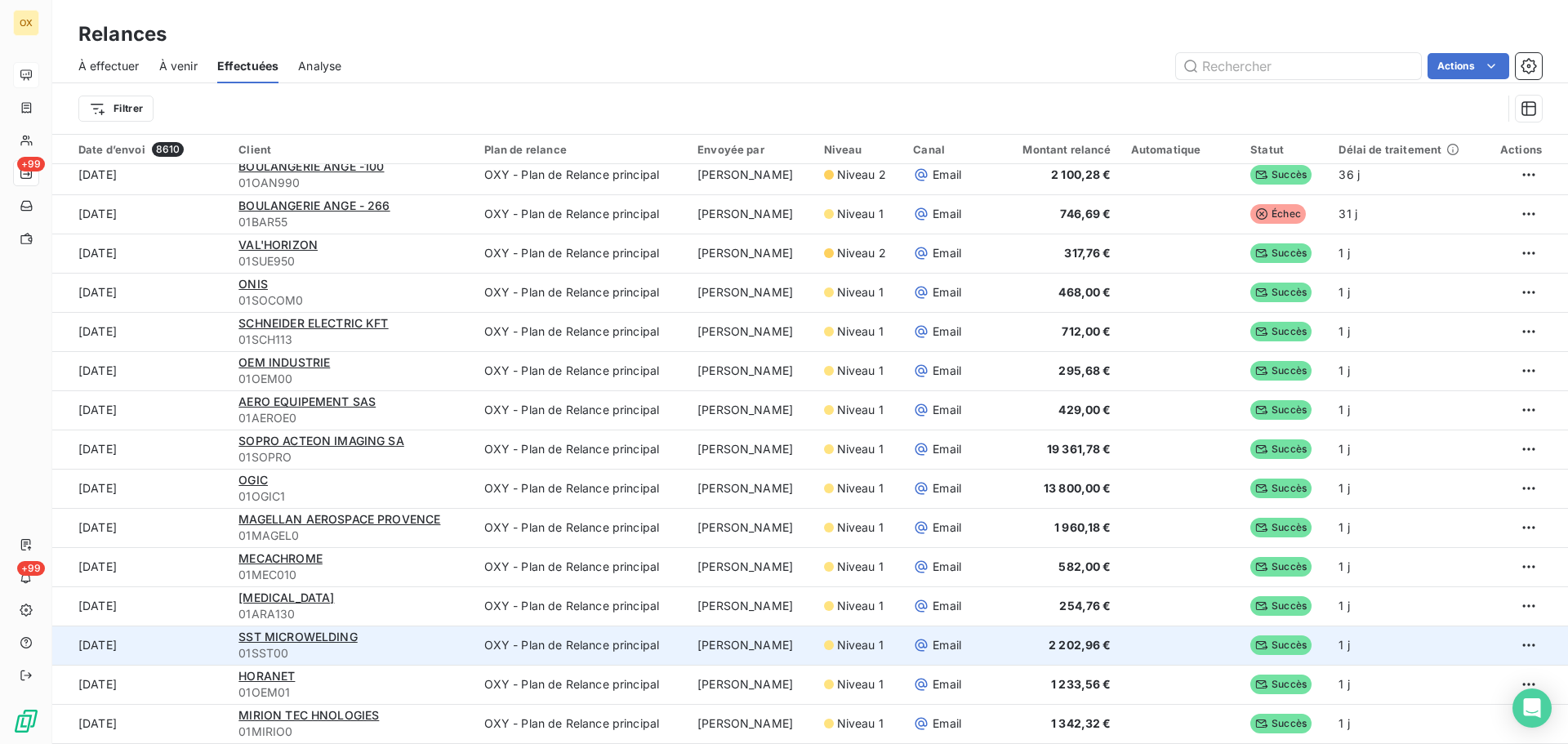
scroll to position [56, 0]
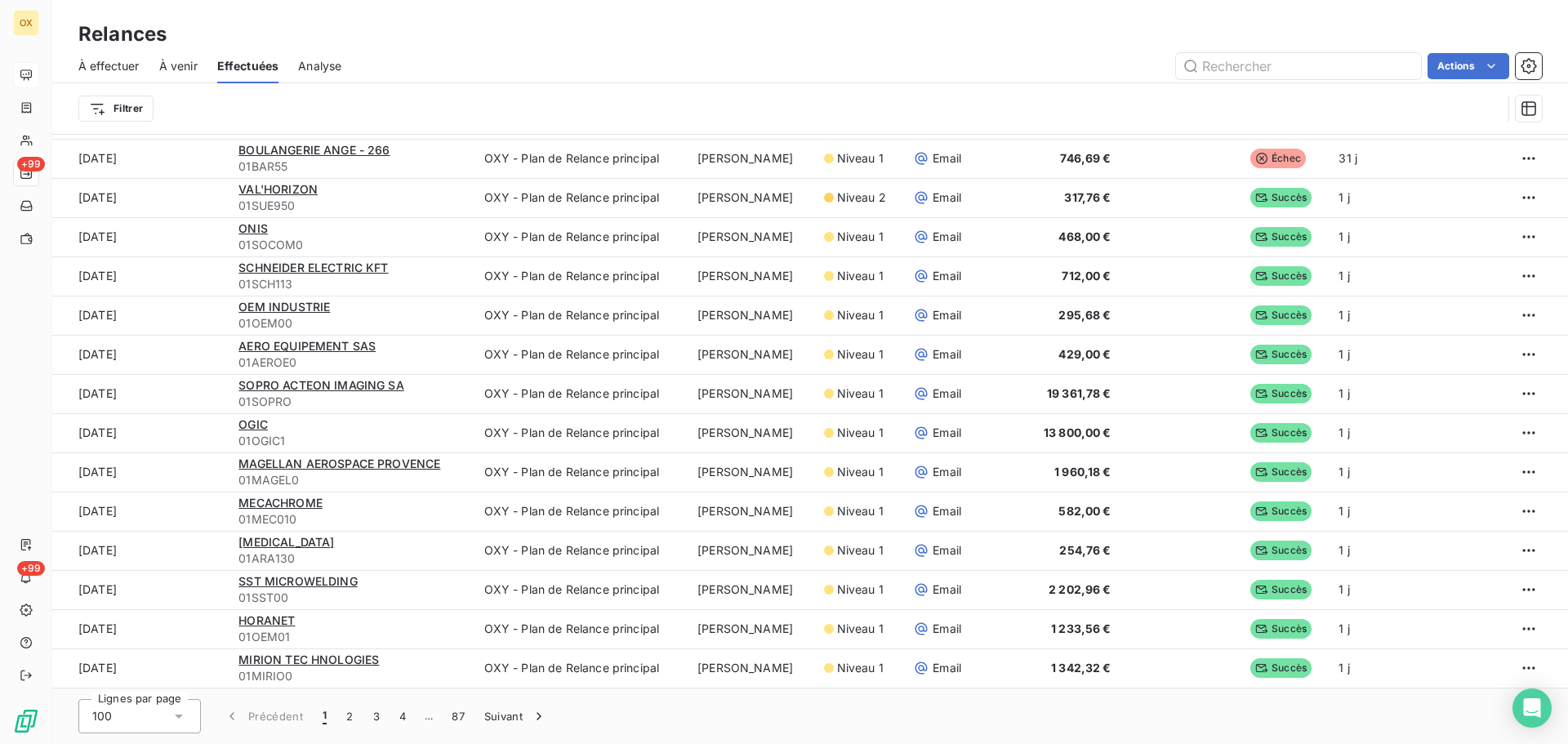
click at [174, 715] on icon at bounding box center [178, 716] width 16 height 16
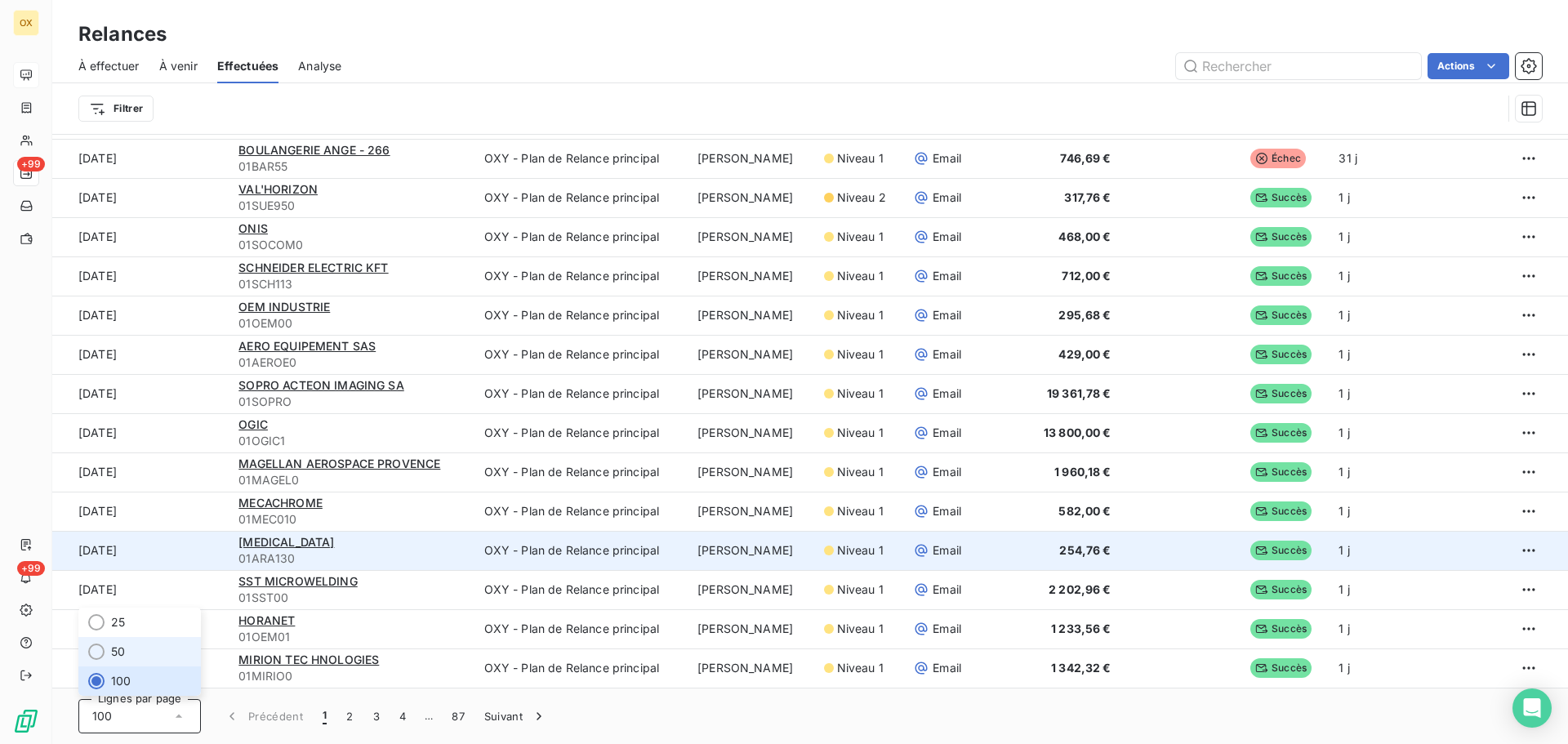
click at [98, 655] on div at bounding box center [96, 651] width 16 height 16
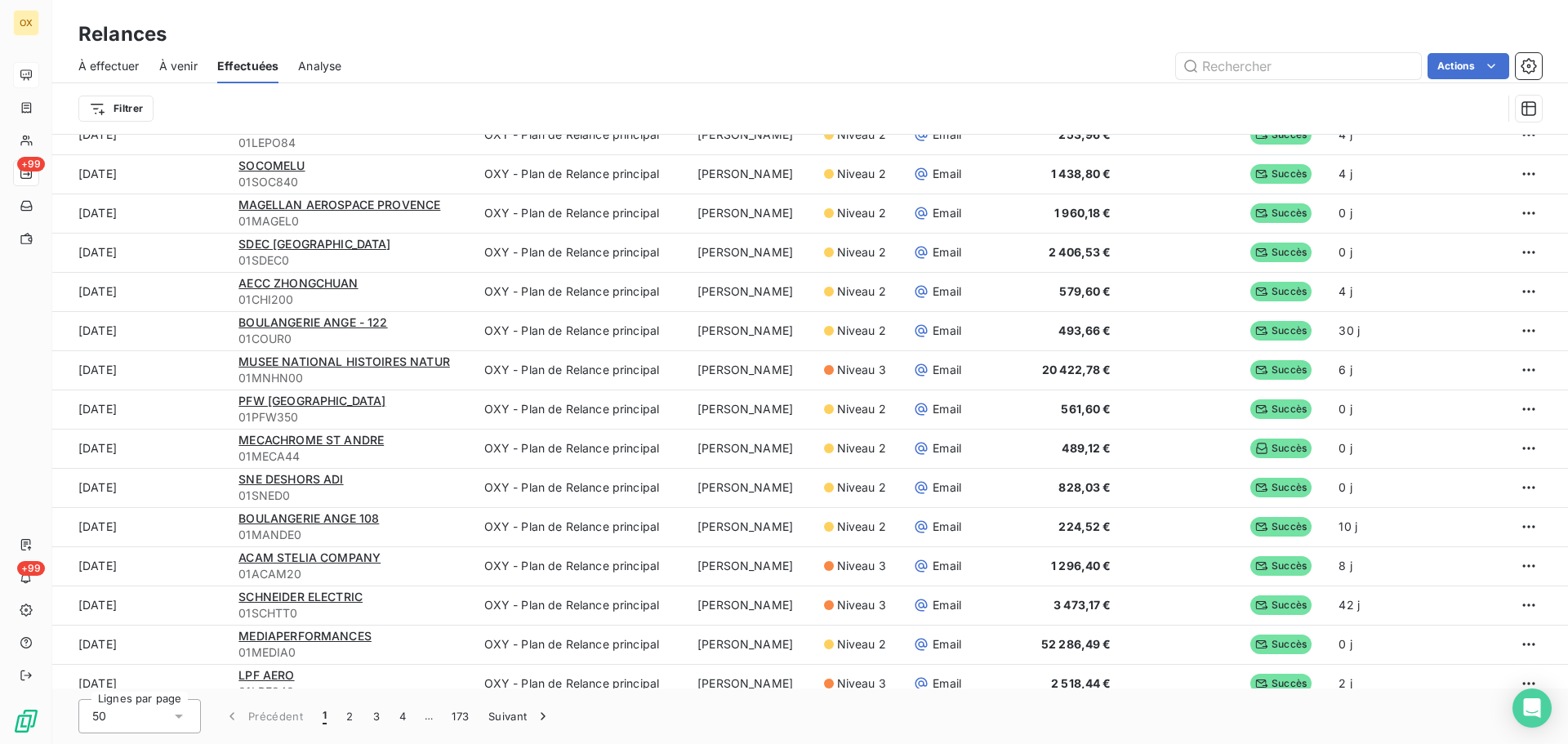
scroll to position [728, 0]
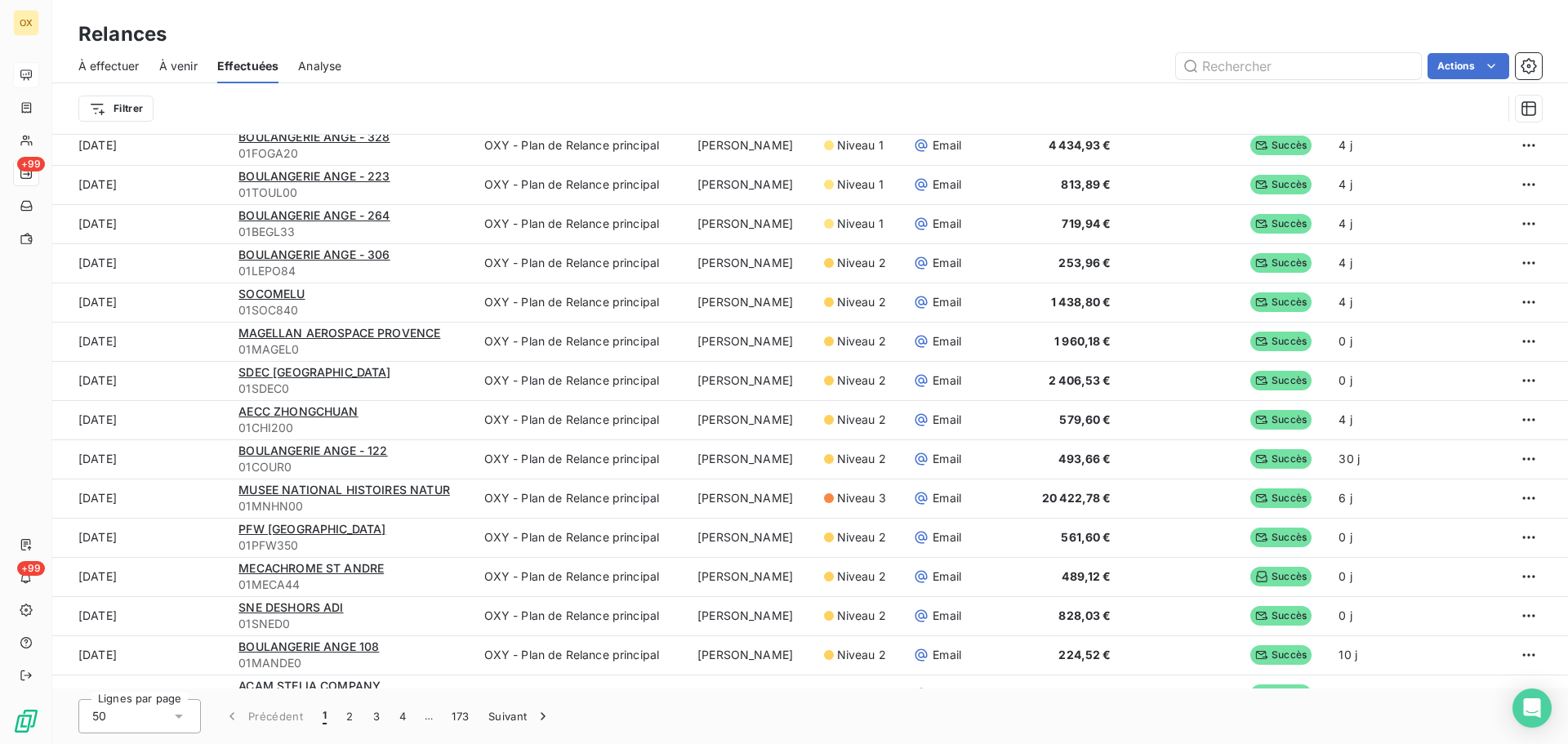
click at [120, 73] on div "À effectuer" at bounding box center [108, 66] width 61 height 34
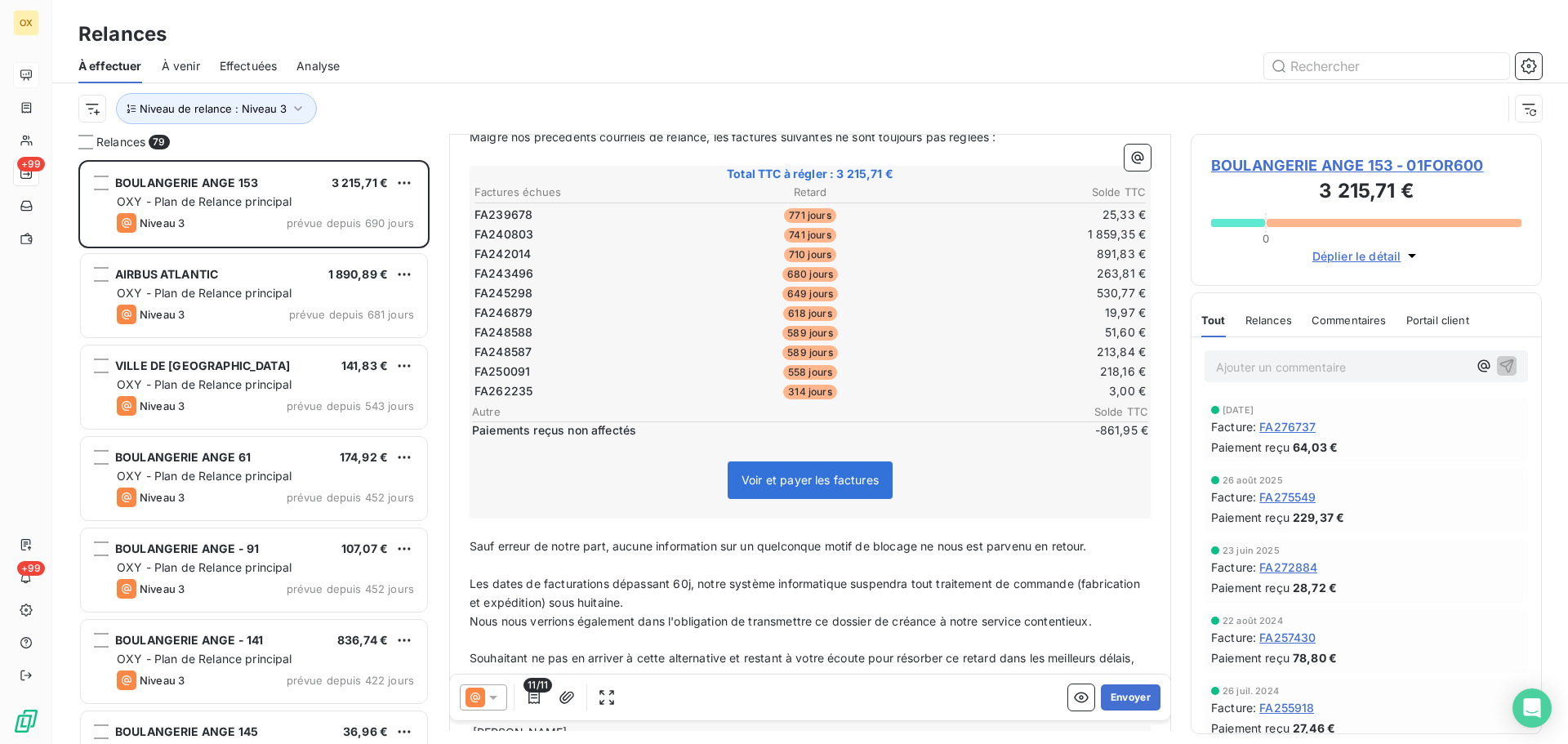
scroll to position [246, 0]
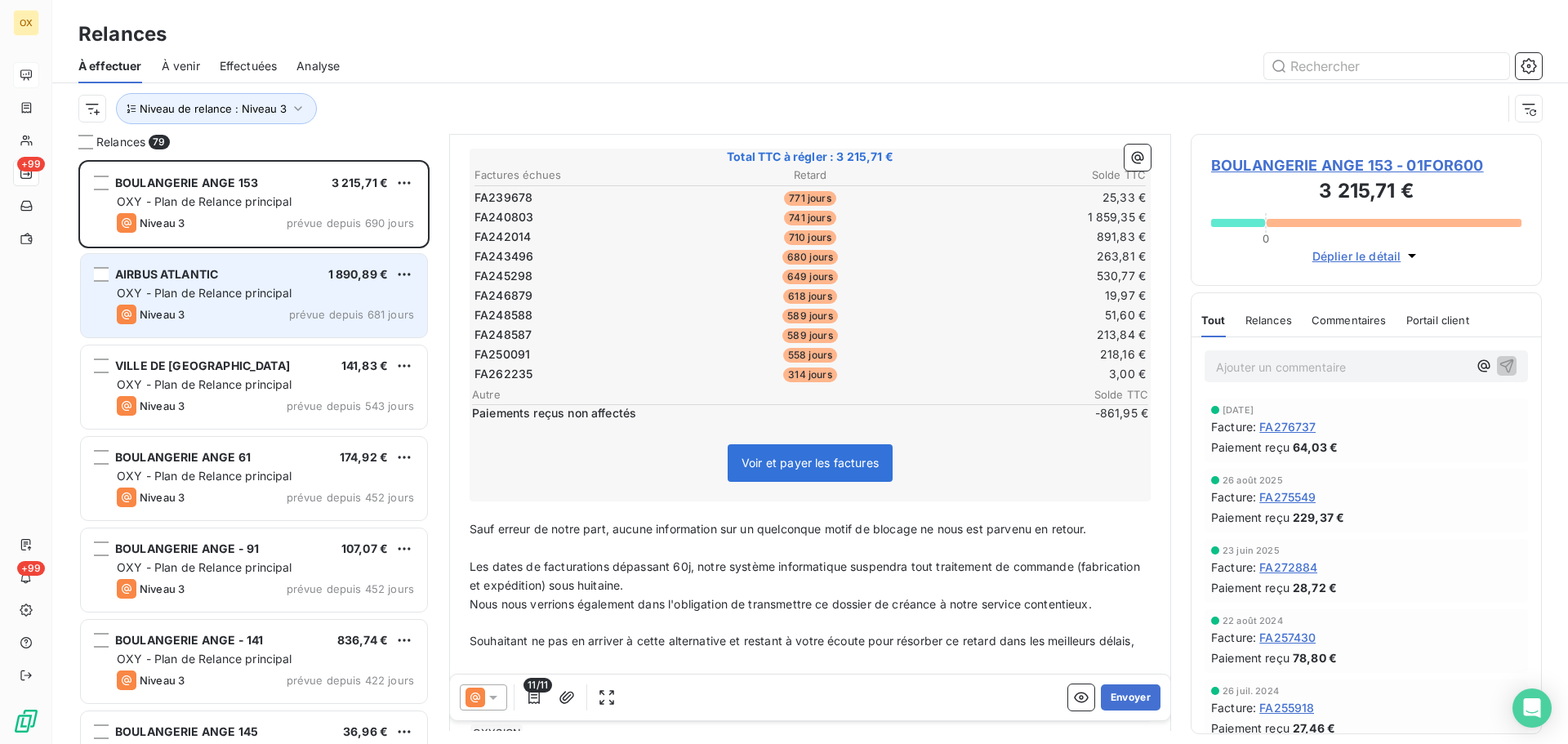
click at [267, 302] on div "AIRBUS ATLANTIC 1 890,89 € OXY - Plan de Relance principal Niveau 3 prévue depu…" at bounding box center [254, 295] width 347 height 83
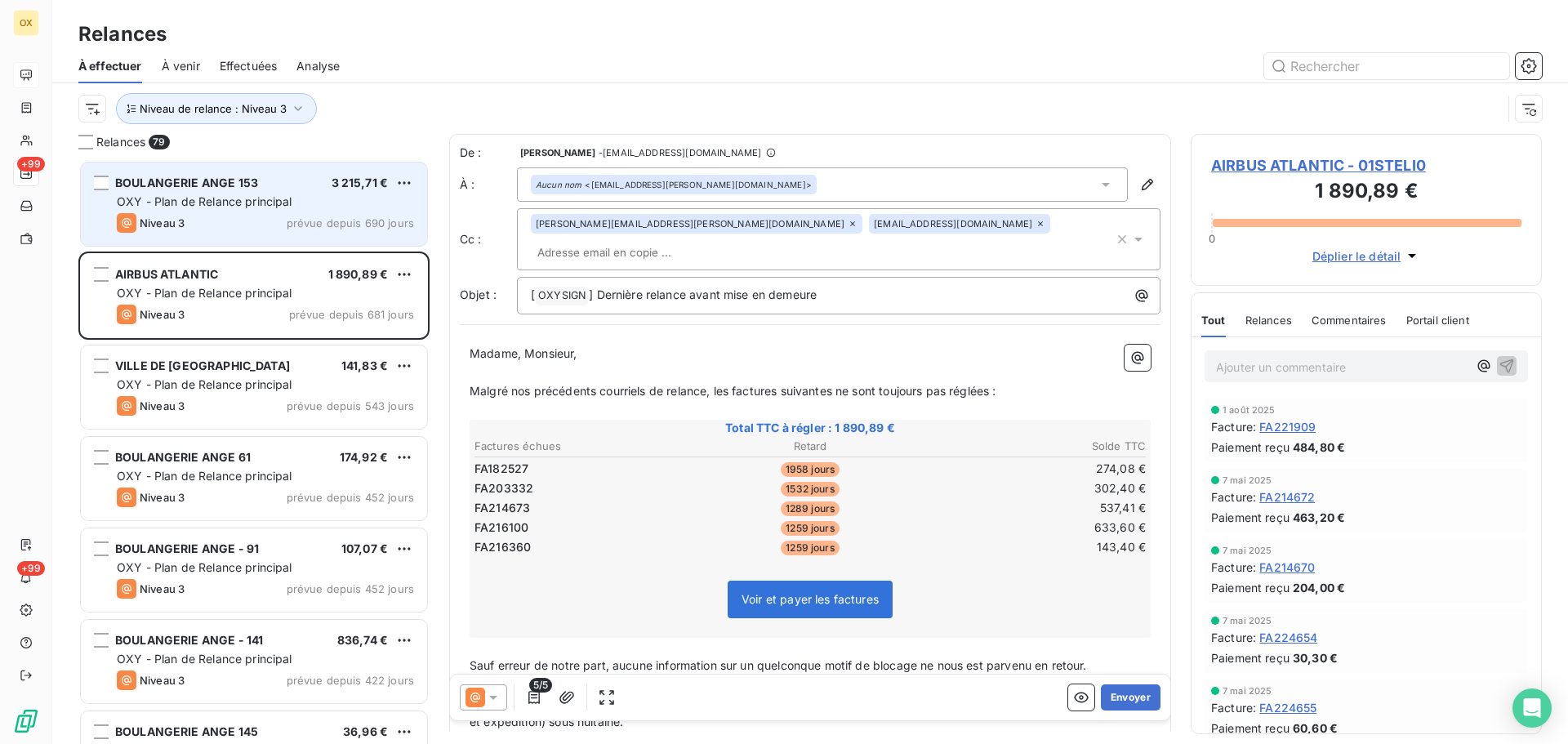
click at [266, 224] on div "Niveau 3 prévue depuis 690 jours" at bounding box center [266, 223] width 298 height 20
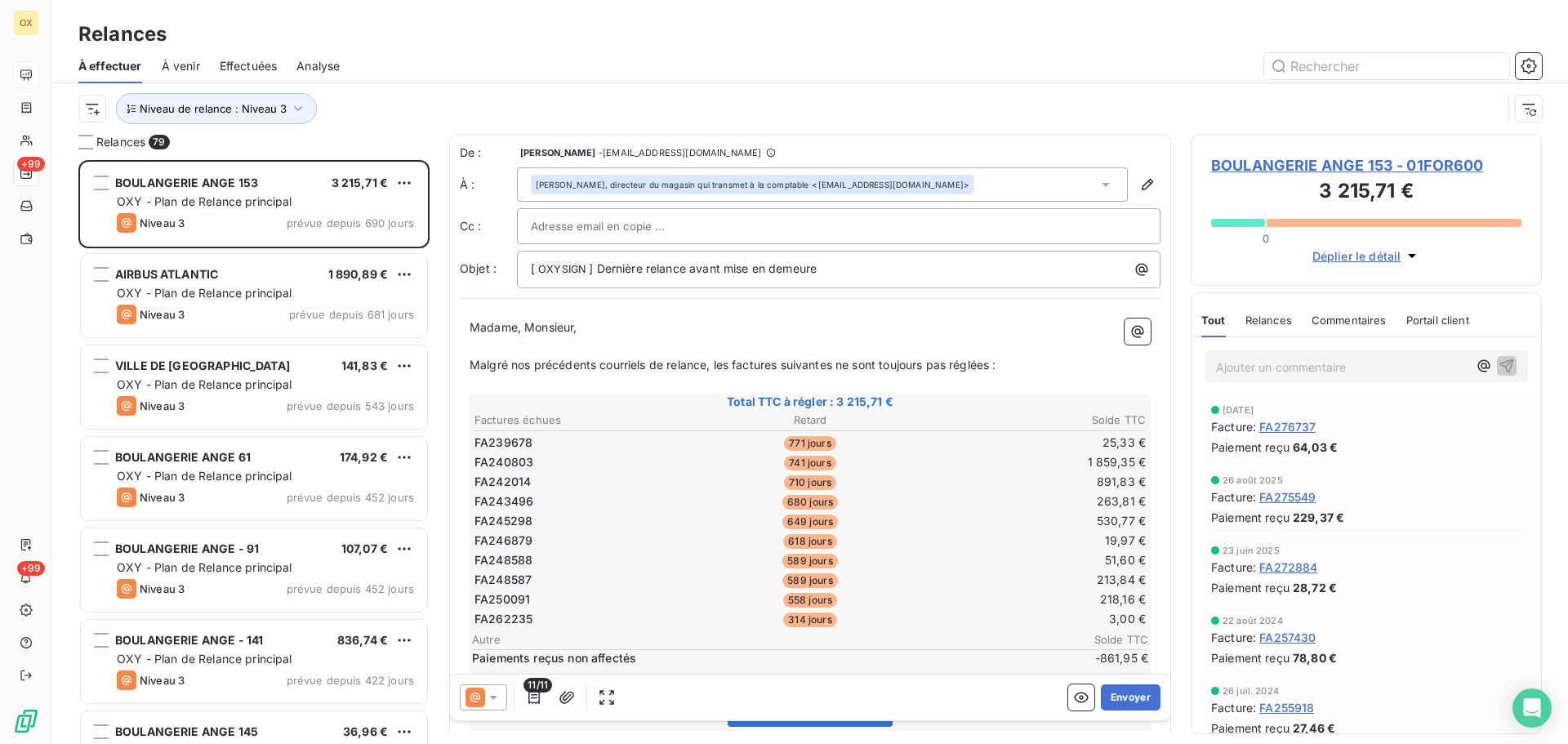
click at [1331, 166] on span "BOULANGERIE ANGE 153 - 01FOR600" at bounding box center [1366, 165] width 311 height 22
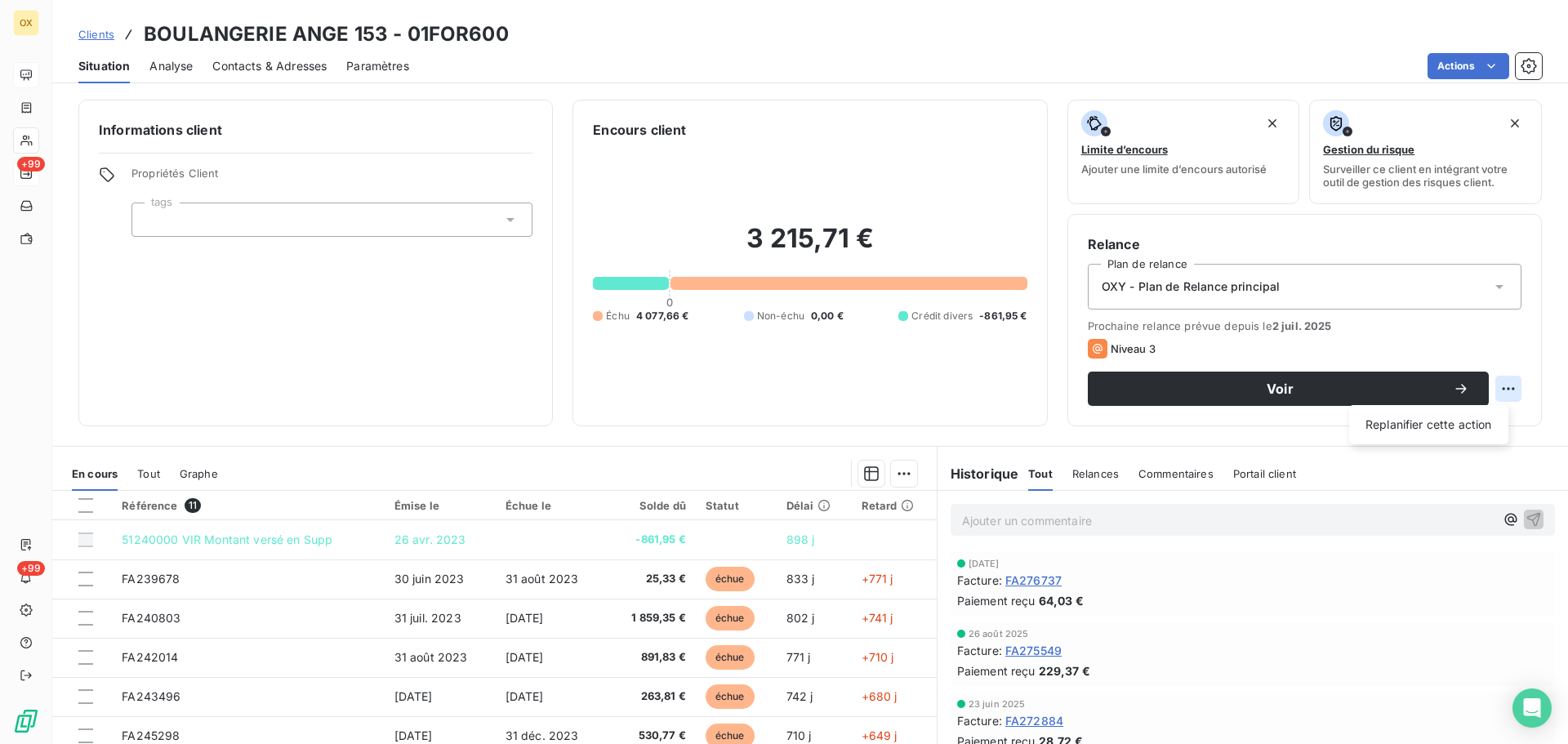
click at [1501, 385] on html "OX +99 +99 Clients BOULANGERIE ANGE 153 - 01FOR600 Situation Analyse Contacts &…" at bounding box center [784, 372] width 1568 height 744
click at [1466, 423] on div "Replanifier cette action" at bounding box center [1429, 425] width 146 height 26
select select "9"
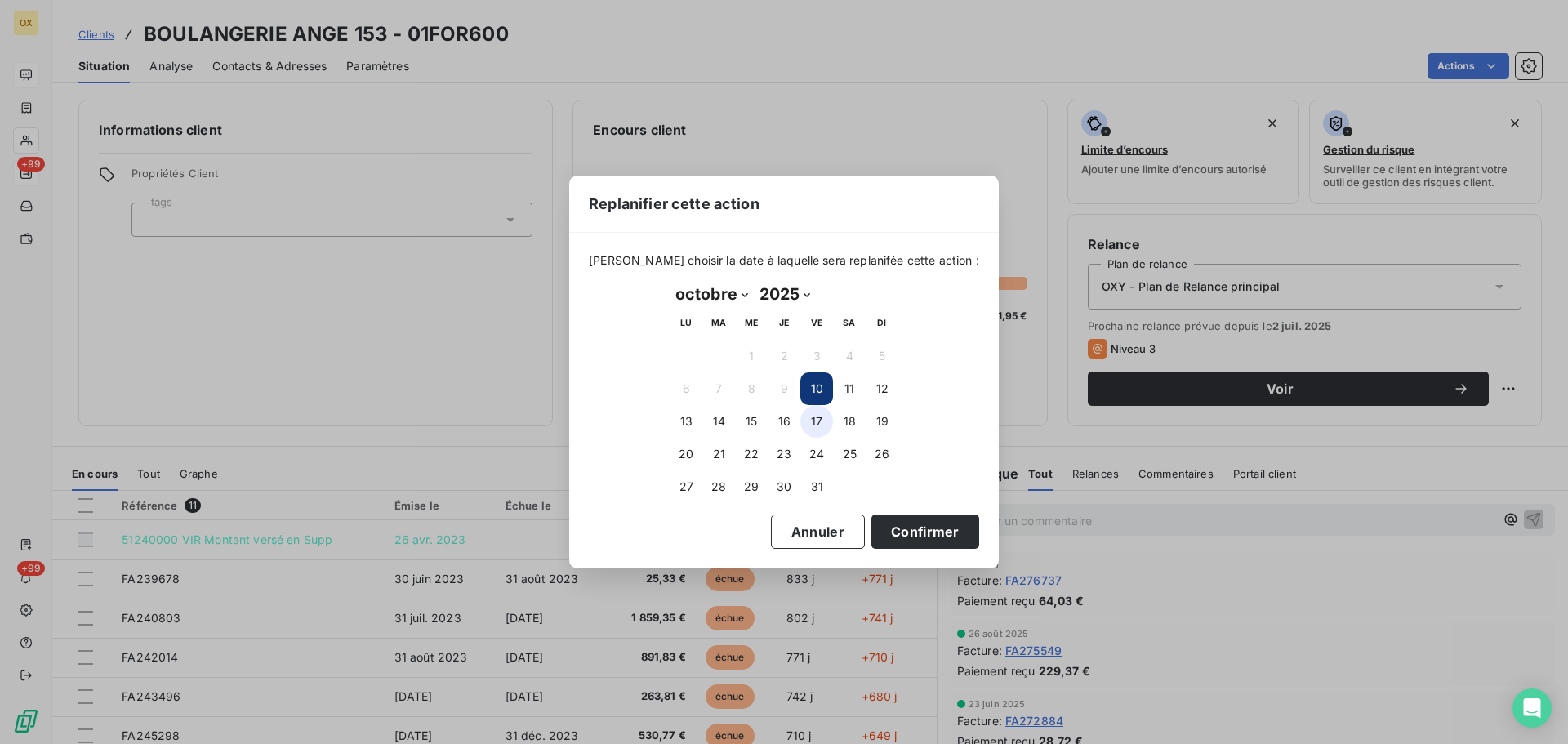
click at [822, 419] on button "17" at bounding box center [817, 421] width 33 height 33
click at [888, 523] on button "Confirmer" at bounding box center [925, 532] width 108 height 34
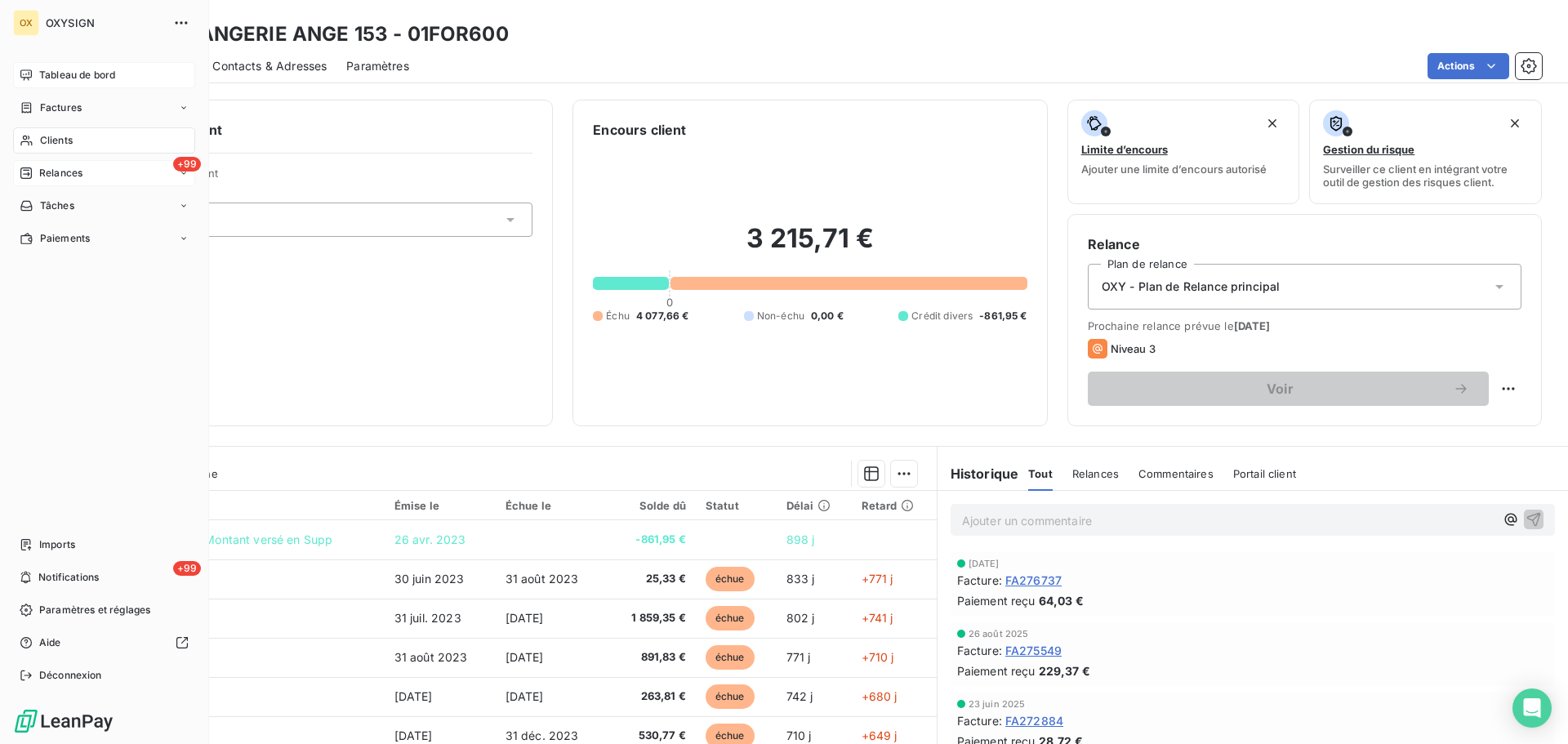
click at [43, 172] on span "Relances" at bounding box center [61, 173] width 43 height 15
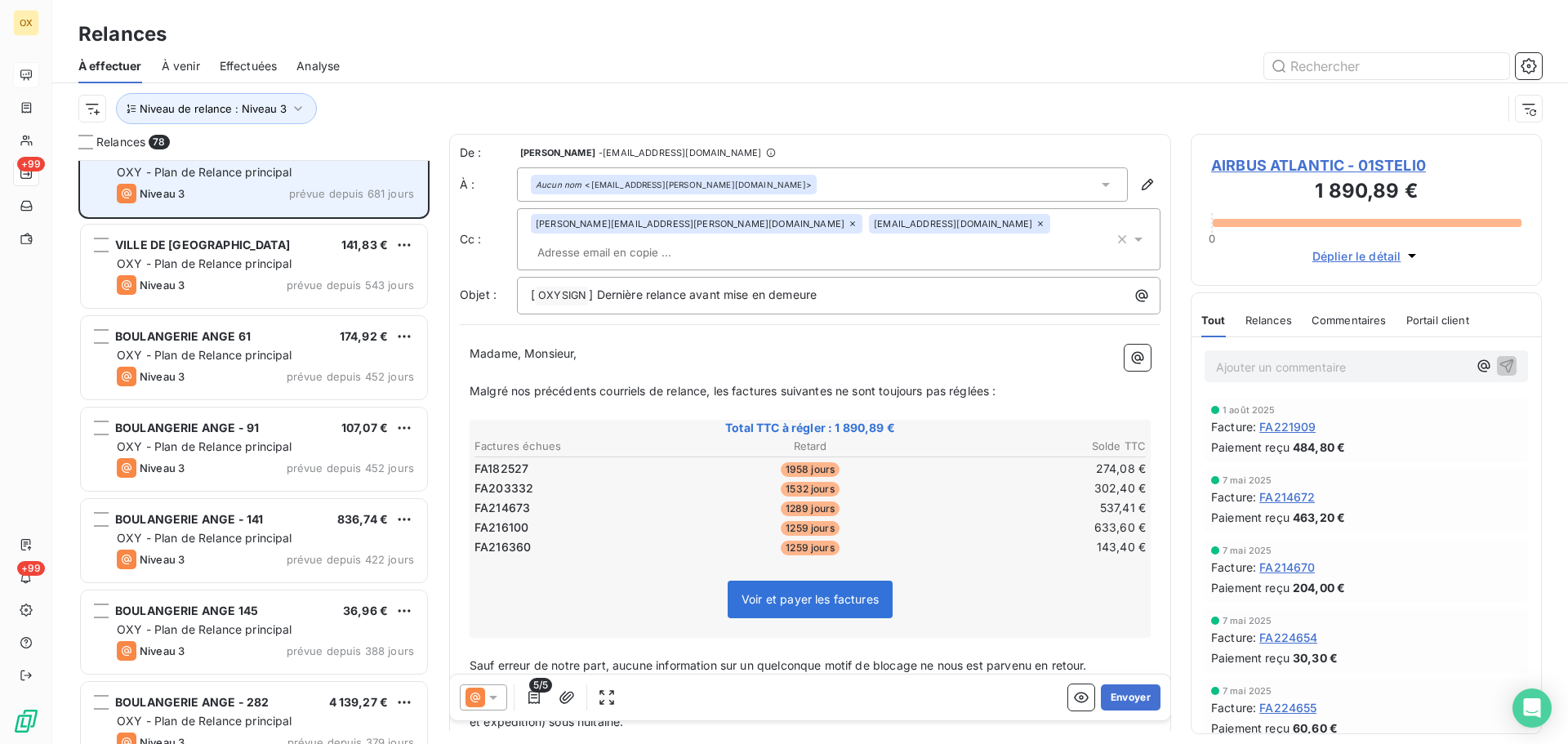
scroll to position [83, 0]
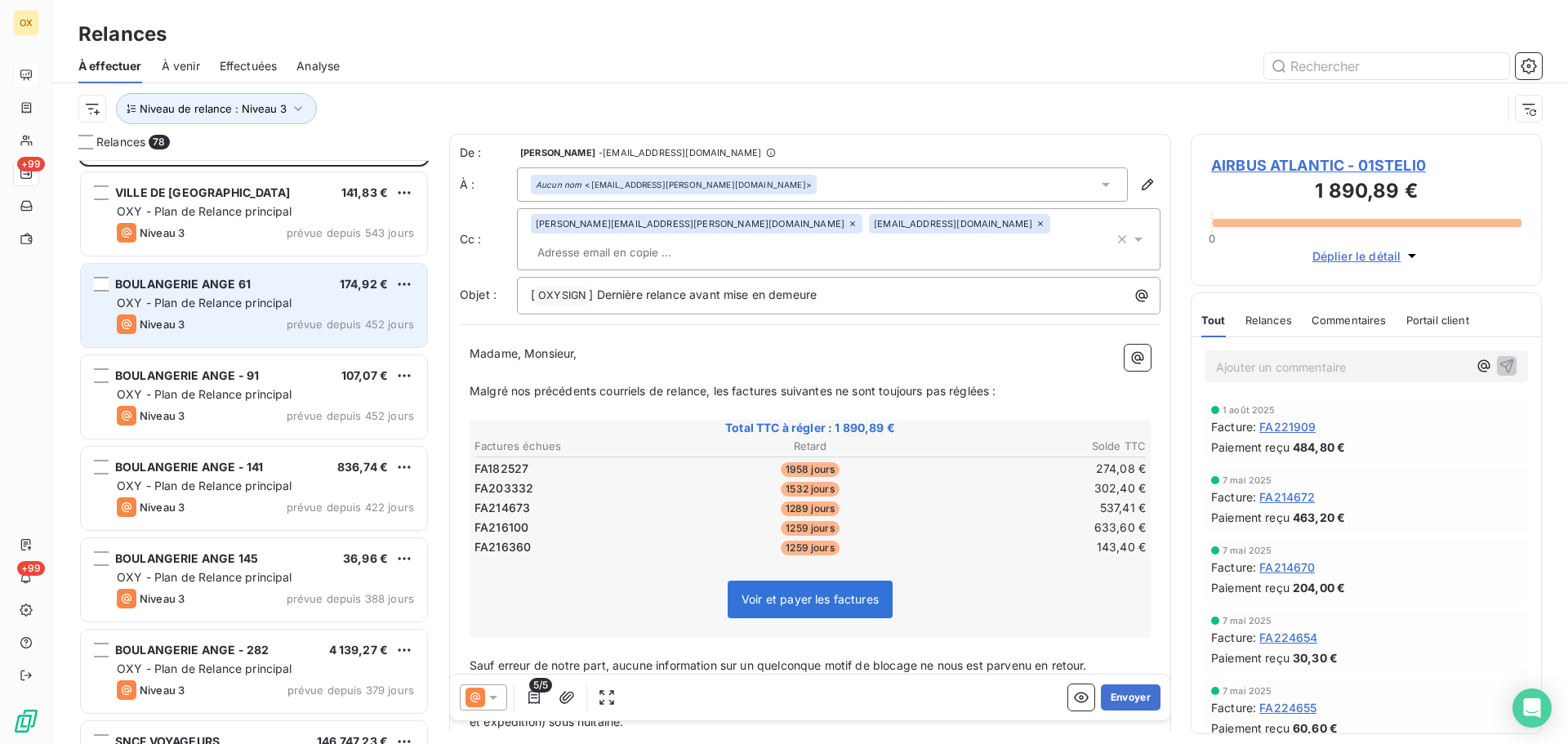
click at [218, 280] on span "BOULANGERIE ANGE 61" at bounding box center [183, 284] width 136 height 14
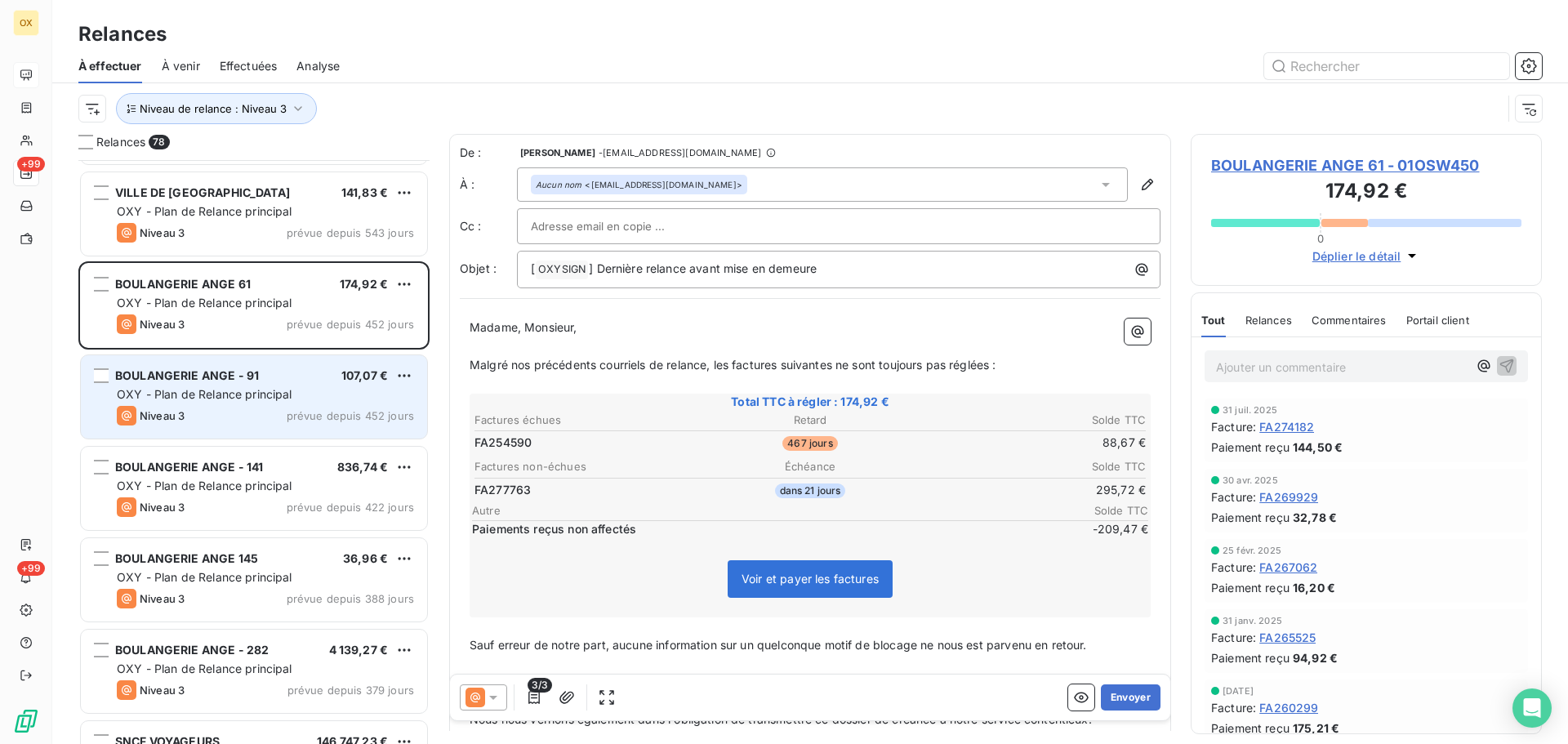
click at [218, 378] on span "BOULANGERIE ANGE - 91" at bounding box center [187, 375] width 144 height 14
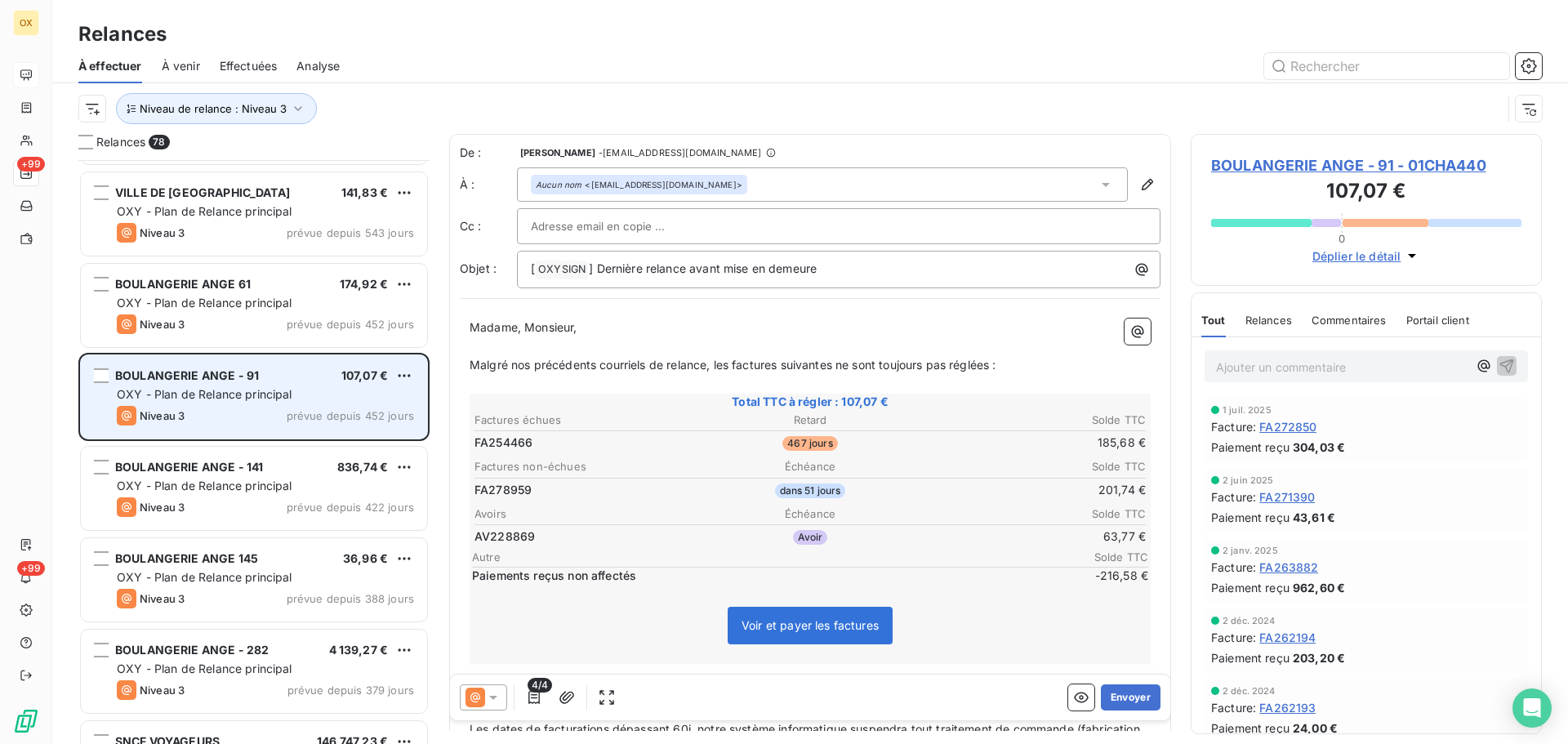
scroll to position [164, 0]
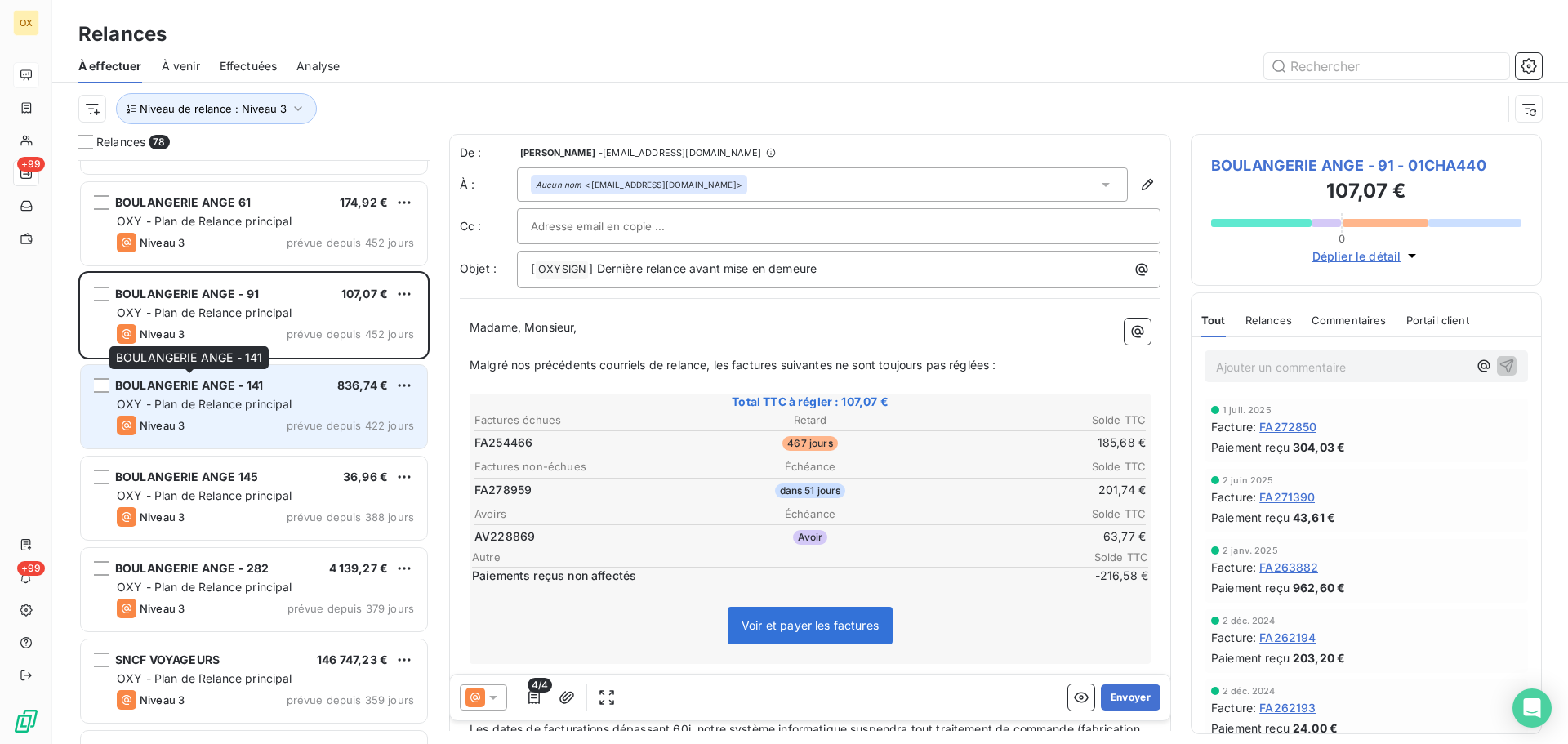
click at [218, 388] on span "BOULANGERIE ANGE - 141" at bounding box center [189, 385] width 148 height 14
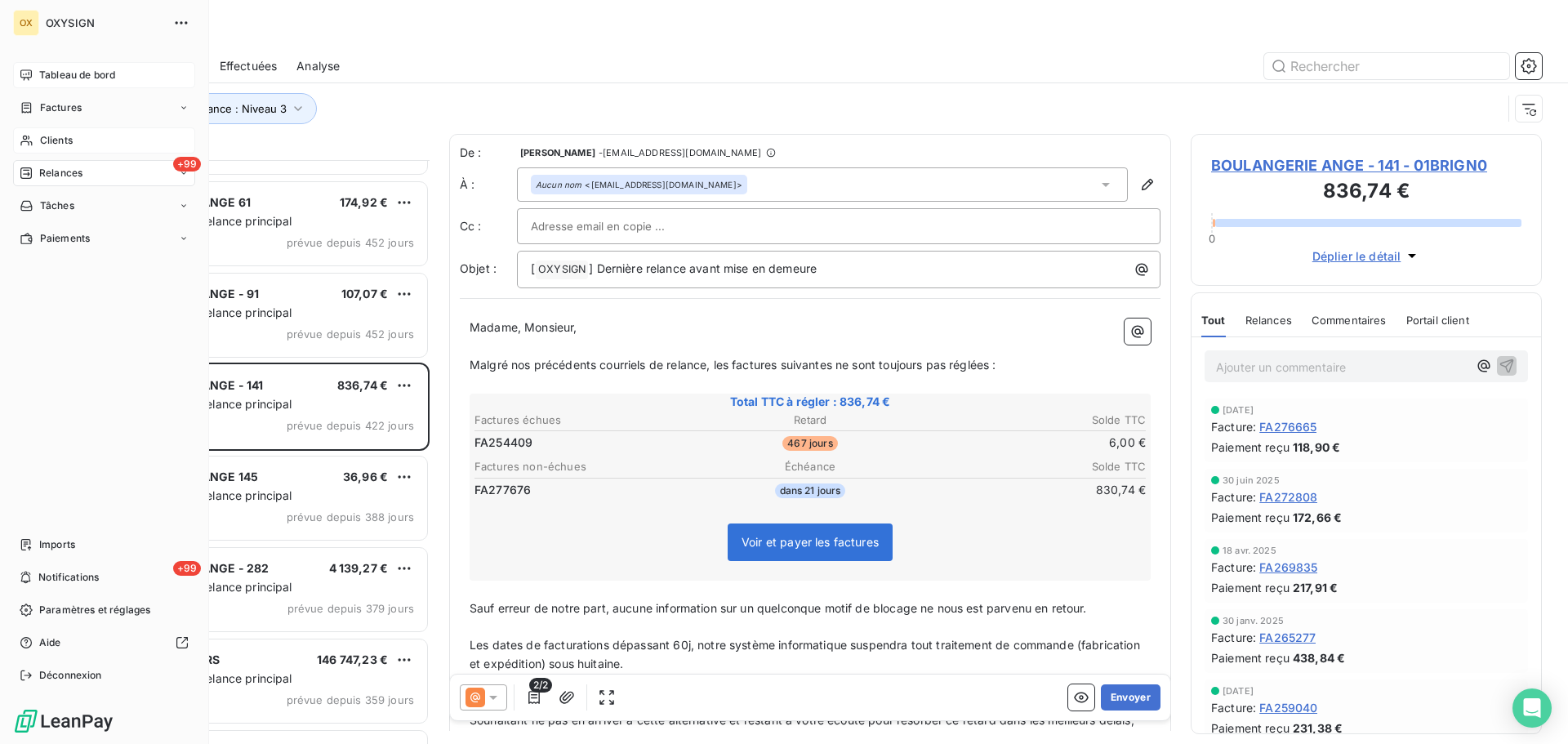
click at [48, 138] on span "Clients" at bounding box center [57, 140] width 33 height 15
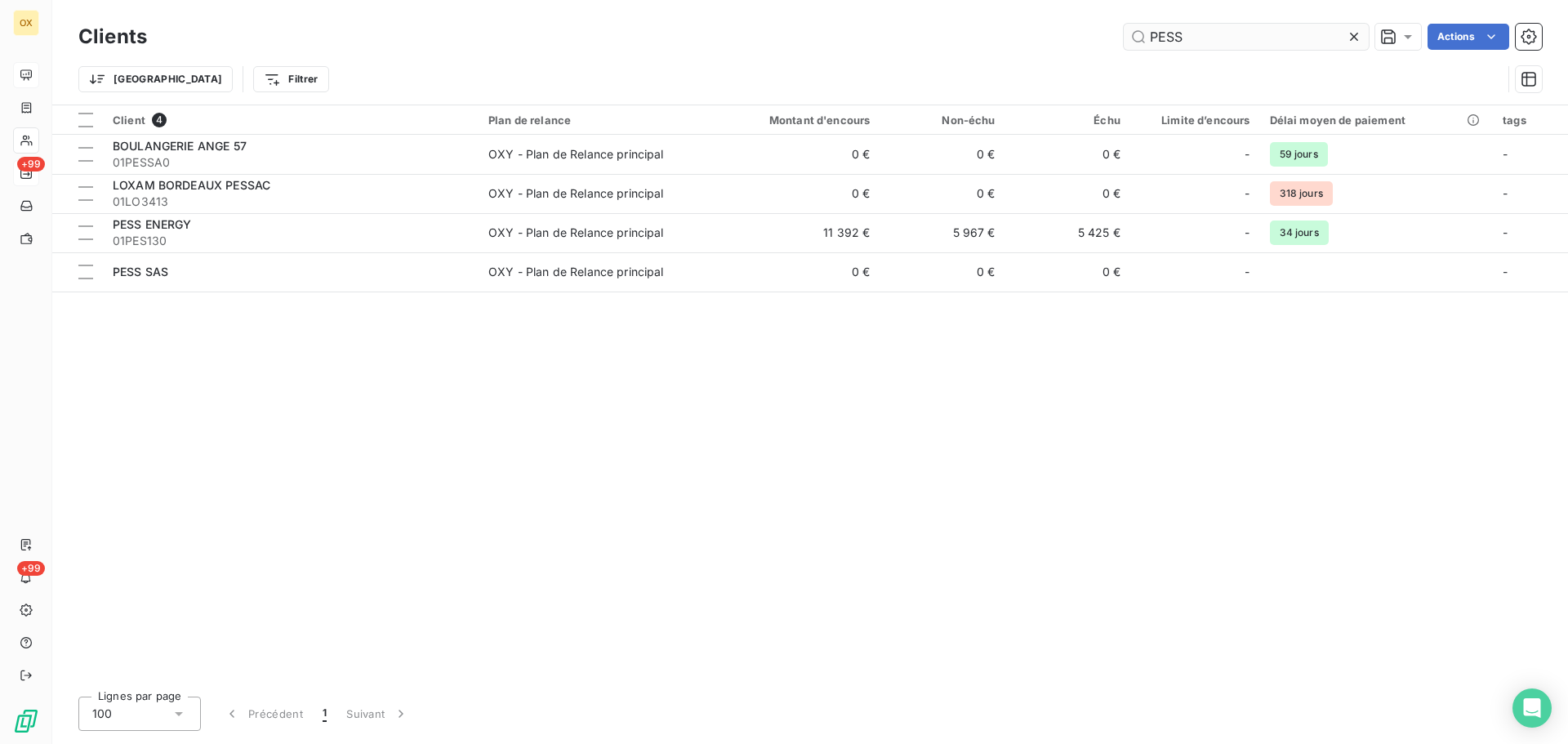
drag, startPoint x: 1217, startPoint y: 42, endPoint x: 1134, endPoint y: 31, distance: 83.7
click at [1134, 31] on input "PESS" at bounding box center [1246, 37] width 245 height 26
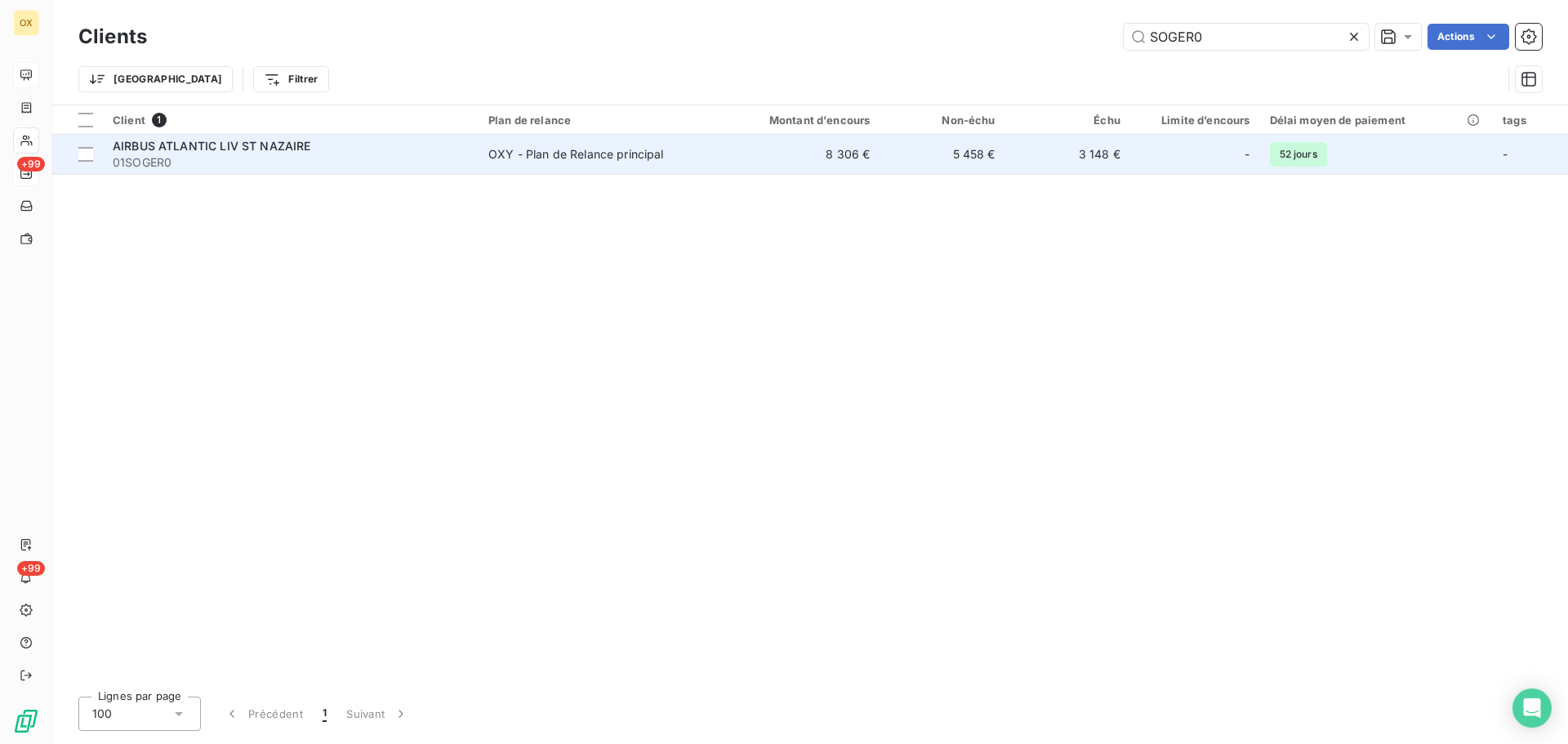
type input "SOGER0"
click at [167, 162] on span "01SOGER0" at bounding box center [291, 162] width 356 height 16
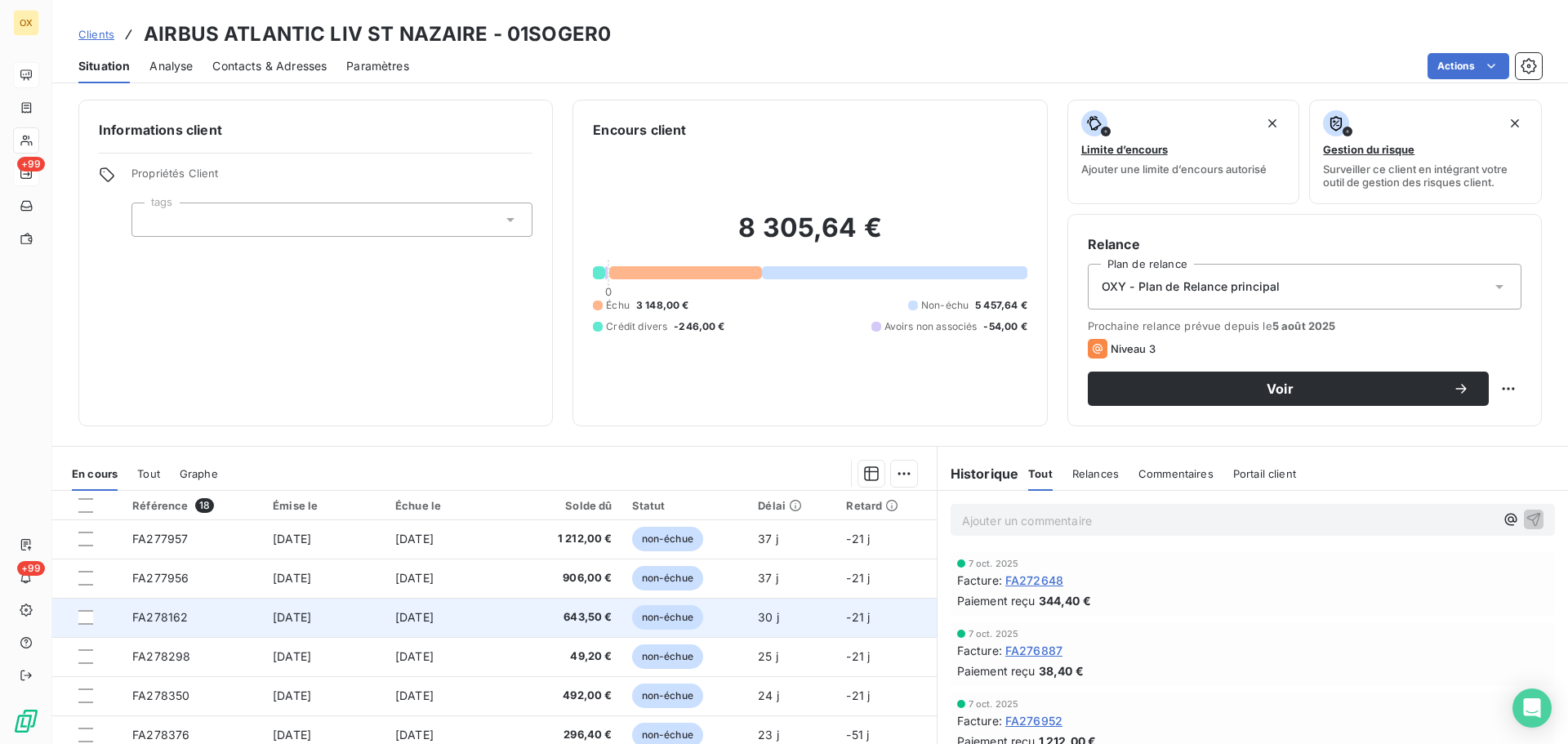
scroll to position [327, 0]
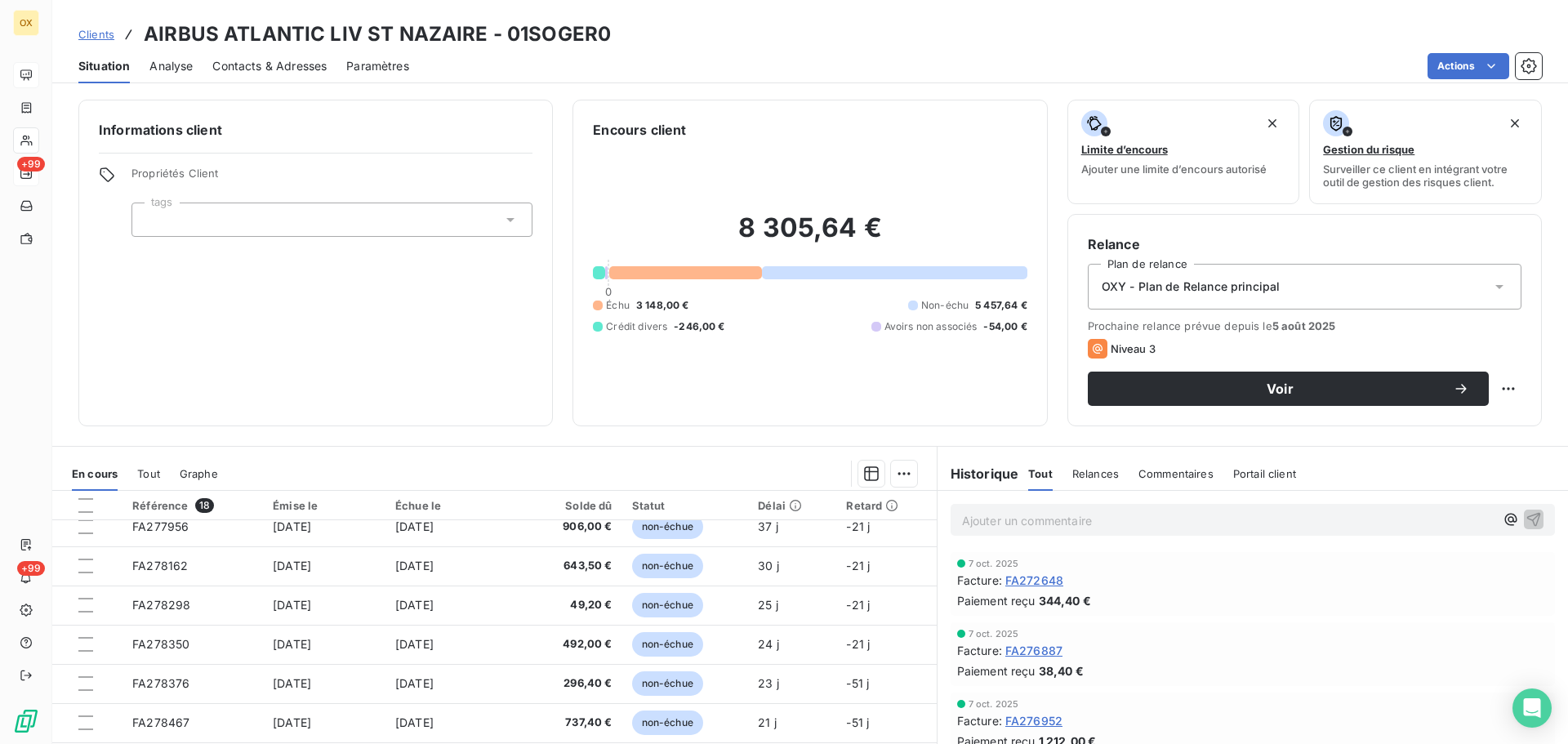
click at [1032, 649] on span "FA276887" at bounding box center [1034, 650] width 57 height 17
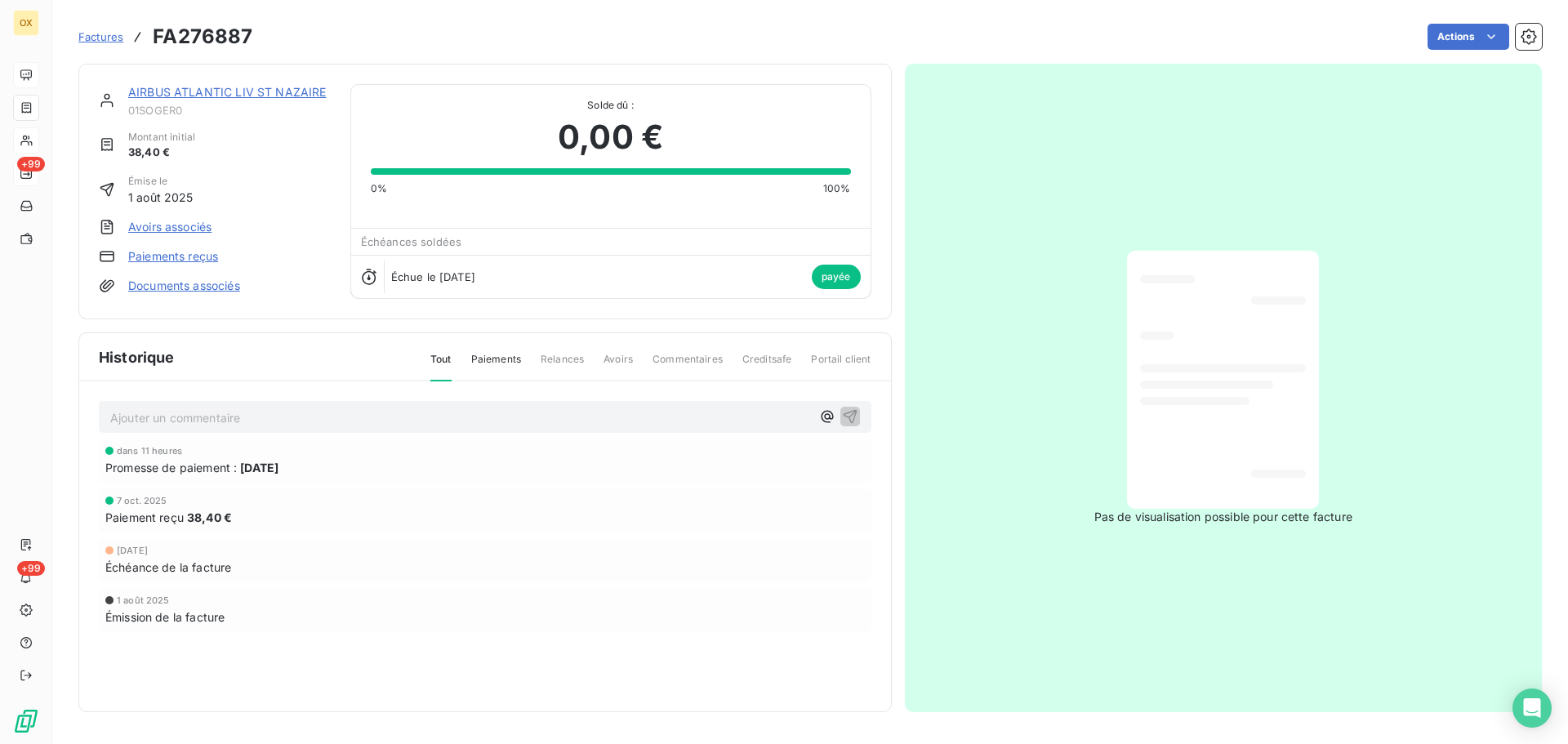
click at [269, 95] on link "AIRBUS ATLANTIC LIV ST NAZAIRE" at bounding box center [227, 92] width 199 height 14
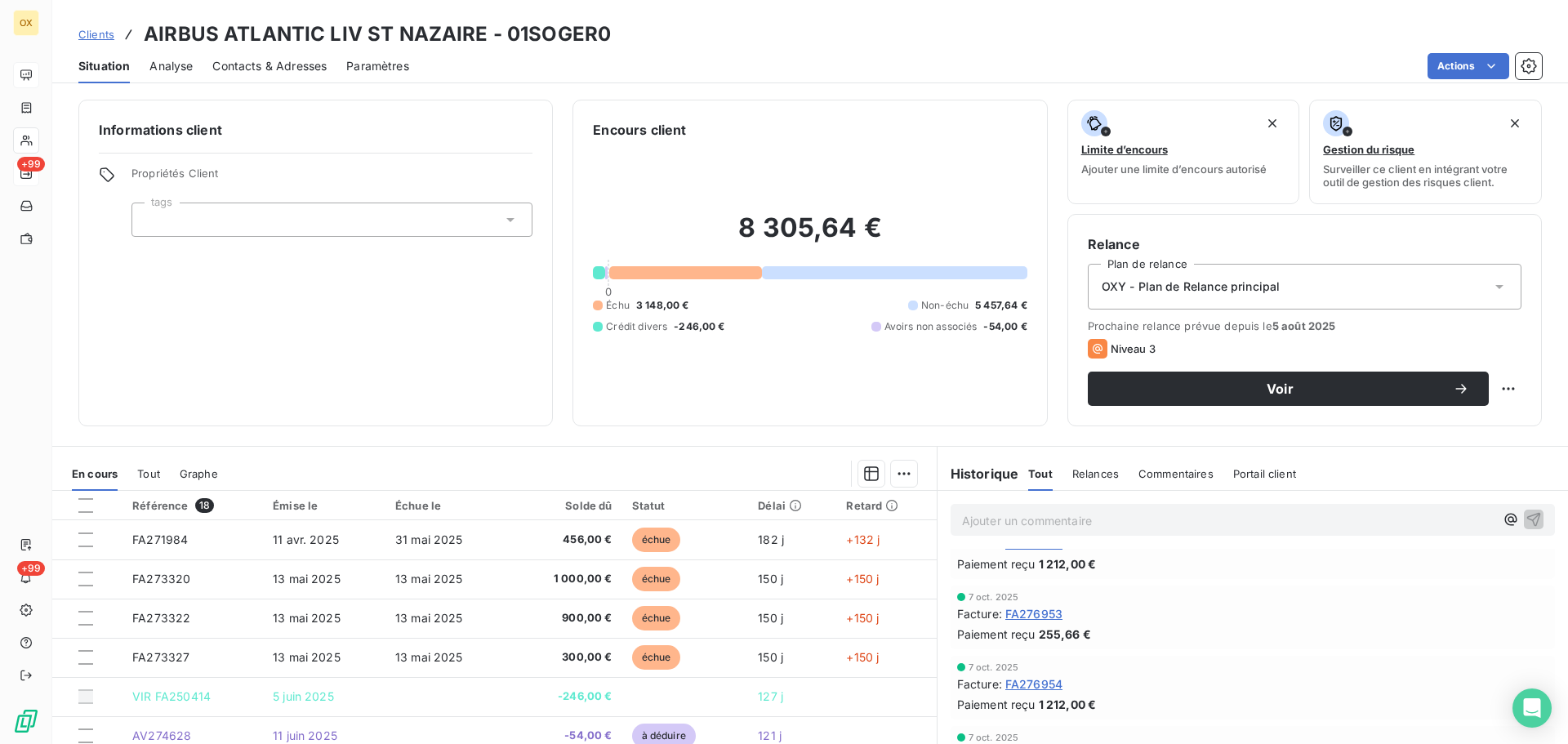
scroll to position [245, 0]
click at [1014, 617] on span "FA276954" at bounding box center [1034, 616] width 57 height 17
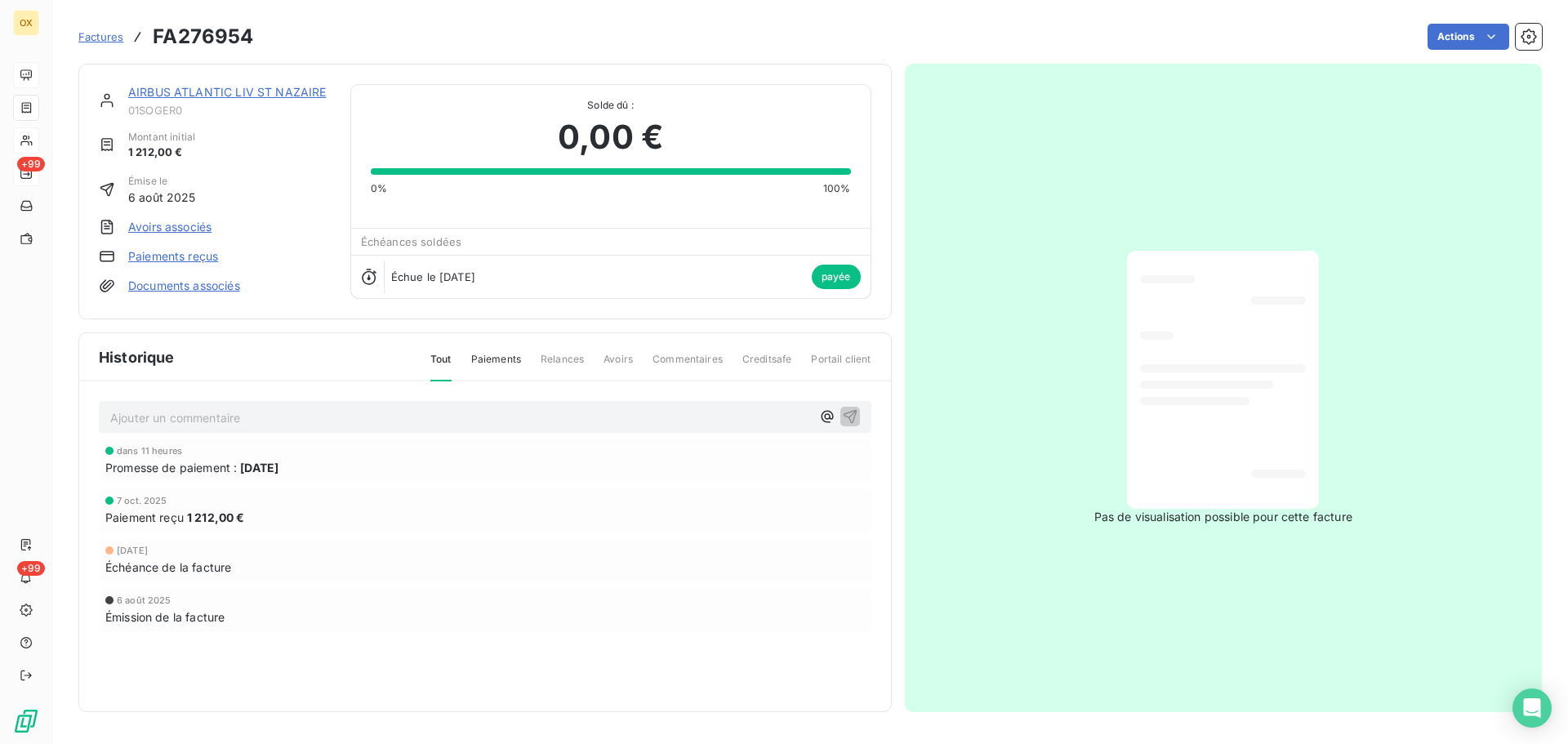
click at [298, 95] on link "AIRBUS ATLANTIC LIV ST NAZAIRE" at bounding box center [227, 92] width 199 height 14
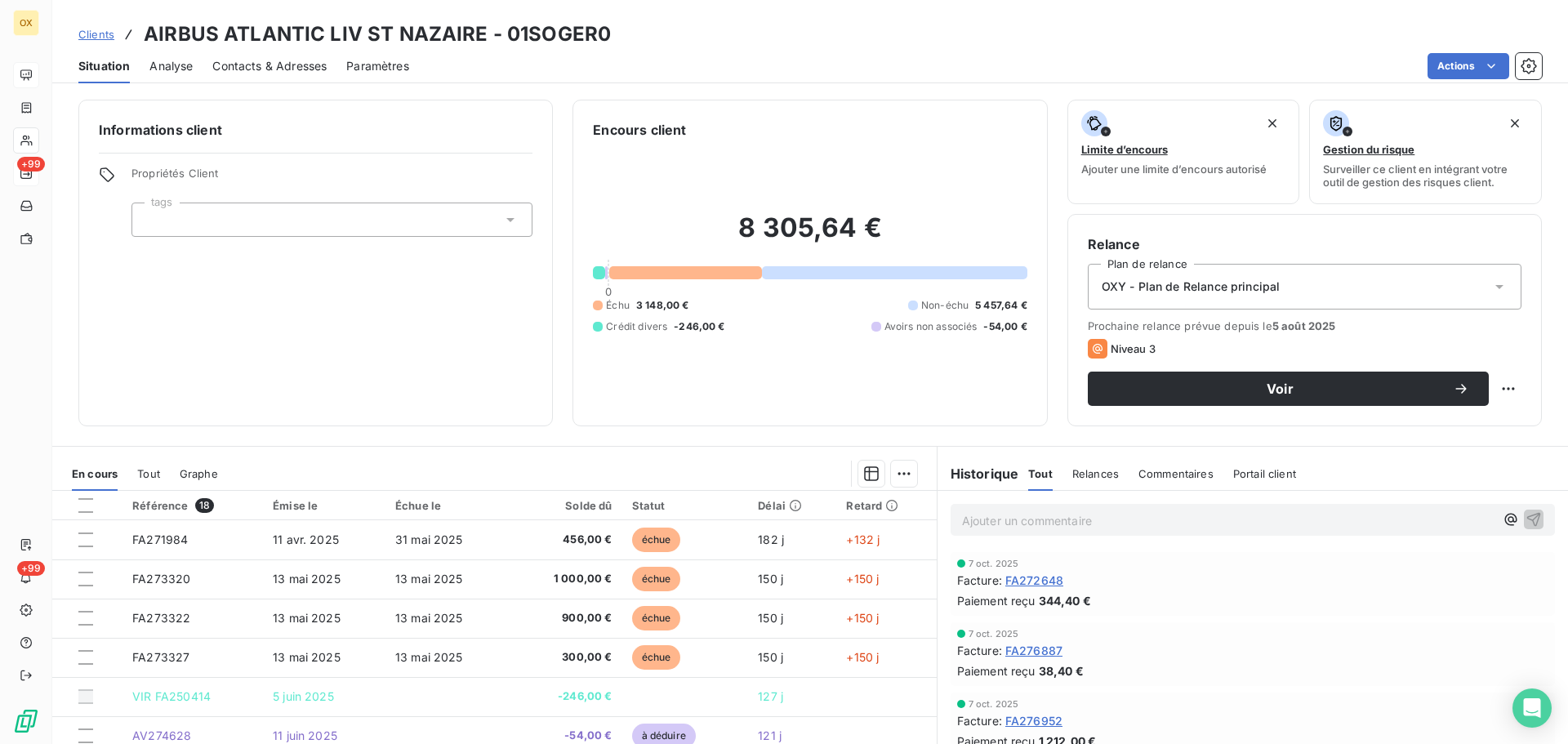
scroll to position [110, 0]
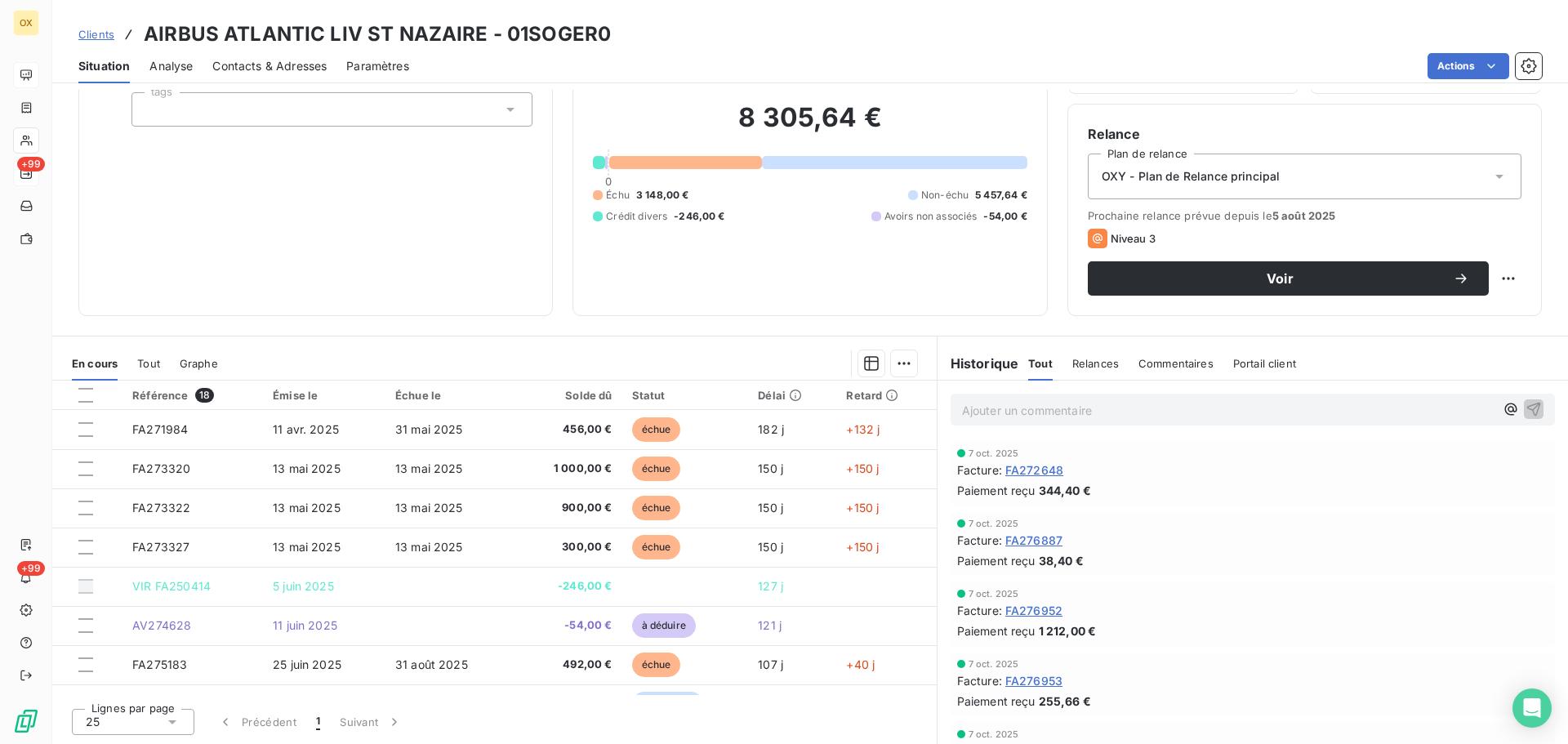
click at [1043, 684] on span "FA276953" at bounding box center [1034, 681] width 57 height 17
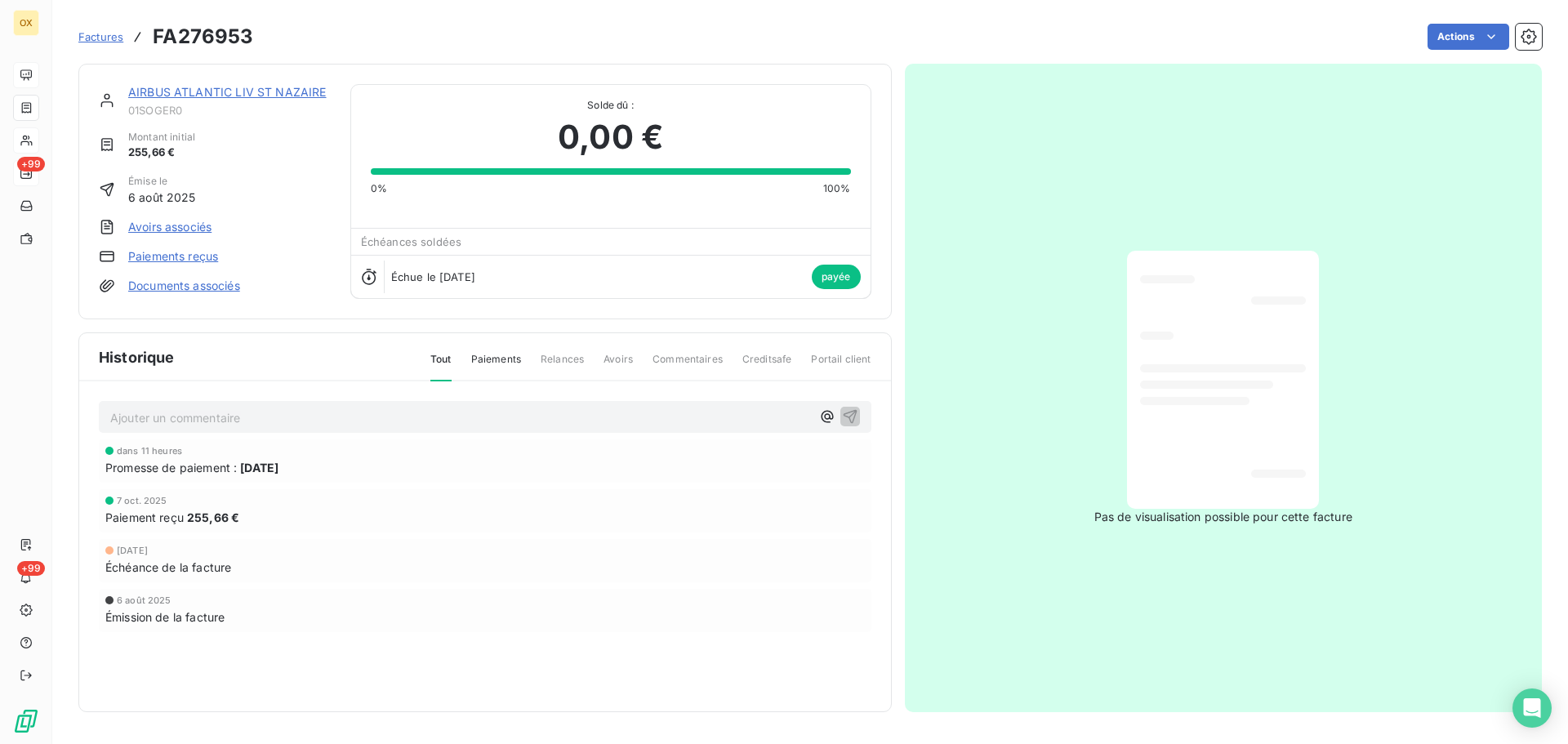
click at [292, 89] on link "AIRBUS ATLANTIC LIV ST NAZAIRE" at bounding box center [227, 92] width 199 height 14
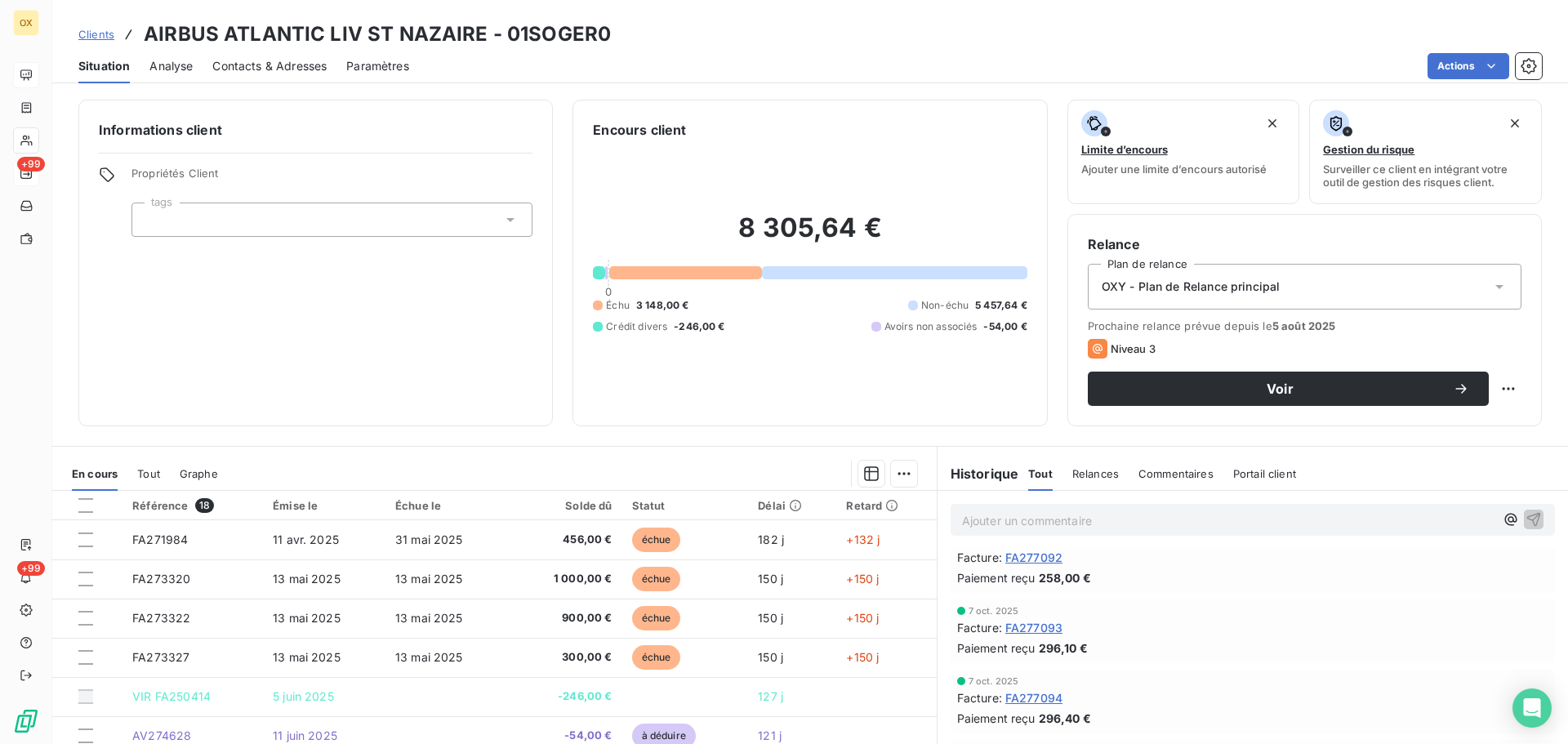
scroll to position [572, 0]
click at [1038, 713] on span "FA277186" at bounding box center [1033, 711] width 55 height 17
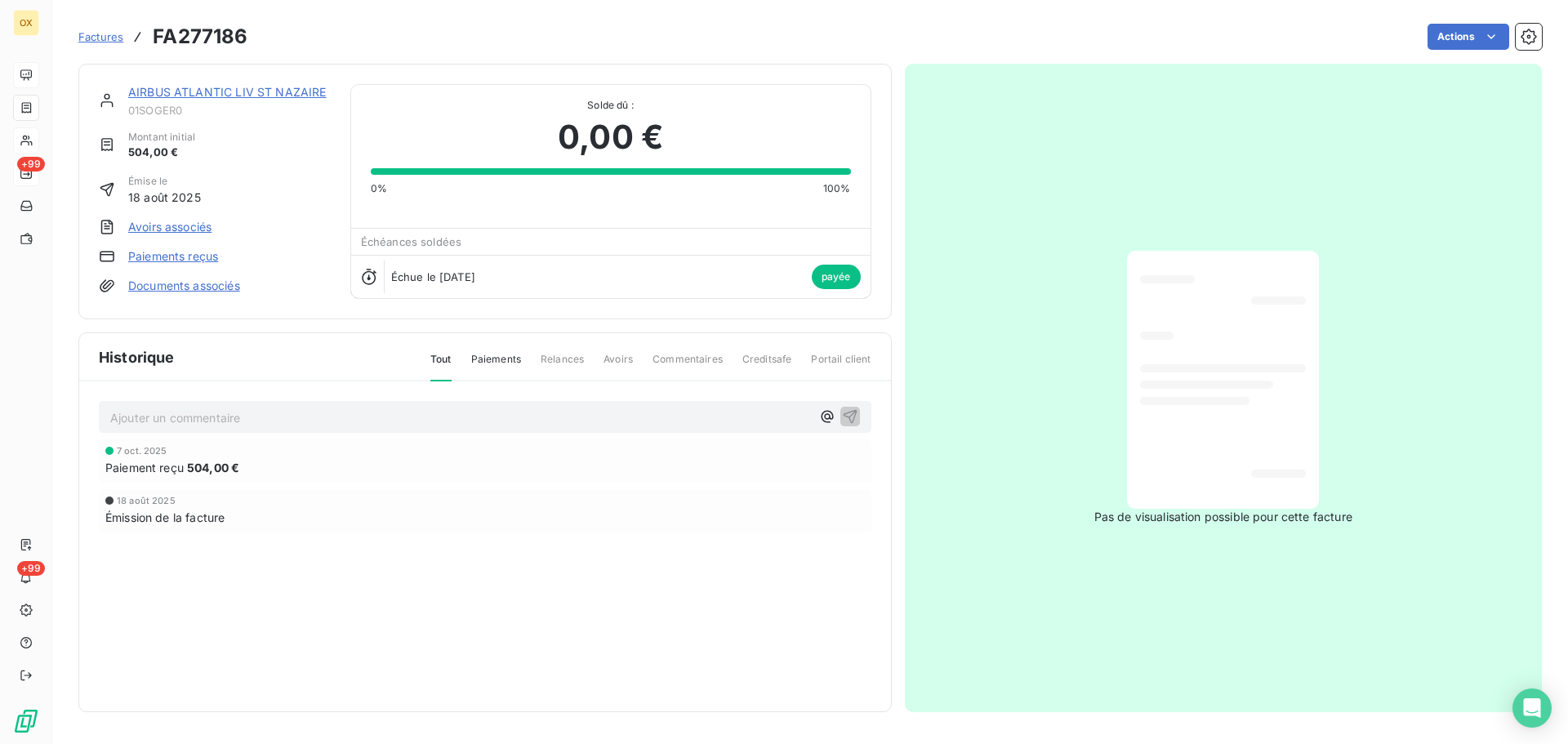
click at [224, 90] on link "AIRBUS ATLANTIC LIV ST NAZAIRE" at bounding box center [227, 92] width 199 height 14
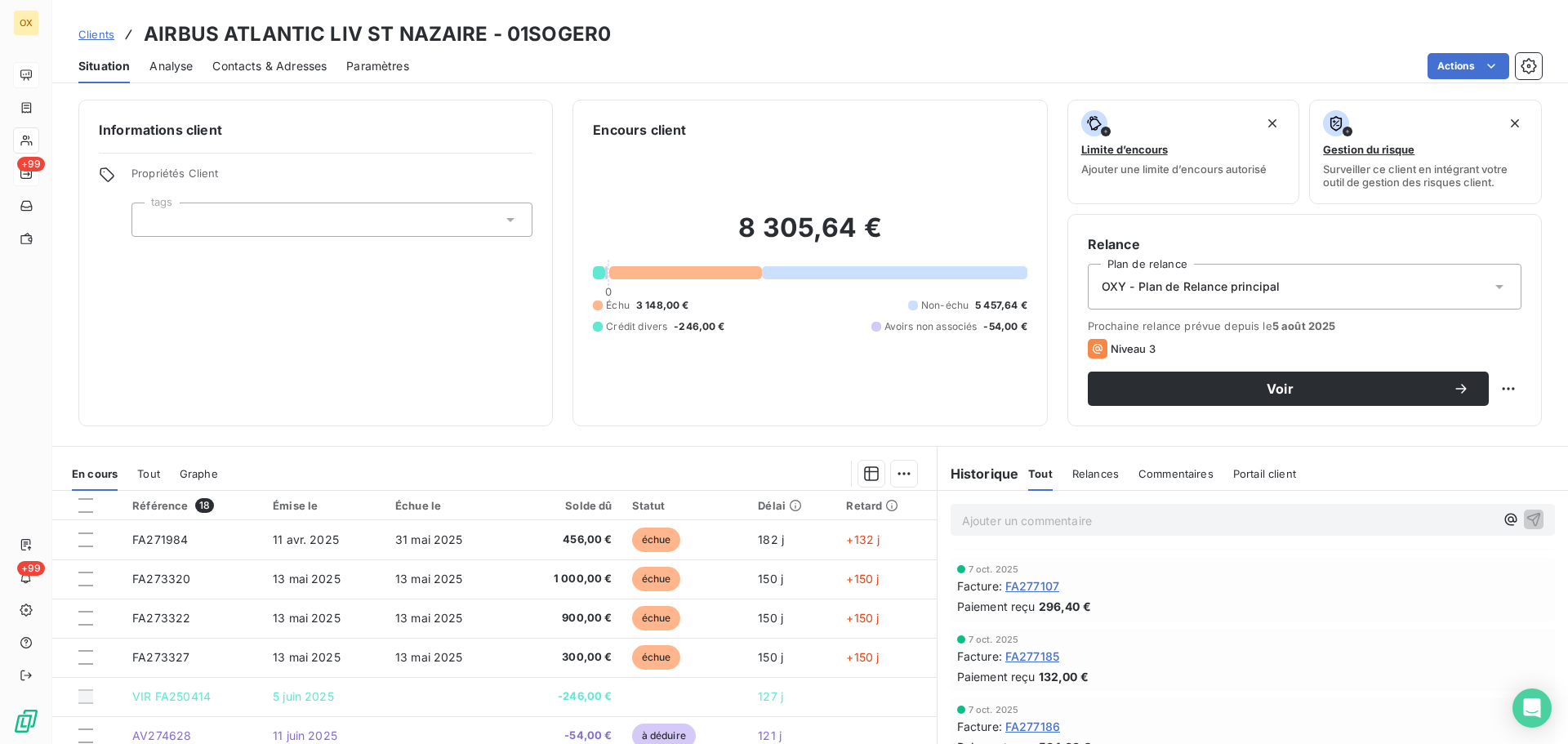
scroll to position [572, 0]
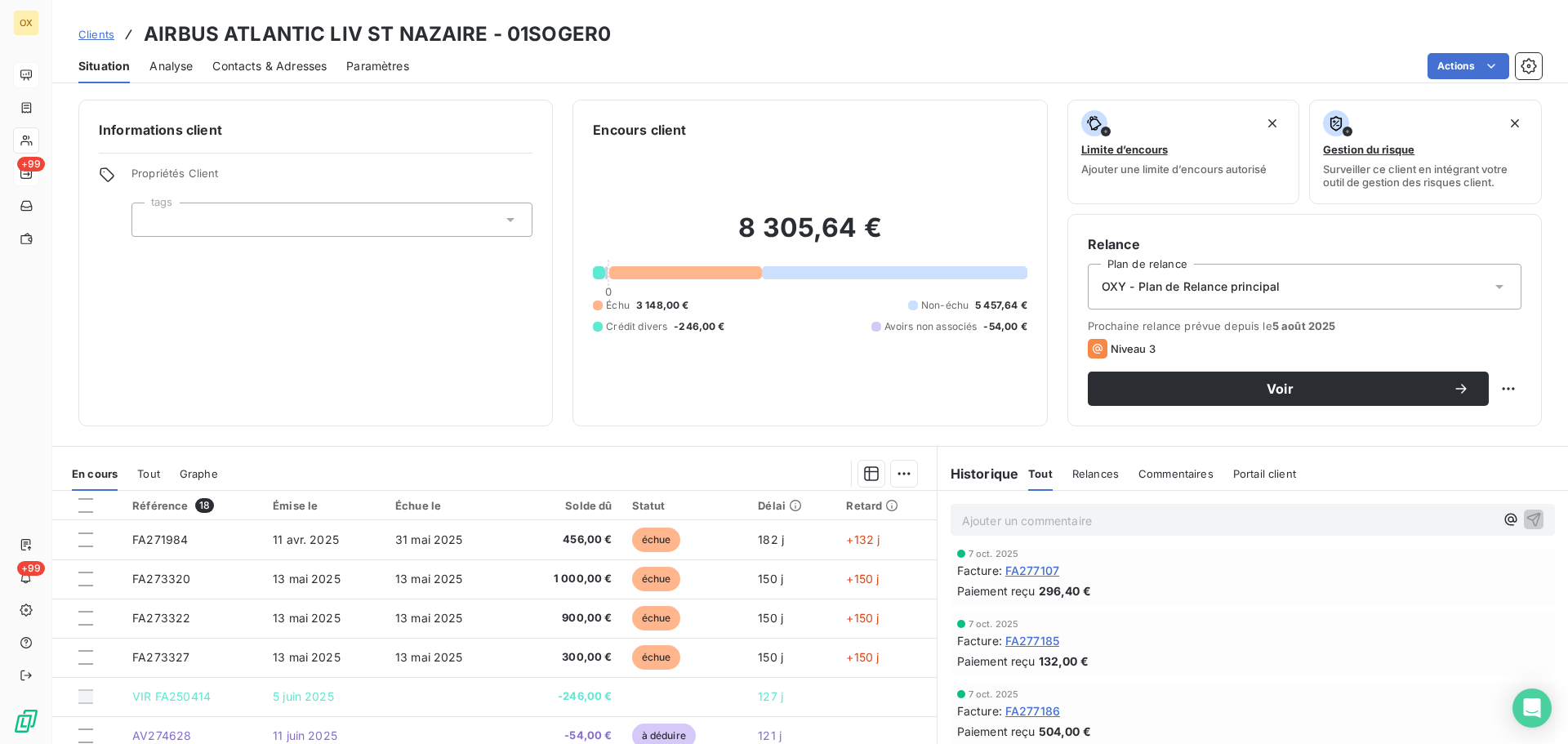
click at [1025, 709] on span "FA277186" at bounding box center [1033, 711] width 55 height 17
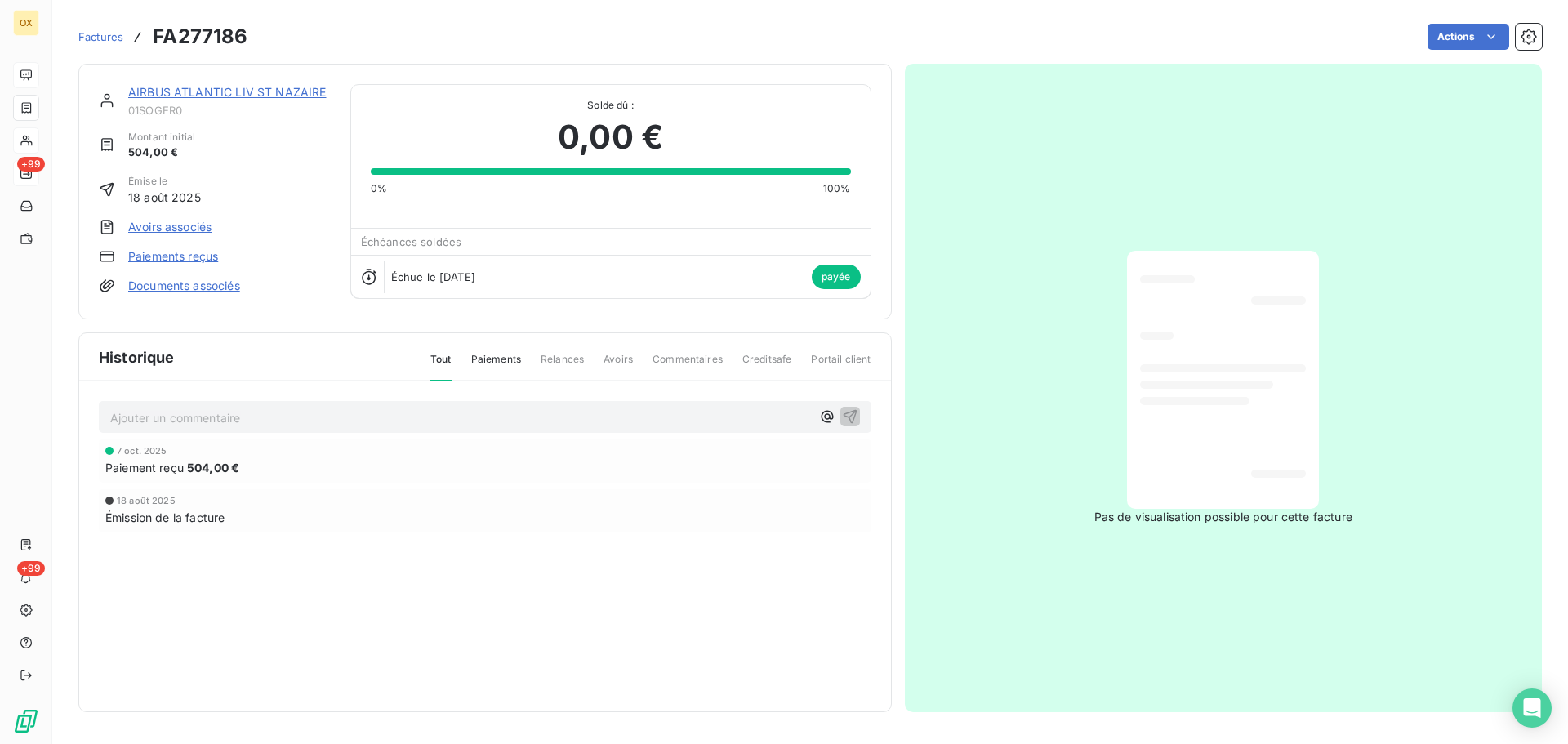
click at [292, 88] on link "AIRBUS ATLANTIC LIV ST NAZAIRE" at bounding box center [227, 92] width 199 height 14
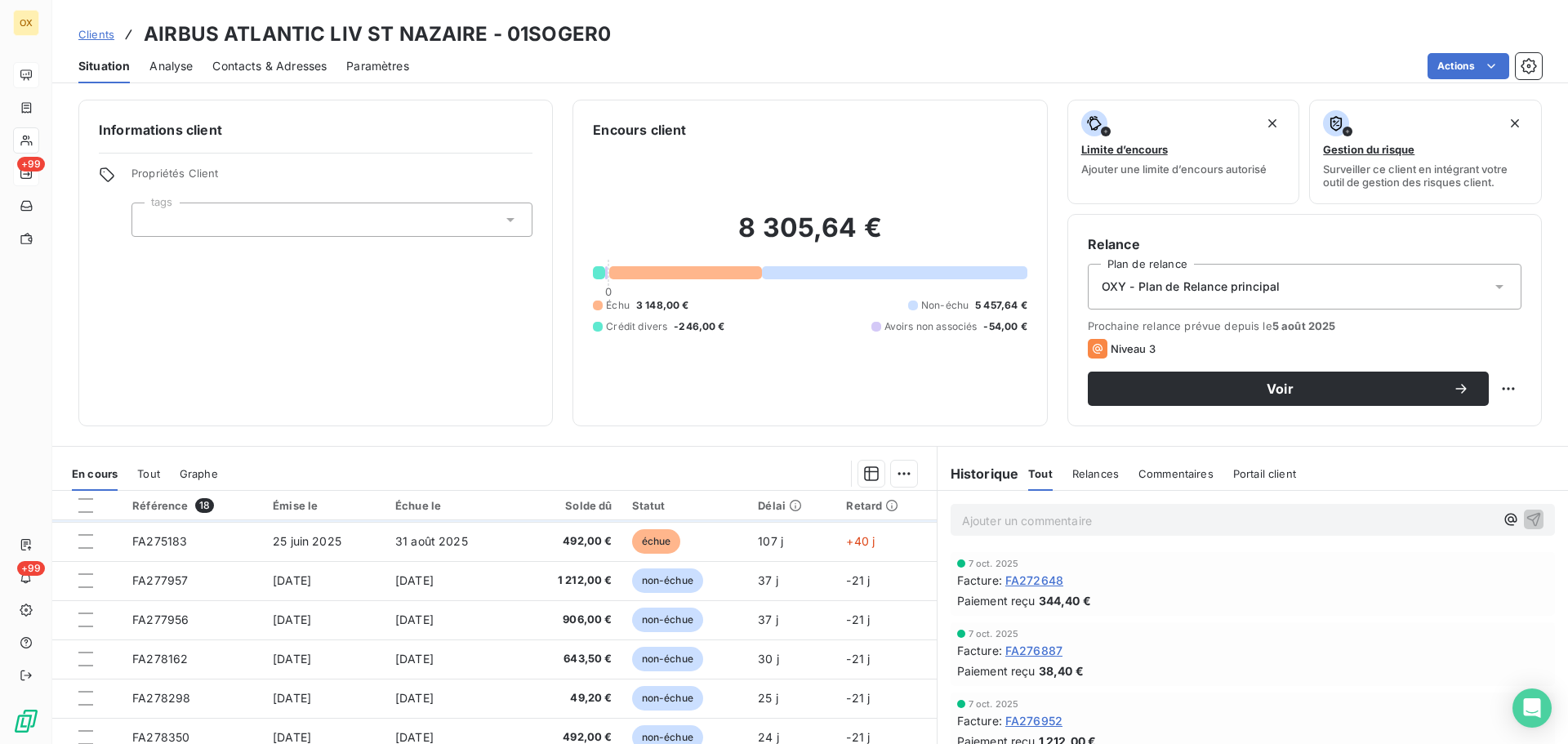
scroll to position [163, 0]
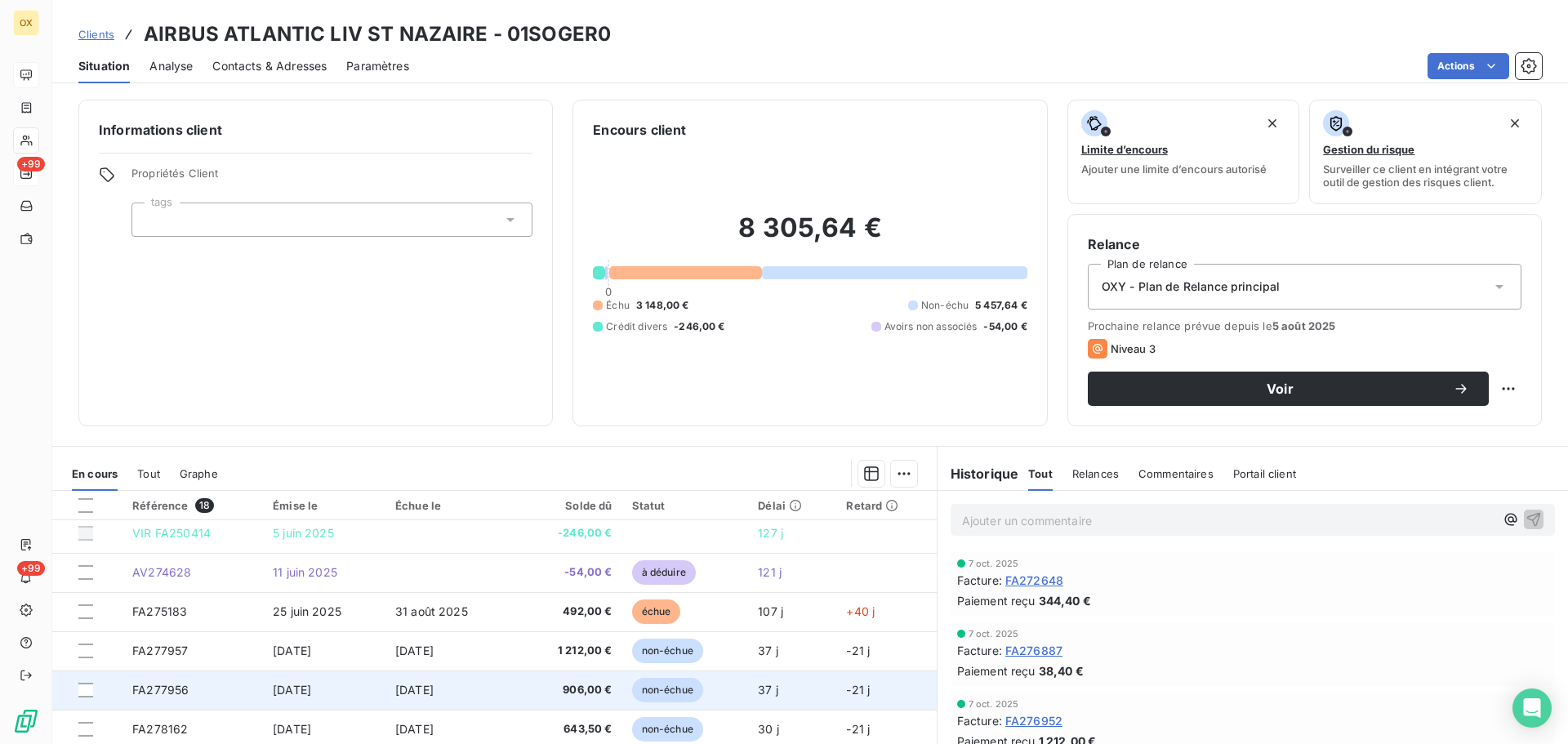
click at [553, 690] on span "906,00 €" at bounding box center [569, 690] width 89 height 16
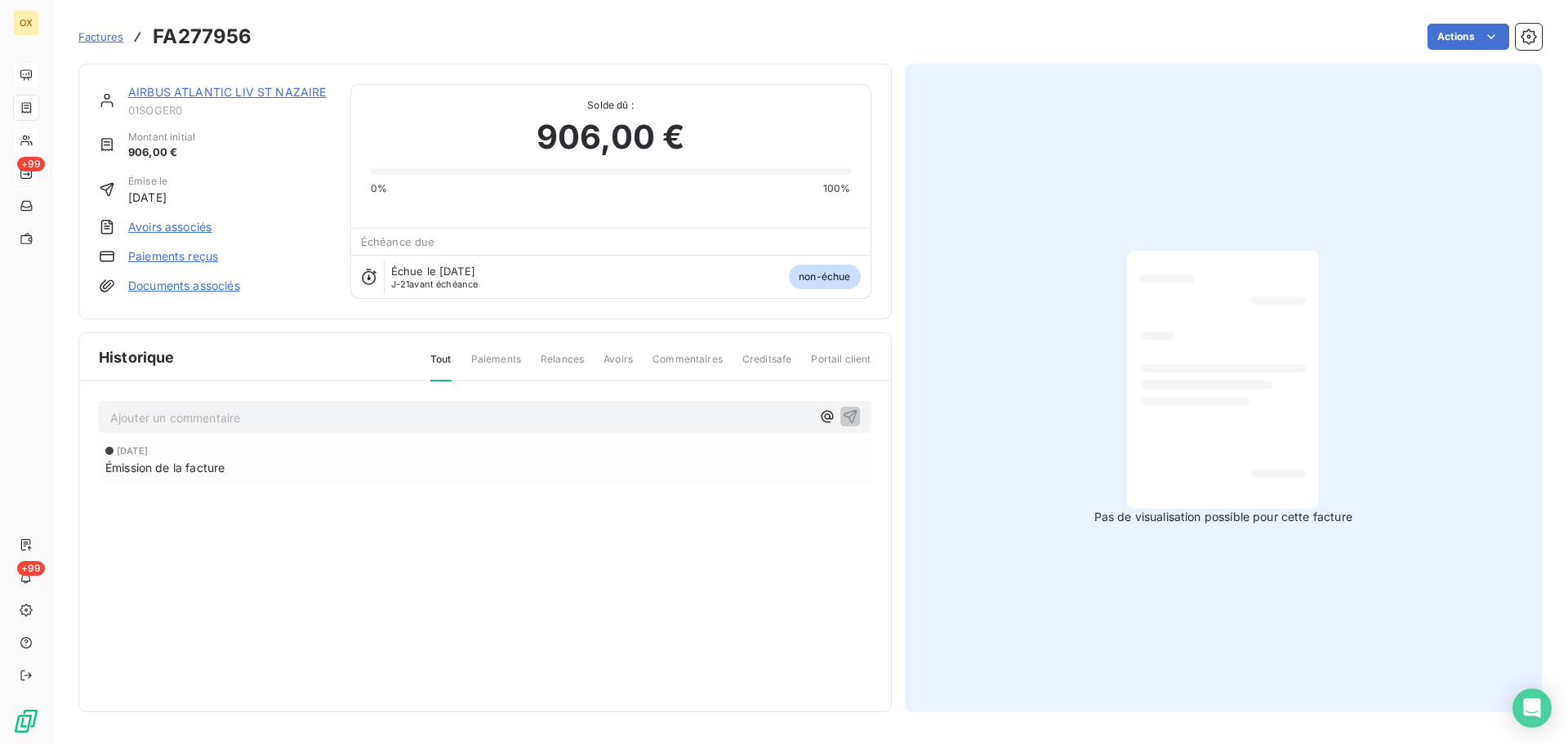
click at [192, 90] on link "AIRBUS ATLANTIC LIV ST NAZAIRE" at bounding box center [227, 92] width 199 height 14
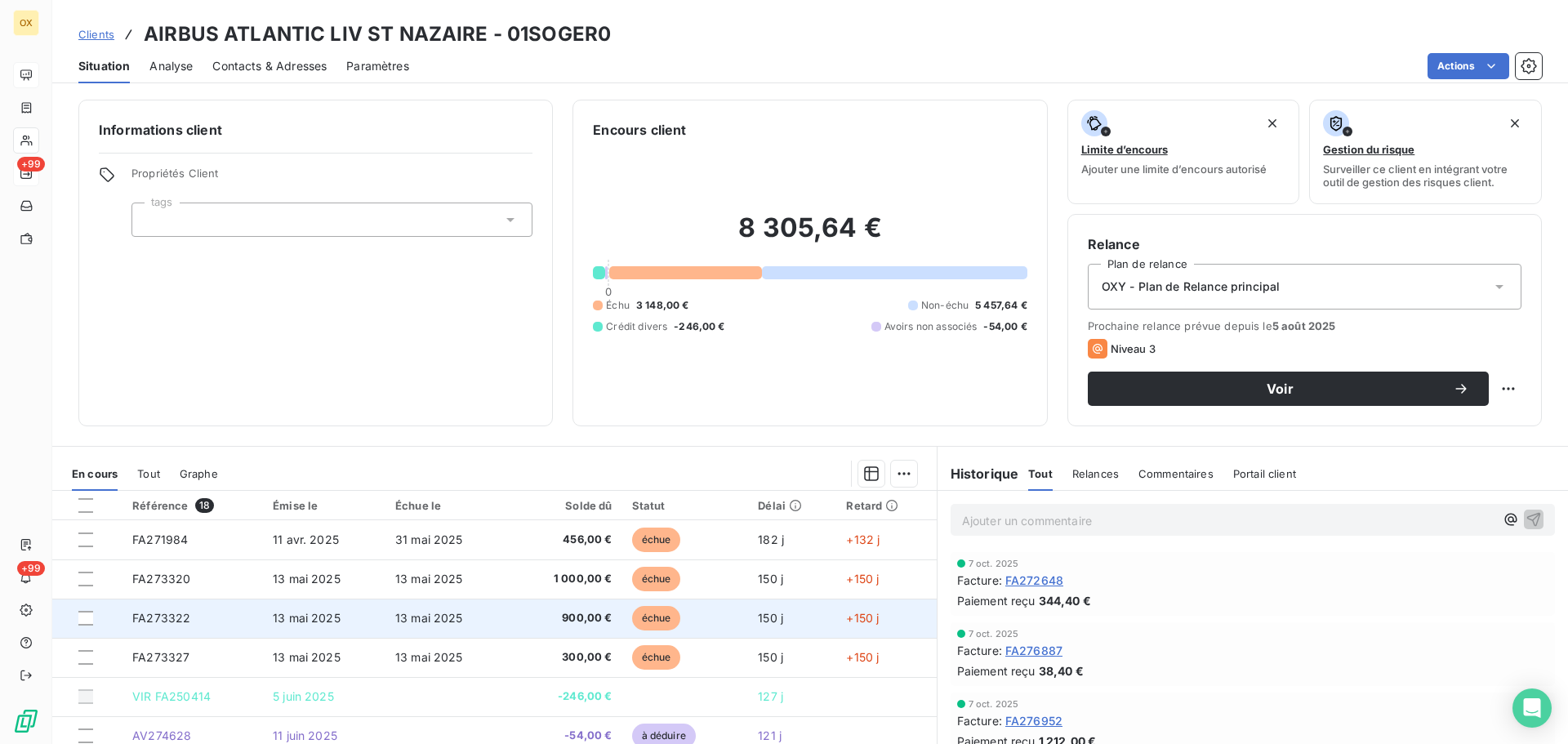
click at [532, 621] on span "900,00 €" at bounding box center [569, 618] width 89 height 16
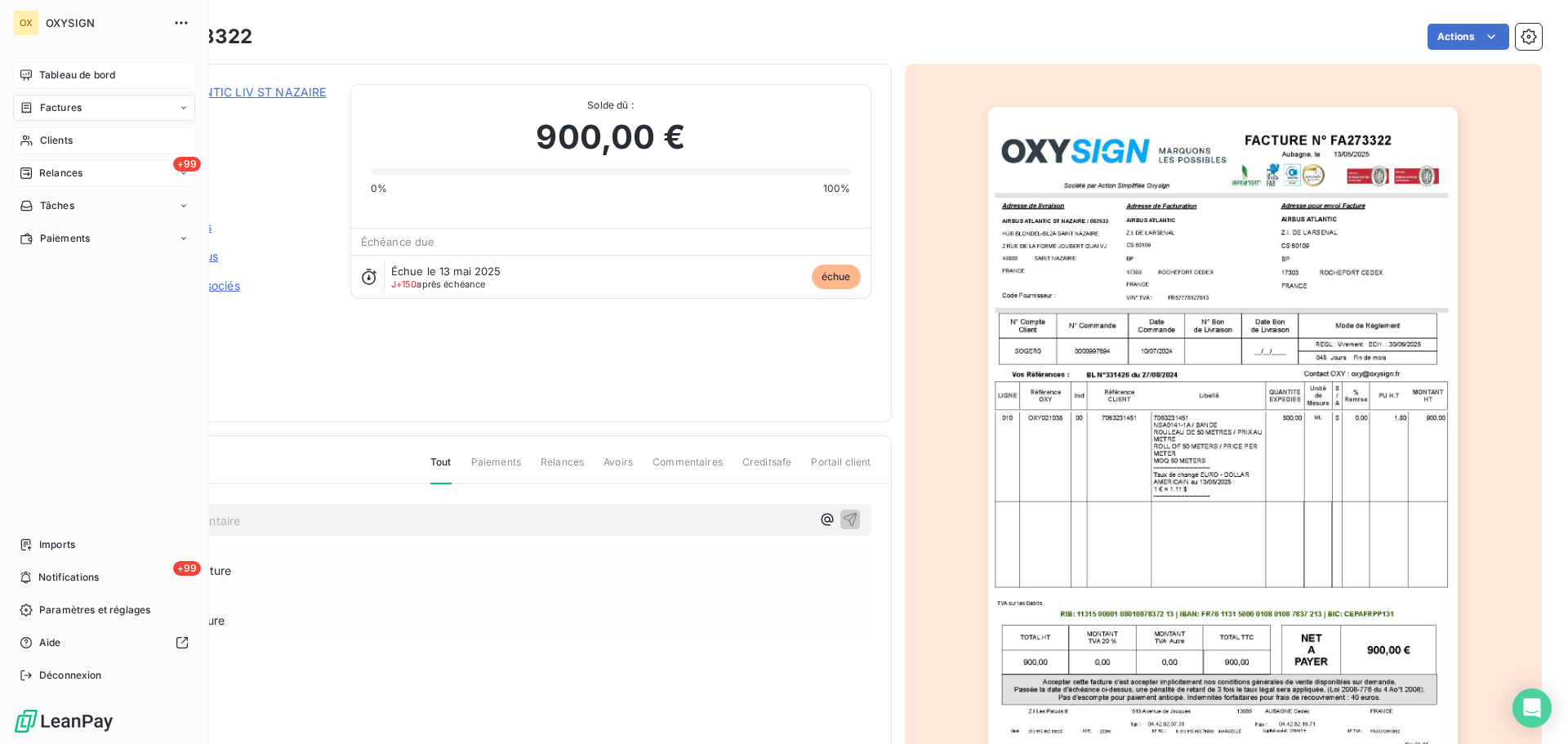
click at [67, 133] on span "Clients" at bounding box center [57, 140] width 33 height 15
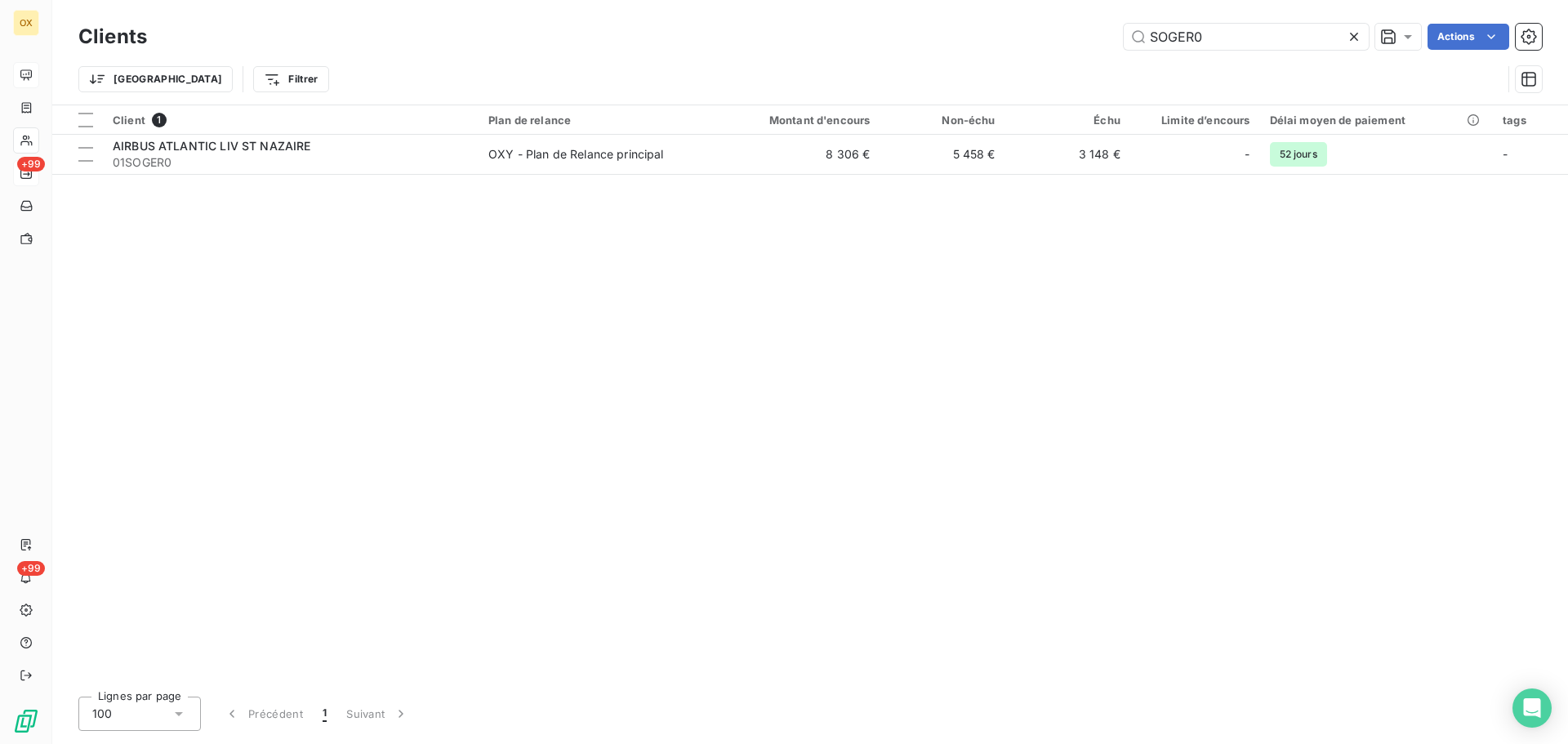
drag, startPoint x: 1239, startPoint y: 33, endPoint x: 1095, endPoint y: 39, distance: 144.1
click at [1095, 39] on div "SOGER0 Actions" at bounding box center [854, 37] width 1375 height 26
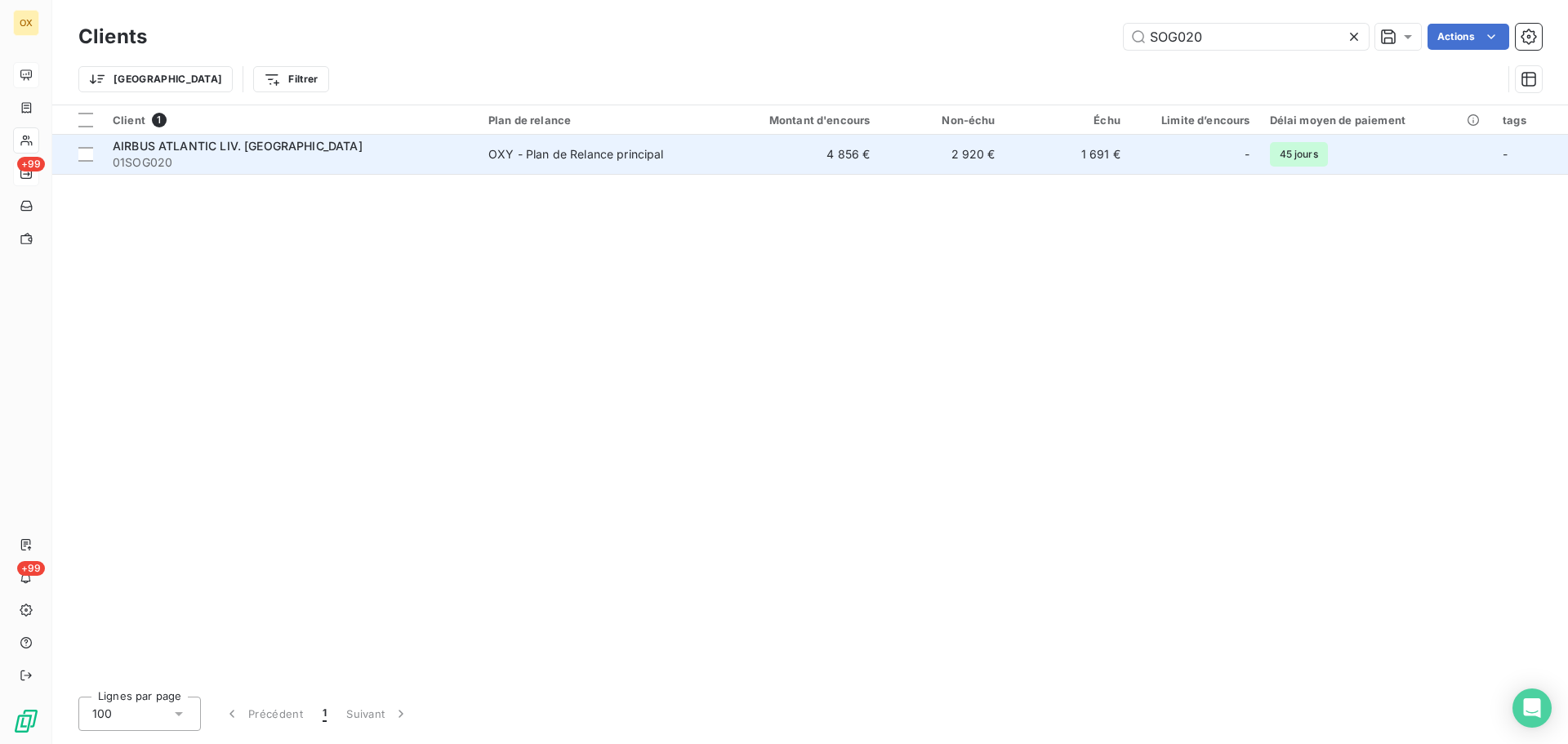
type input "SOG020"
click at [272, 160] on span "01SOG020" at bounding box center [291, 162] width 356 height 16
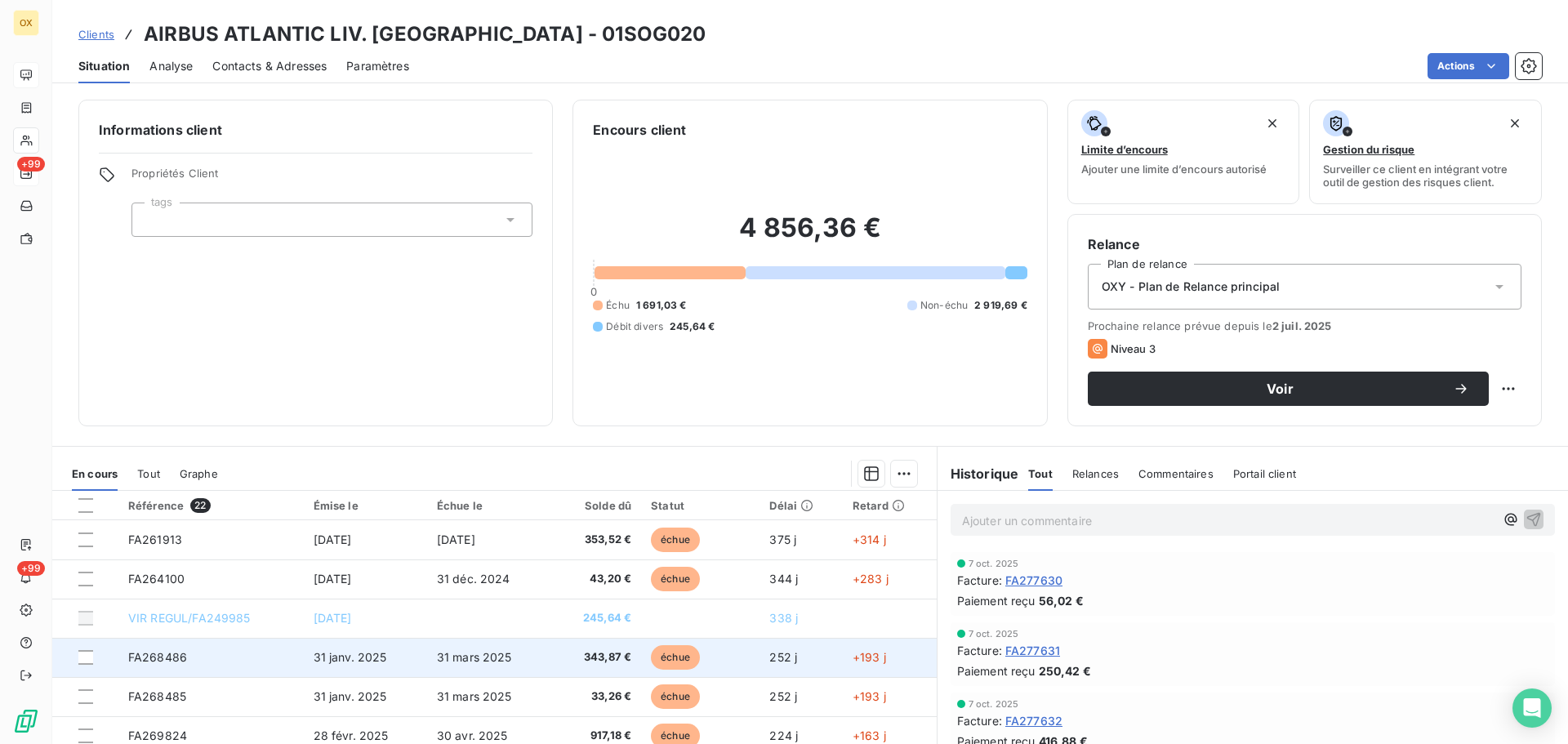
click at [605, 667] on td "343,87 €" at bounding box center [595, 658] width 90 height 40
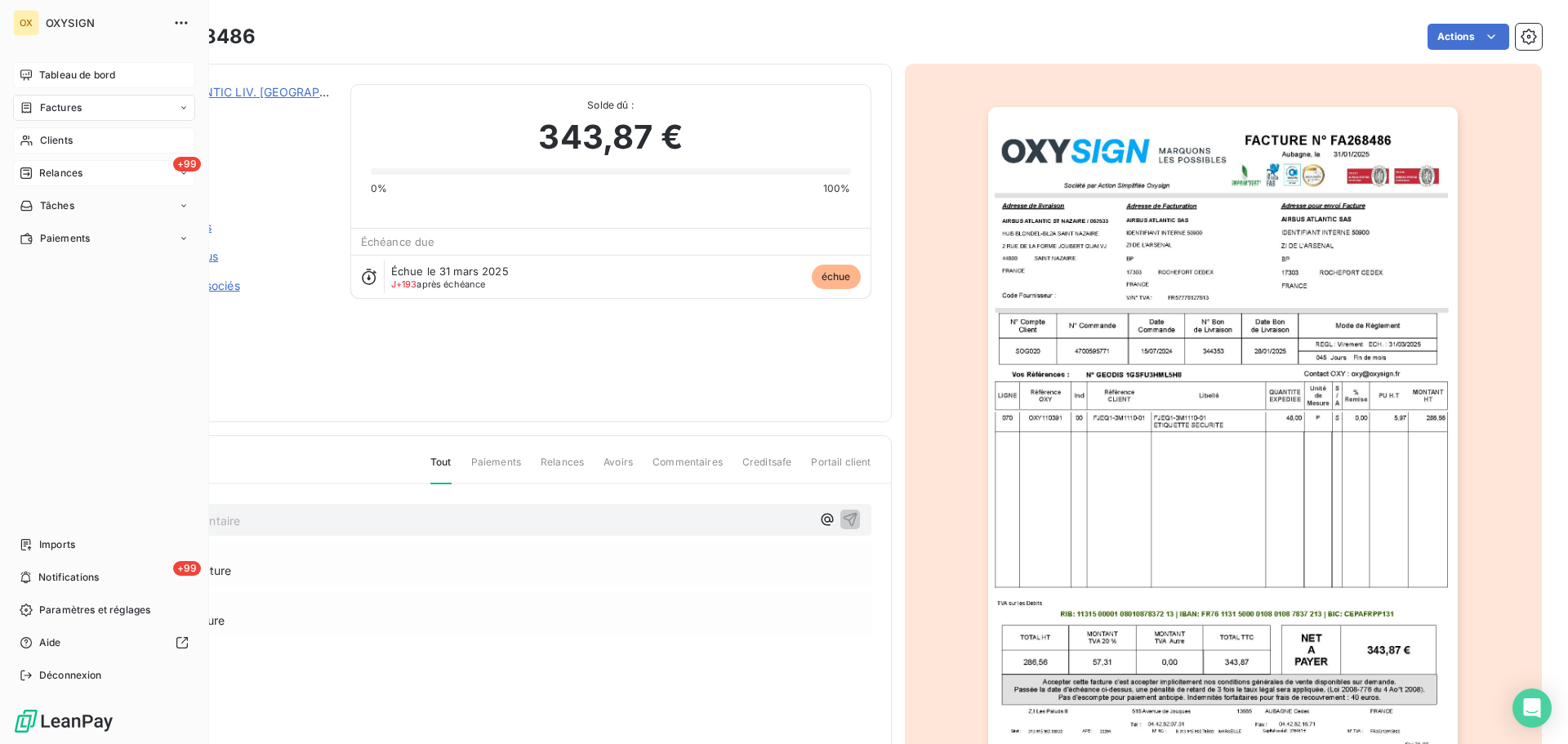
click at [54, 137] on span "Clients" at bounding box center [57, 140] width 33 height 15
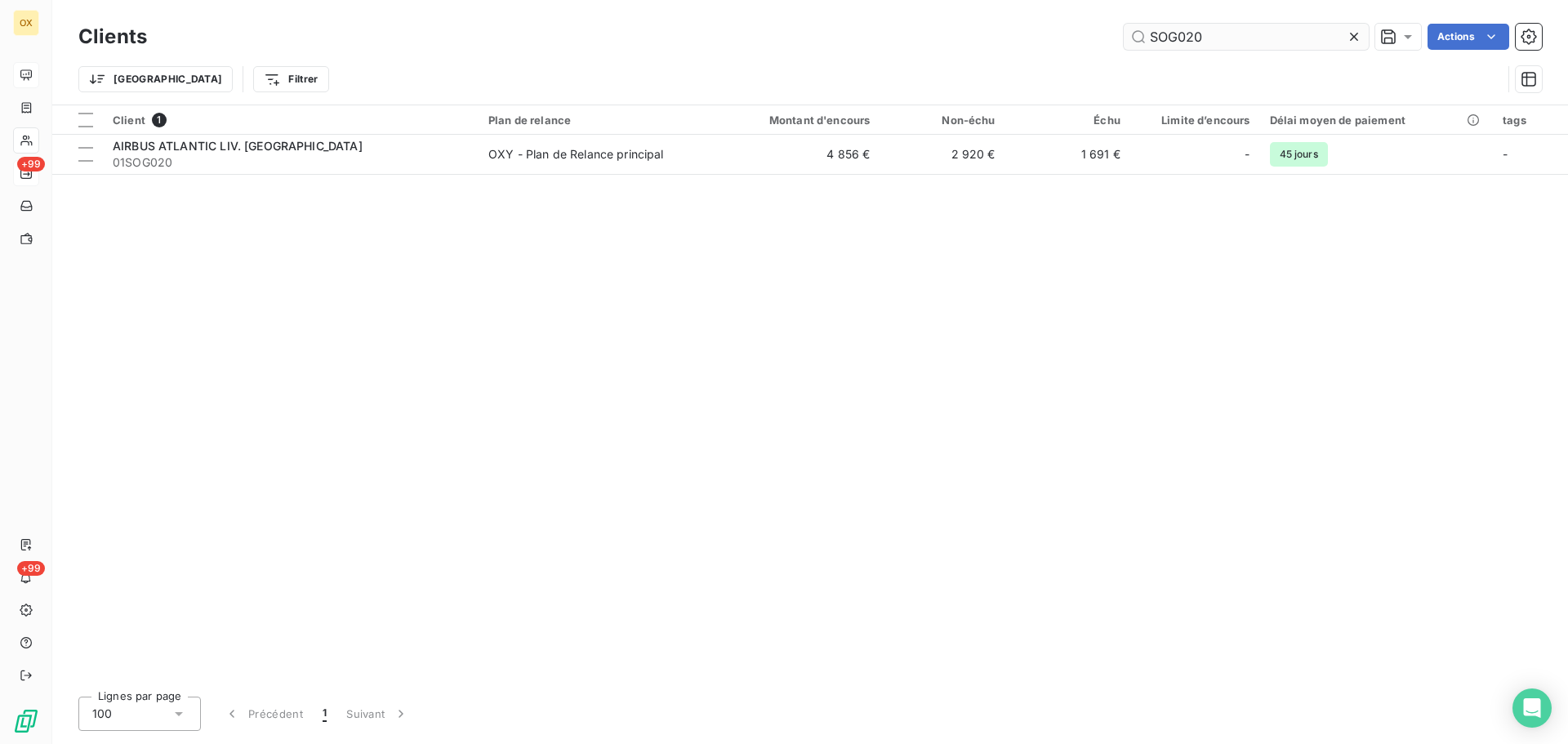
drag, startPoint x: 1239, startPoint y: 34, endPoint x: 1178, endPoint y: 35, distance: 61.0
click at [1178, 35] on input "SOG020" at bounding box center [1246, 37] width 245 height 26
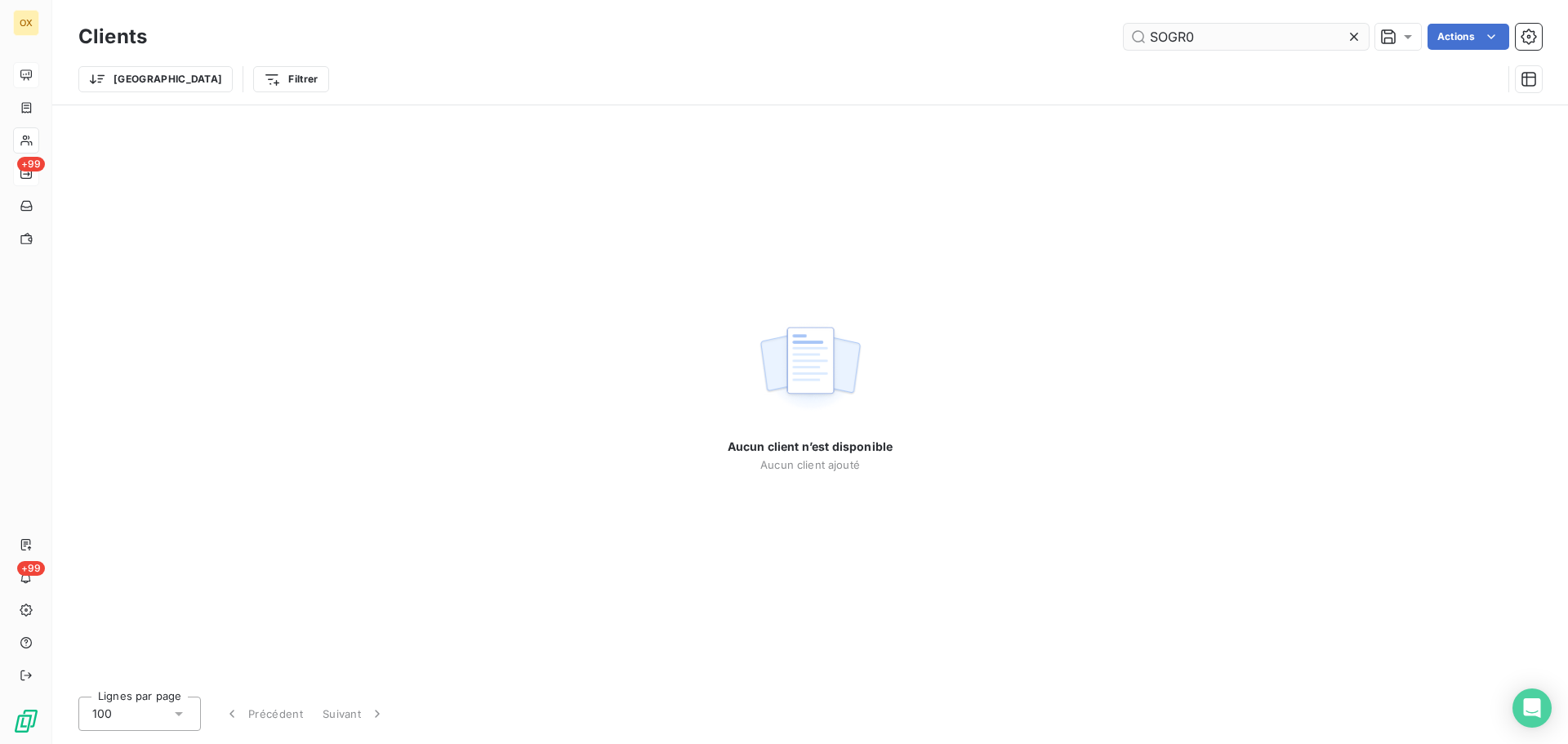
click at [1184, 39] on input "SOGR0" at bounding box center [1246, 37] width 245 height 26
click at [1176, 43] on input "SOGR0" at bounding box center [1246, 37] width 245 height 26
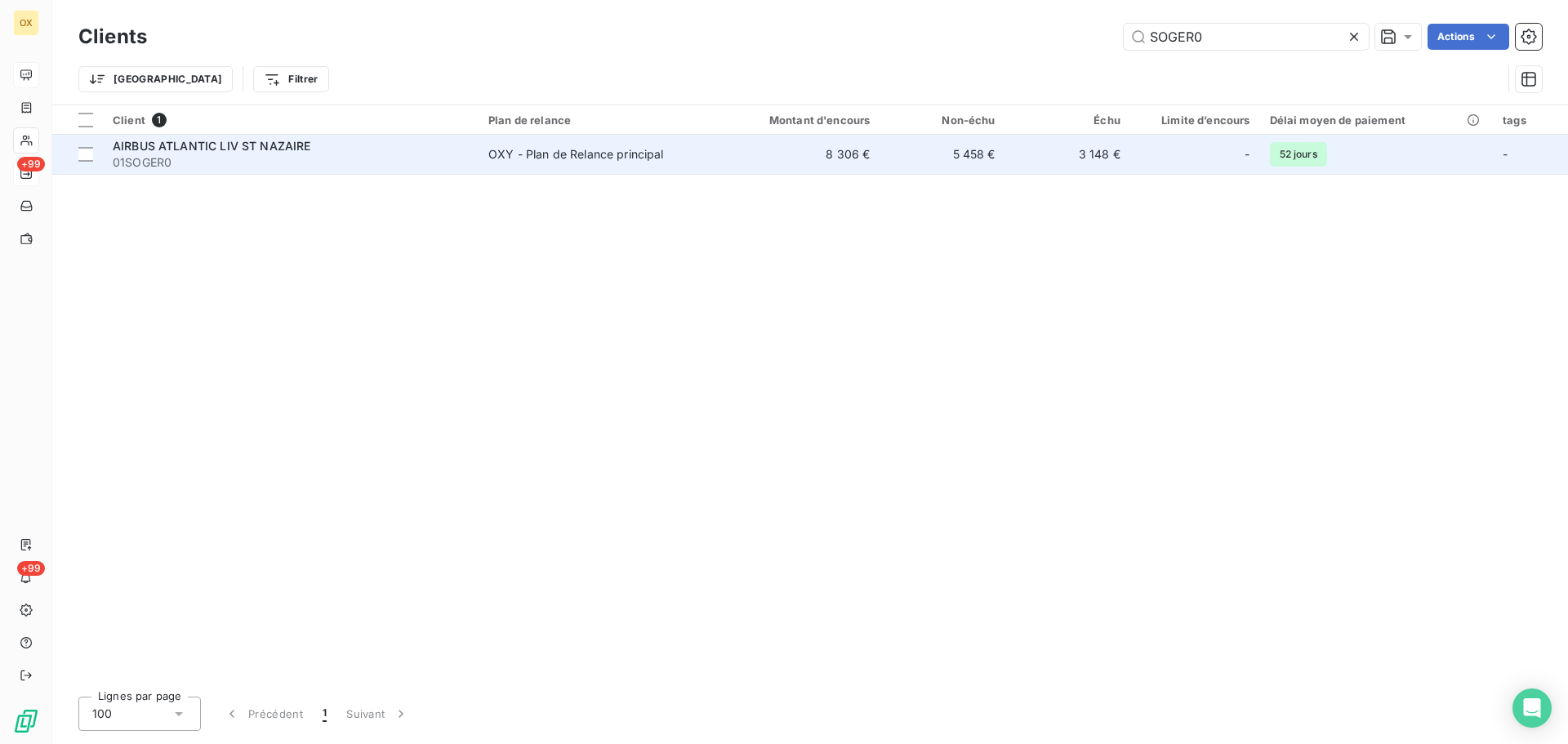
type input "SOGER0"
click at [277, 157] on span "01SOGER0" at bounding box center [291, 162] width 356 height 16
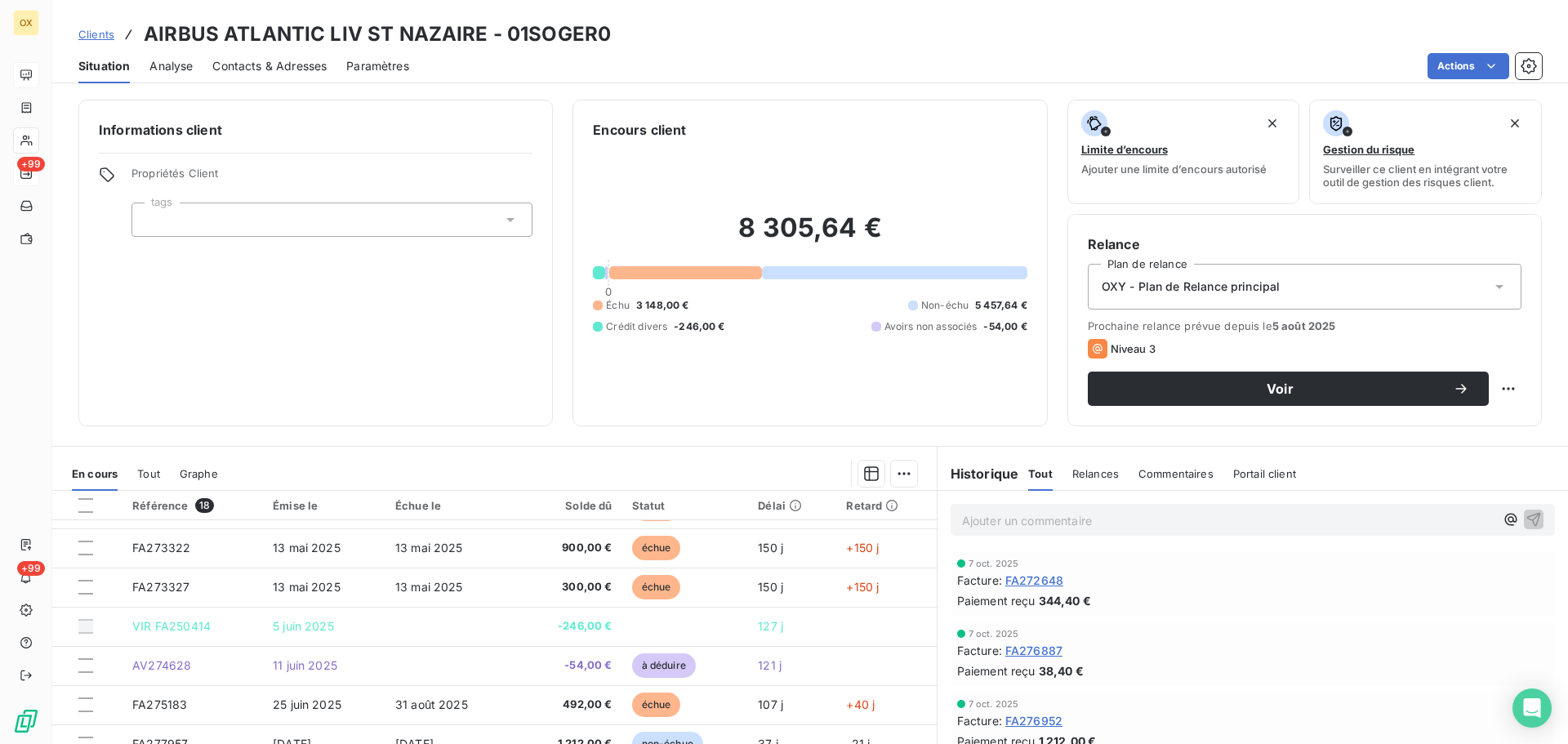
scroll to position [327, 0]
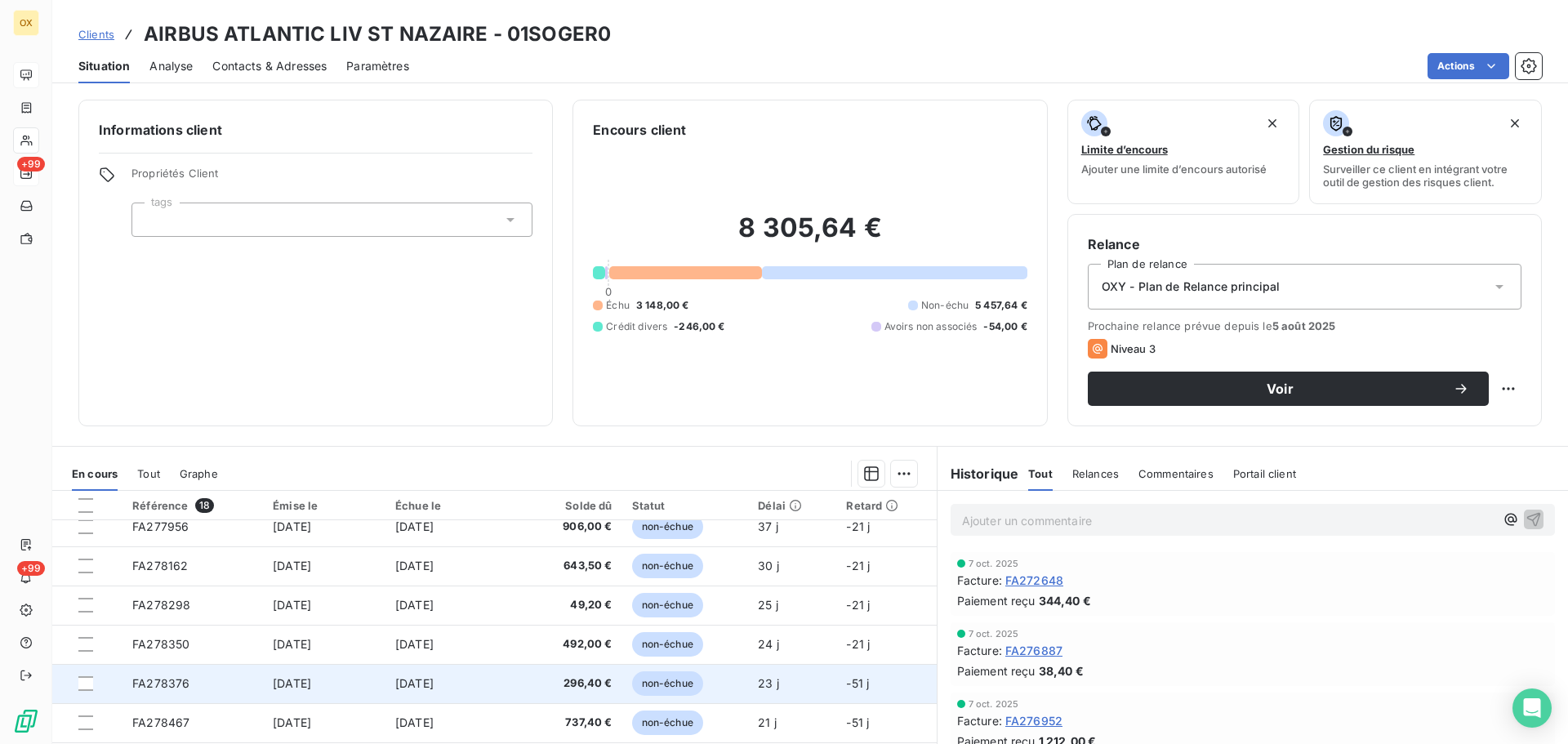
click at [434, 685] on span "[DATE]" at bounding box center [415, 683] width 39 height 14
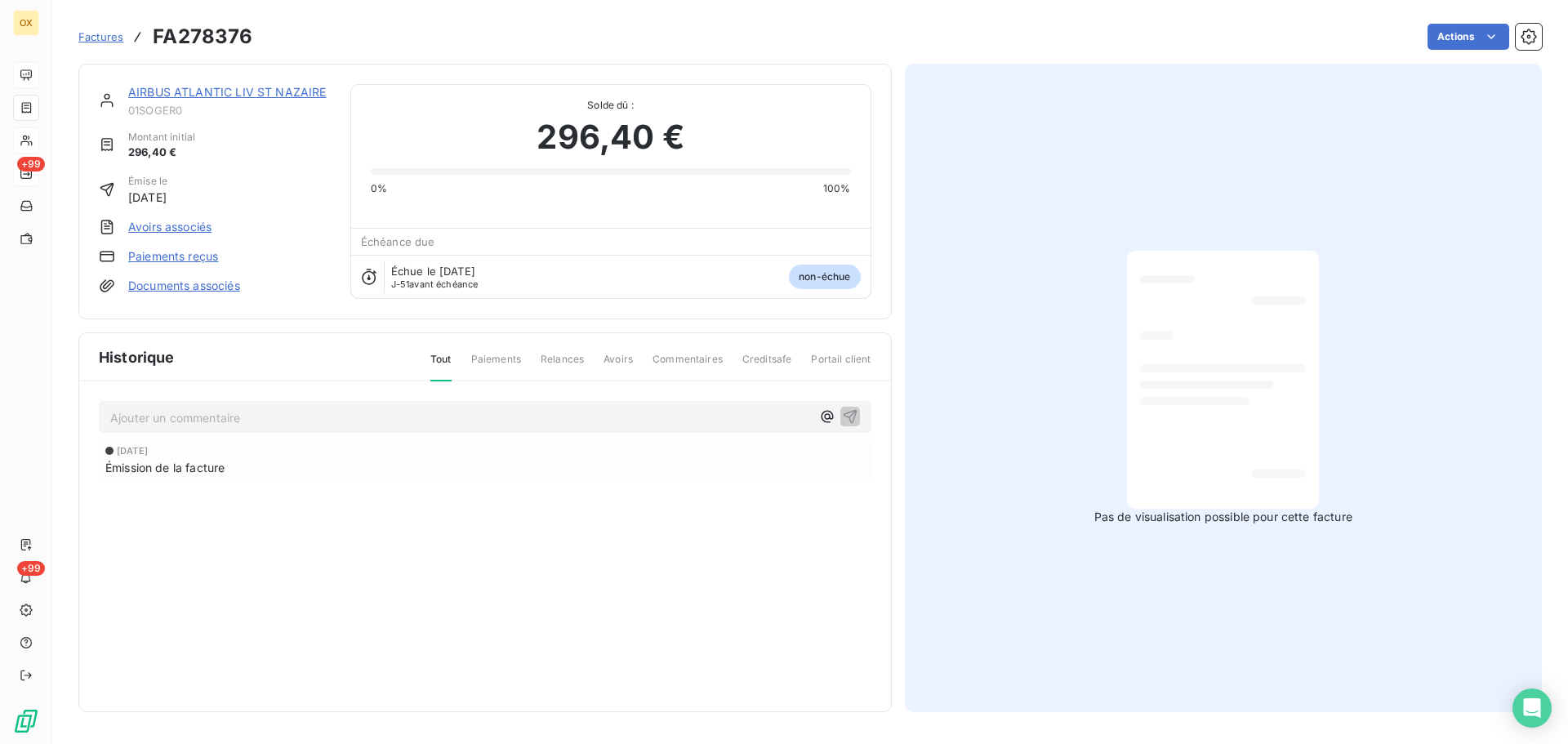
click at [285, 92] on link "AIRBUS ATLANTIC LIV ST NAZAIRE" at bounding box center [227, 92] width 199 height 14
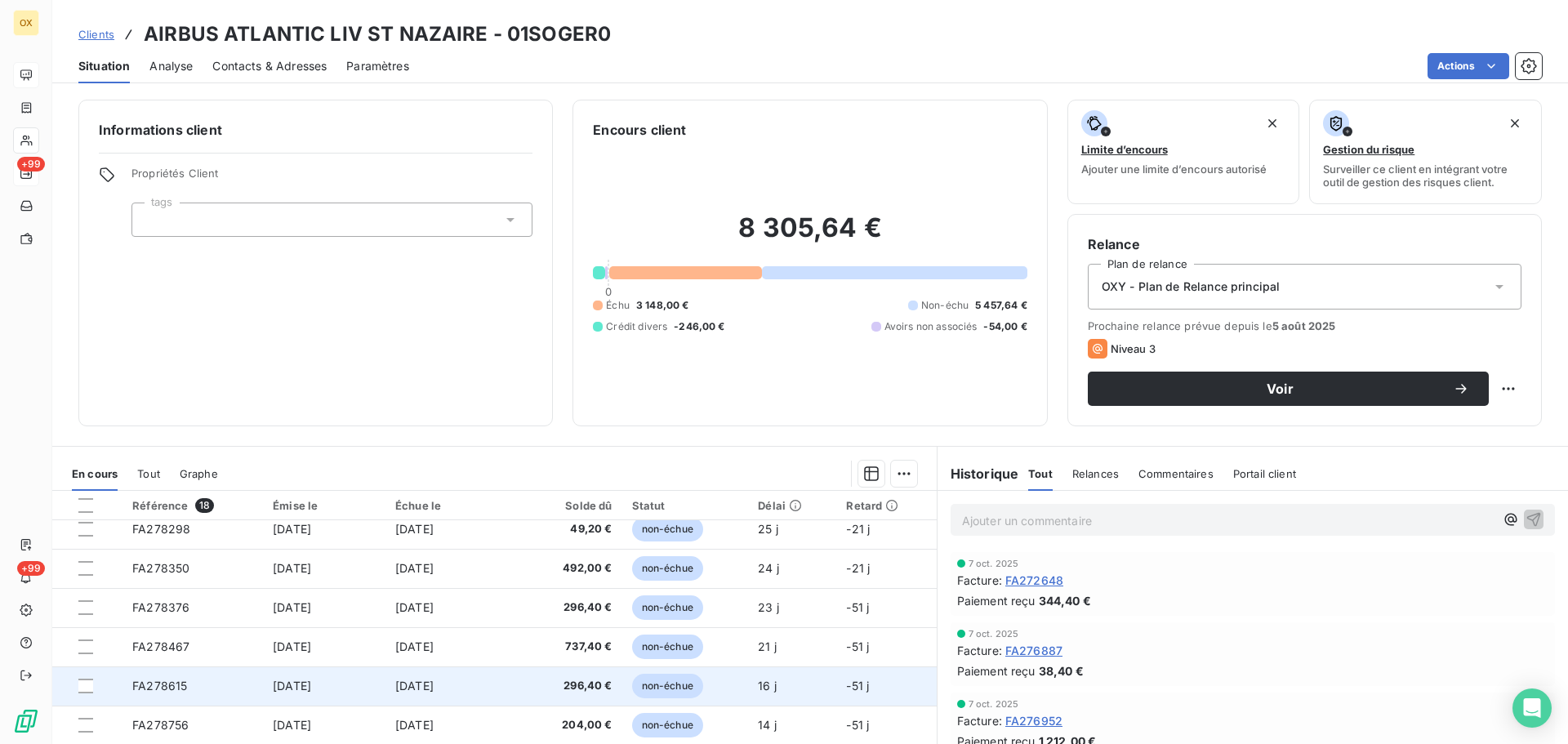
scroll to position [409, 0]
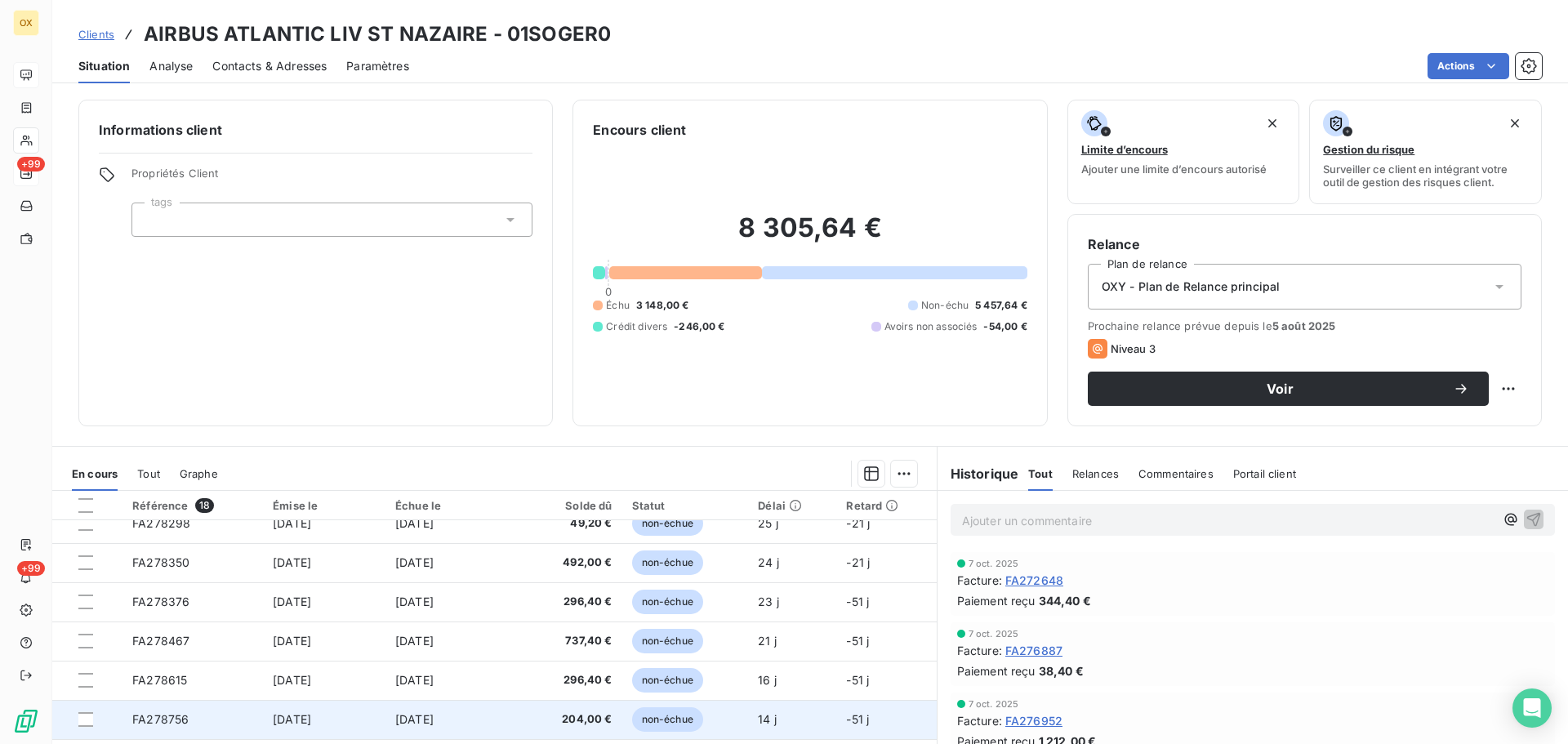
click at [399, 722] on span "[DATE]" at bounding box center [415, 719] width 39 height 14
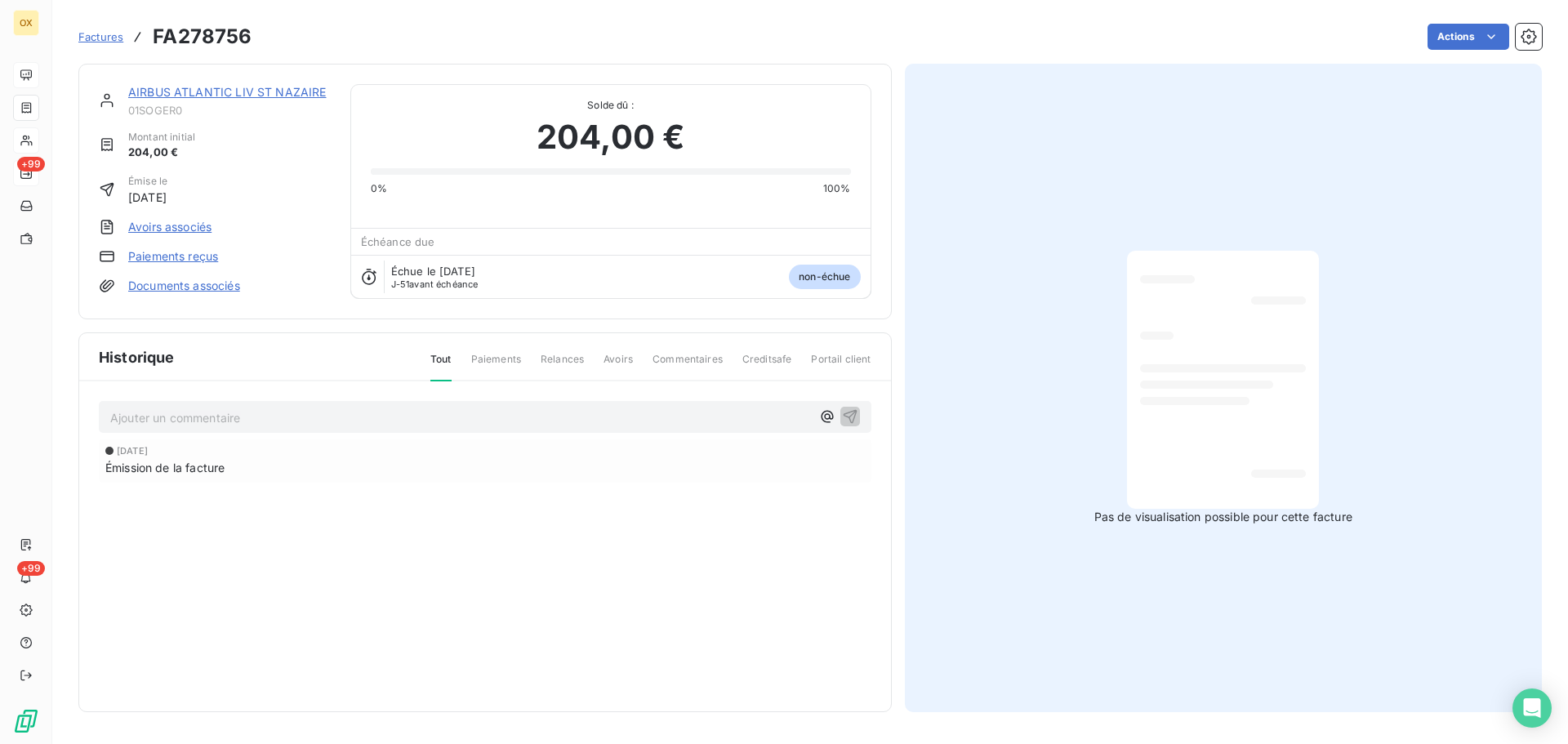
click at [218, 94] on link "AIRBUS ATLANTIC LIV ST NAZAIRE" at bounding box center [227, 92] width 199 height 14
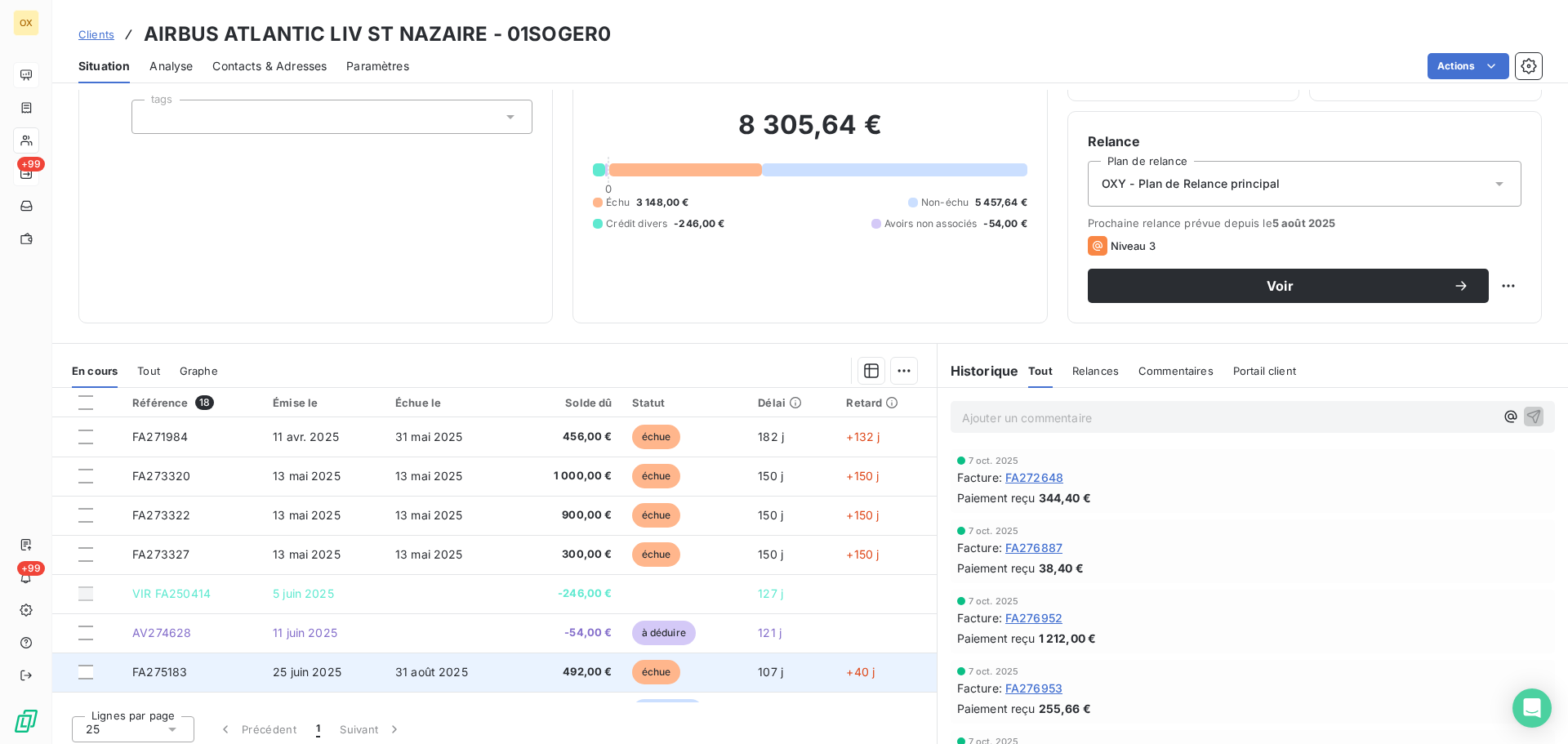
scroll to position [110, 0]
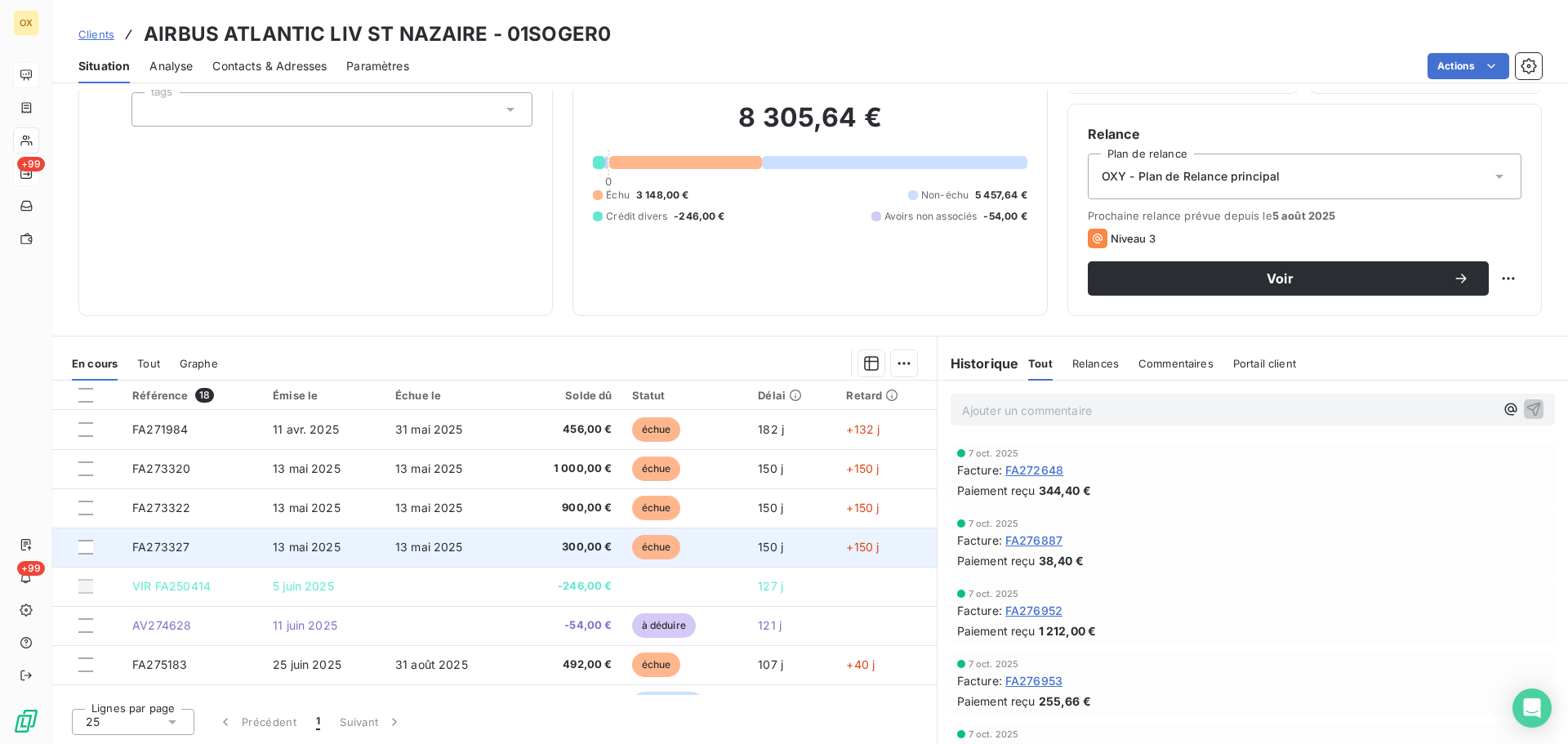
click at [342, 550] on td "13 mai 2025" at bounding box center [324, 547] width 122 height 40
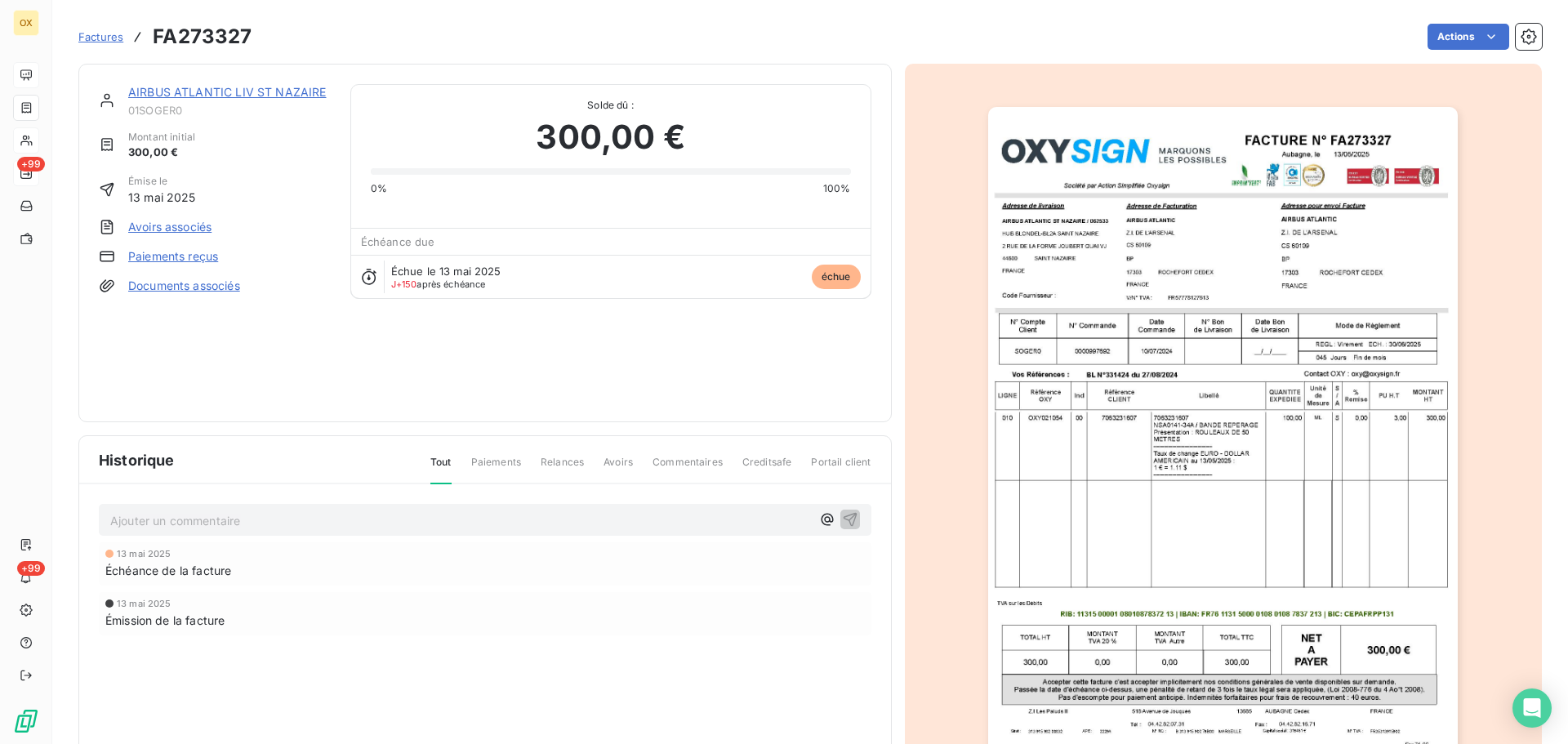
click at [1160, 230] on img "button" at bounding box center [1223, 439] width 470 height 665
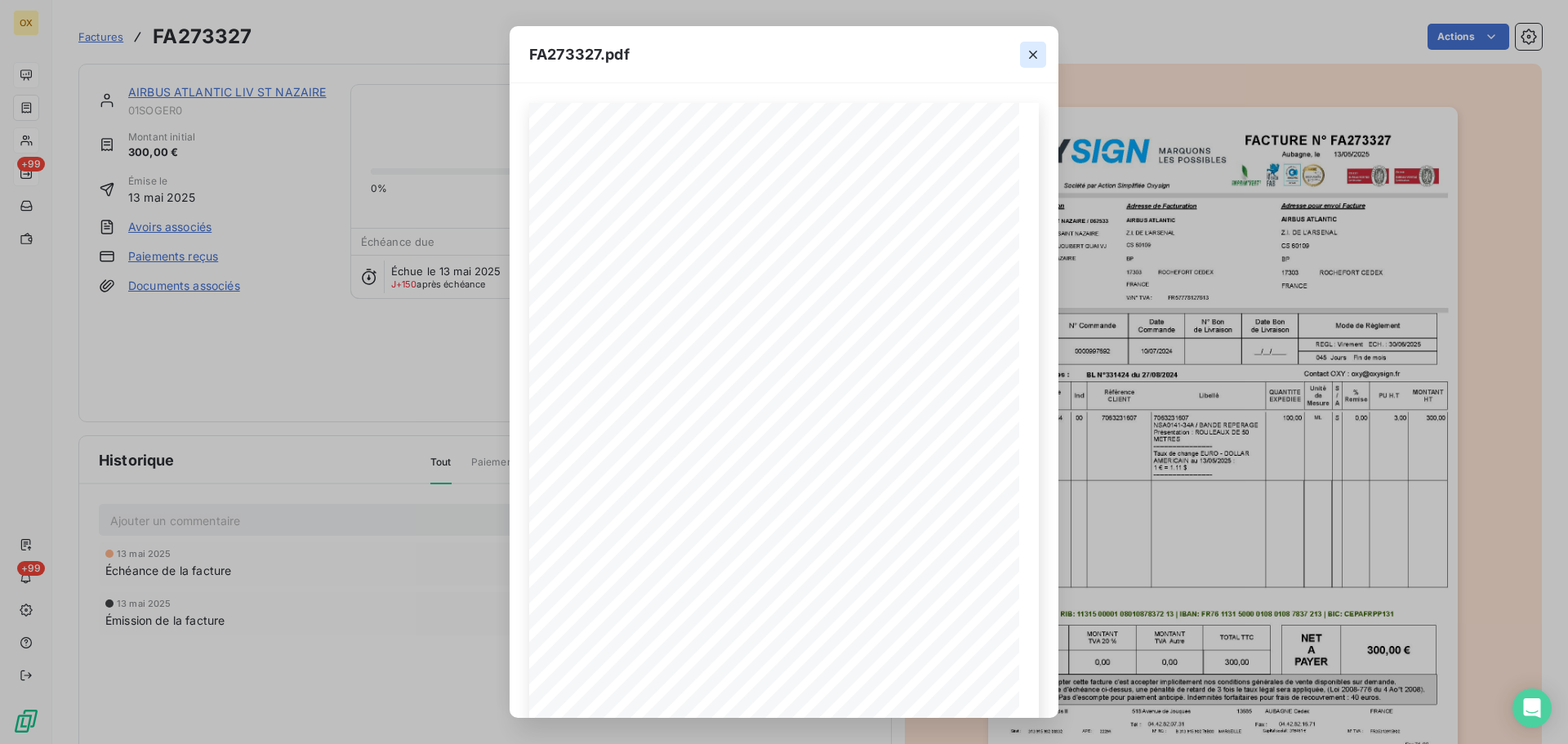
click at [1033, 52] on icon "button" at bounding box center [1033, 54] width 16 height 16
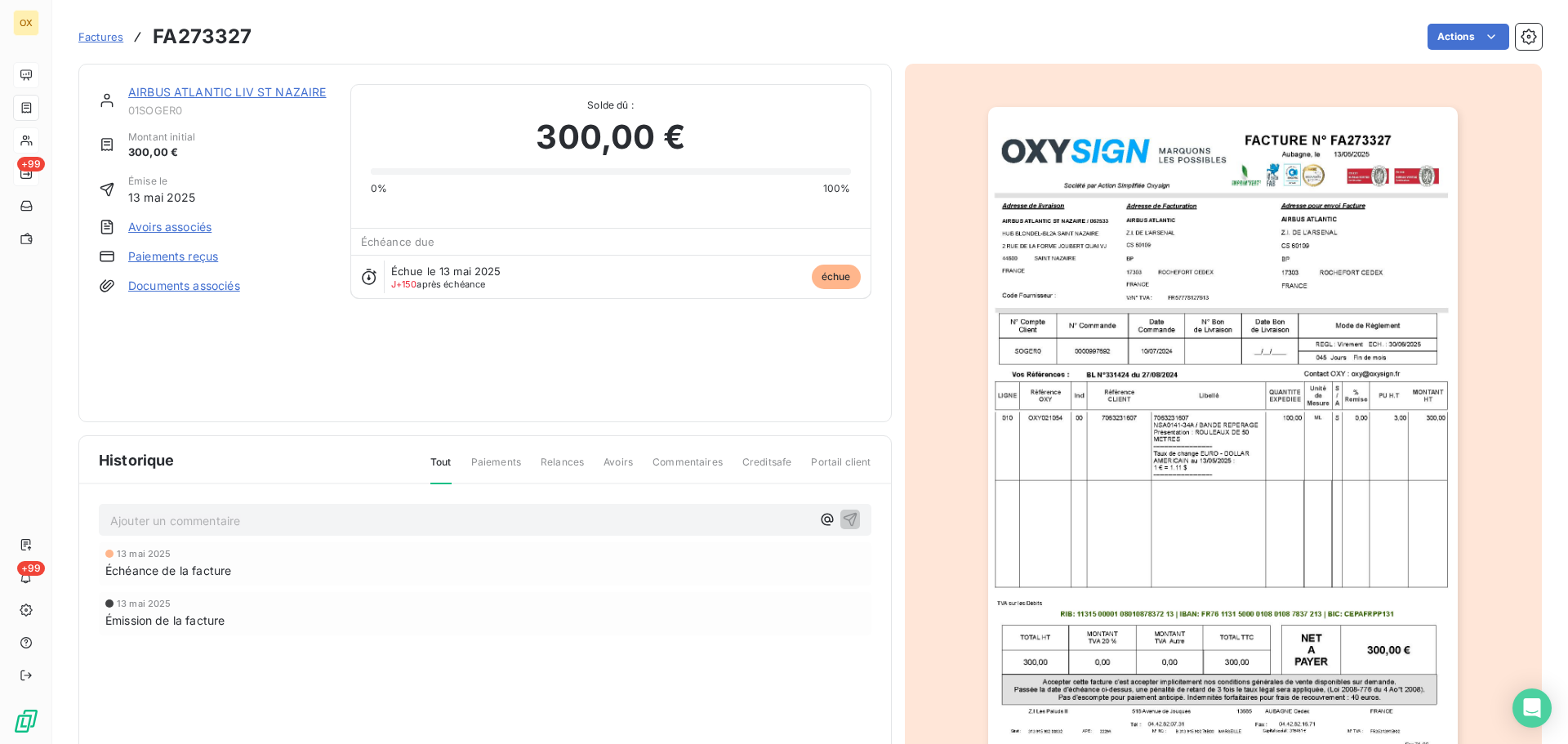
click at [278, 94] on link "AIRBUS ATLANTIC LIV ST NAZAIRE" at bounding box center [227, 92] width 199 height 14
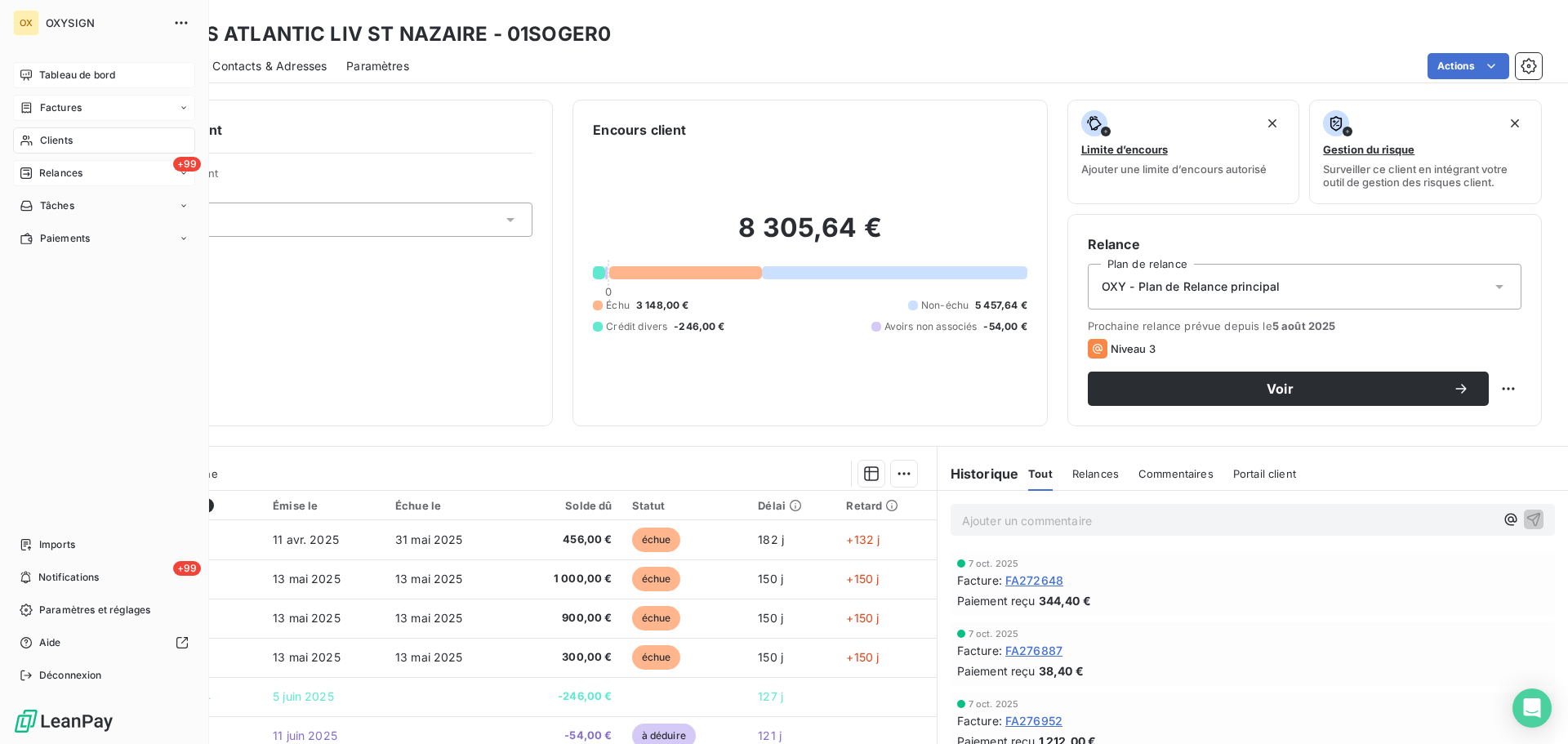
click at [68, 107] on span "Factures" at bounding box center [61, 108] width 41 height 15
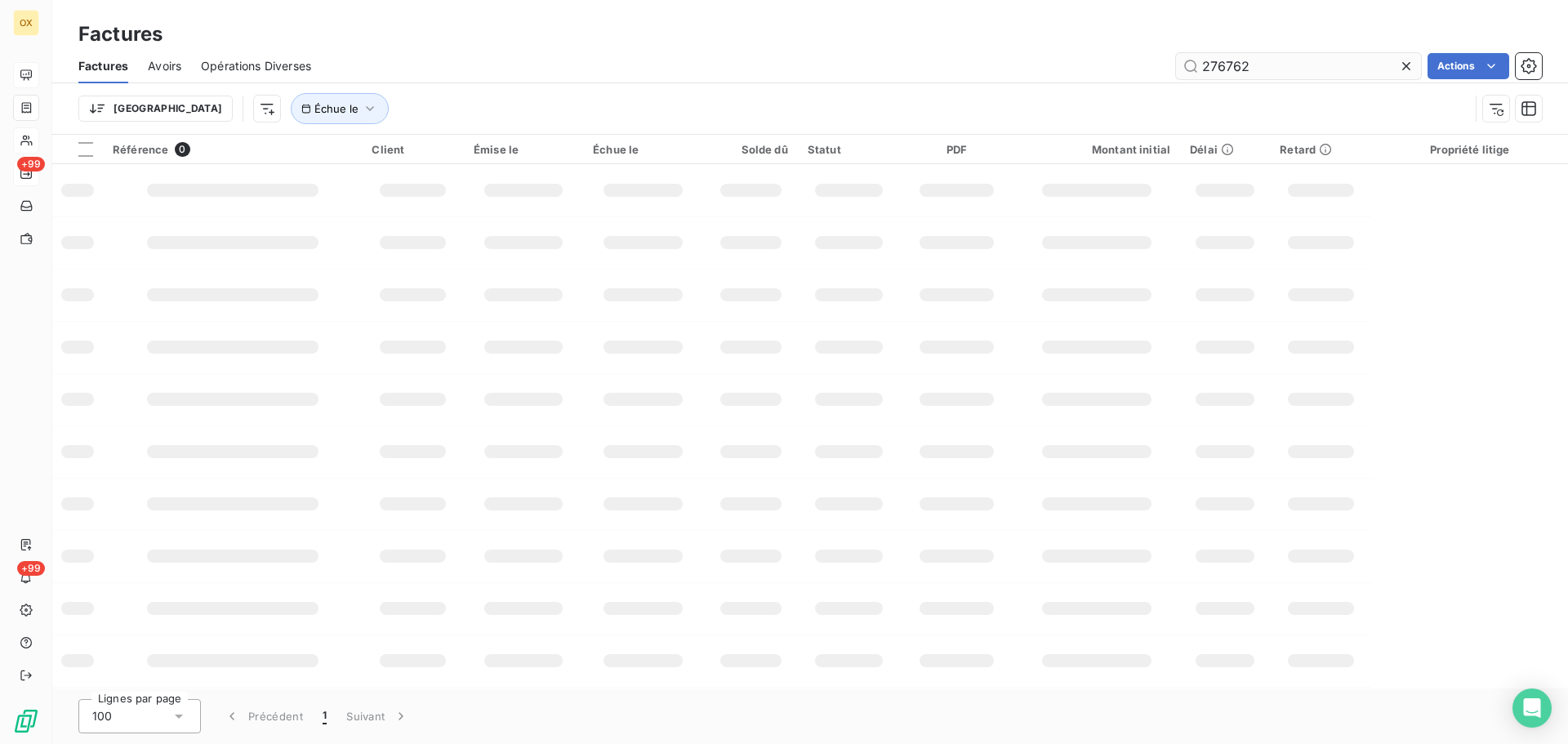
drag, startPoint x: 1276, startPoint y: 64, endPoint x: 1191, endPoint y: 62, distance: 85.0
click at [1191, 64] on input "276762" at bounding box center [1298, 66] width 245 height 26
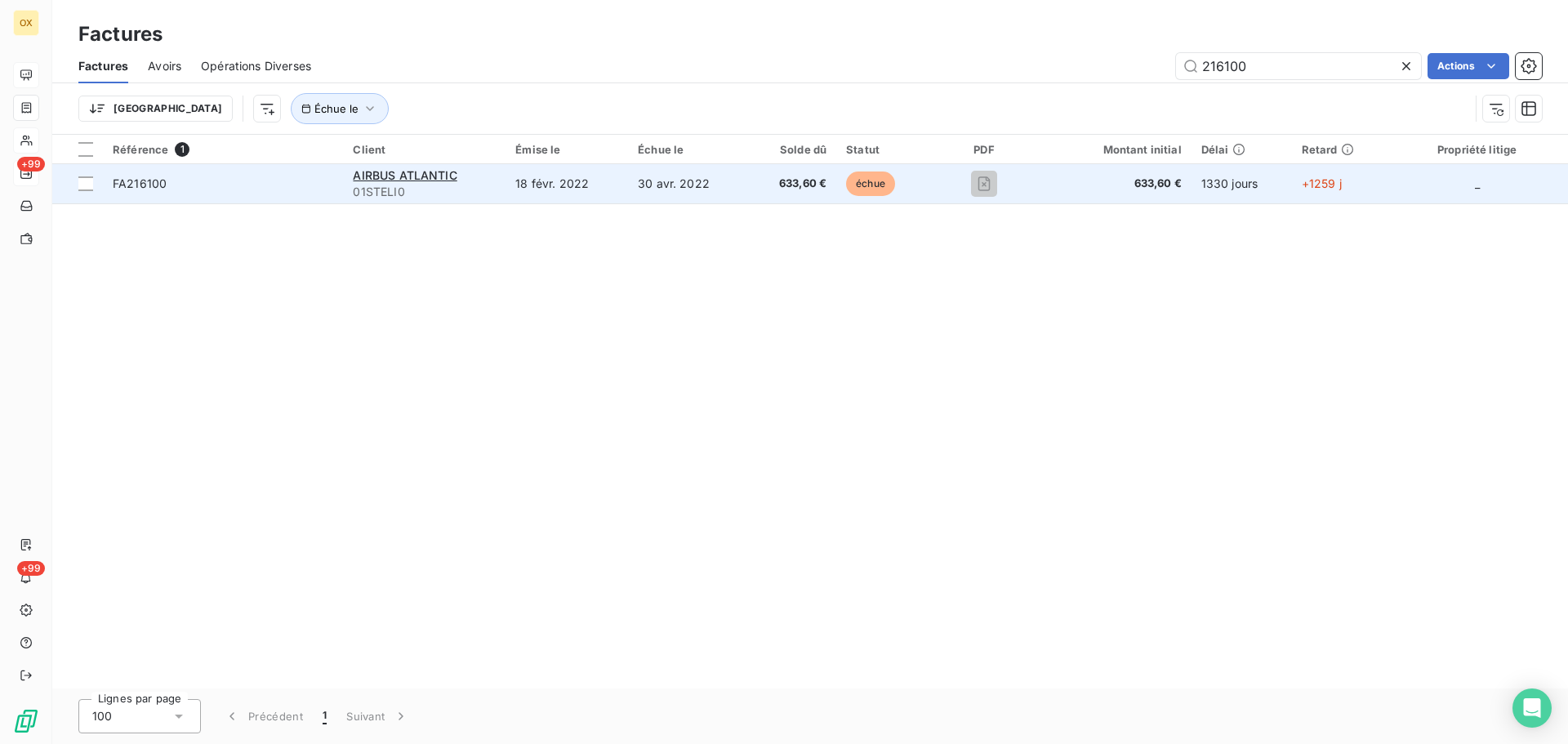
type input "216100"
click at [158, 180] on span "FA216100" at bounding box center [139, 183] width 54 height 14
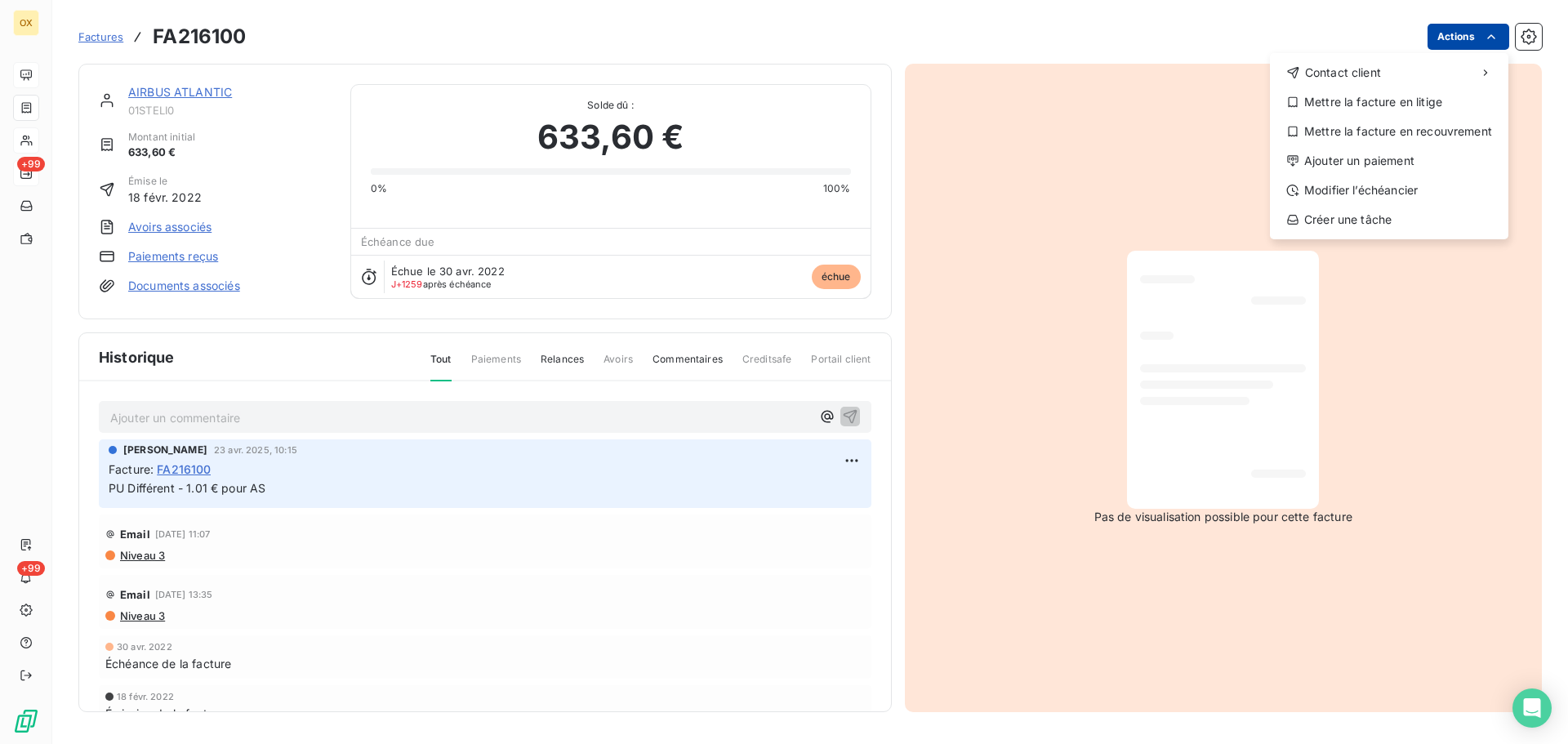
click at [1467, 26] on html "OX +99 +99 Factures FA216100 Actions Contact client Mettre la facture en litige…" at bounding box center [784, 372] width 1568 height 744
click at [1409, 91] on div "Mettre la facture en litige" at bounding box center [1389, 102] width 225 height 26
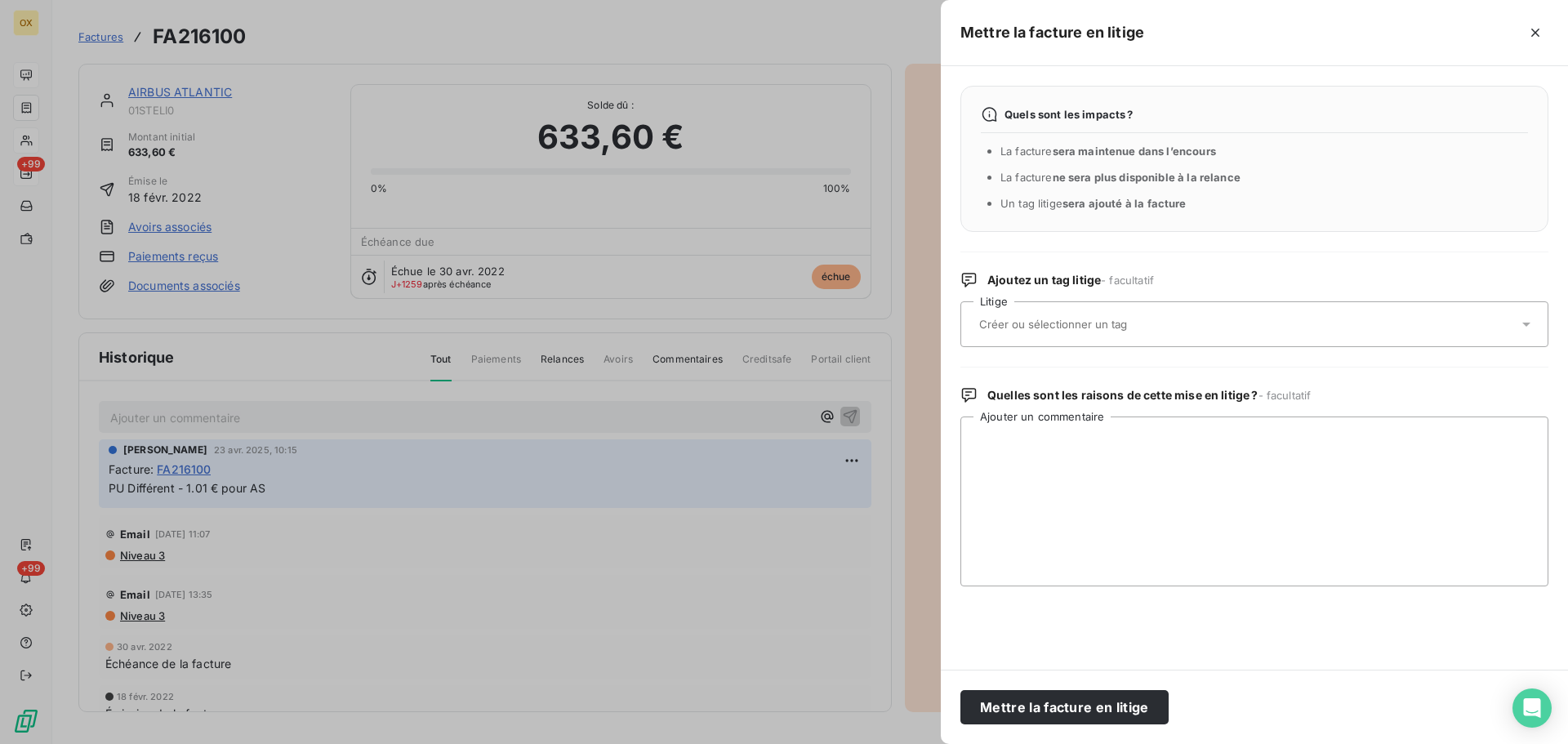
click at [1020, 322] on input "text" at bounding box center [1097, 323] width 237 height 15
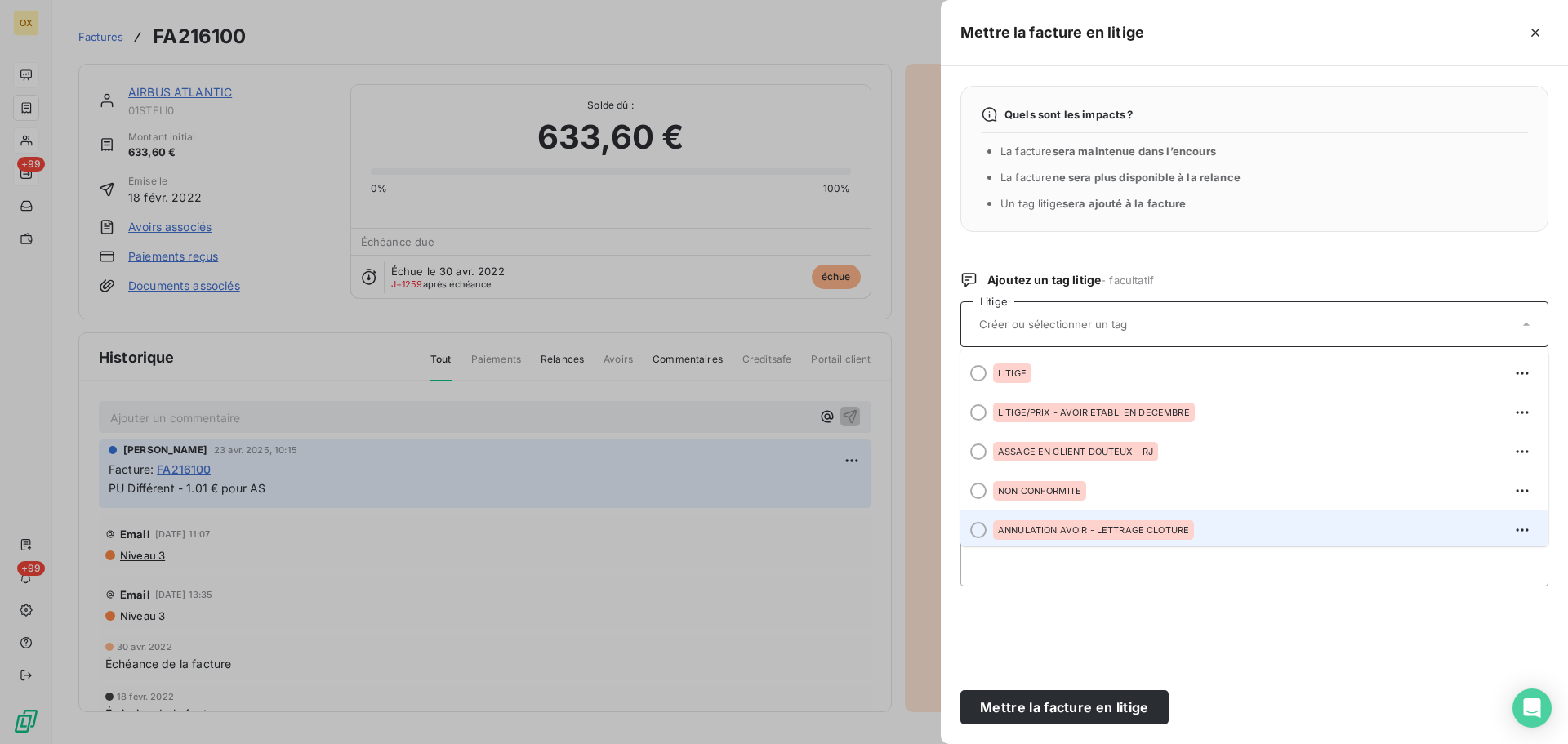
click at [982, 528] on div at bounding box center [978, 530] width 16 height 16
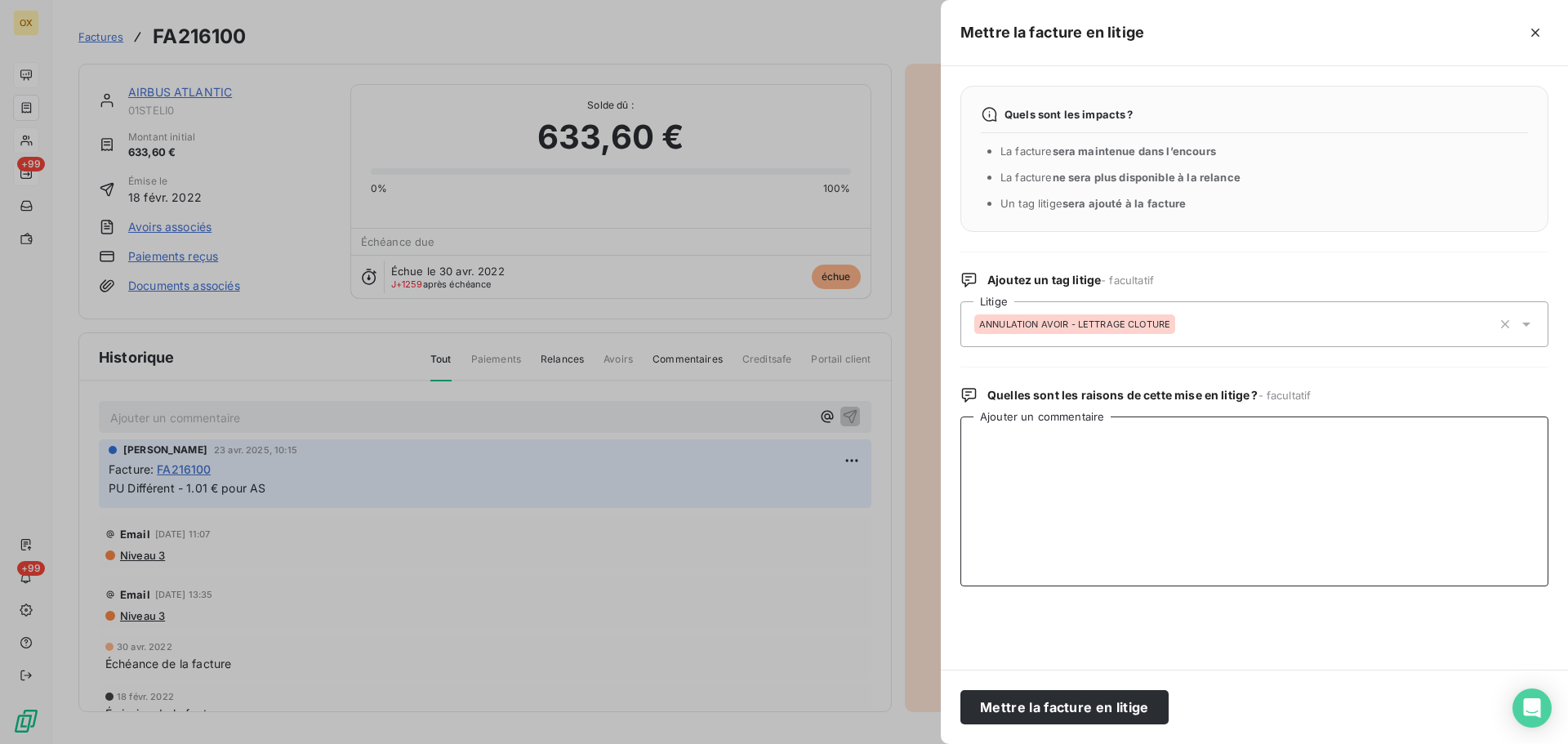
click at [1052, 531] on textarea "Ajouter un commentaire" at bounding box center [1255, 501] width 588 height 170
type textarea "REFACTURATION IMMEDIATE"
click at [1094, 704] on button "Mettre la facture en litige" at bounding box center [1065, 707] width 208 height 34
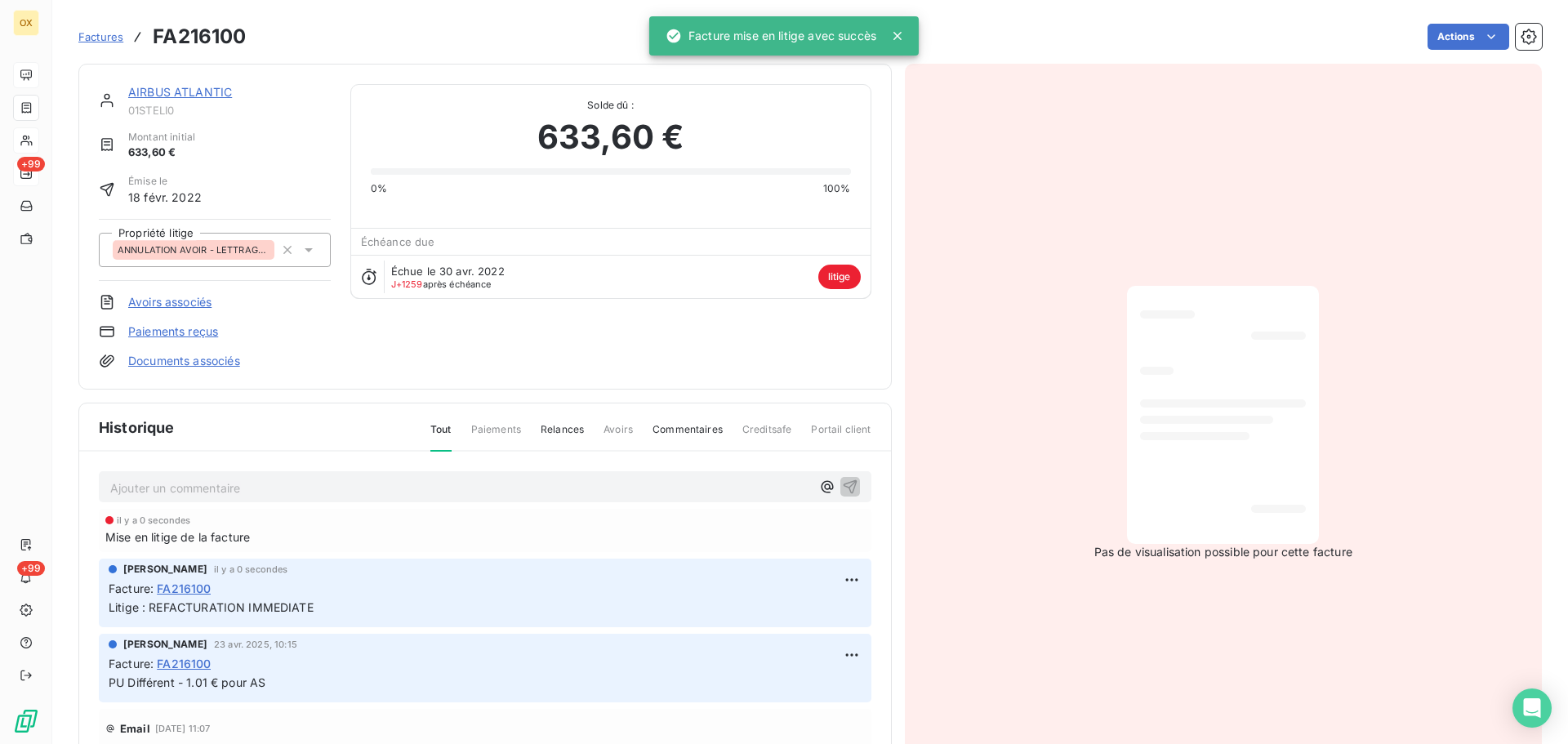
click at [220, 93] on link "AIRBUS ATLANTIC" at bounding box center [180, 92] width 104 height 14
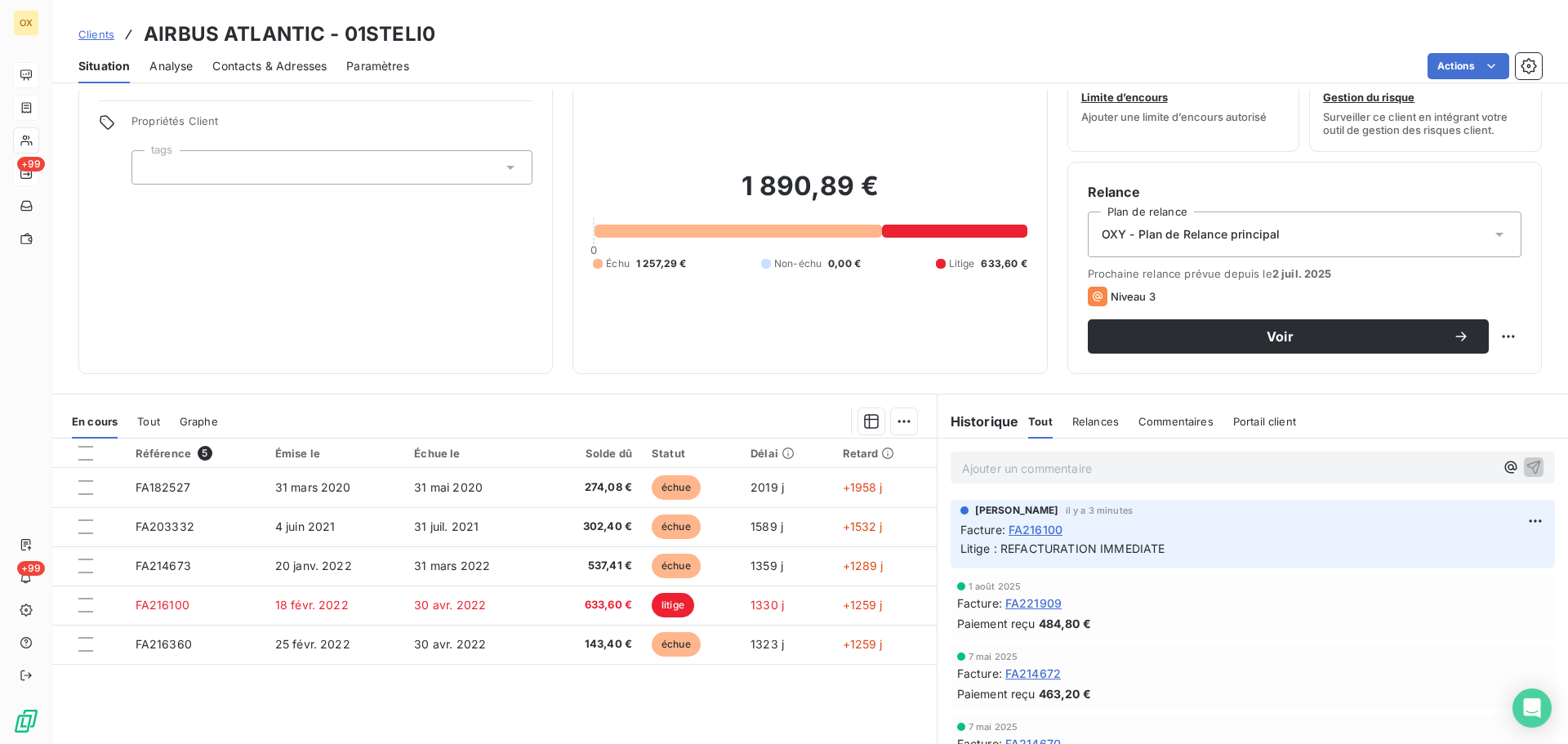
scroll to position [110, 0]
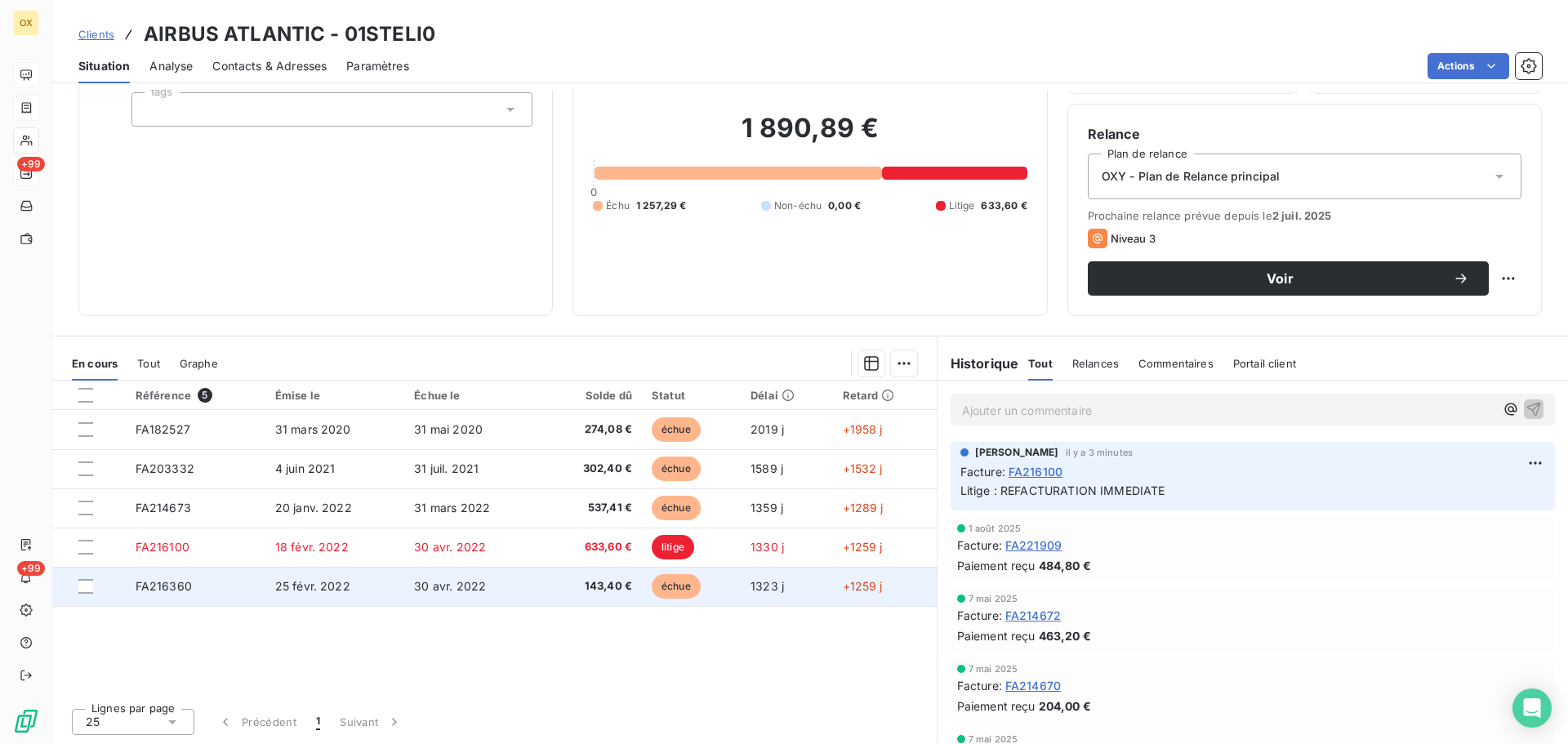
click at [543, 582] on td "143,40 €" at bounding box center [593, 587] width 100 height 40
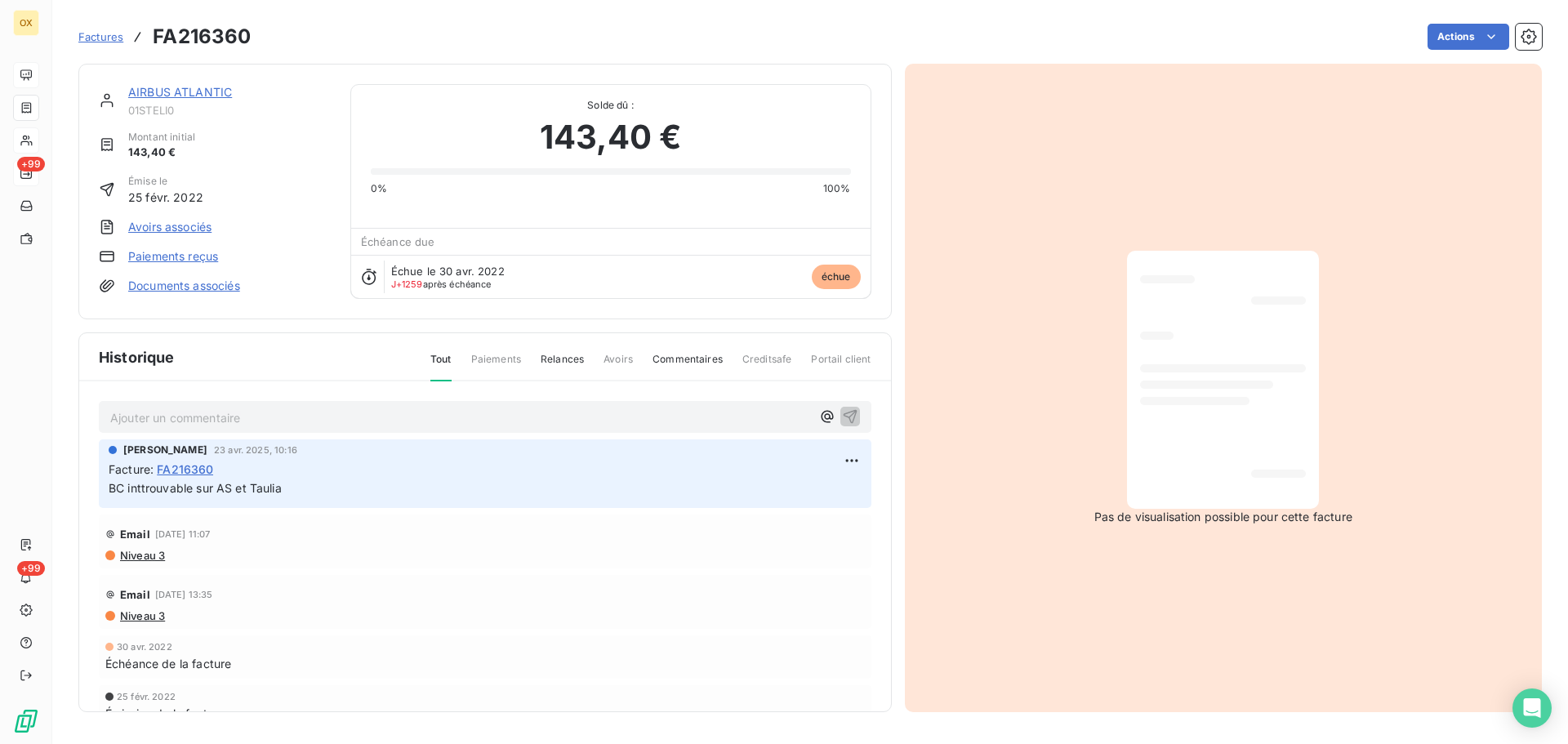
click at [210, 93] on link "AIRBUS ATLANTIC" at bounding box center [180, 92] width 104 height 14
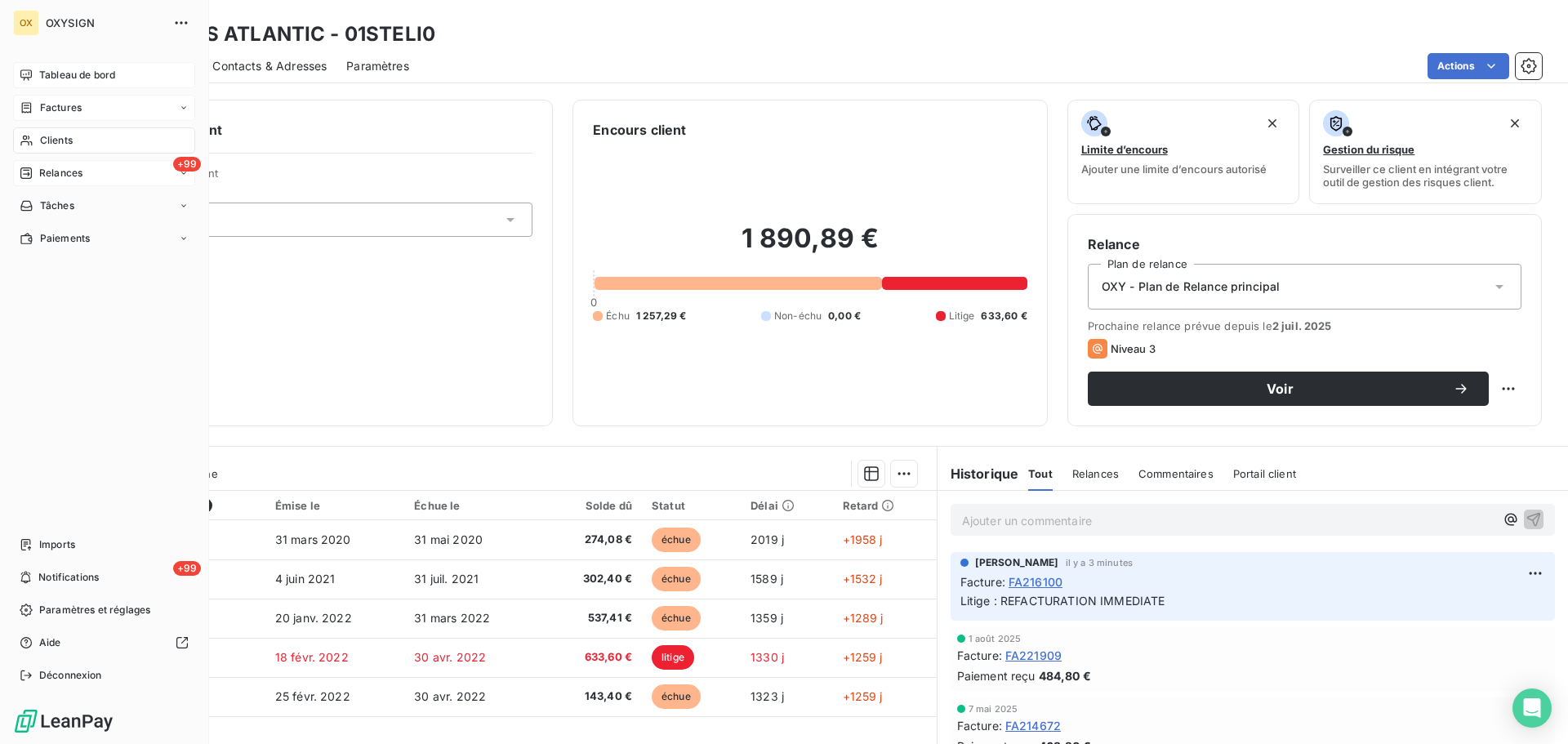
click at [46, 71] on span "Tableau de bord" at bounding box center [77, 75] width 76 height 15
